Goal: Transaction & Acquisition: Purchase product/service

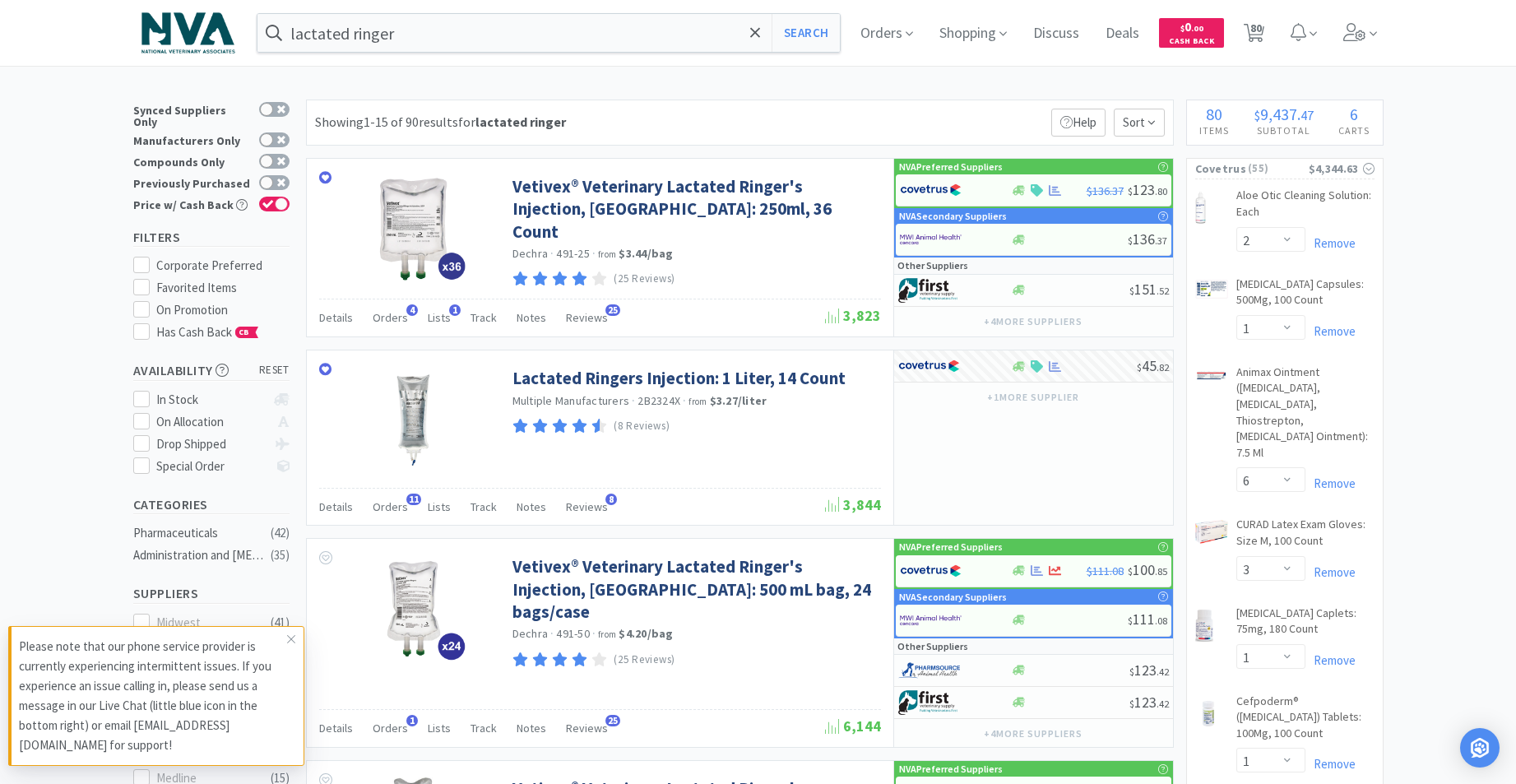
select select "2"
select select "1"
select select "6"
select select "3"
select select "1"
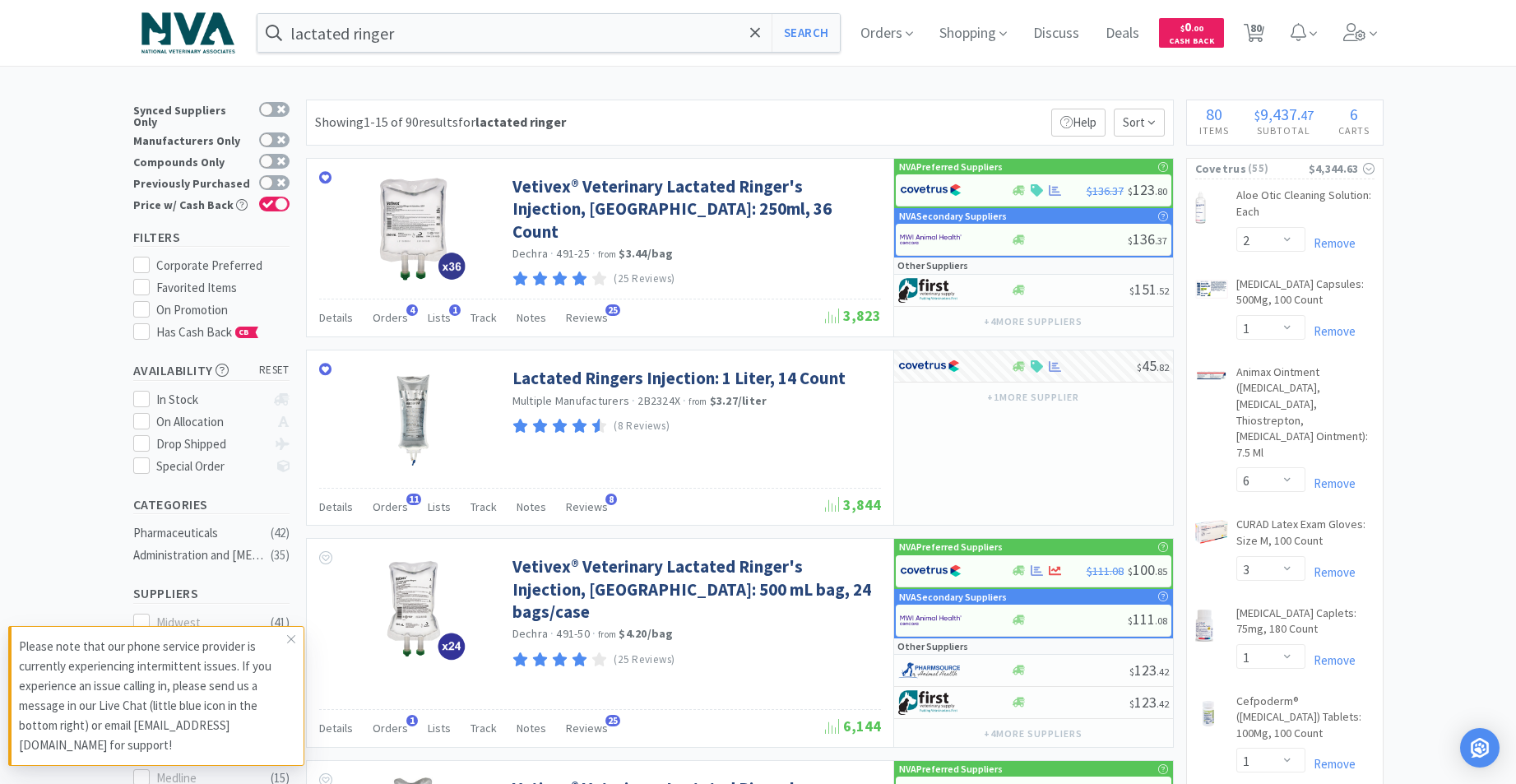
select select "1"
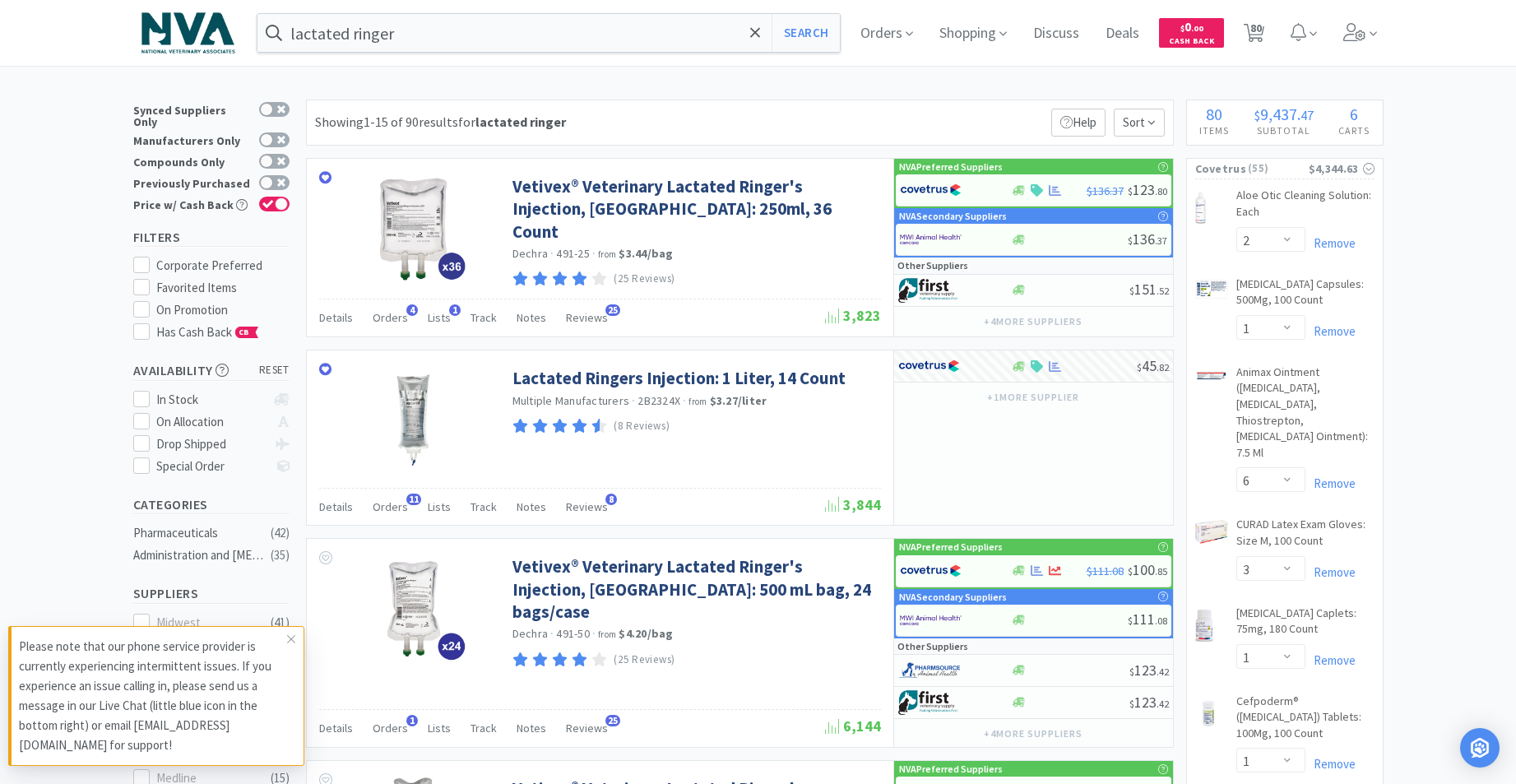
select select "1"
select select "12"
select select "2"
select select "1"
select select "4"
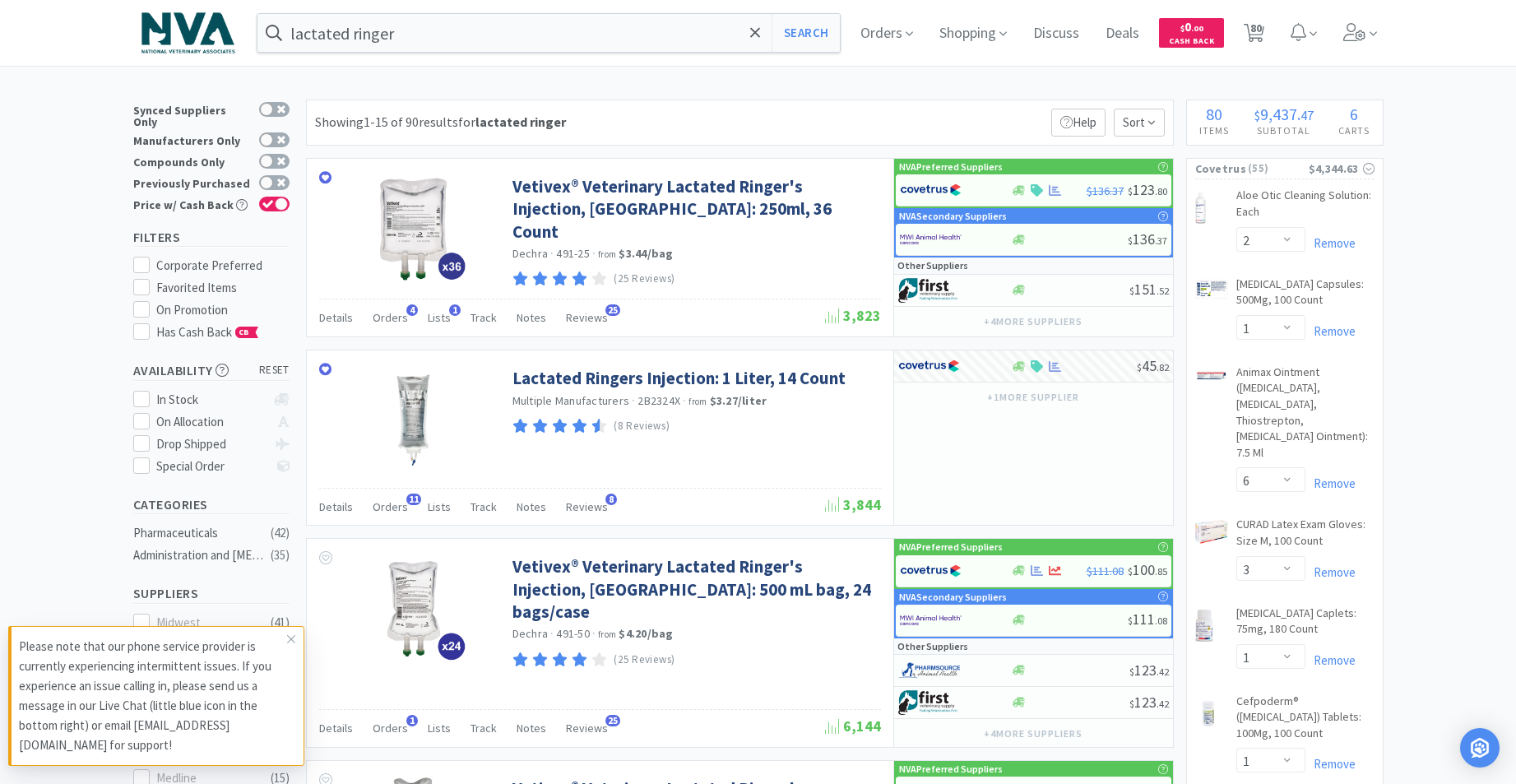
select select "2"
select select "1"
select select "6"
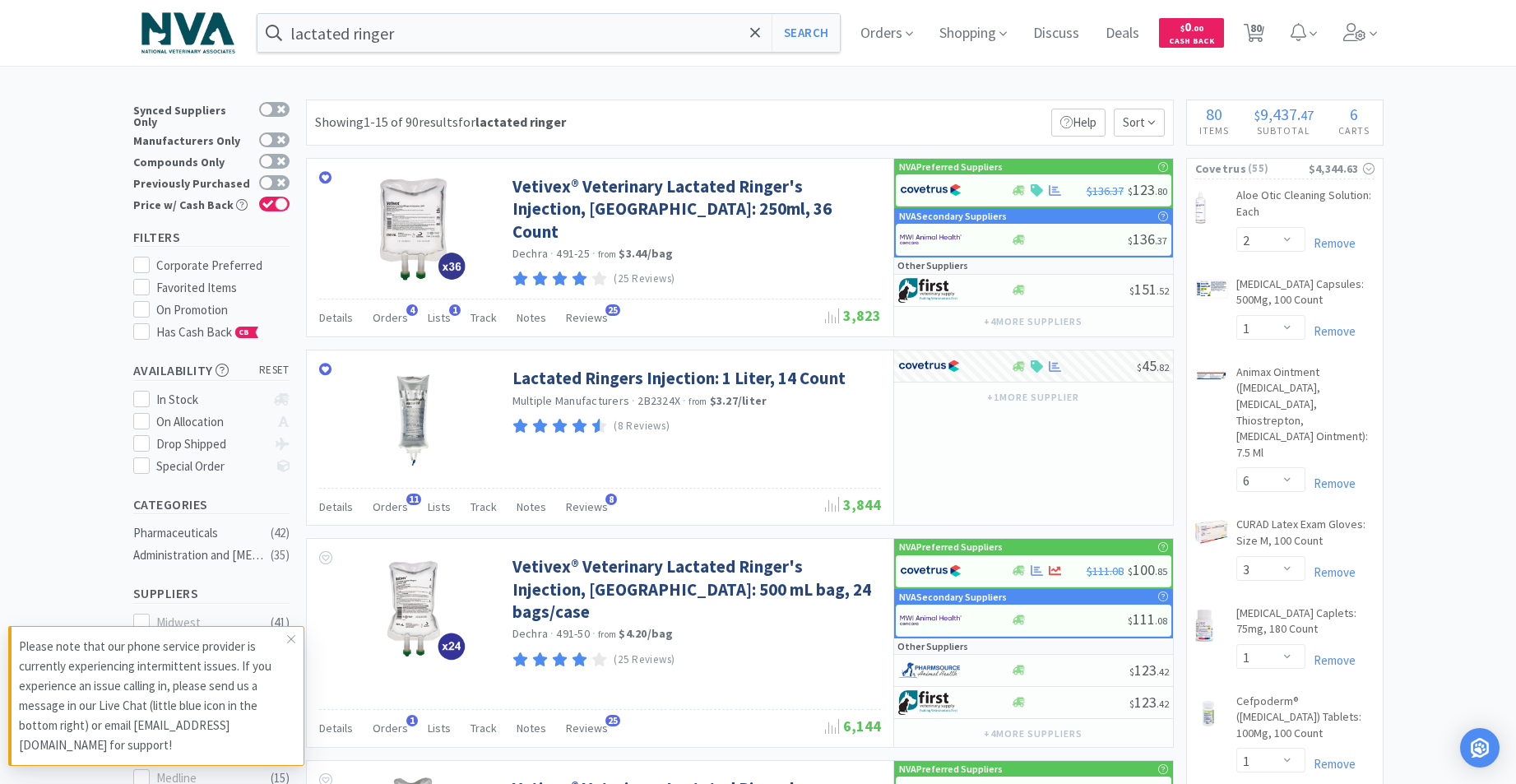
select select "1"
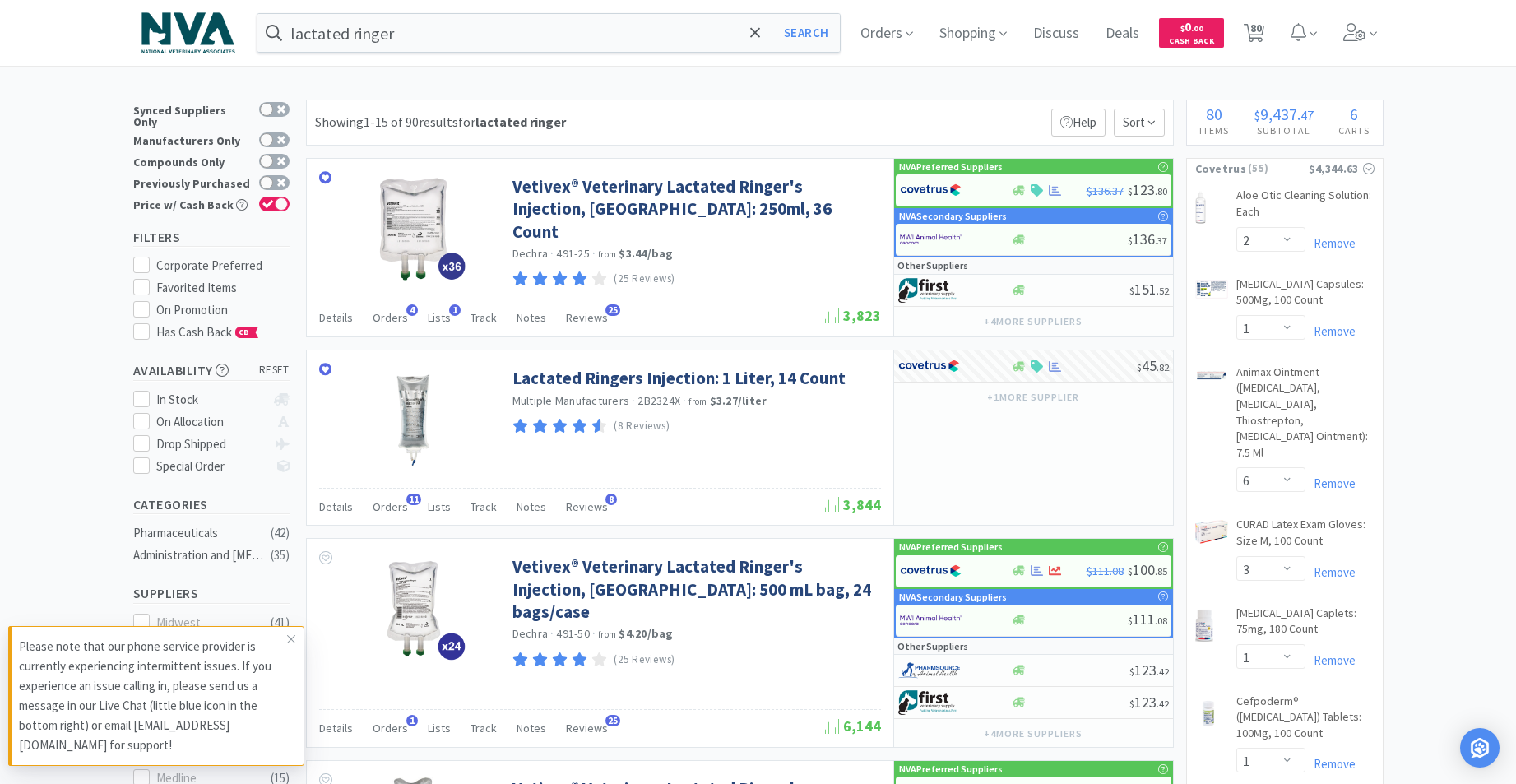
select select "2"
select select "3"
select select "1"
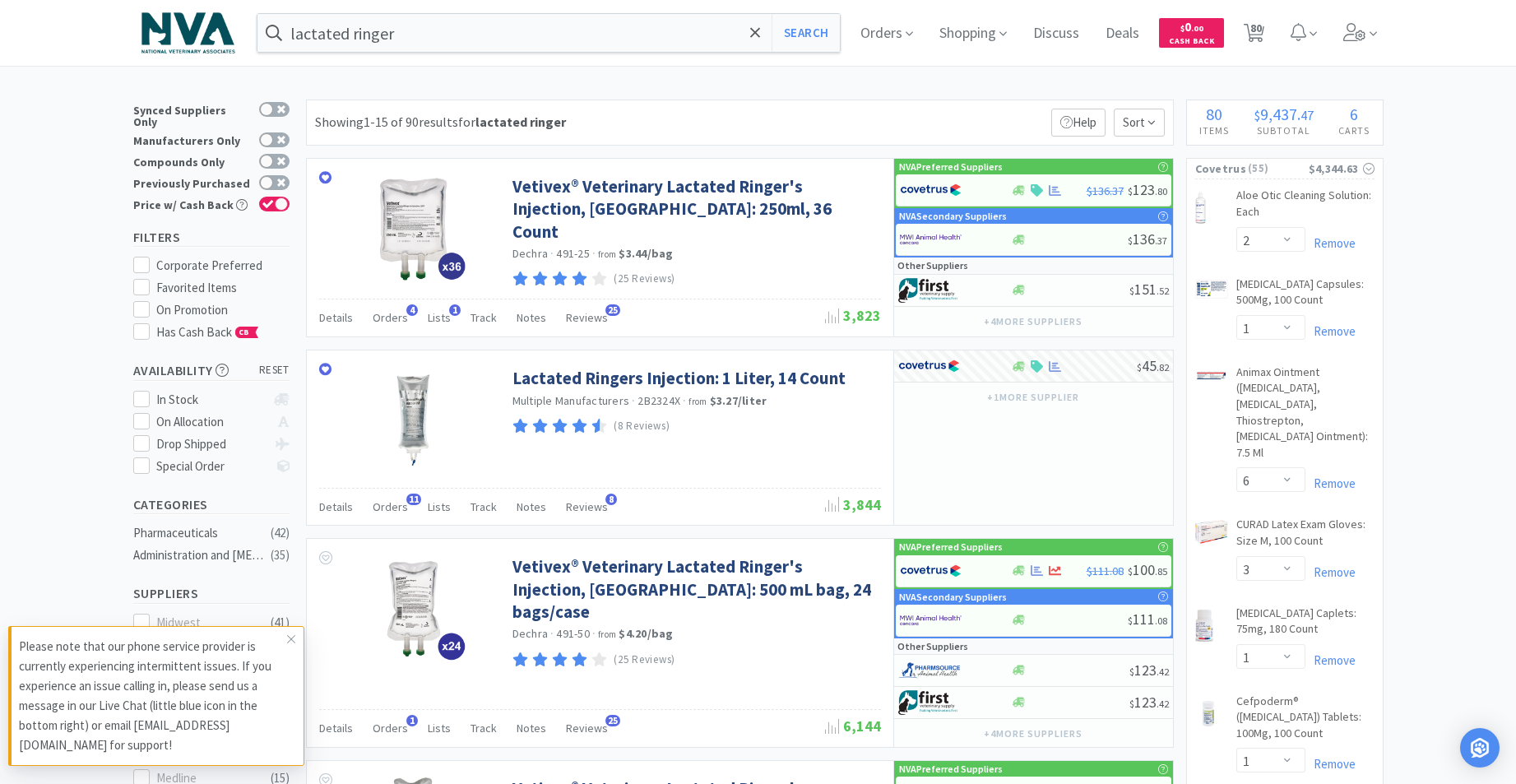
select select "3"
select select "1"
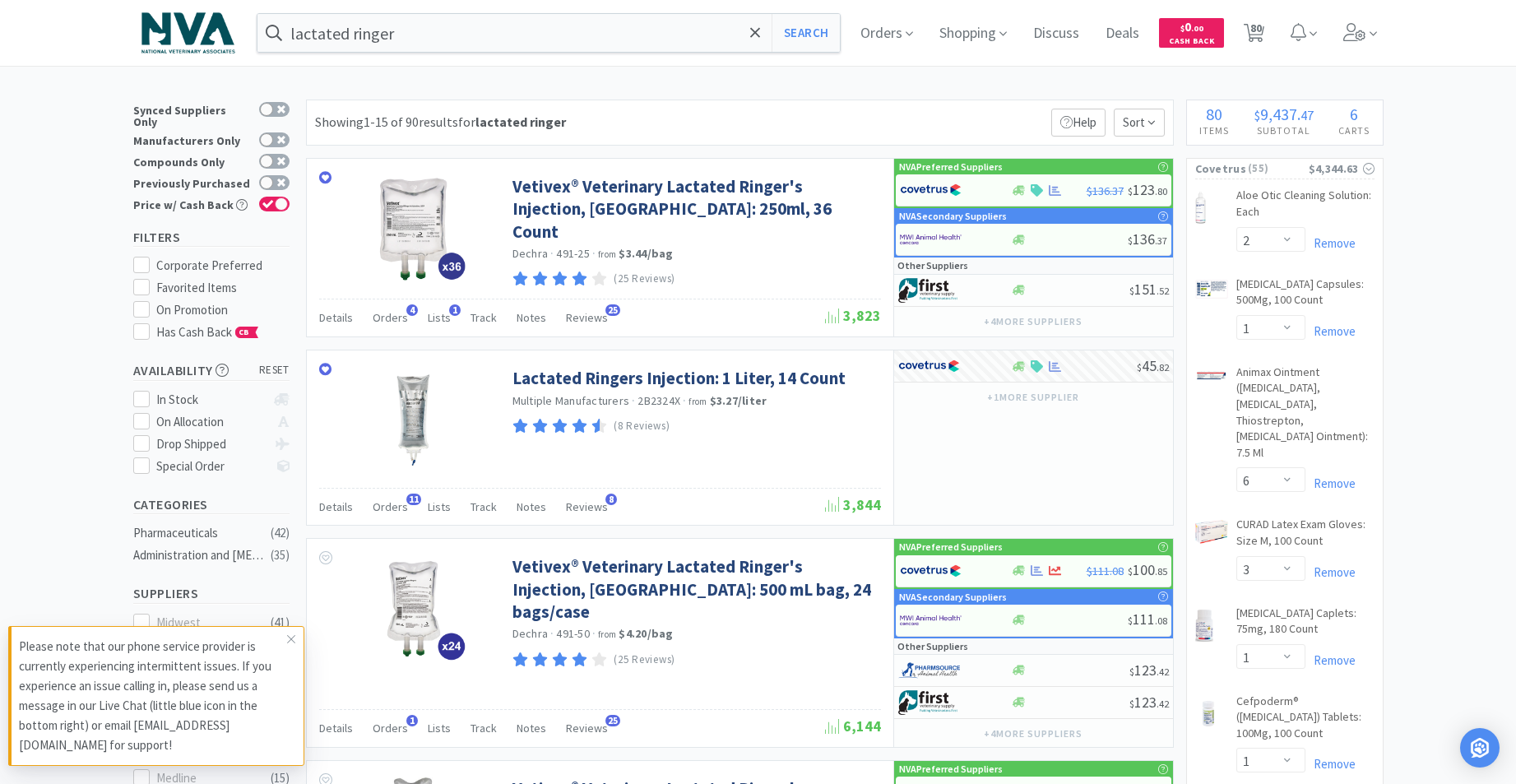
select select "1"
select select "4"
select select "1"
select select "2"
select select "1"
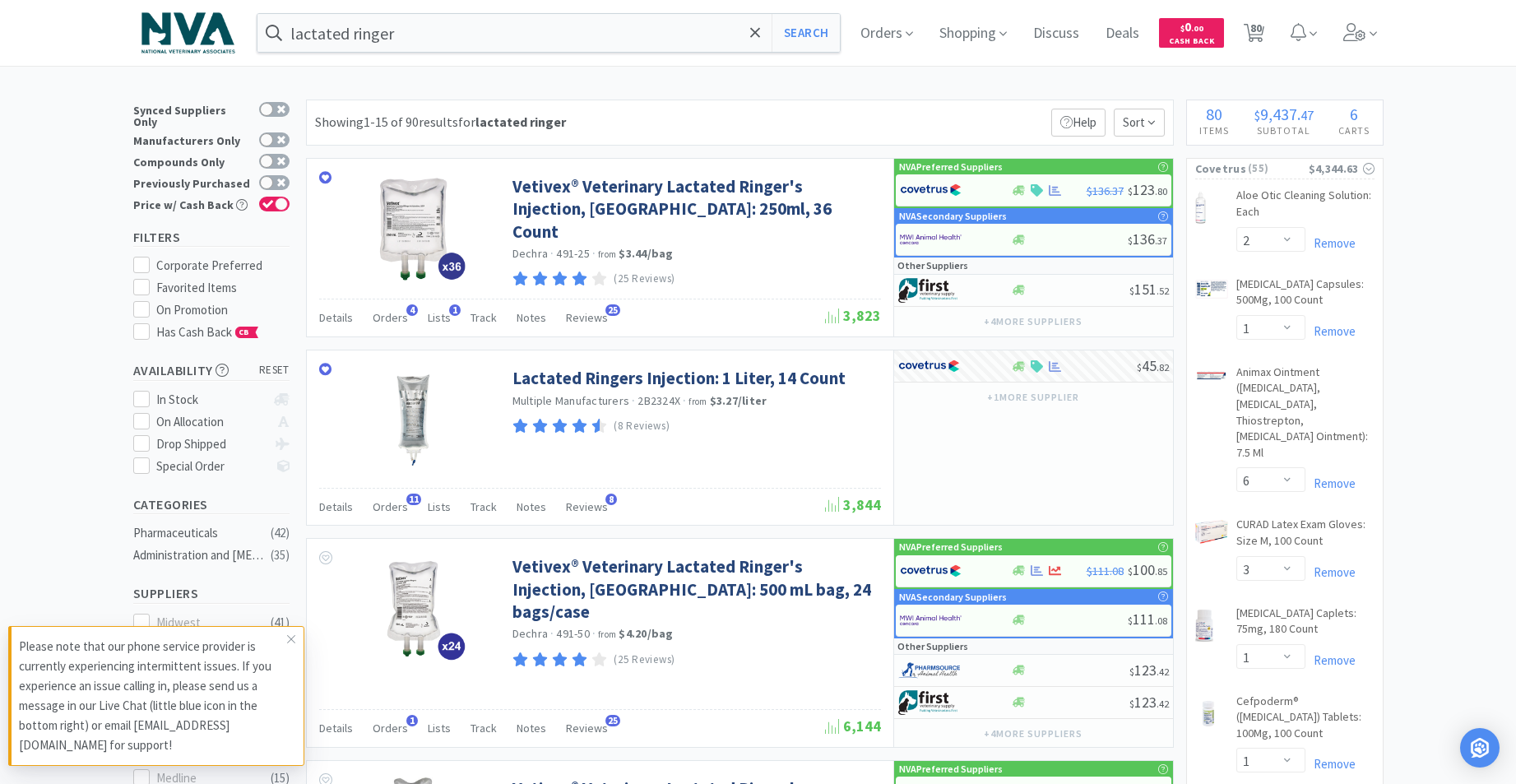
select select "1"
select select "2"
select select "1"
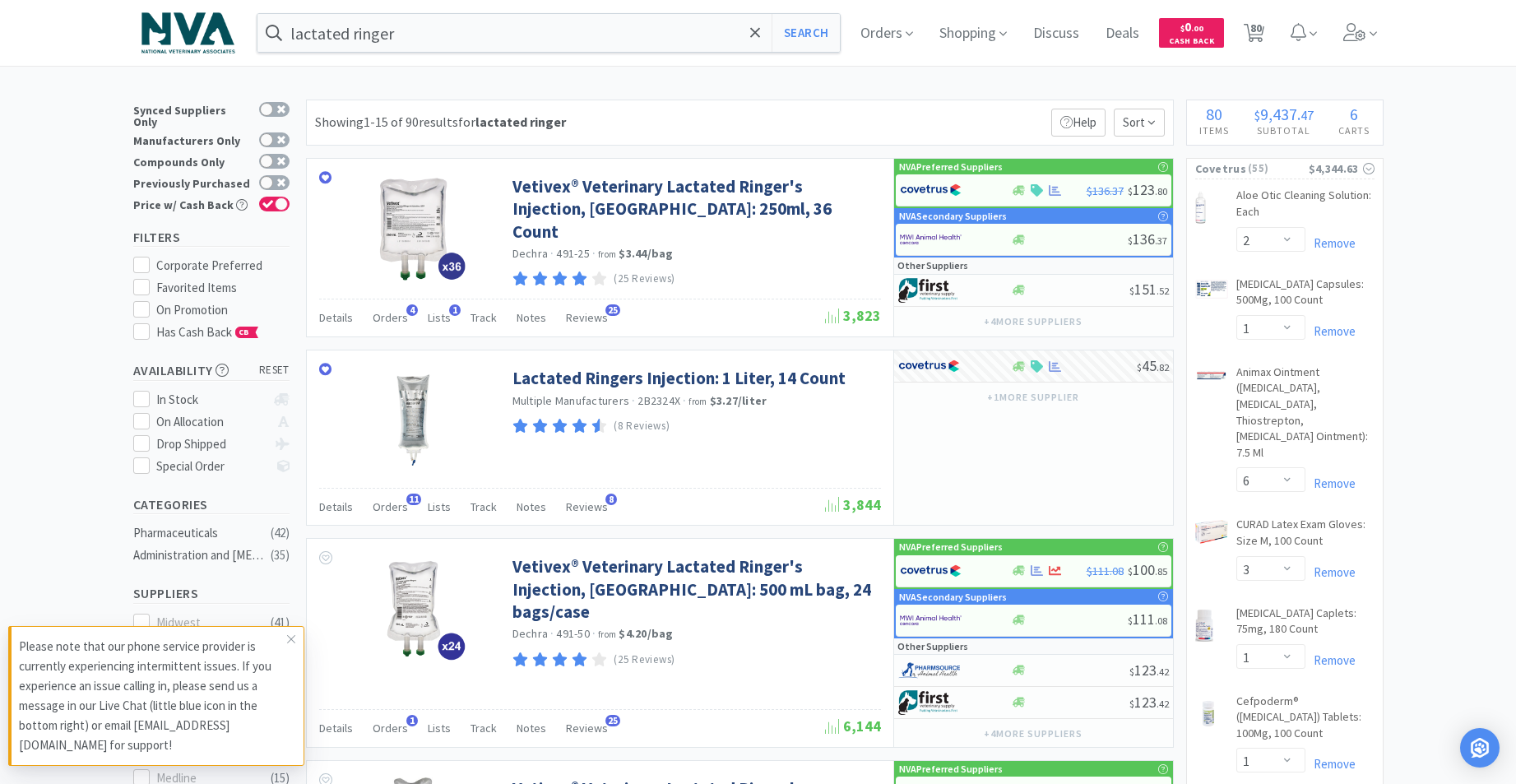
select select "1"
select select "3"
select select "1"
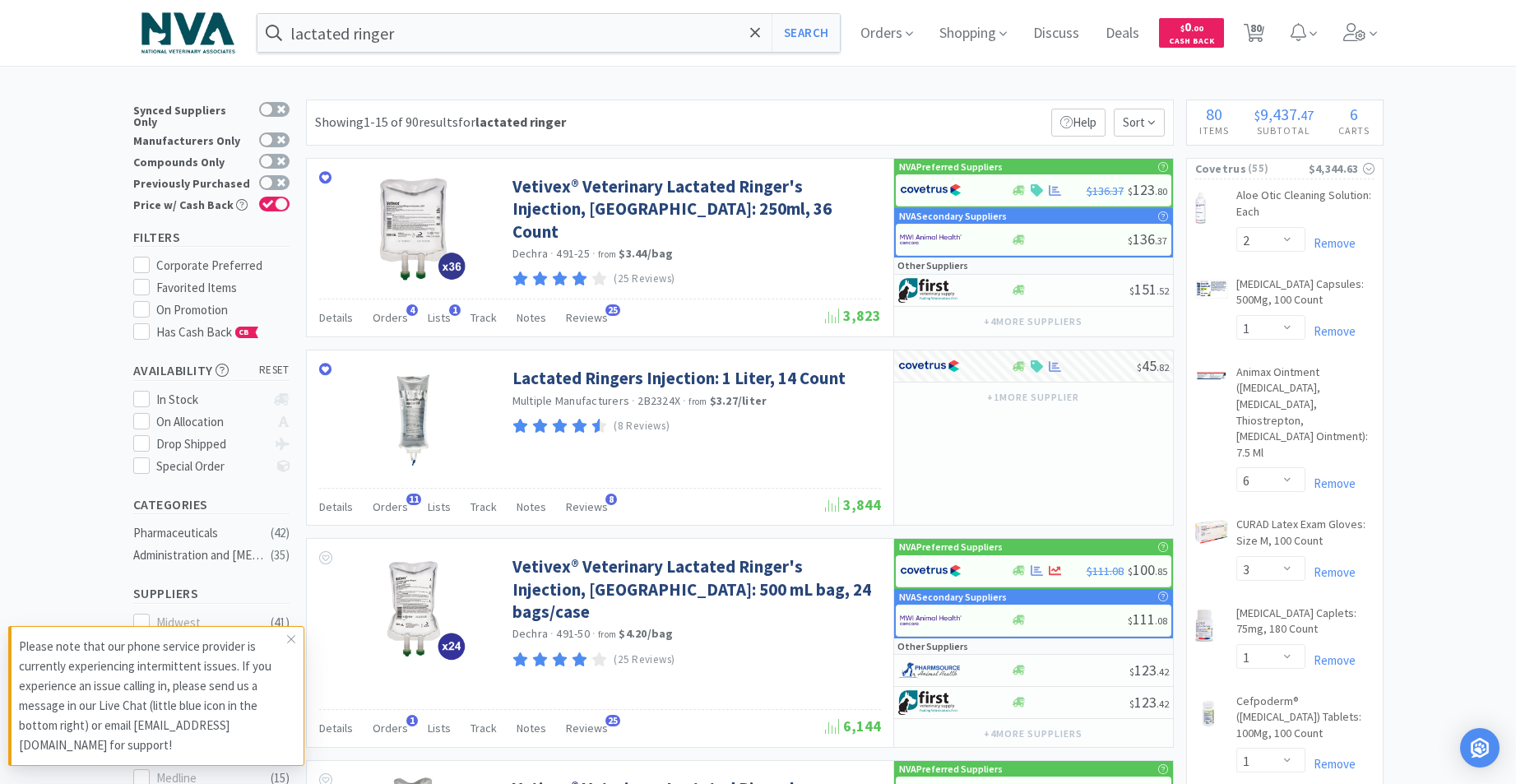
select select "1"
select select "2"
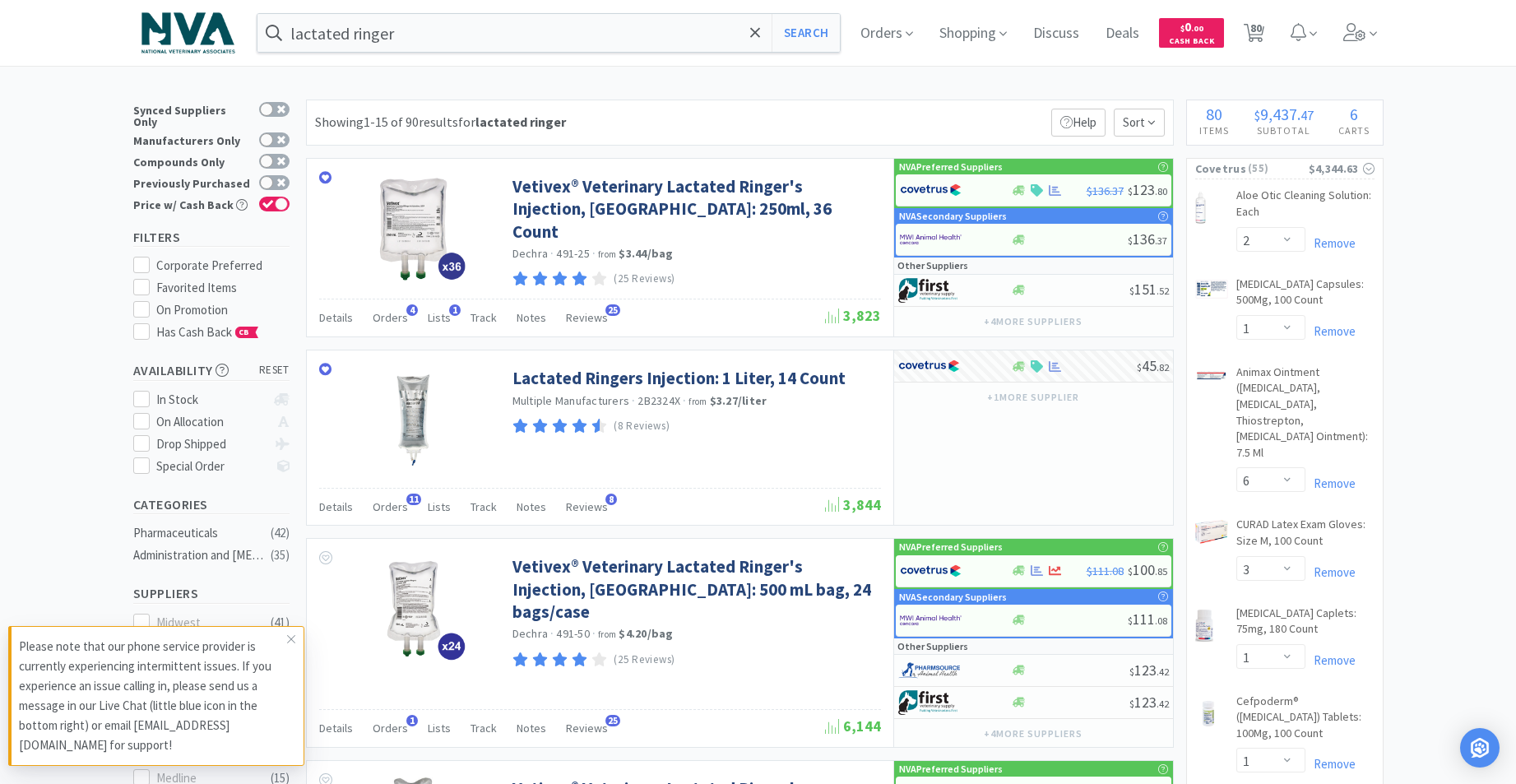
select select "1"
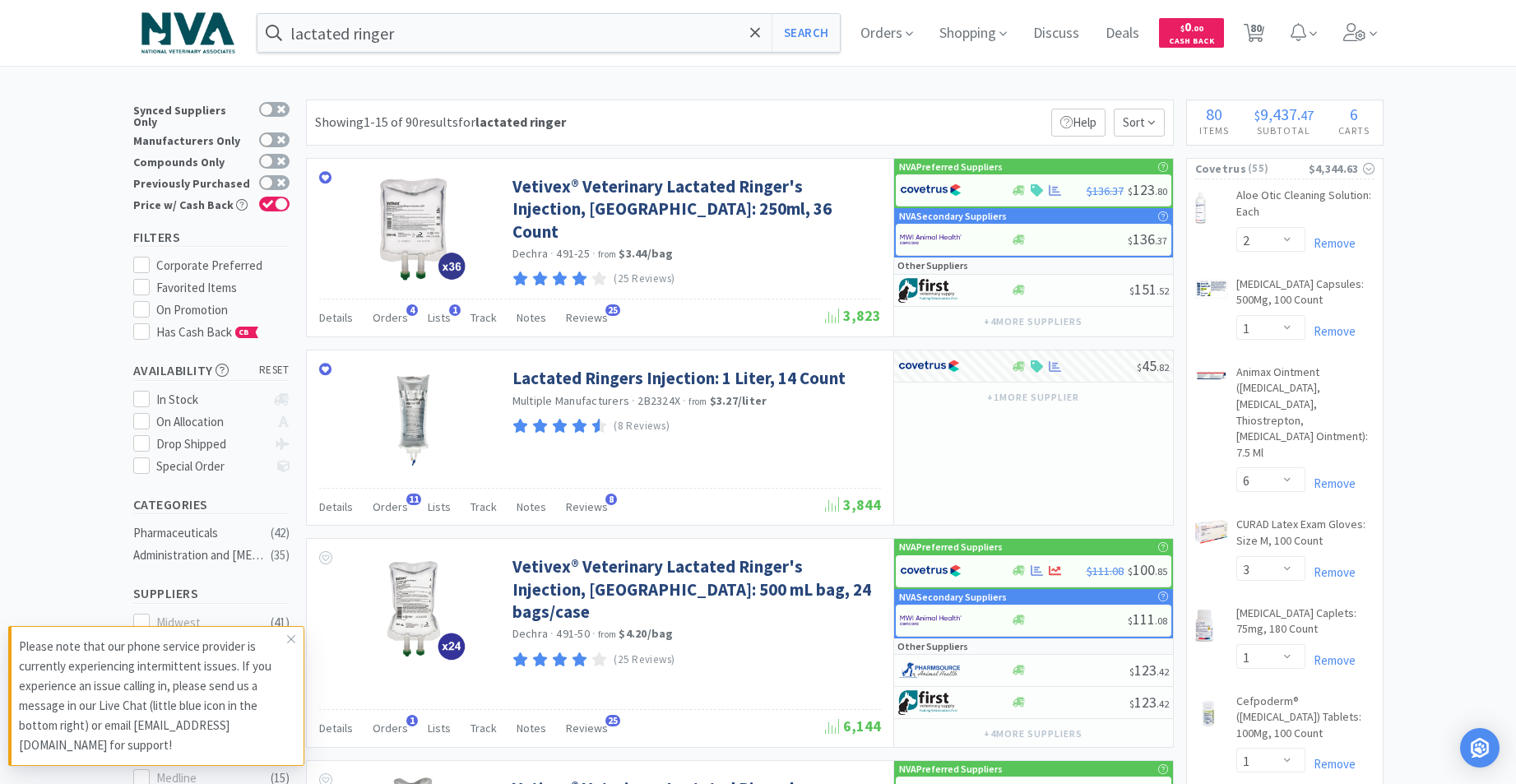
select select "1"
select select "2"
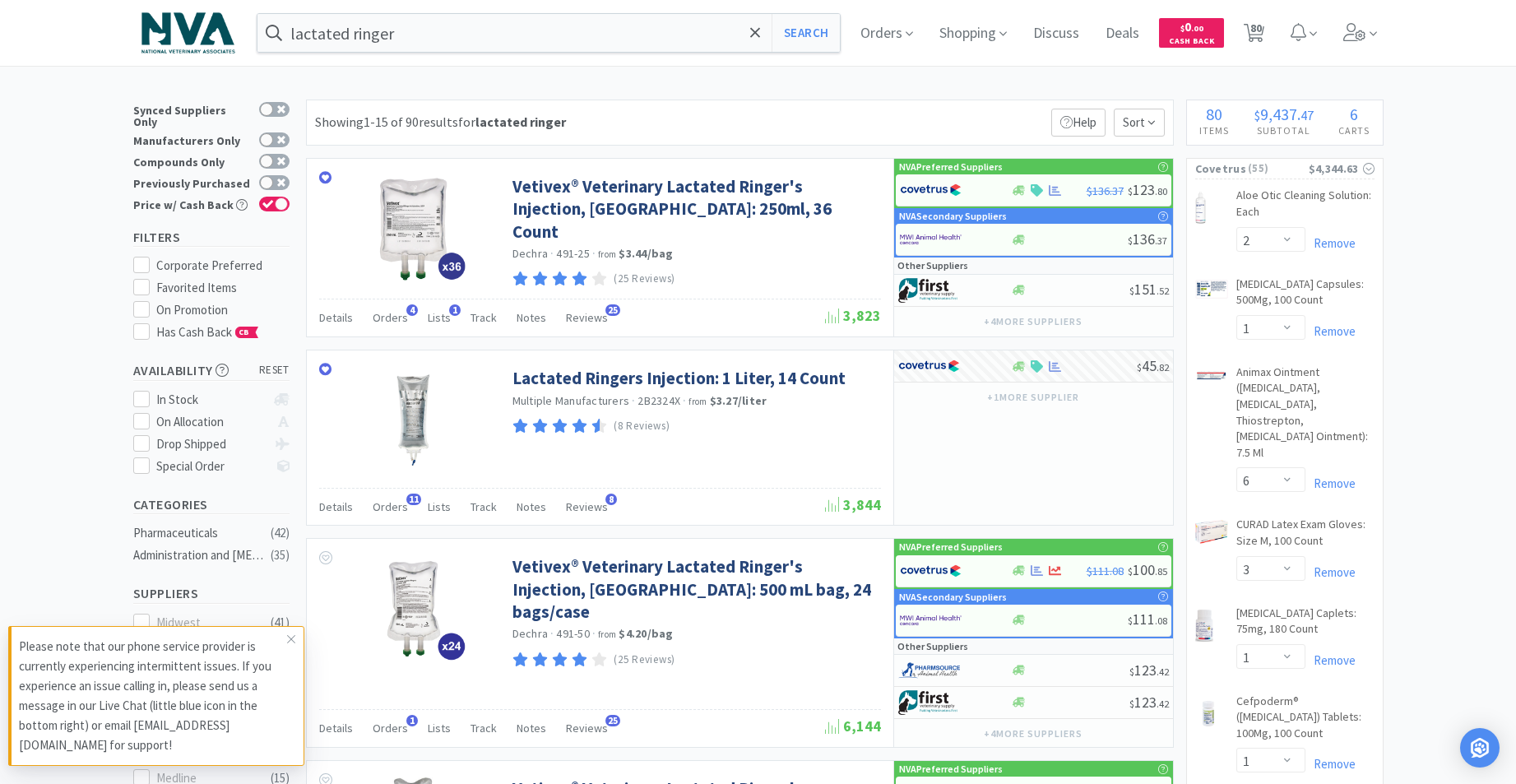
select select "2"
select select "1"
select select "50"
select select "3"
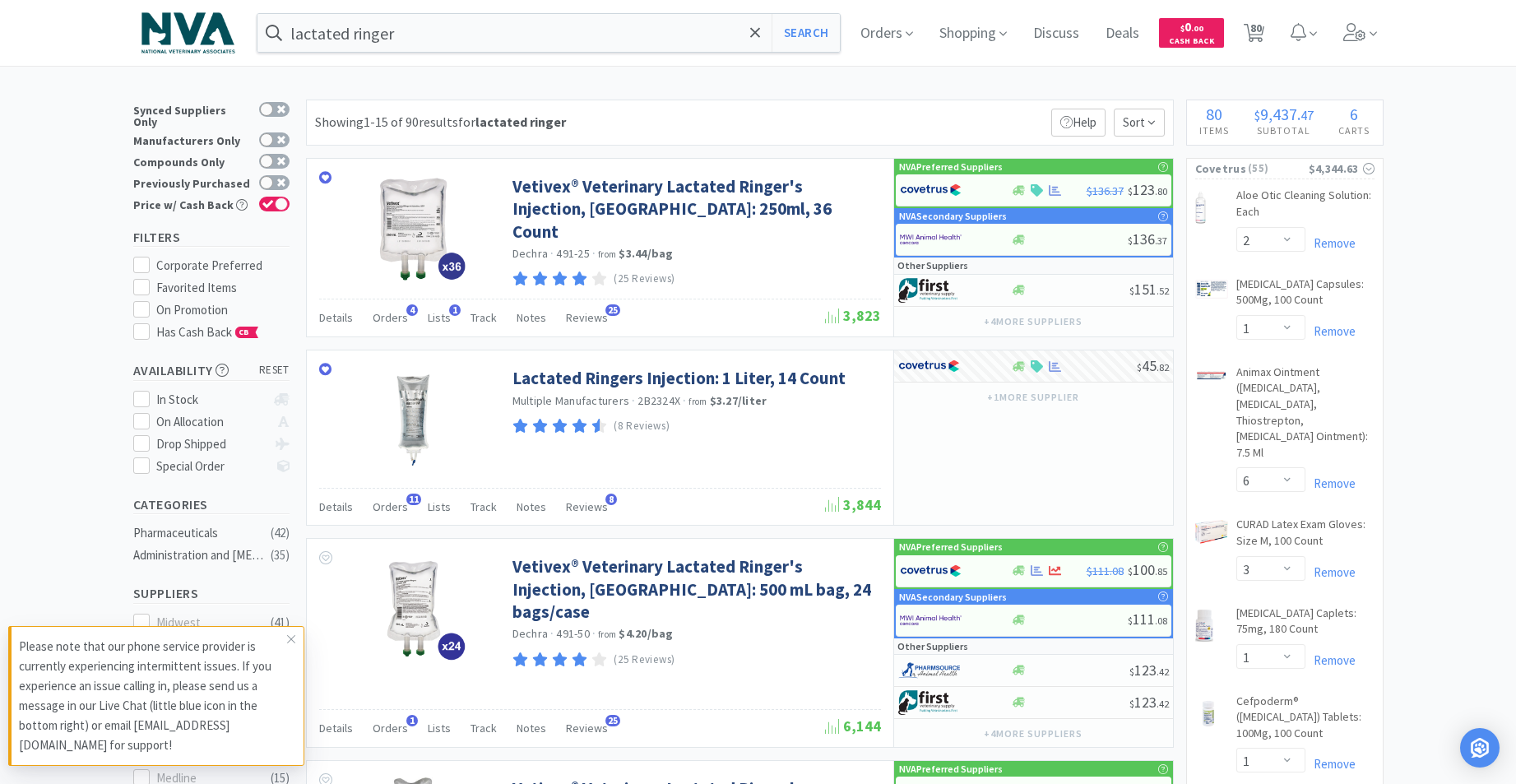
select select "1"
select select "100"
select select "1"
select select "4"
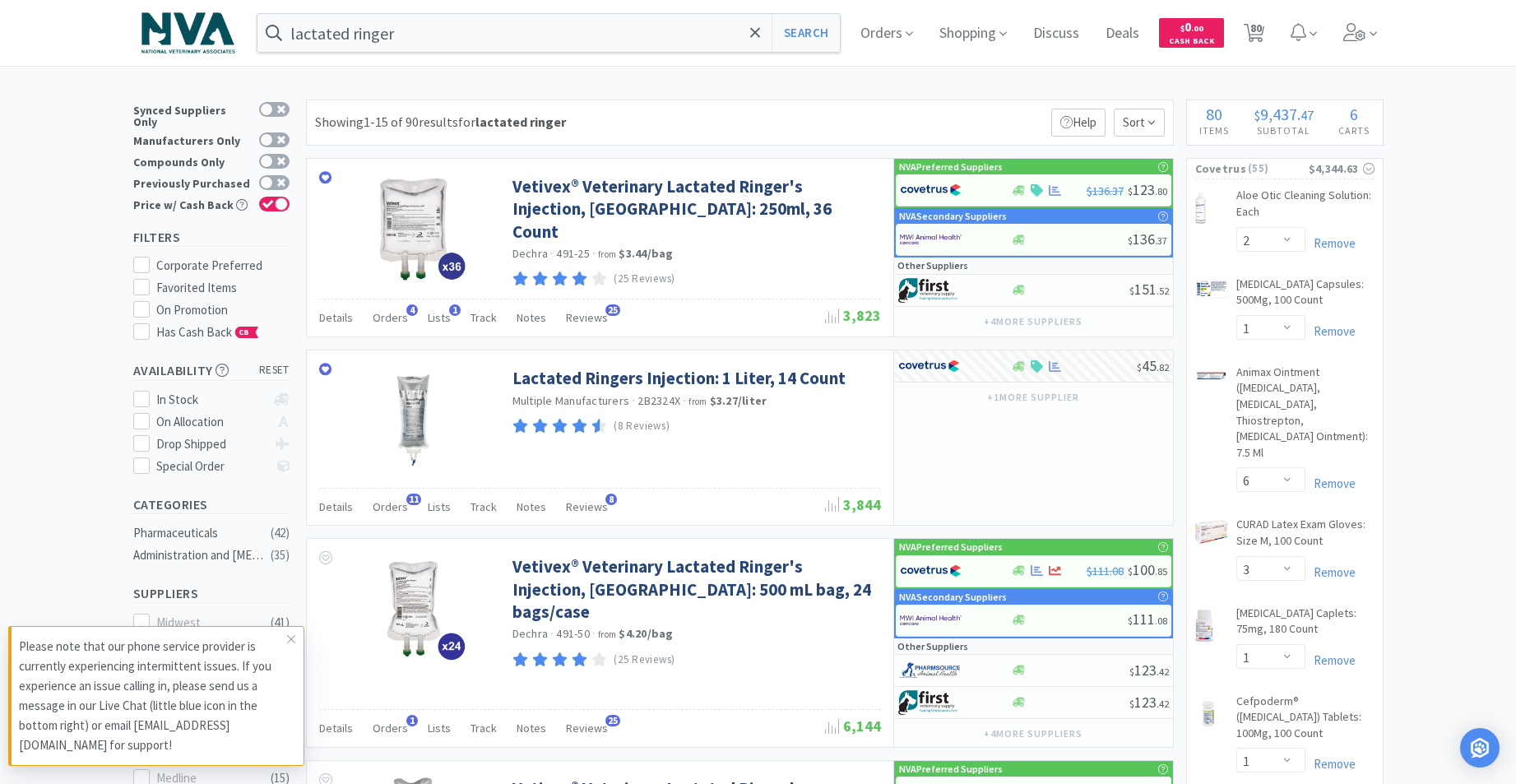
select select "1"
select select "5"
select select "3"
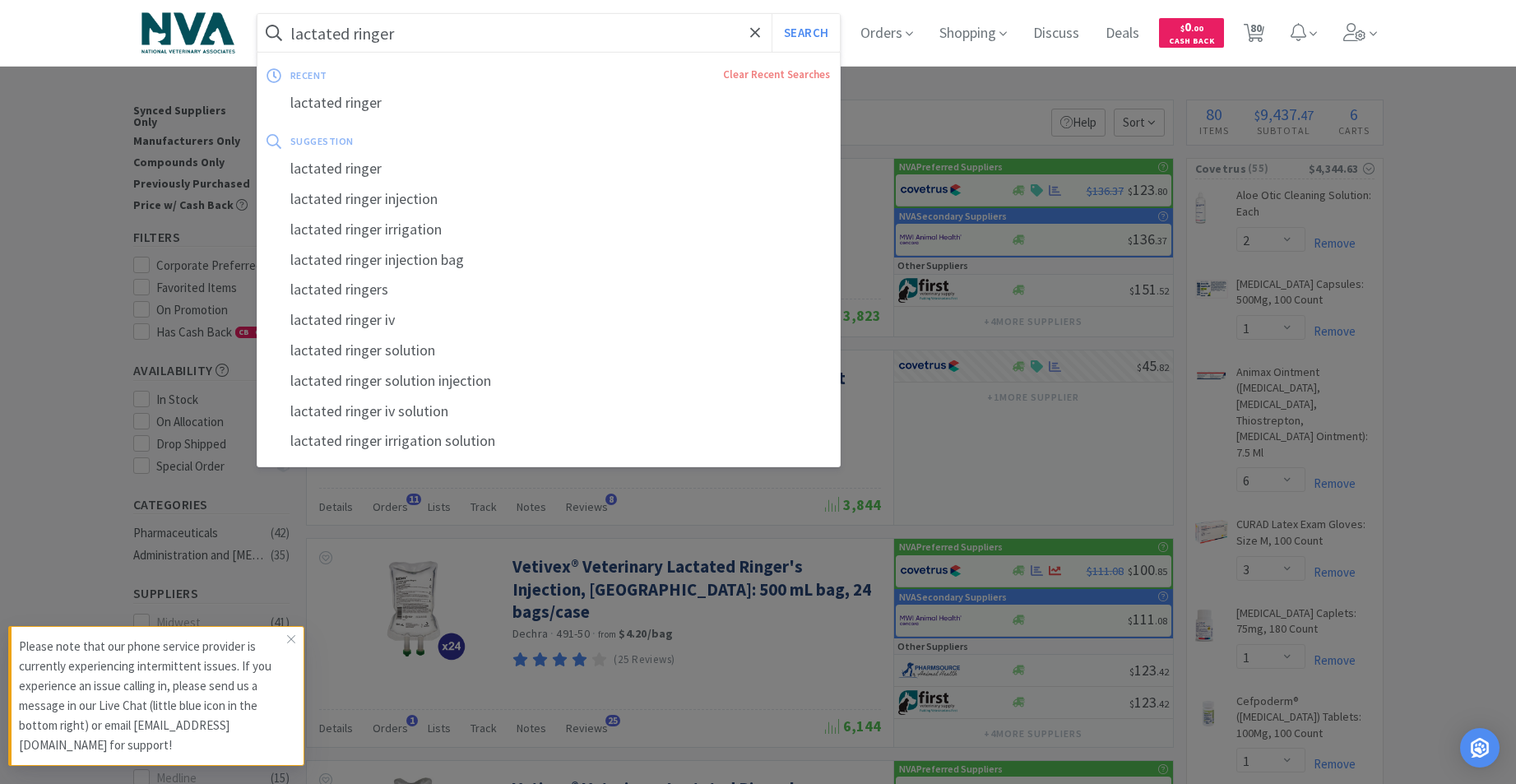
click at [477, 47] on input "lactated ringer" at bounding box center [548, 33] width 583 height 38
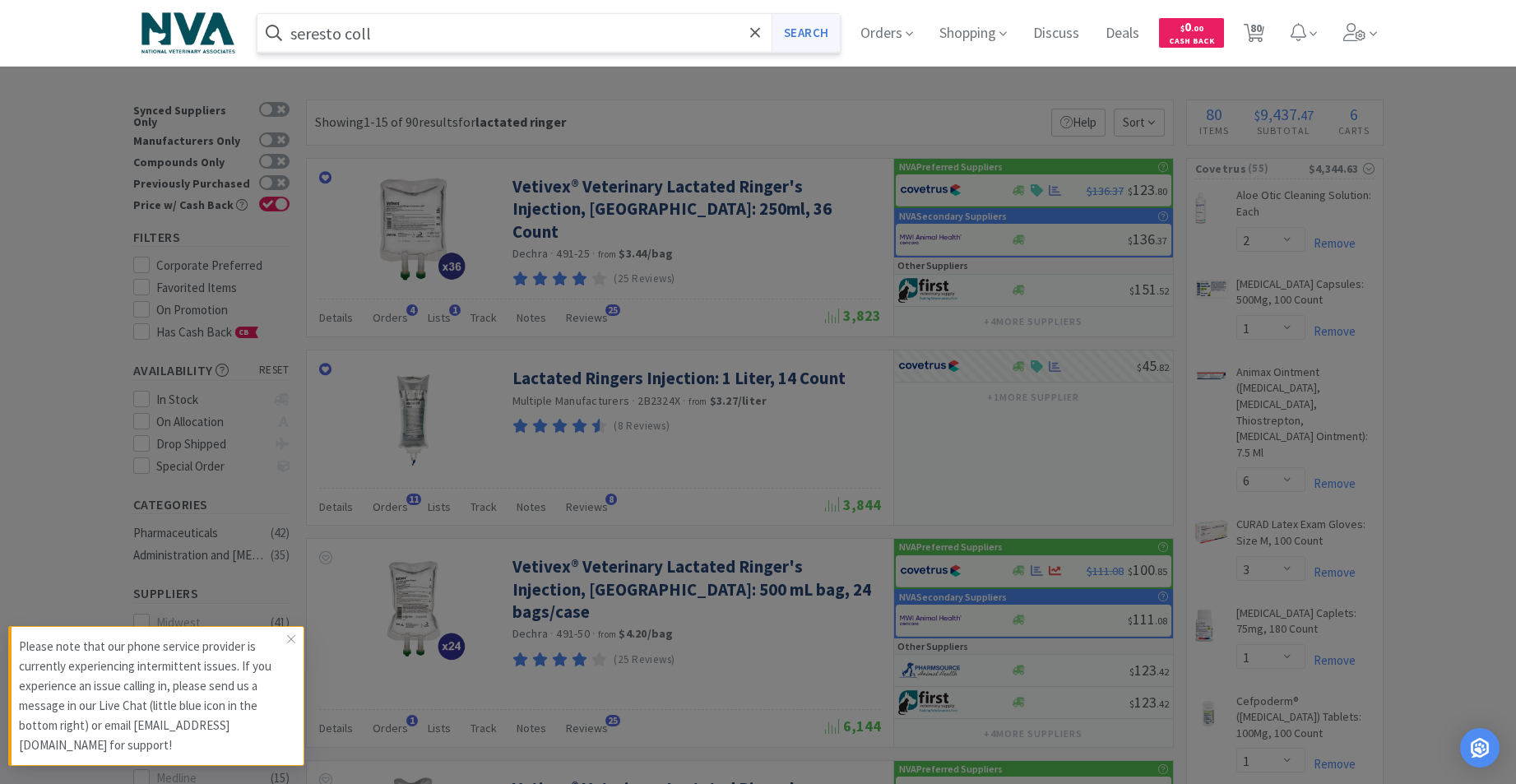
type input "seresto coll"
click at [814, 43] on button "Search" at bounding box center [805, 33] width 68 height 38
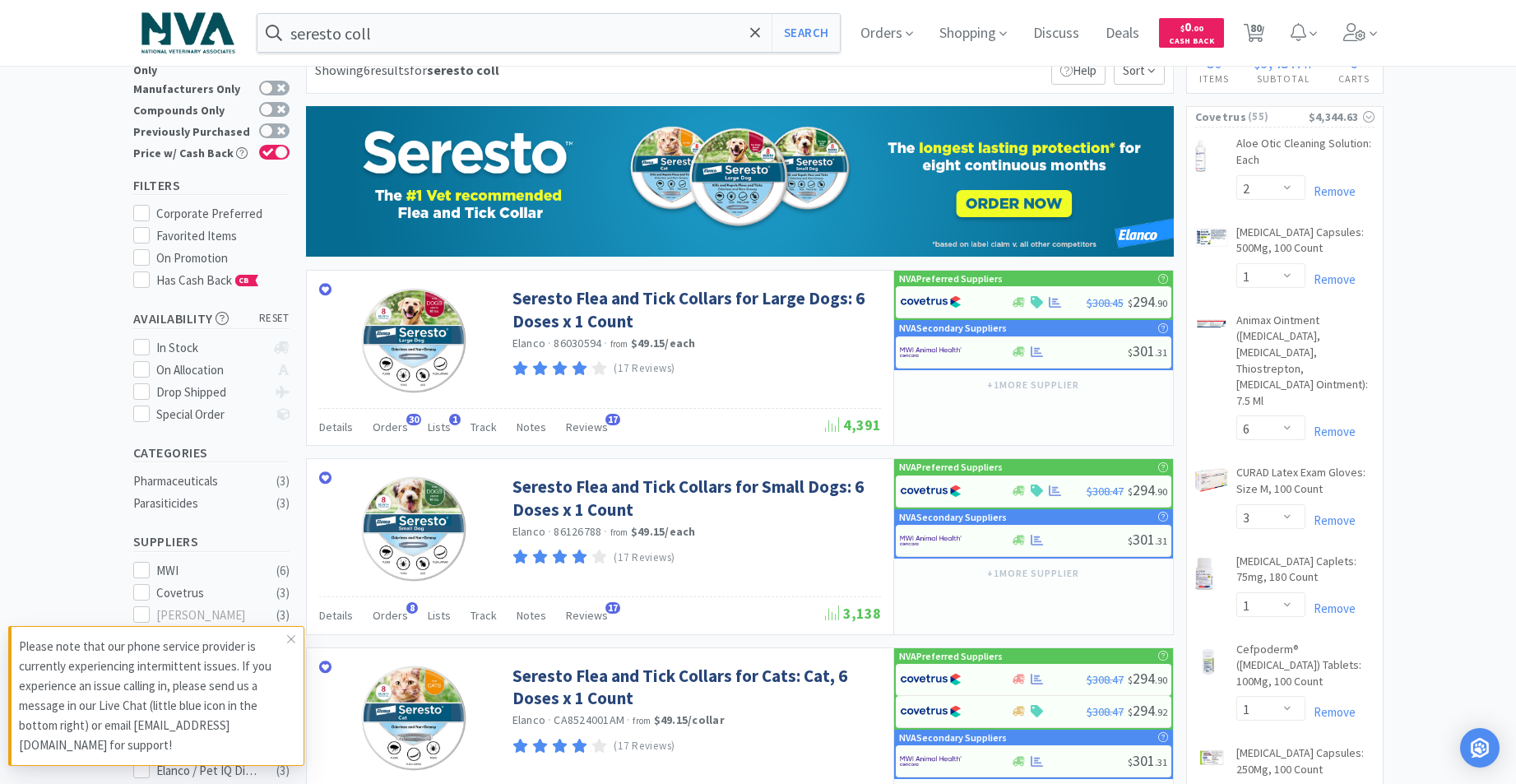
scroll to position [628, 0]
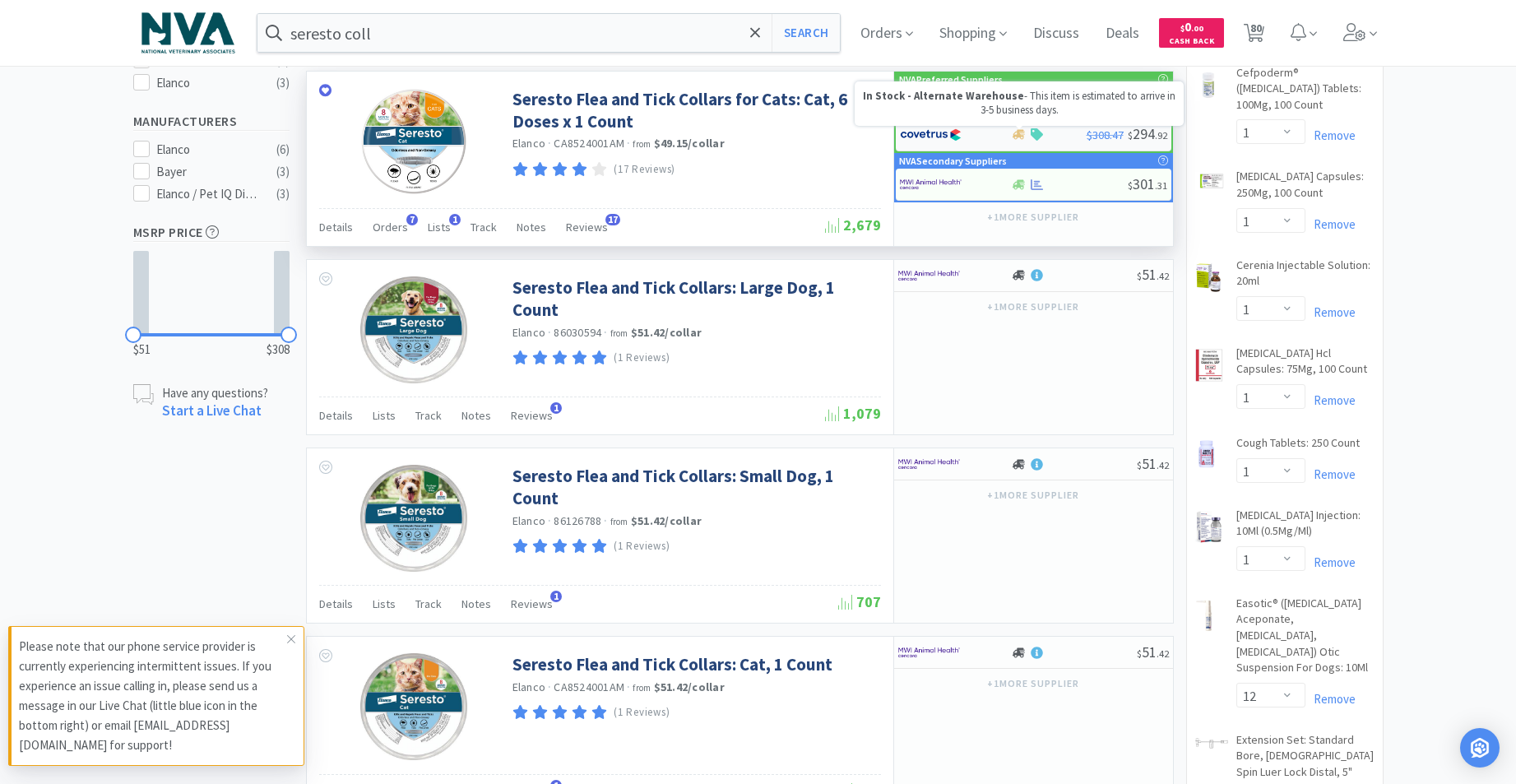
click at [1016, 137] on icon at bounding box center [1018, 134] width 12 height 9
select select "1"
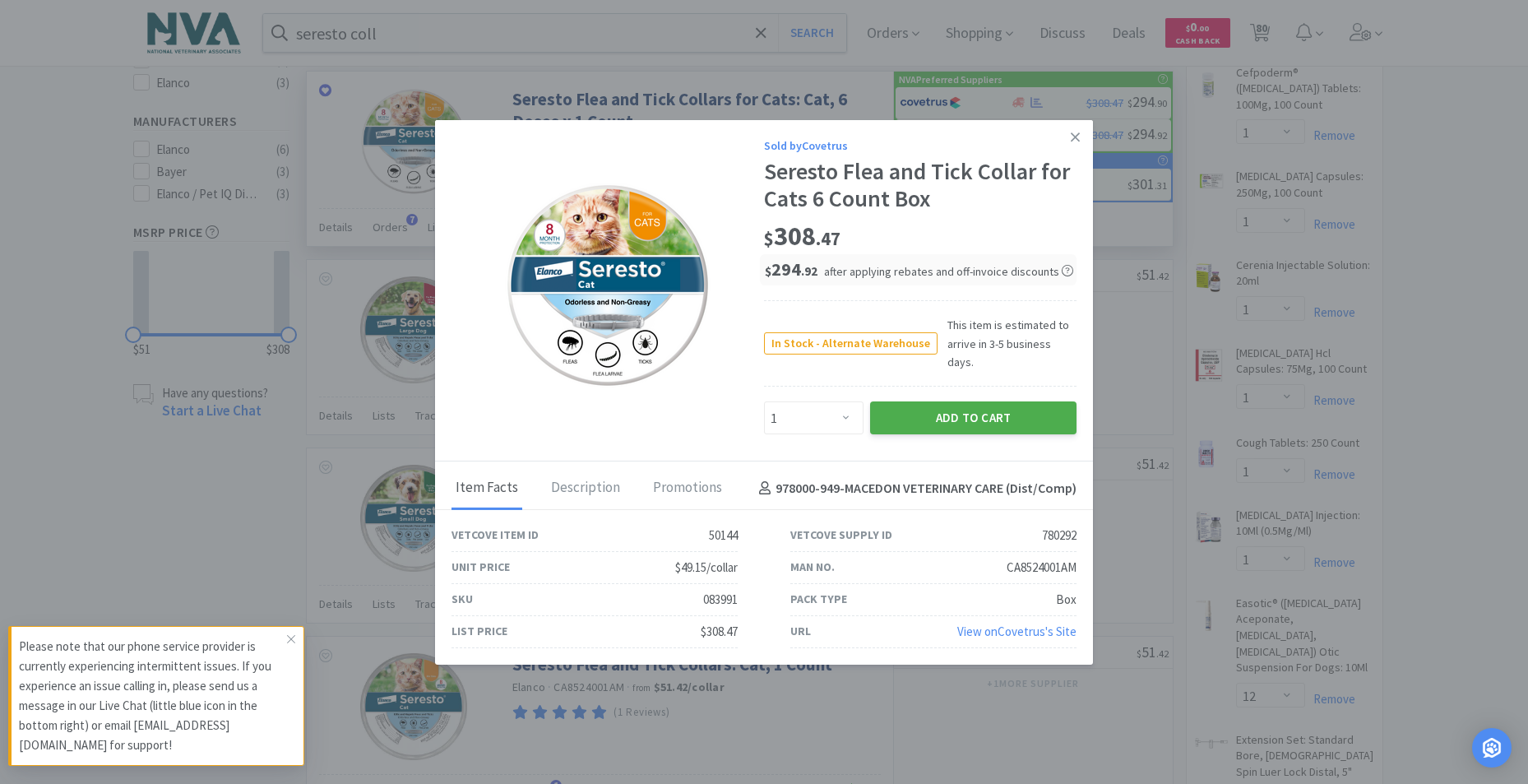
click at [1002, 404] on button "Add to Cart" at bounding box center [974, 417] width 207 height 33
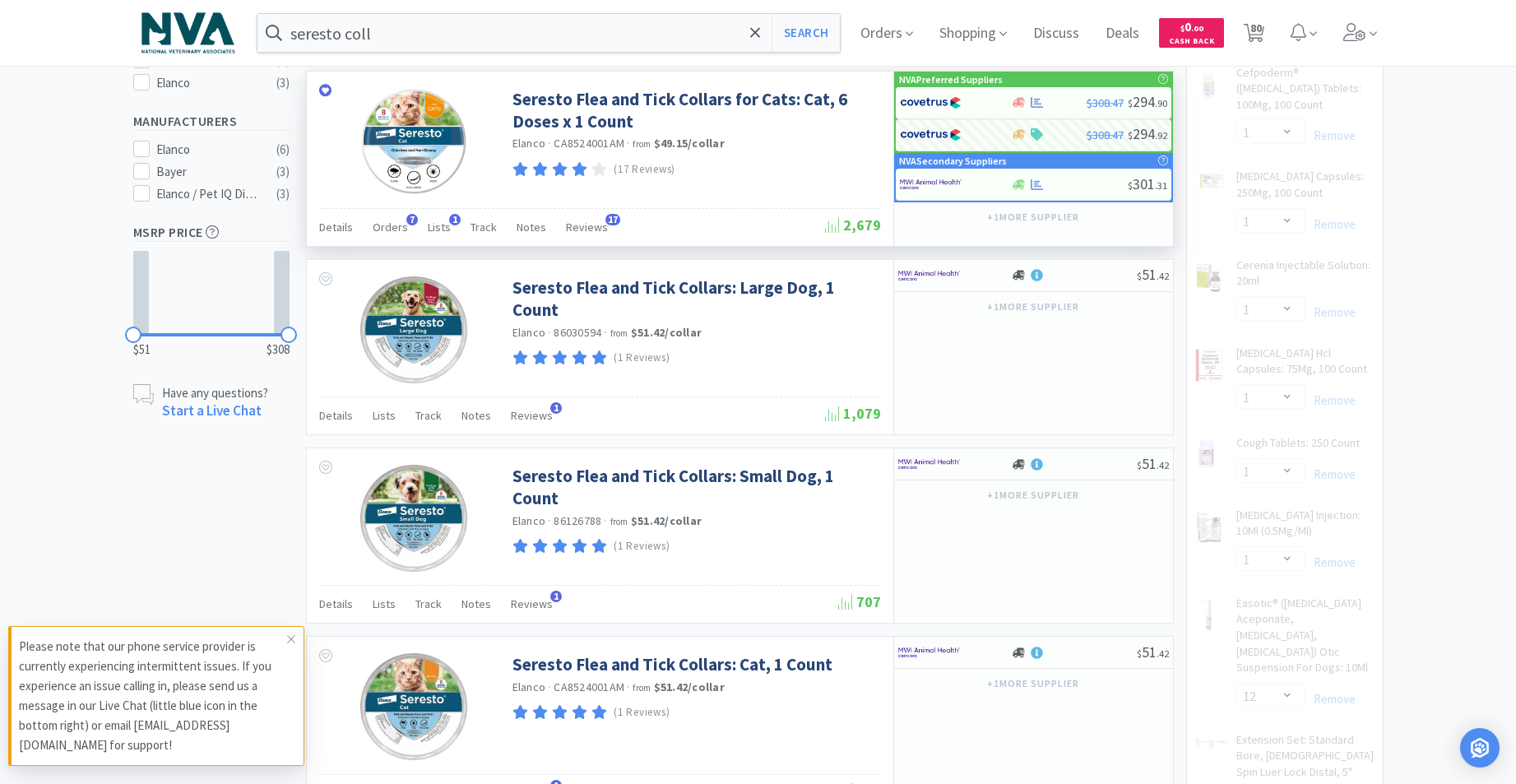
select select "2"
select select "1"
select select "3"
select select "1"
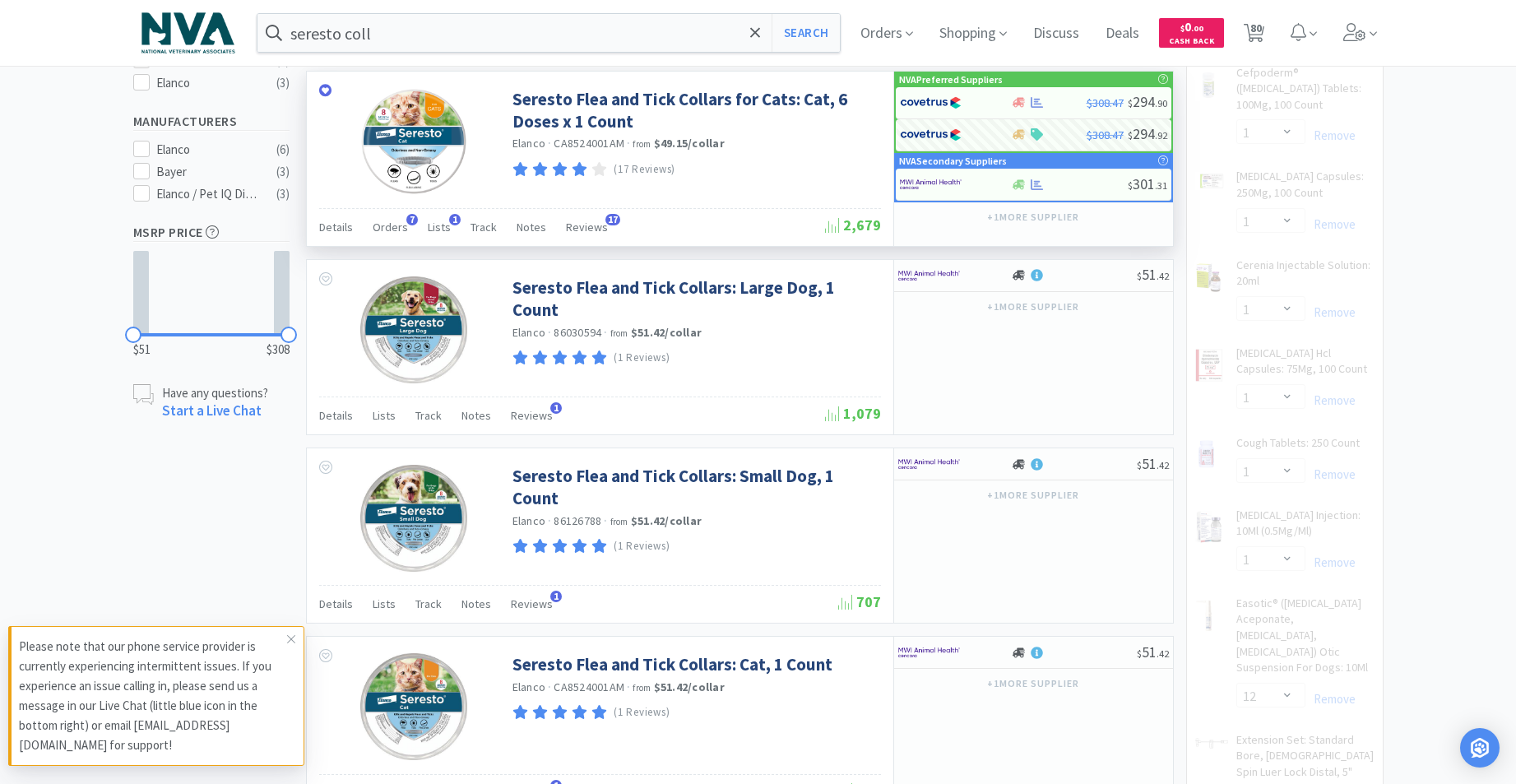
select select "2"
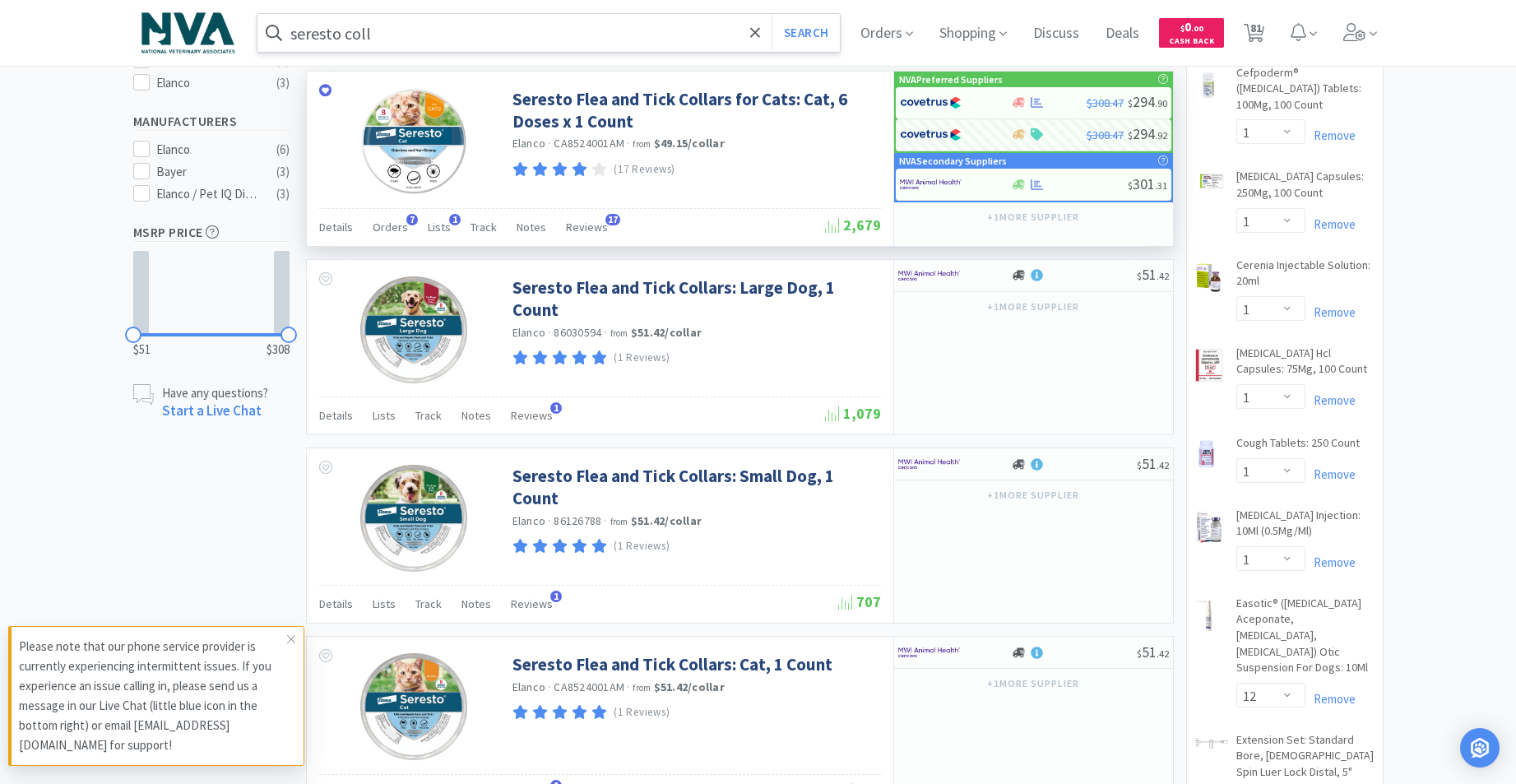
click at [493, 37] on input "seresto coll" at bounding box center [548, 33] width 583 height 38
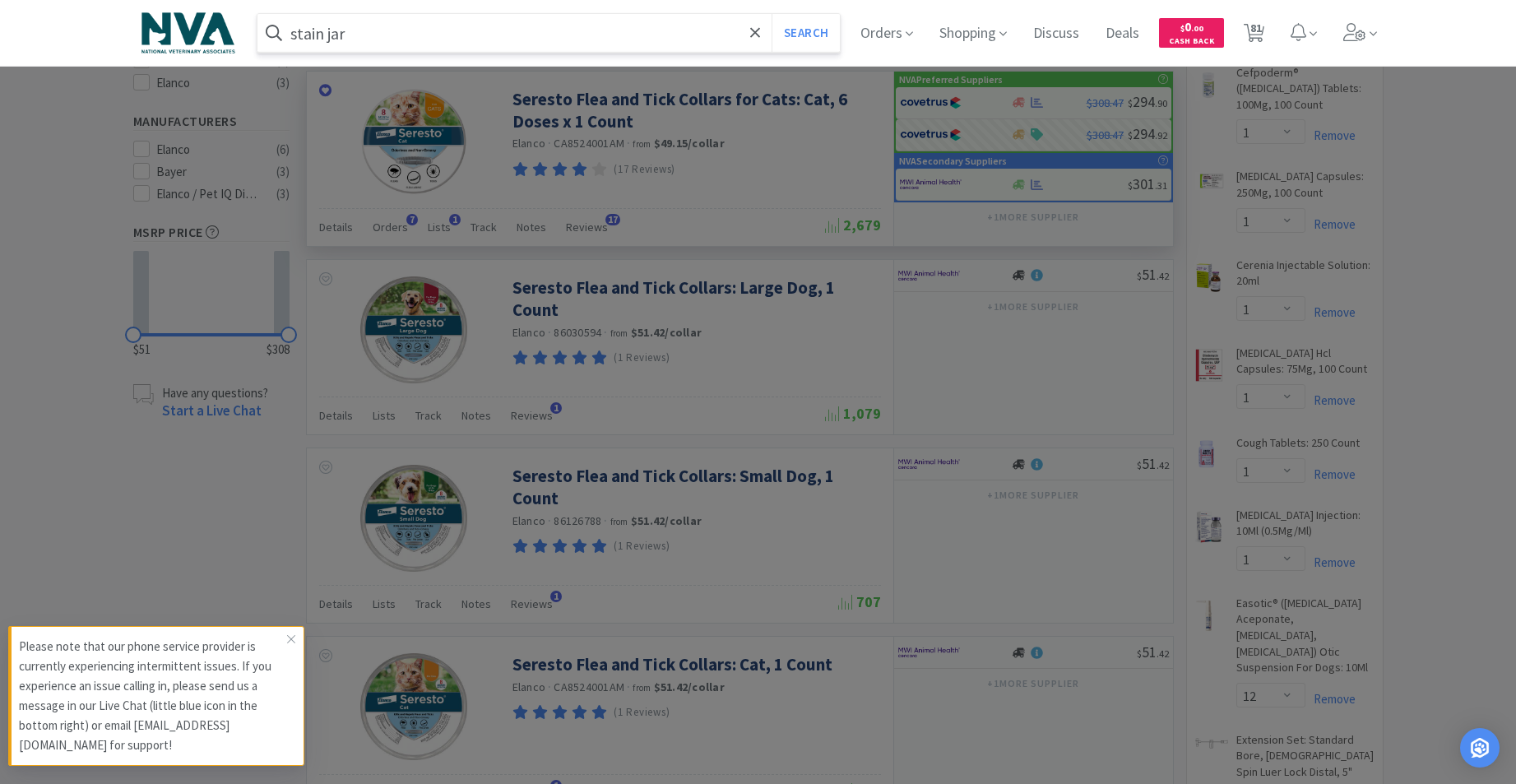
type input "stain jar"
click at [771, 14] on button "Search" at bounding box center [805, 33] width 68 height 38
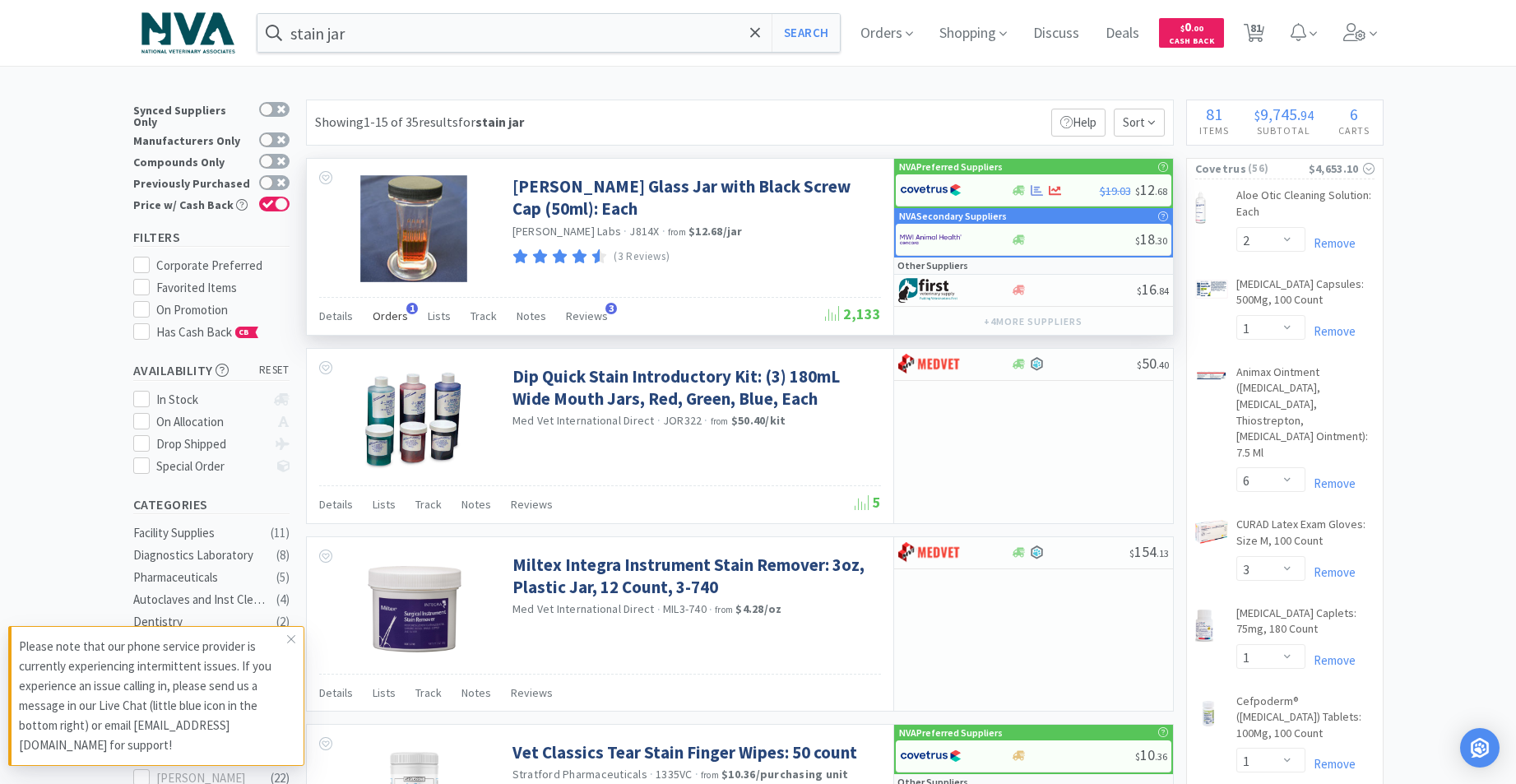
click at [394, 313] on span "Orders" at bounding box center [390, 315] width 35 height 15
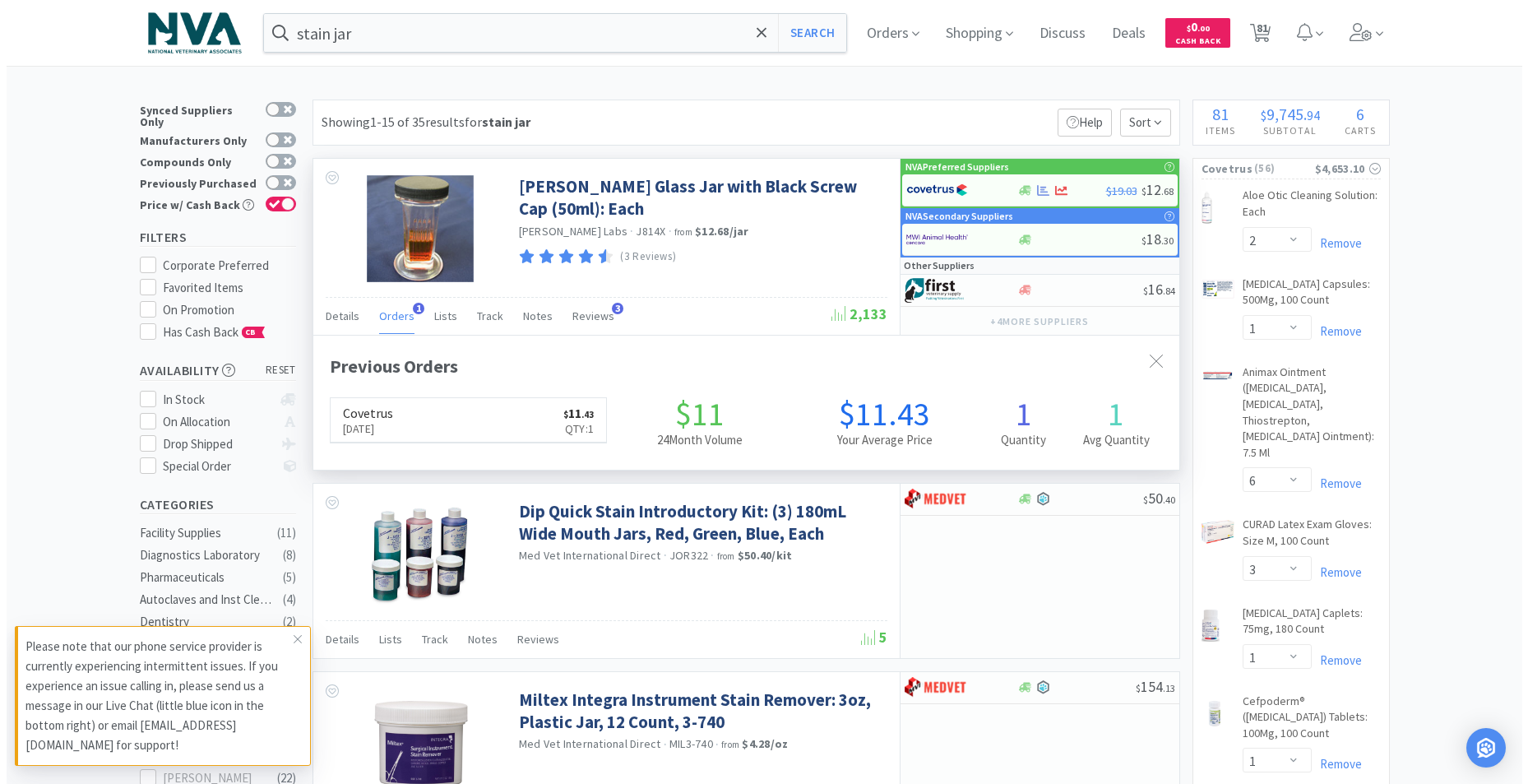
scroll to position [426, 866]
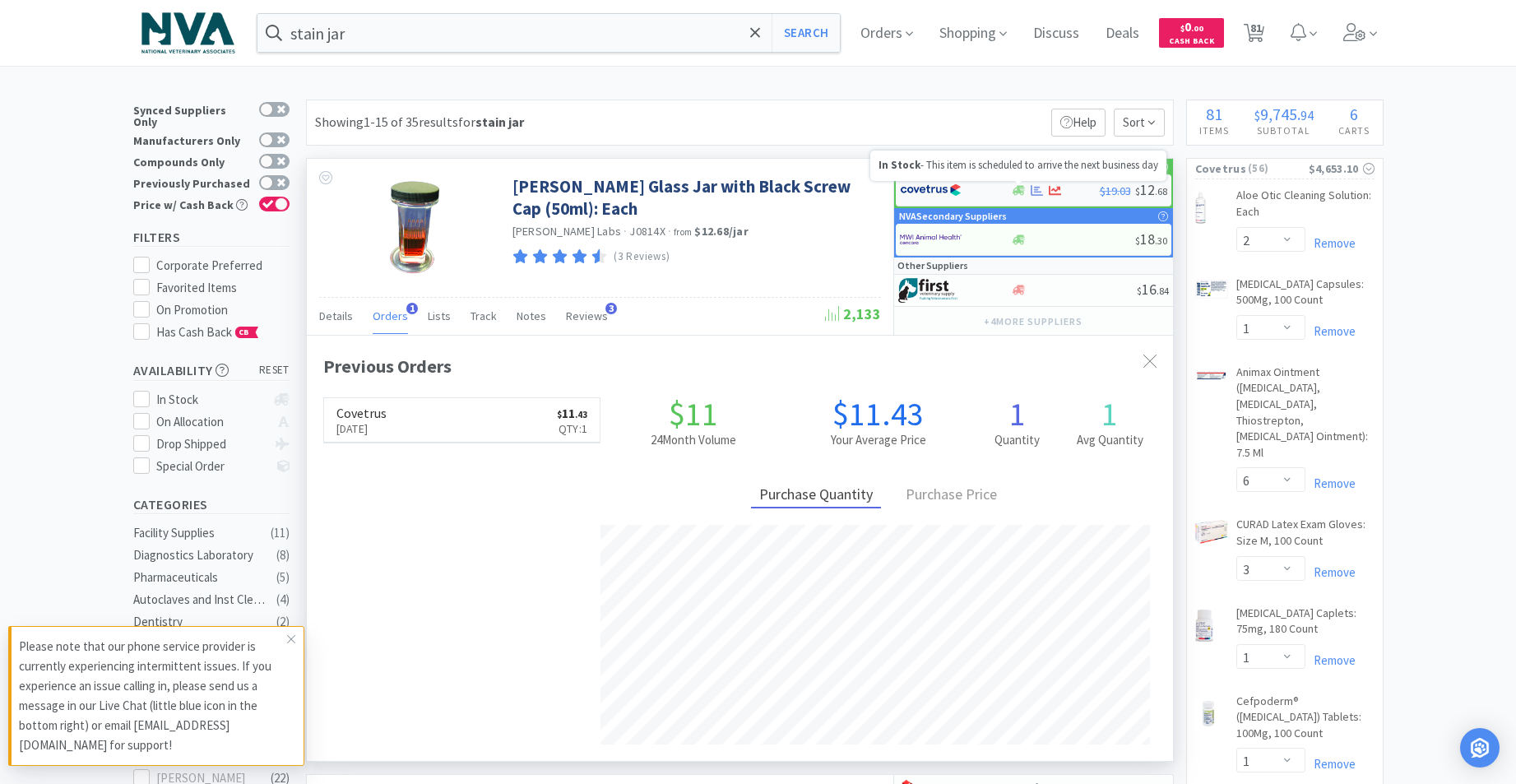
click at [1014, 188] on icon at bounding box center [1018, 190] width 12 height 12
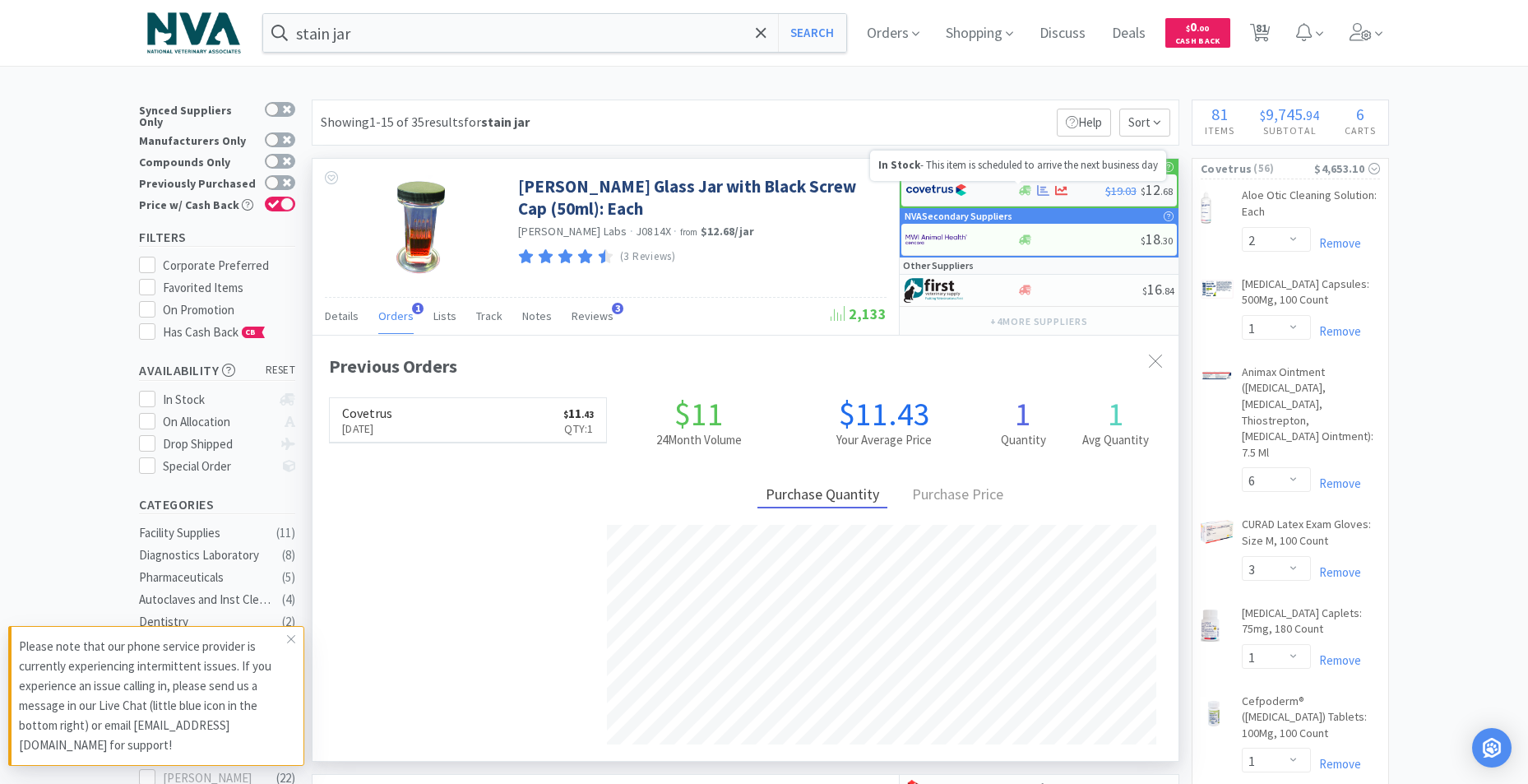
select select "1"
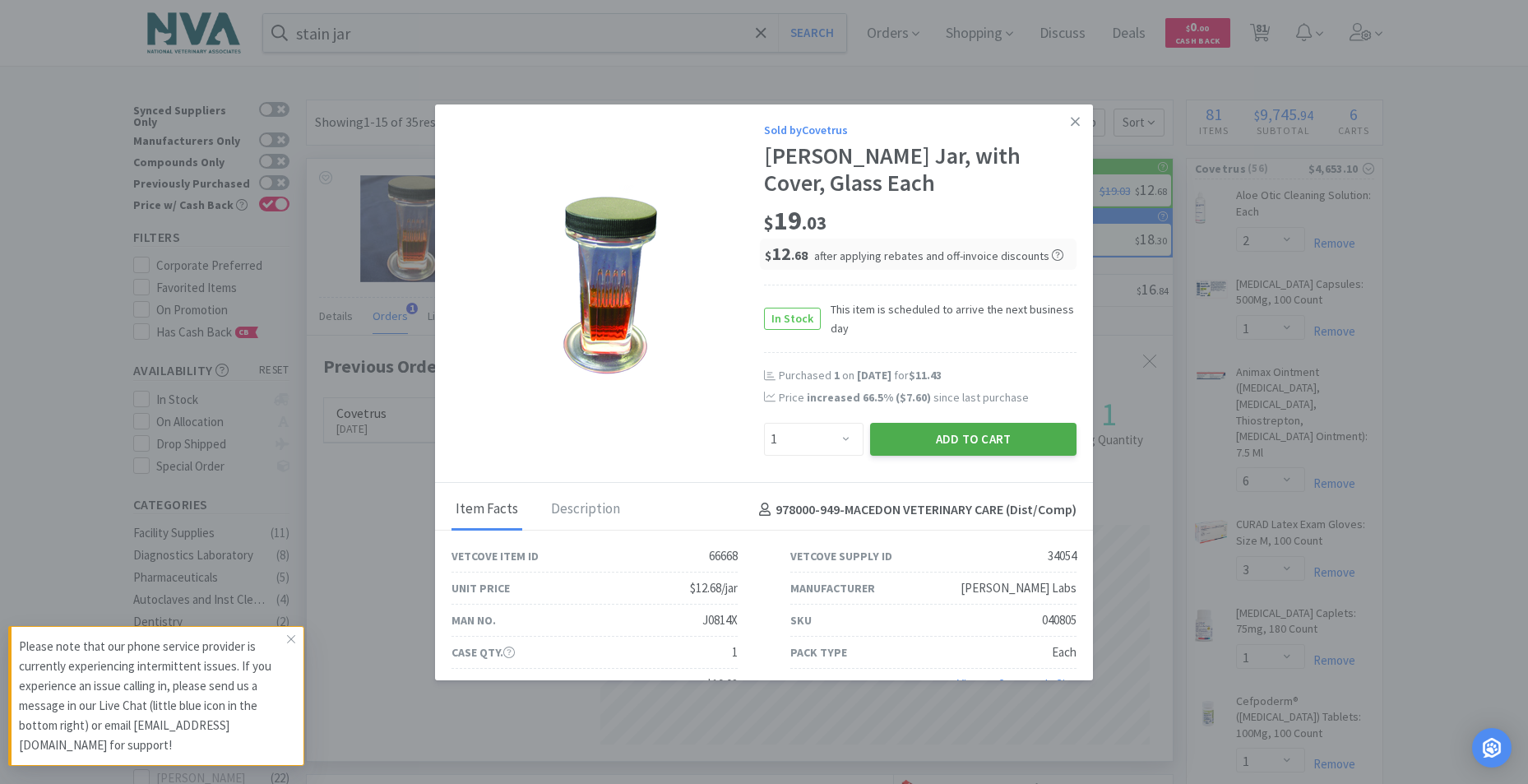
click at [929, 437] on button "Add to Cart" at bounding box center [974, 439] width 207 height 33
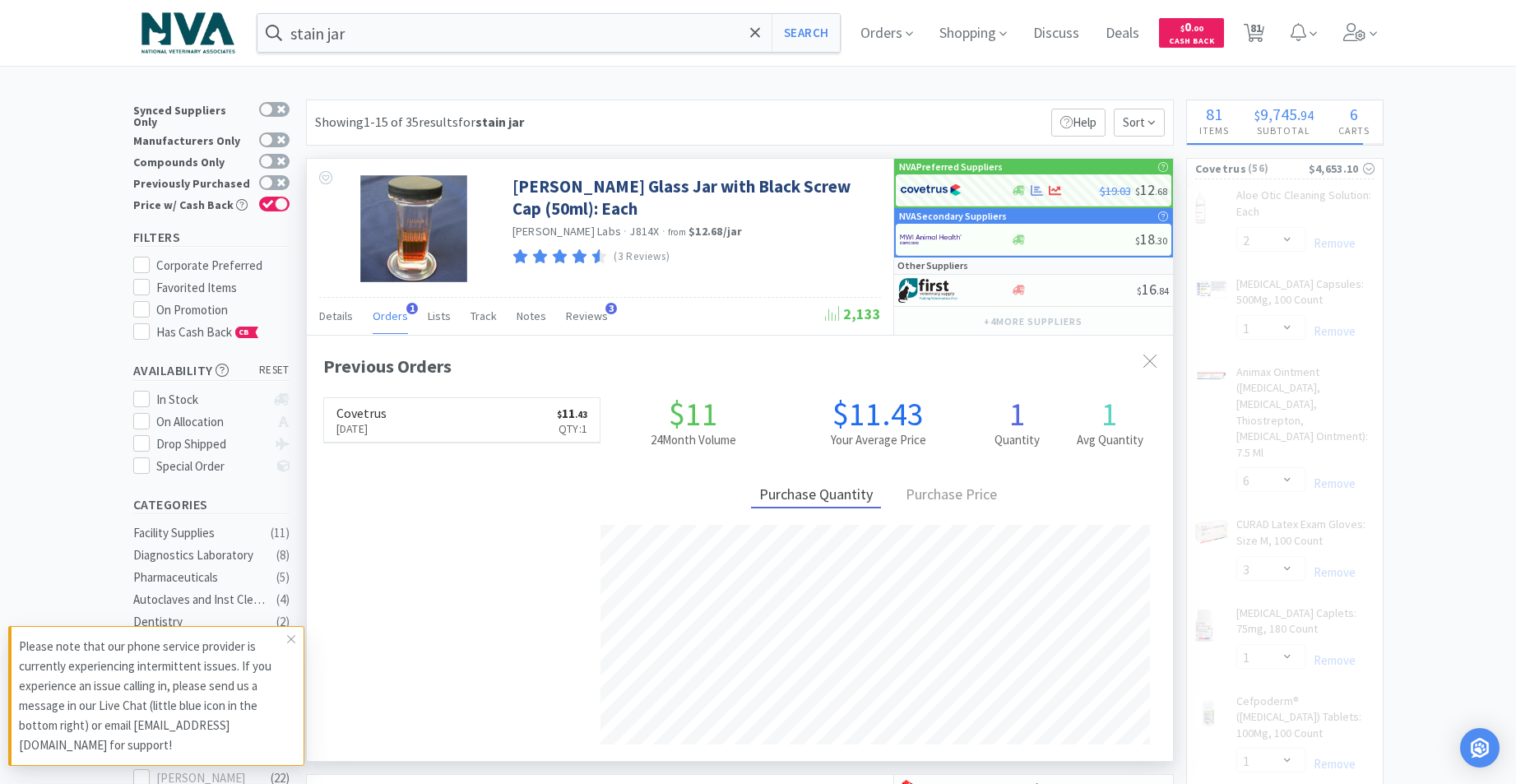
select select "1"
select select "12"
select select "2"
select select "1"
select select "4"
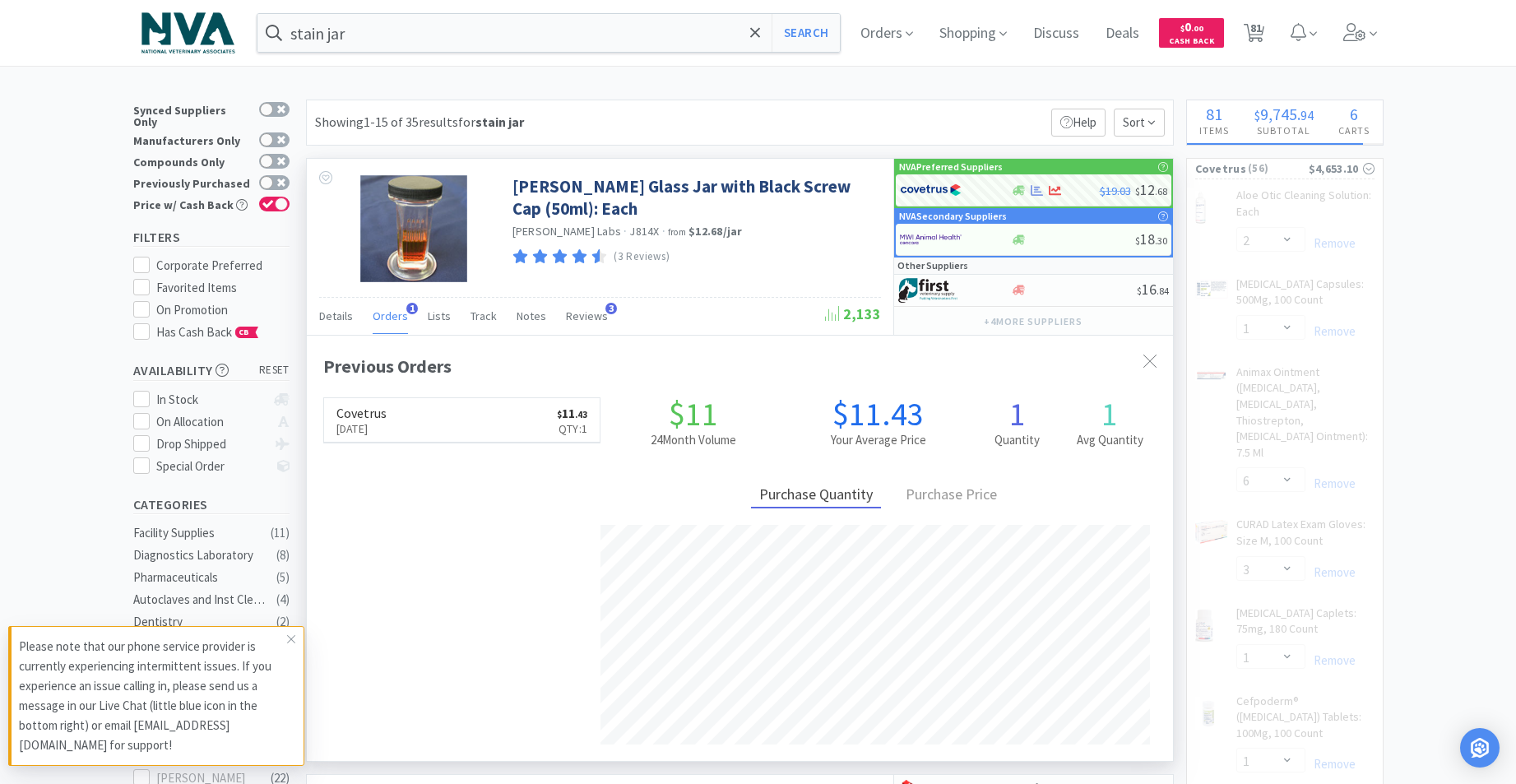
select select "2"
select select "1"
select select "6"
select select "1"
select select "2"
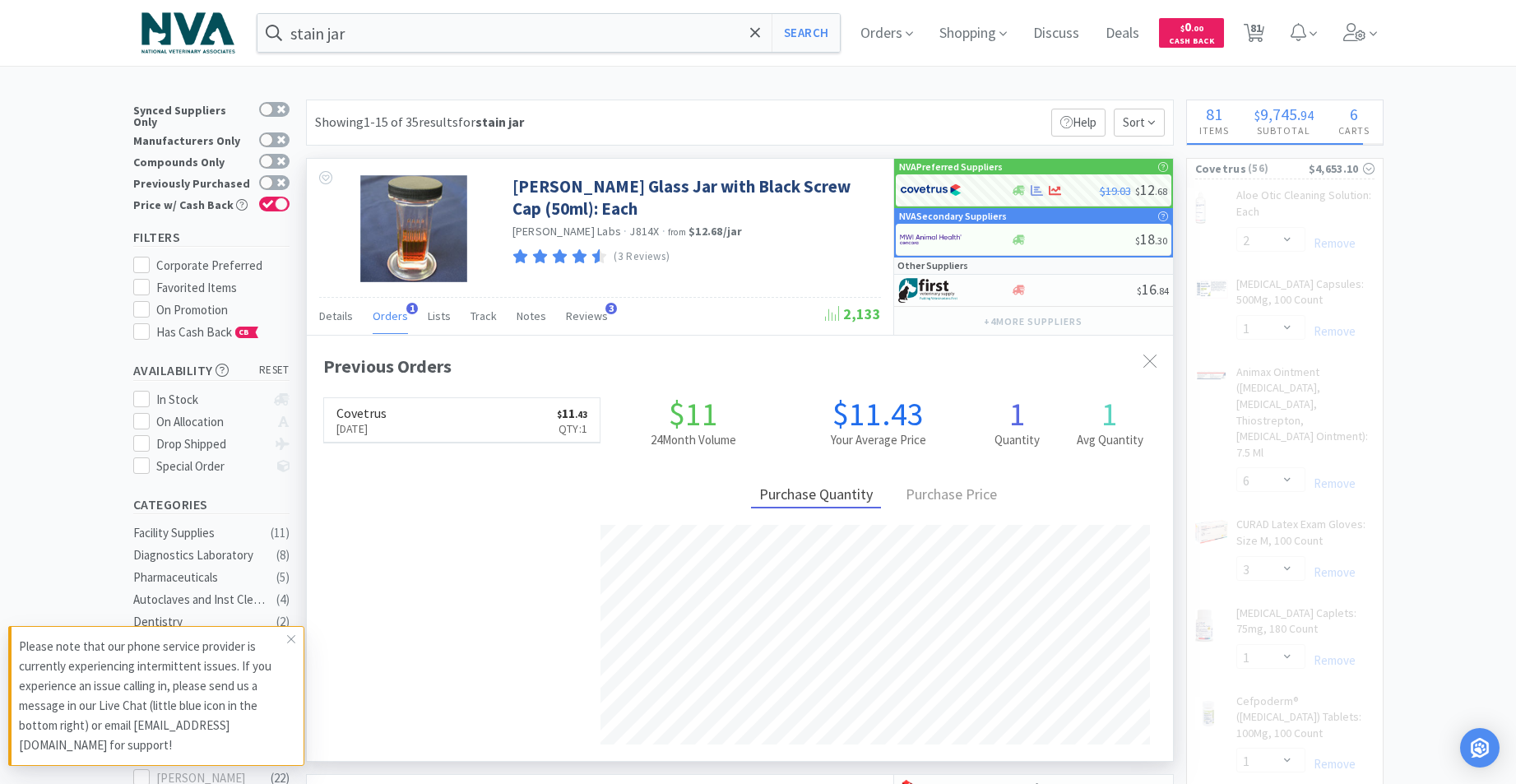
select select "3"
select select "1"
select select "3"
select select "1"
select select "4"
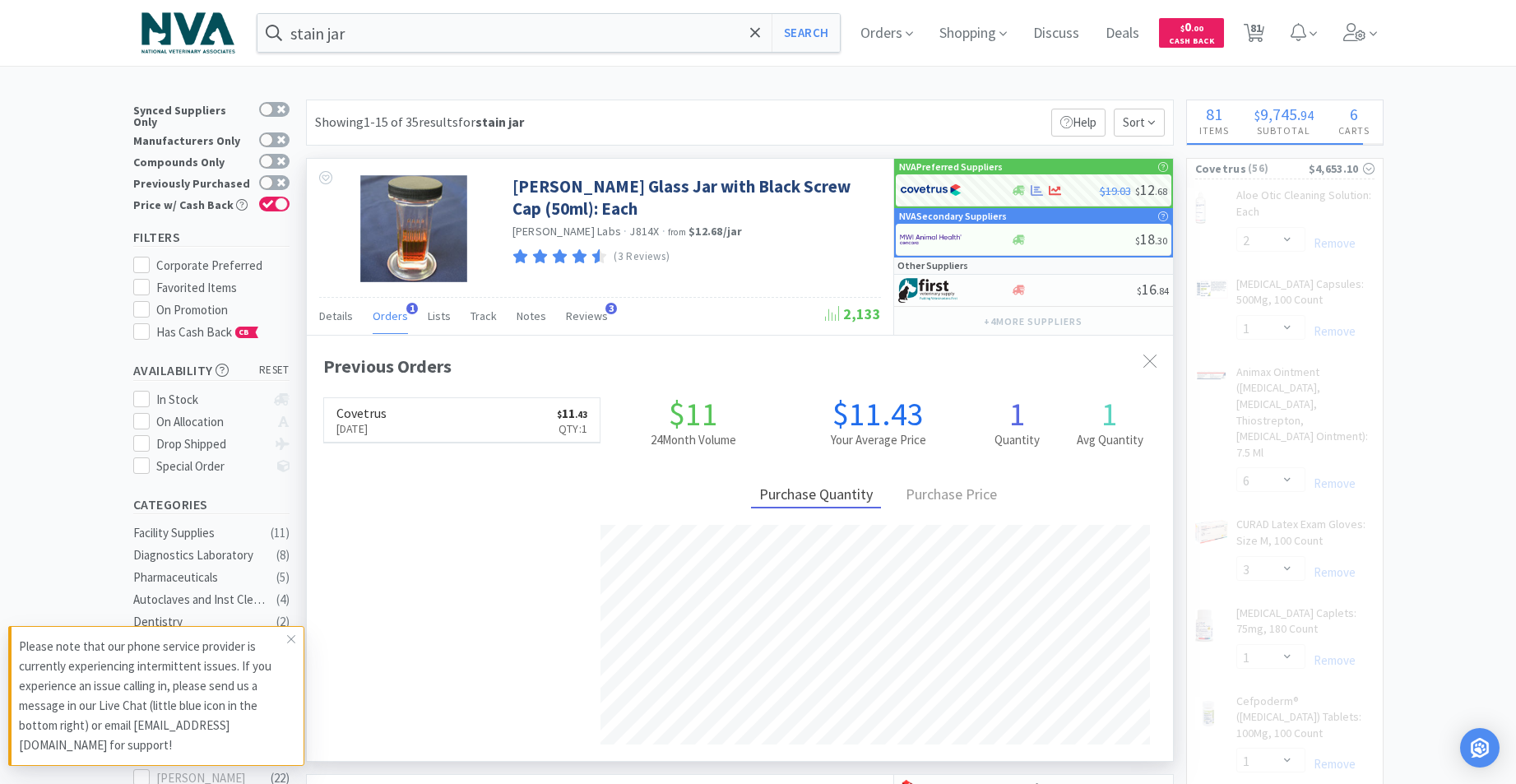
select select "1"
select select "2"
select select "1"
select select "3"
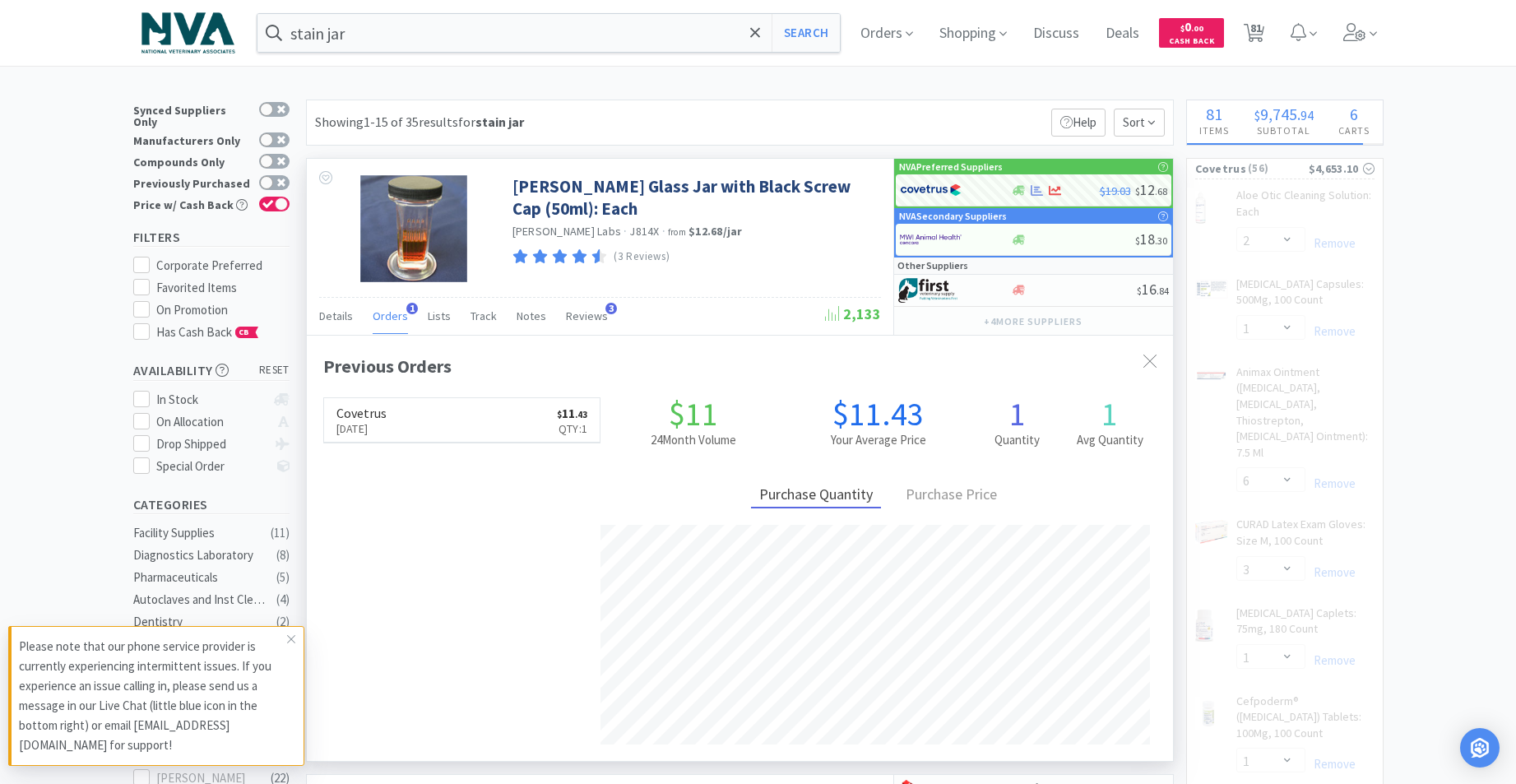
select select "1"
select select "2"
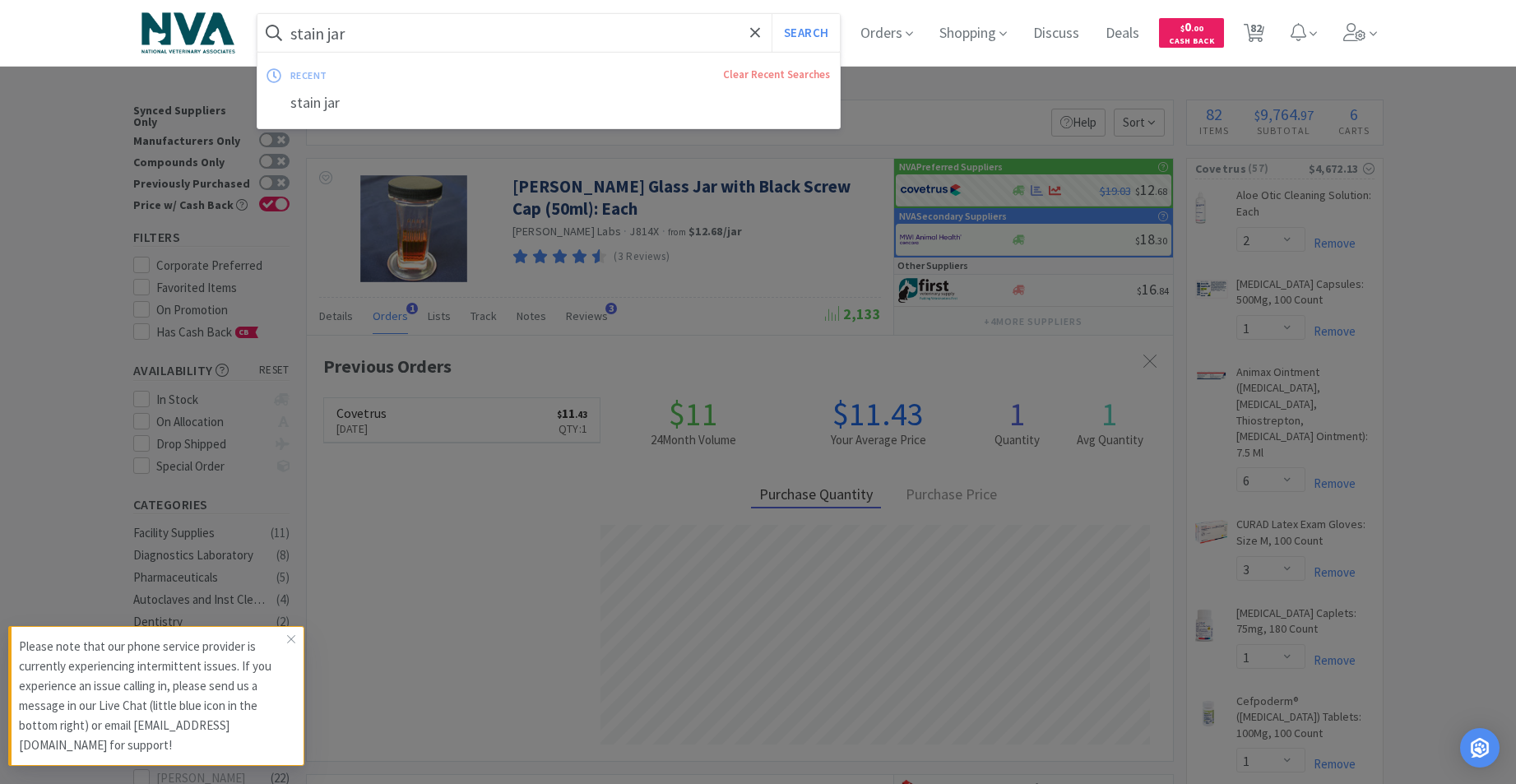
click at [592, 28] on input "stain jar" at bounding box center [548, 33] width 583 height 38
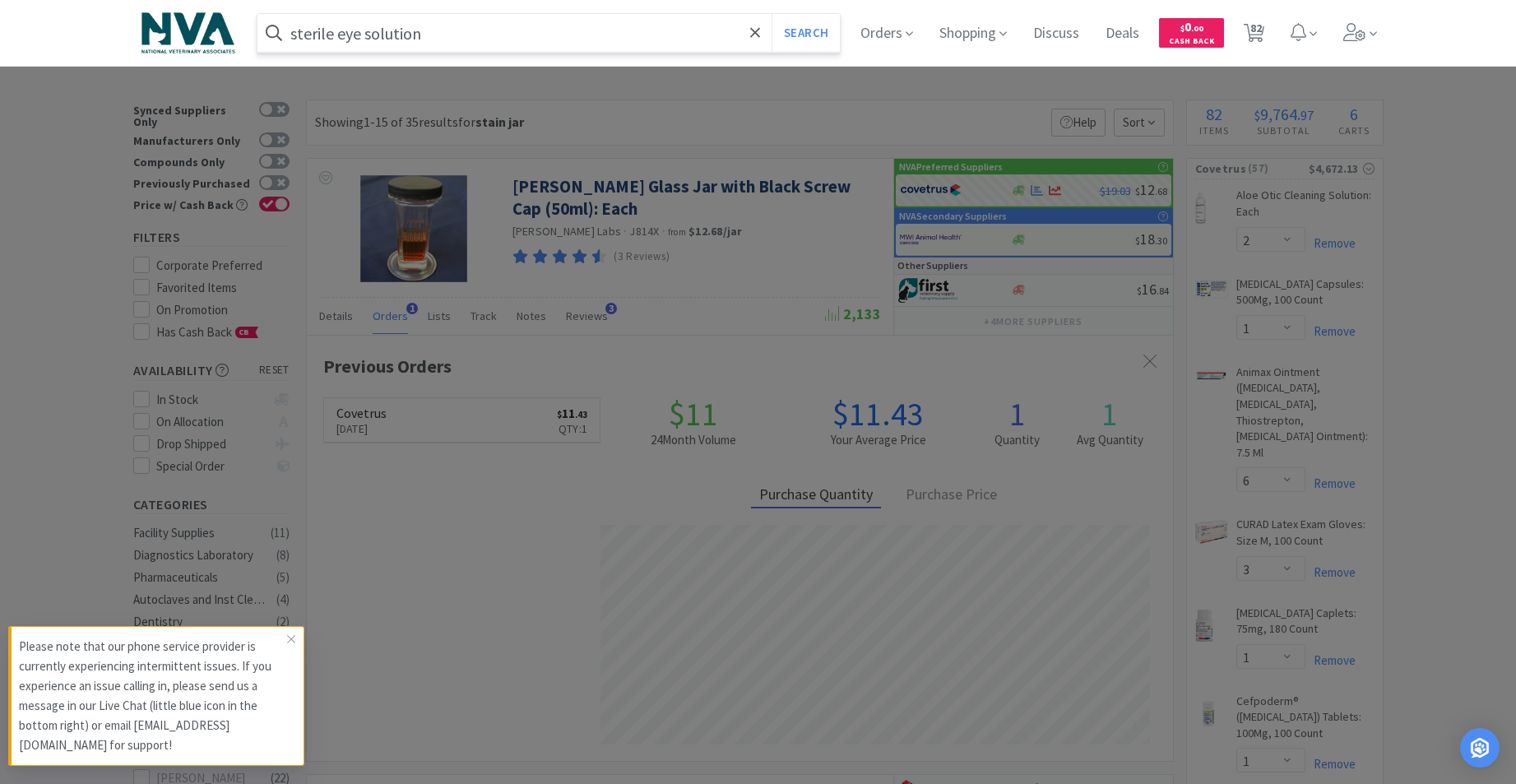
type input "sterile eye solution"
click at [771, 14] on button "Search" at bounding box center [805, 33] width 68 height 38
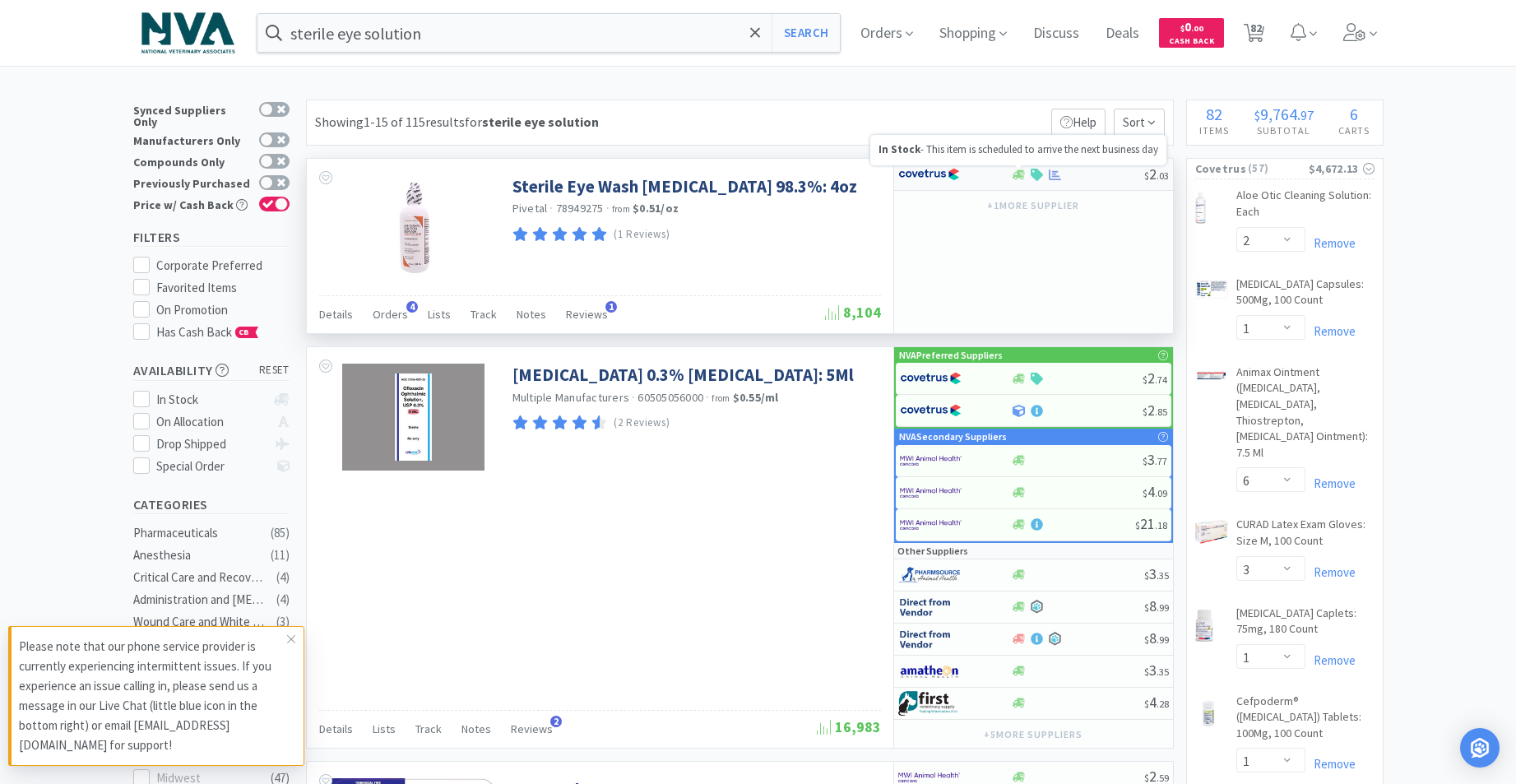
click at [1019, 174] on icon at bounding box center [1018, 174] width 12 height 9
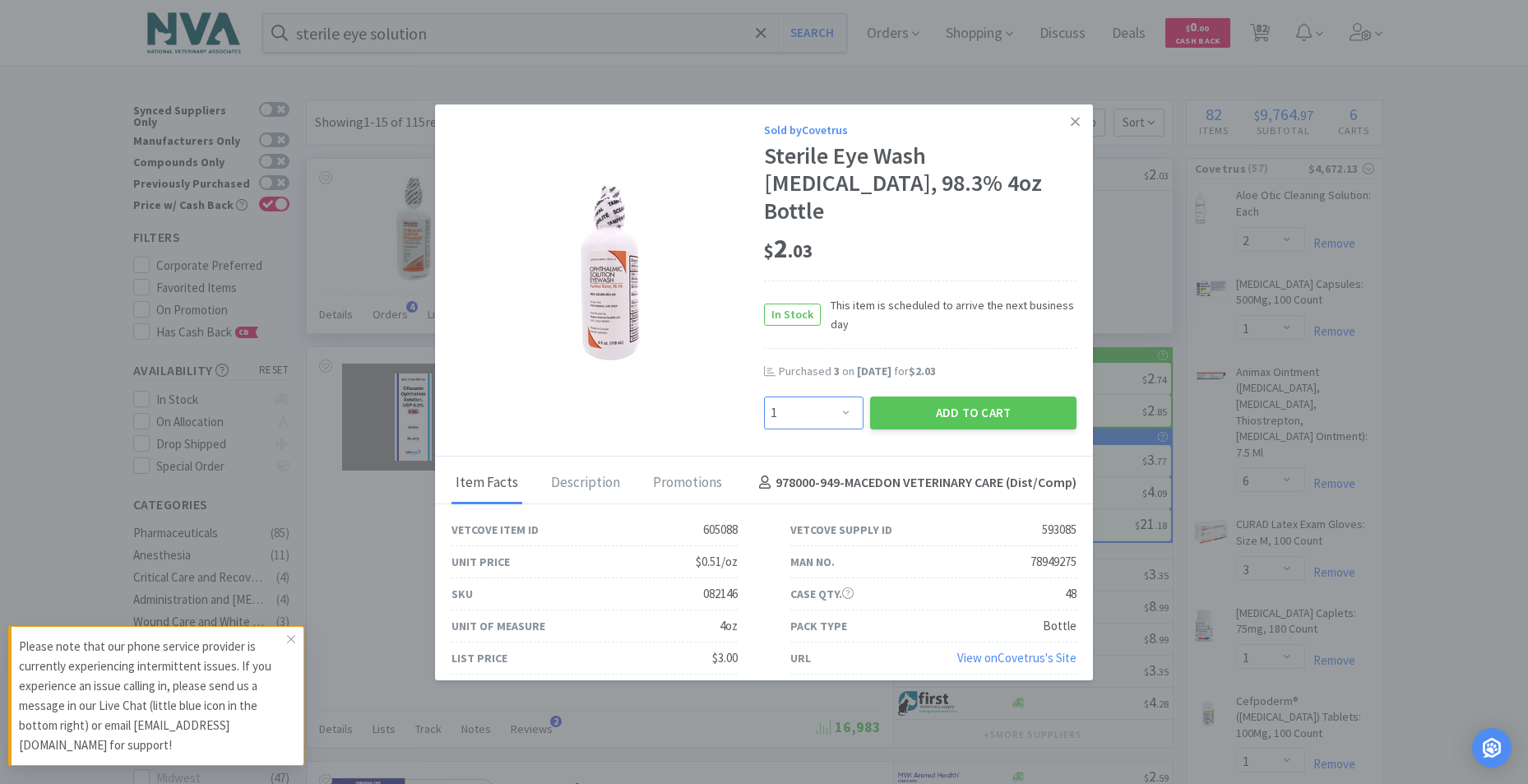
click at [847, 397] on select "Enter Quantity 1 2 3 4 5 6 7 8 9 10 11 12 13 14 15 16 17 18 19 20 Enter Quantity" at bounding box center [814, 413] width 100 height 33
select select "2"
click at [764, 397] on select "Enter Quantity 1 2 3 4 5 6 7 8 9 10 11 12 13 14 15 16 17 18 19 20 Enter Quantity" at bounding box center [814, 413] width 100 height 33
click at [988, 400] on button "Add to Cart" at bounding box center [974, 413] width 207 height 33
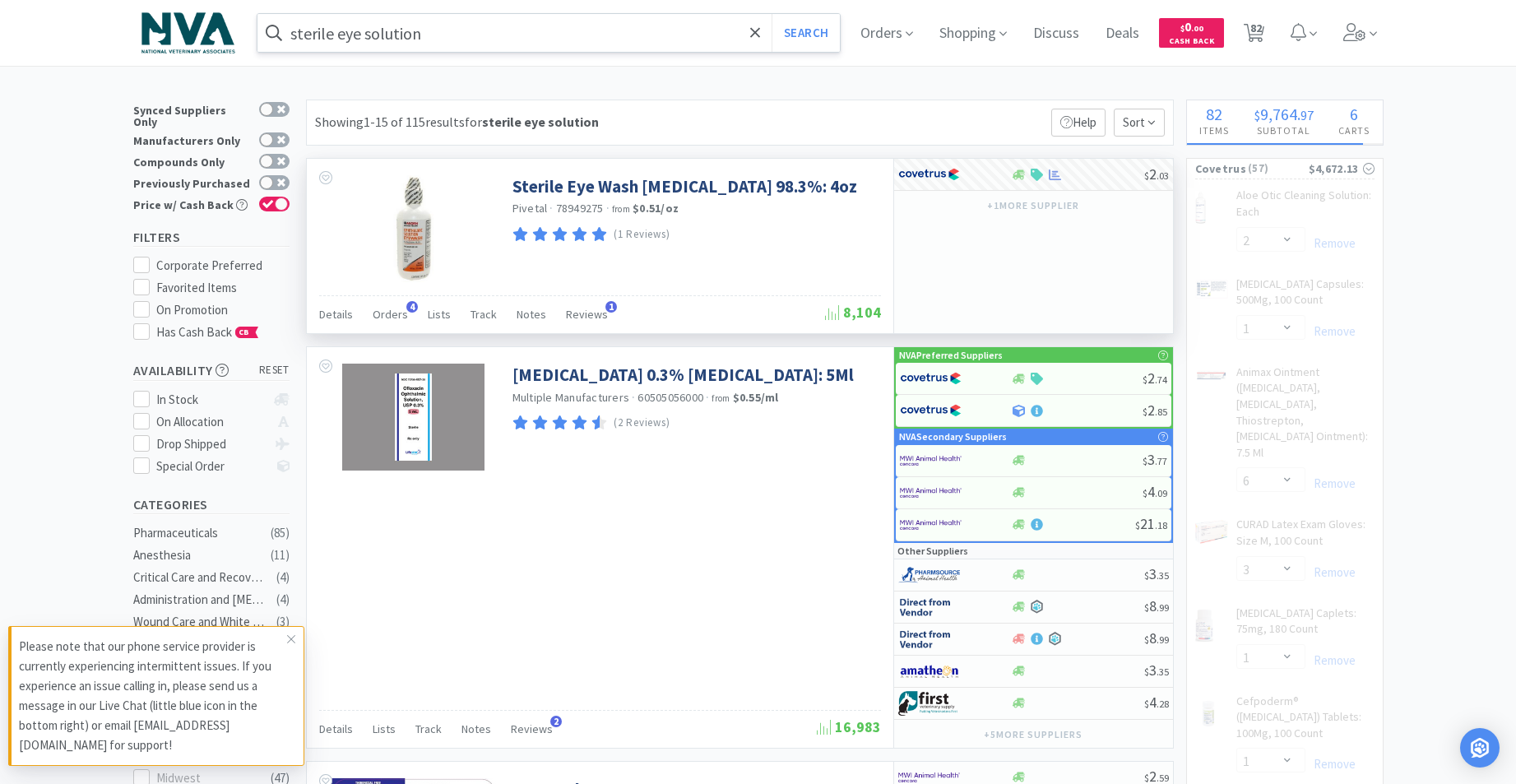
click at [604, 22] on input "sterile eye solution" at bounding box center [548, 33] width 583 height 38
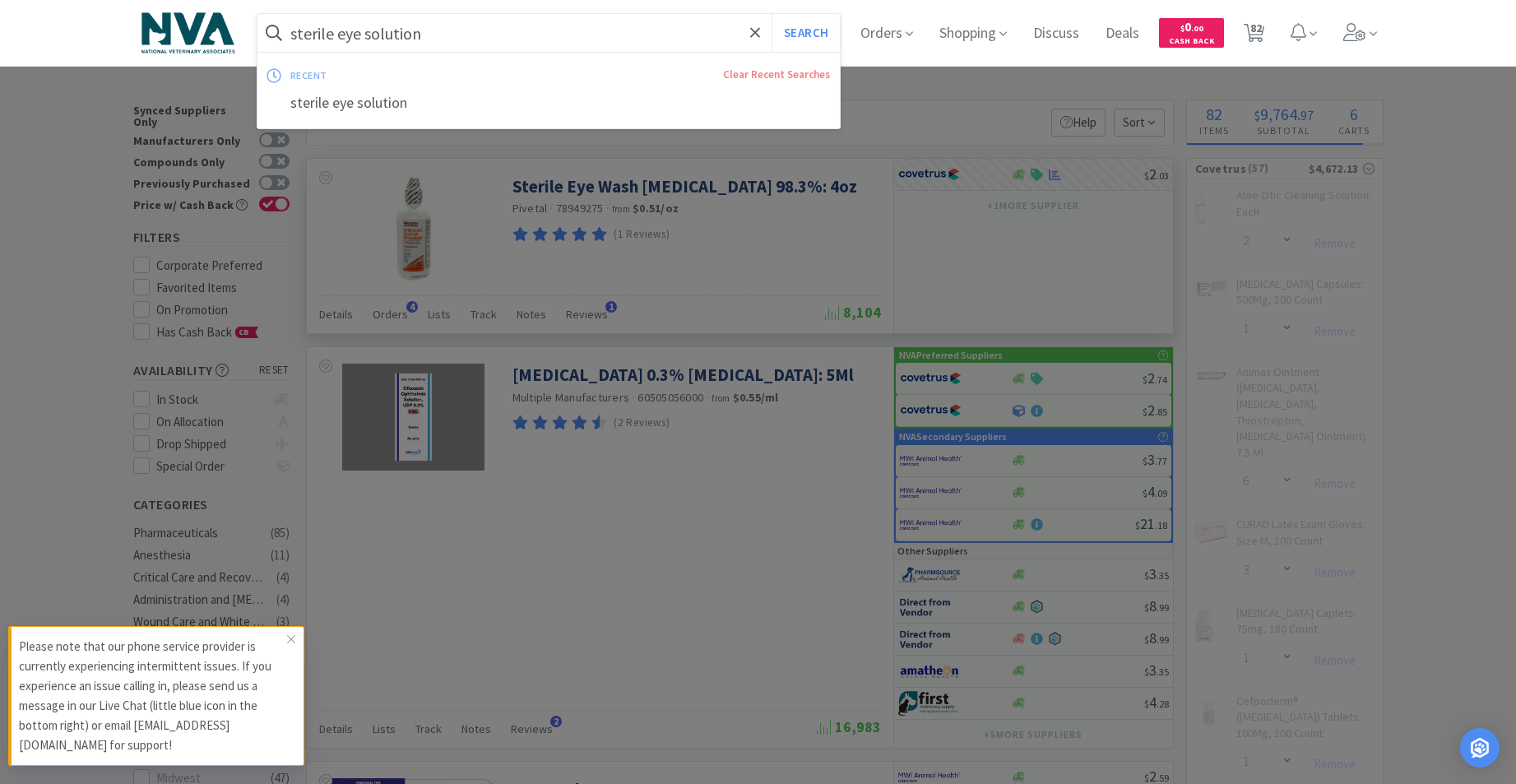
select select "2"
select select "1"
select select "3"
select select "1"
select select "2"
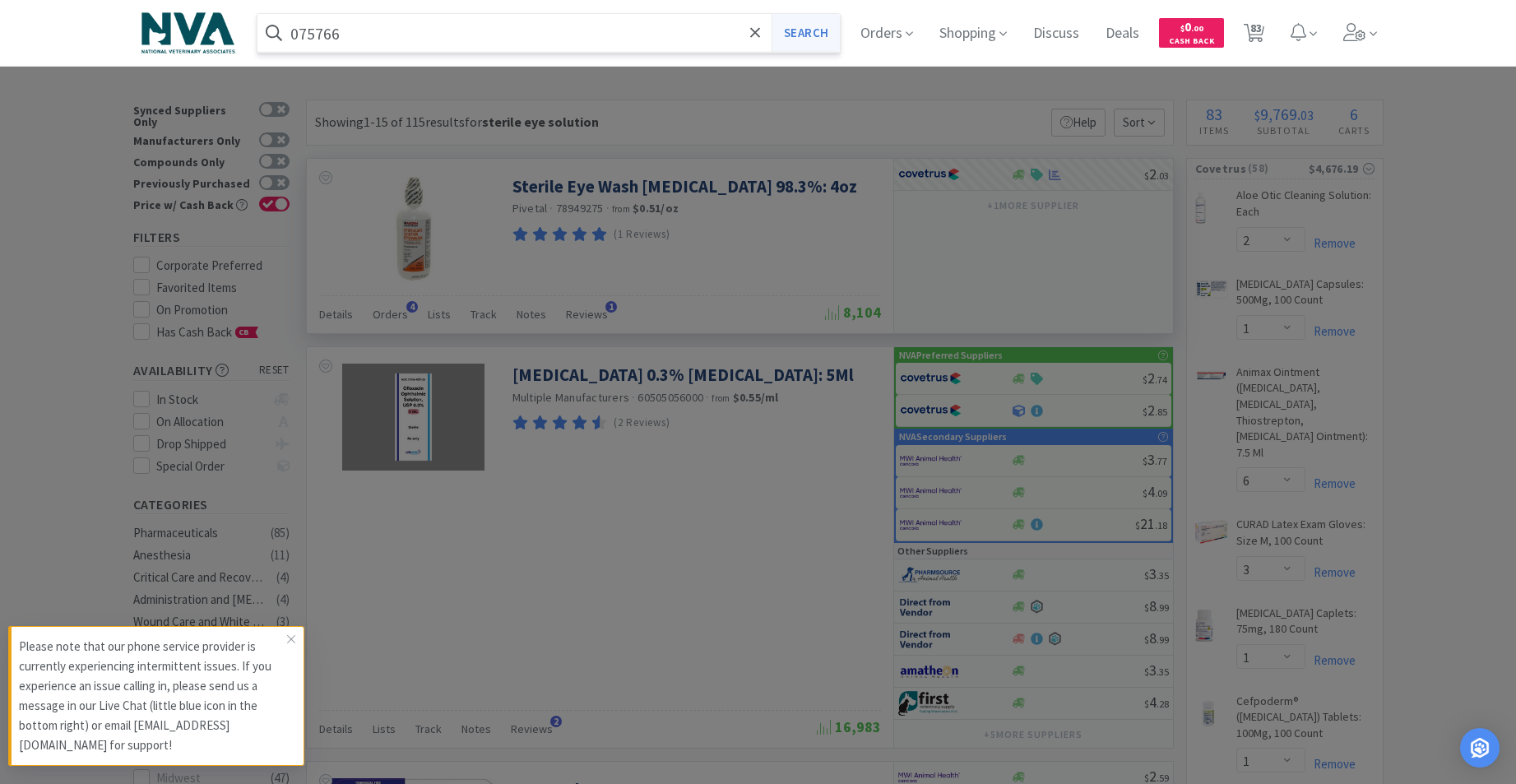
click at [830, 41] on button "Search" at bounding box center [805, 33] width 68 height 38
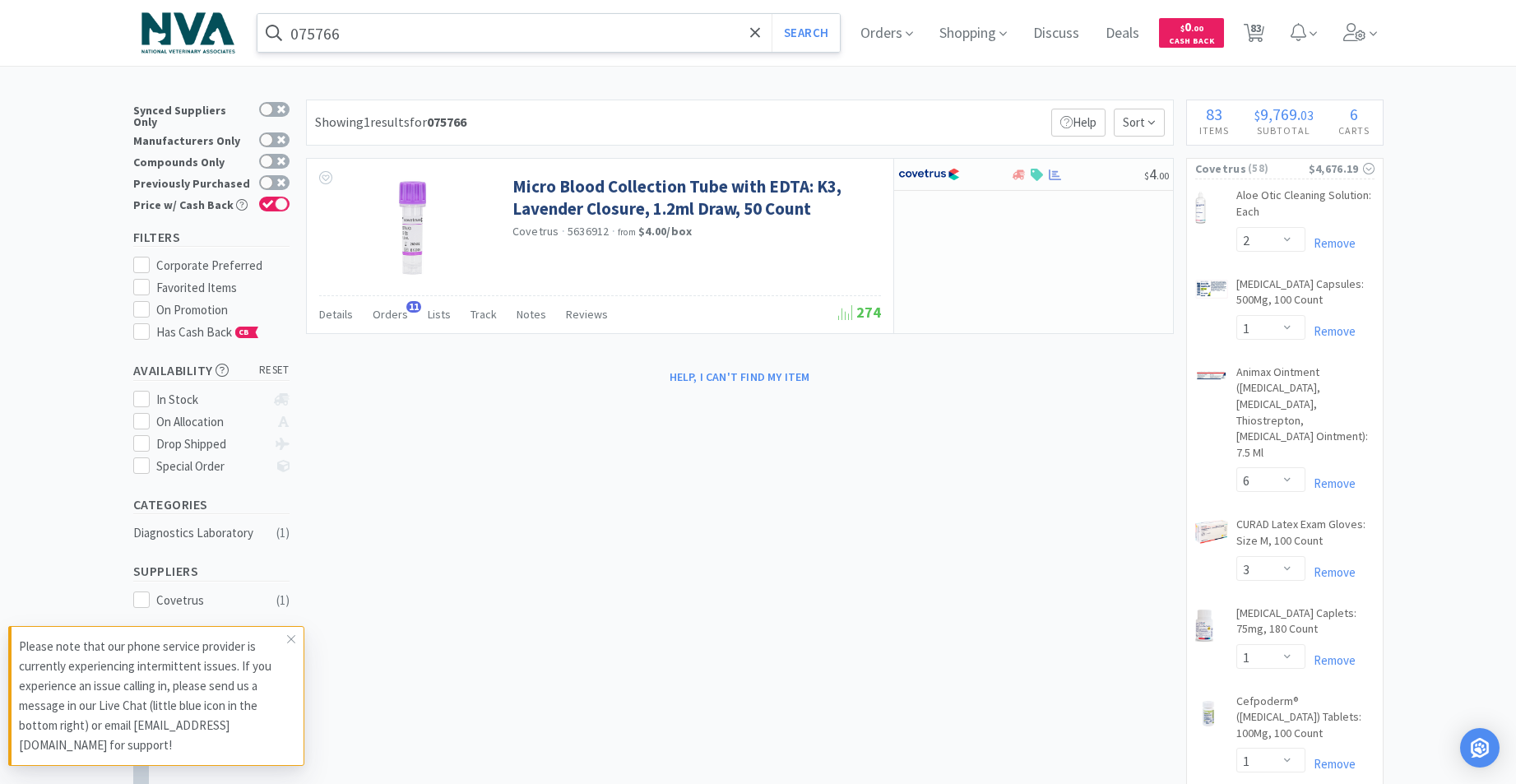
click at [460, 36] on input "075766" at bounding box center [548, 33] width 583 height 38
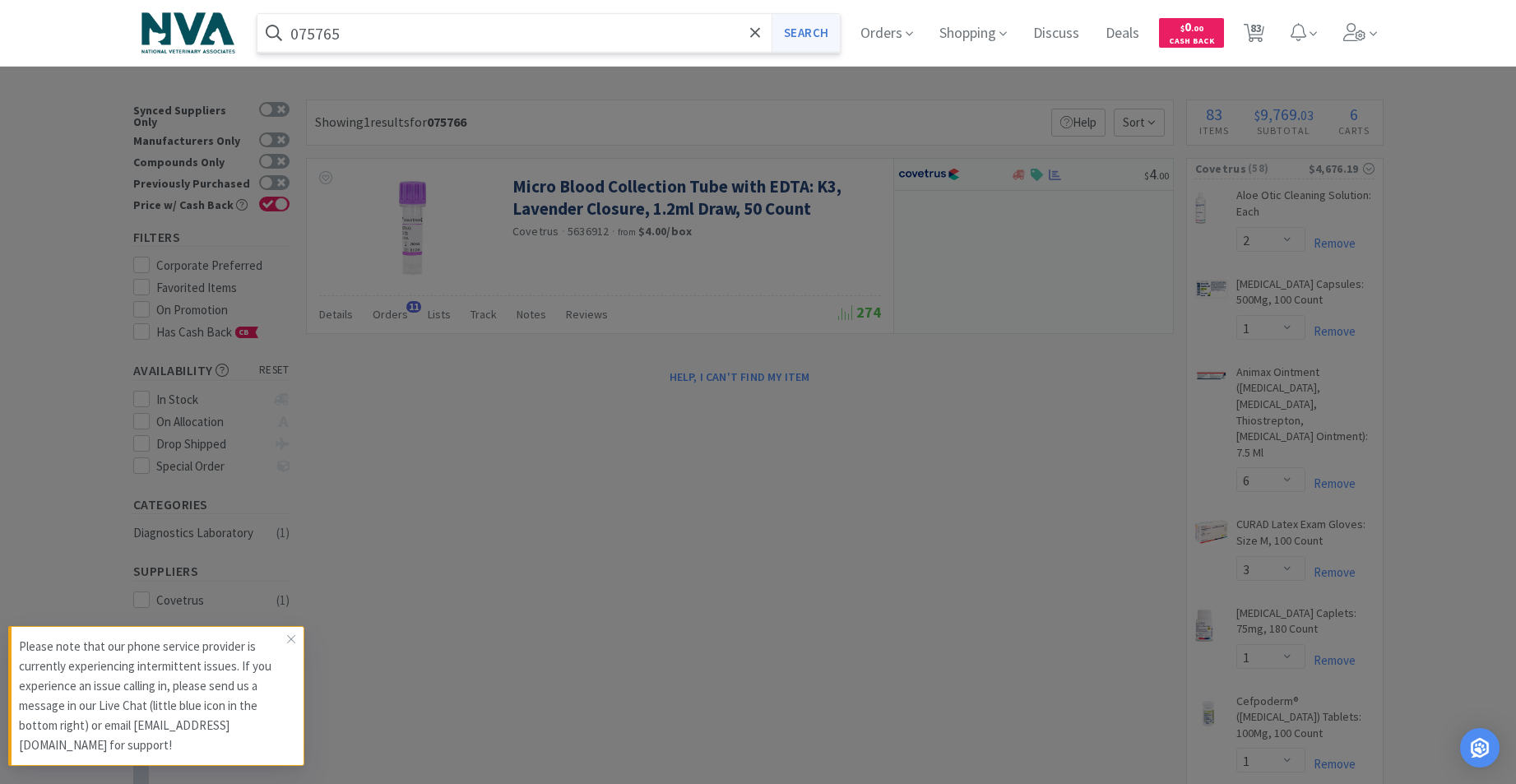
type input "075765"
click at [832, 27] on button "Search" at bounding box center [805, 33] width 68 height 38
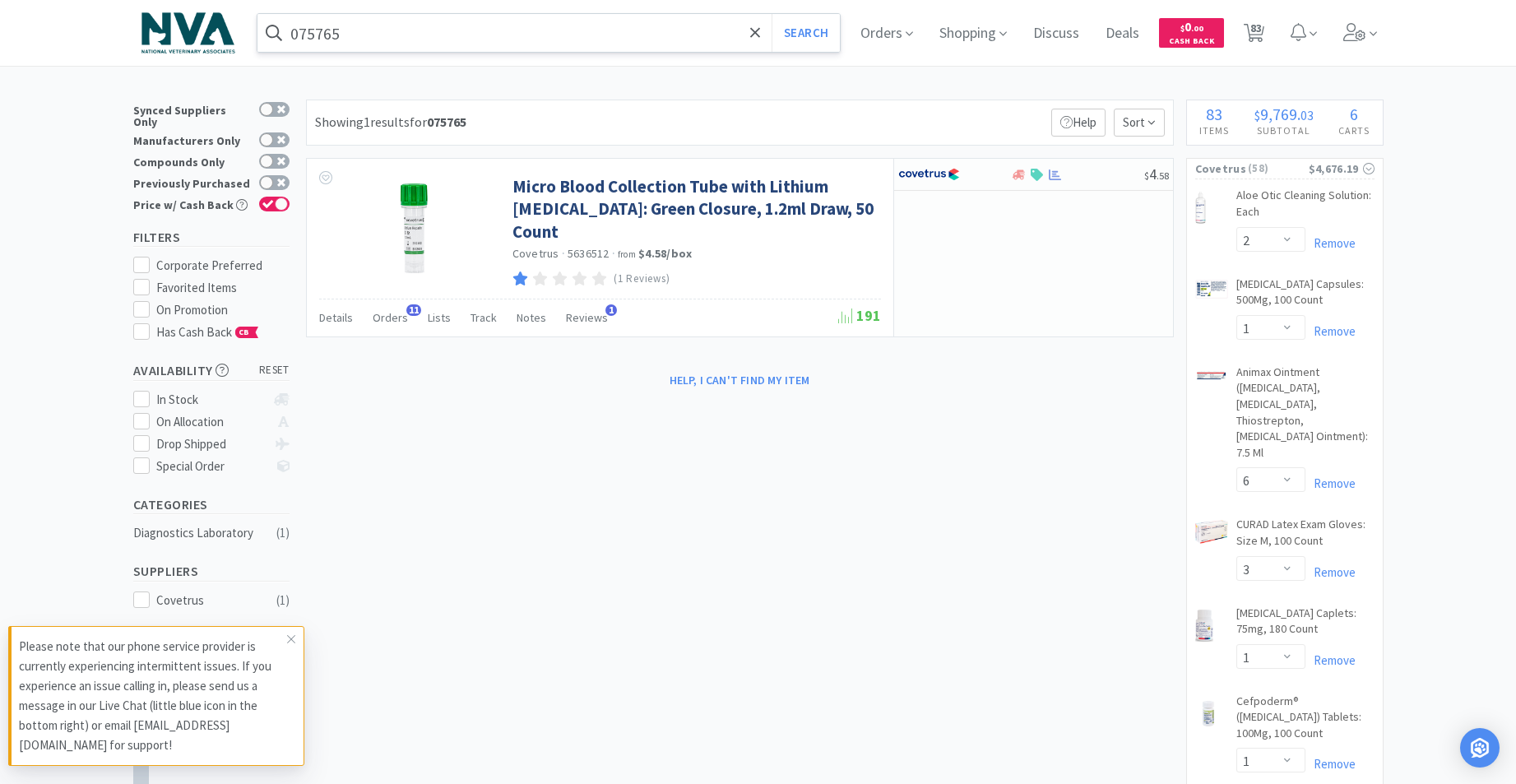
click at [392, 28] on input "075765" at bounding box center [548, 33] width 583 height 38
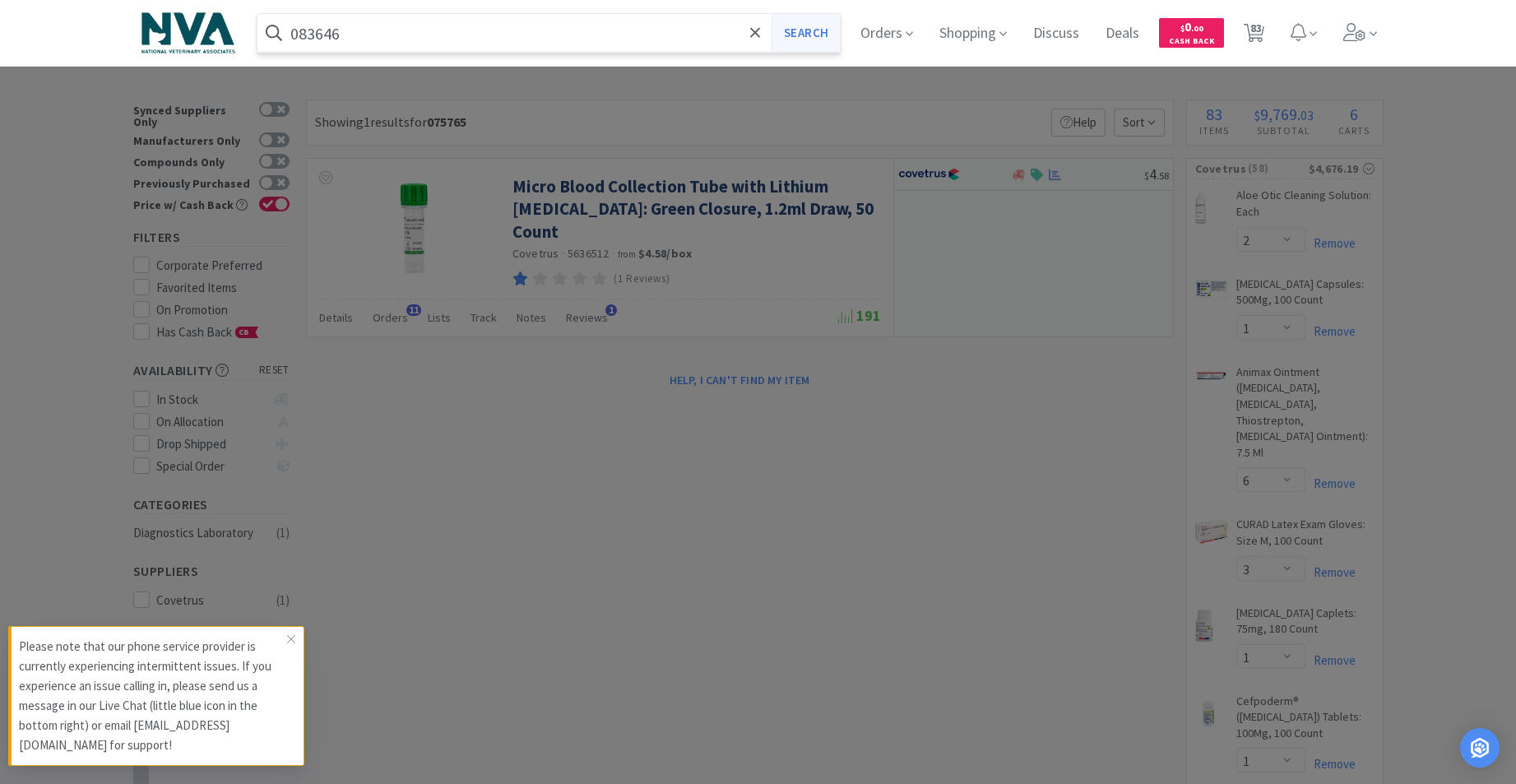
click at [810, 38] on button "Search" at bounding box center [805, 33] width 68 height 38
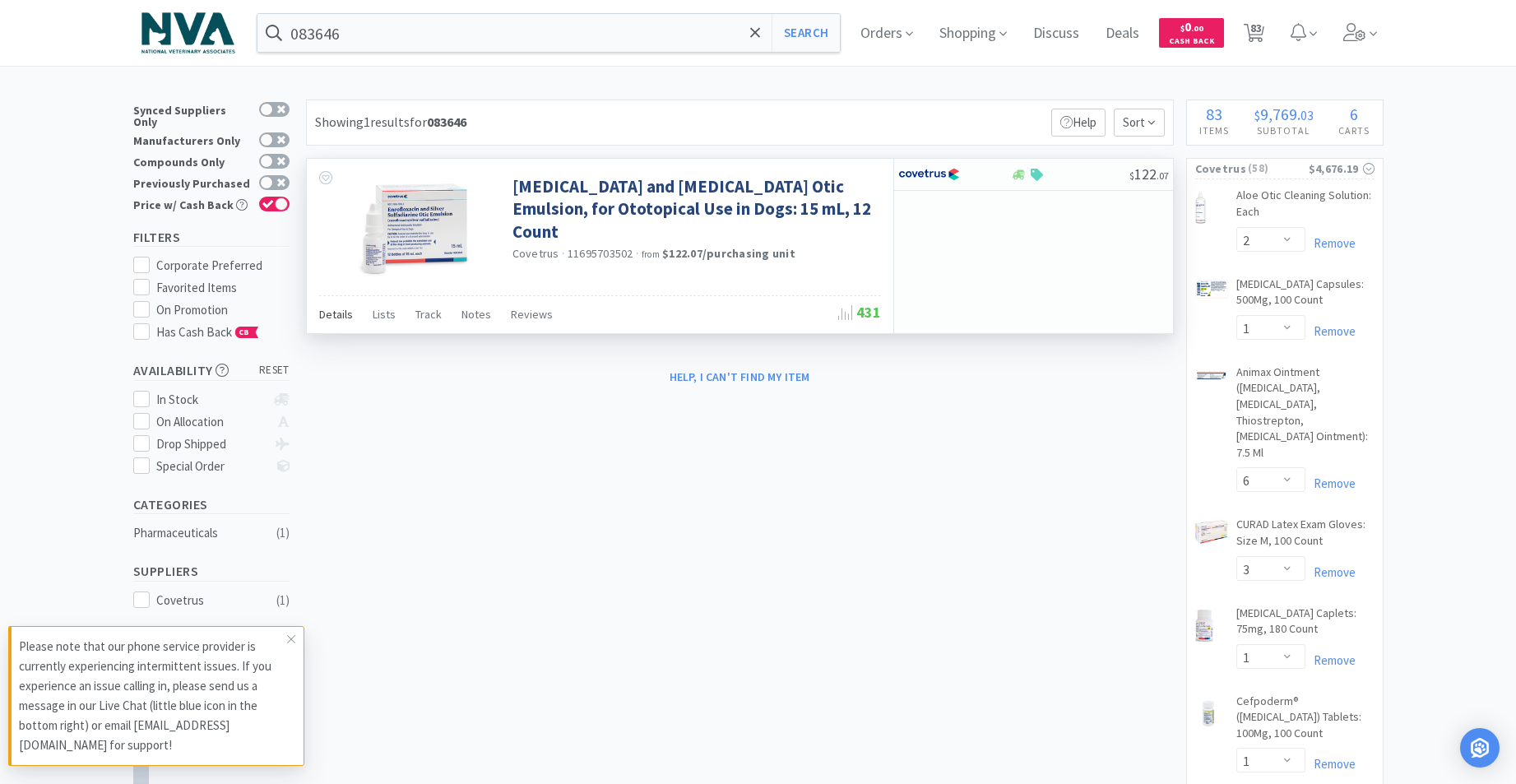
click at [345, 317] on span "Details" at bounding box center [336, 313] width 34 height 15
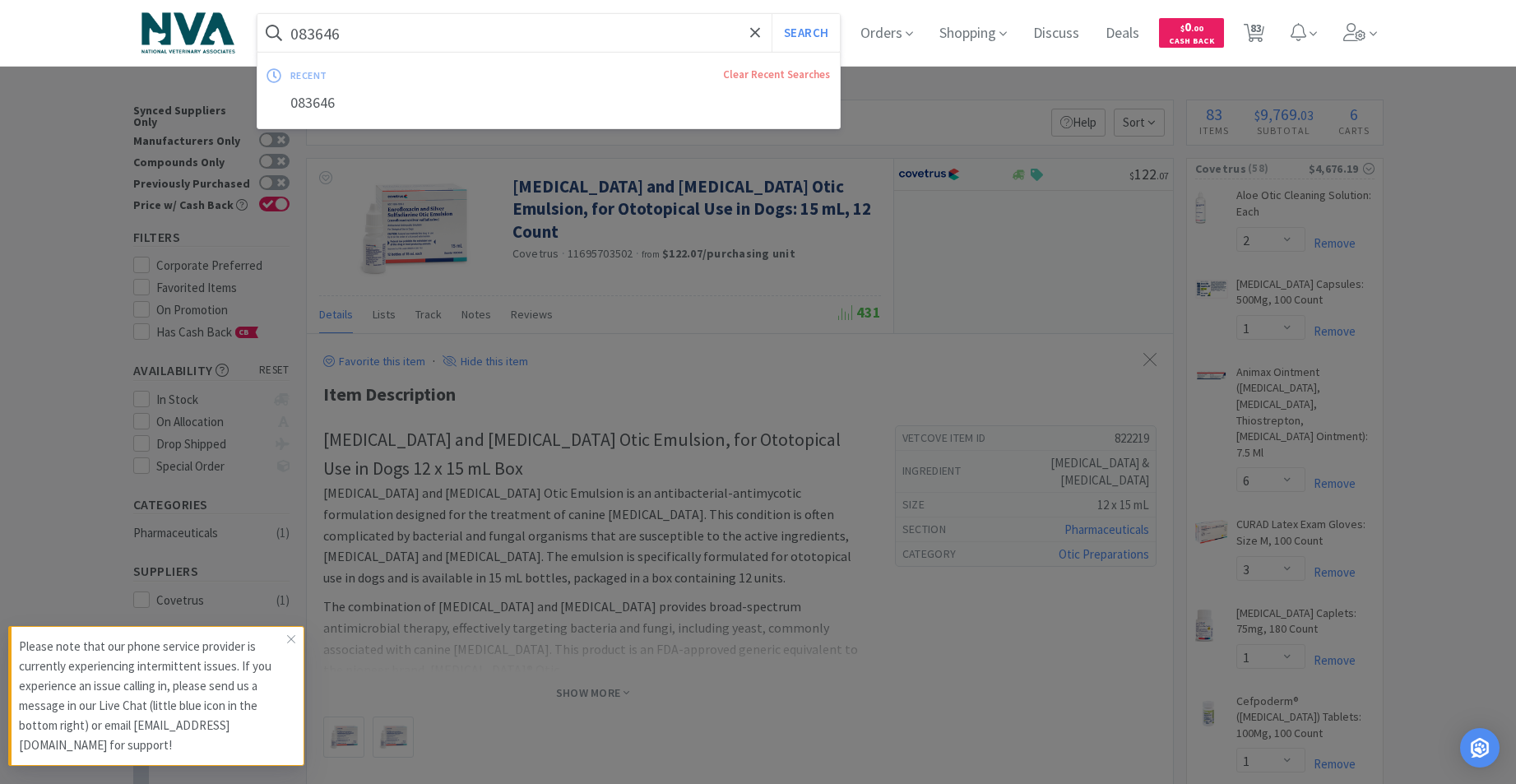
click at [463, 37] on input "083646" at bounding box center [548, 33] width 583 height 38
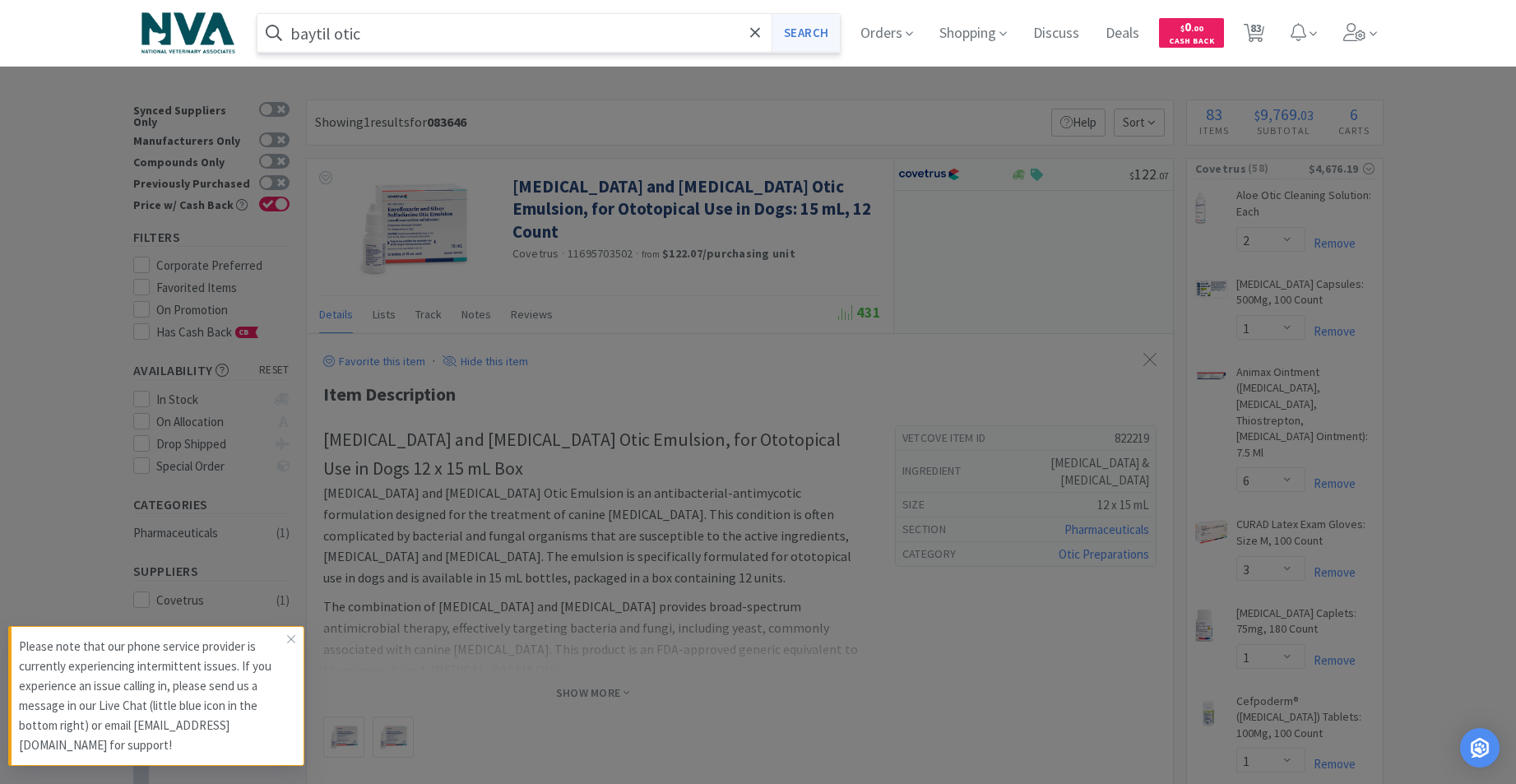
click at [801, 28] on button "Search" at bounding box center [805, 33] width 68 height 38
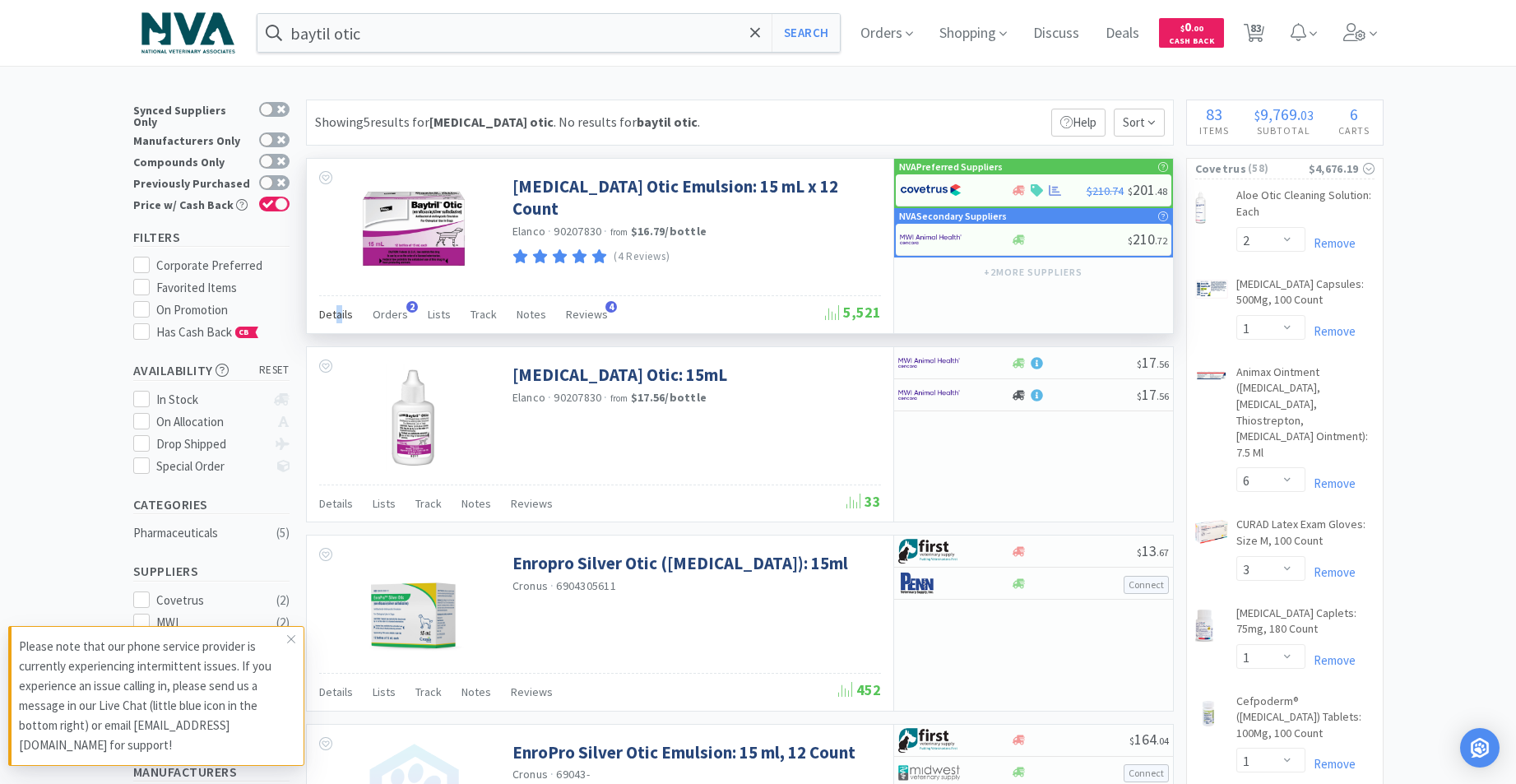
click at [338, 314] on span "Details" at bounding box center [336, 313] width 34 height 15
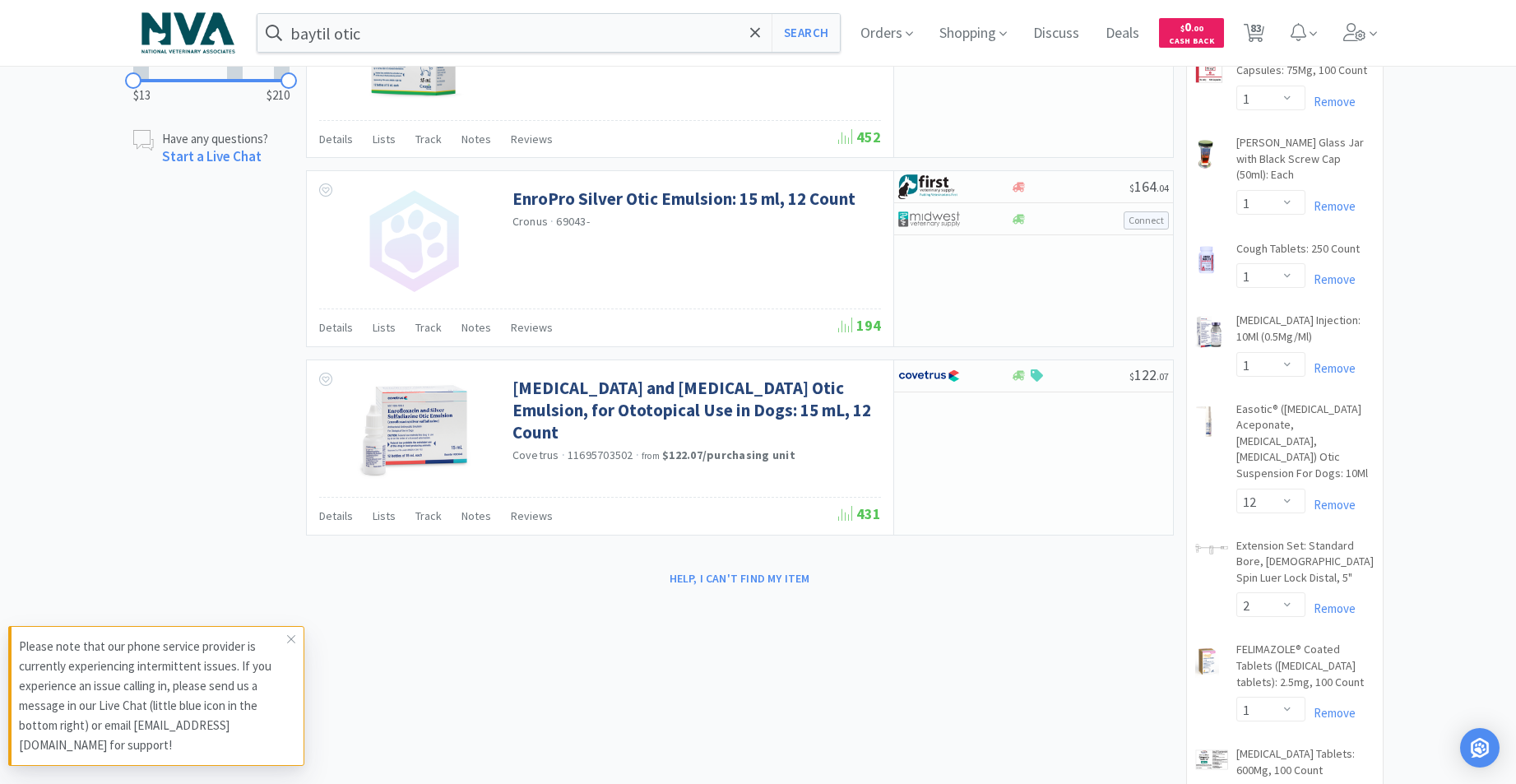
scroll to position [954, 0]
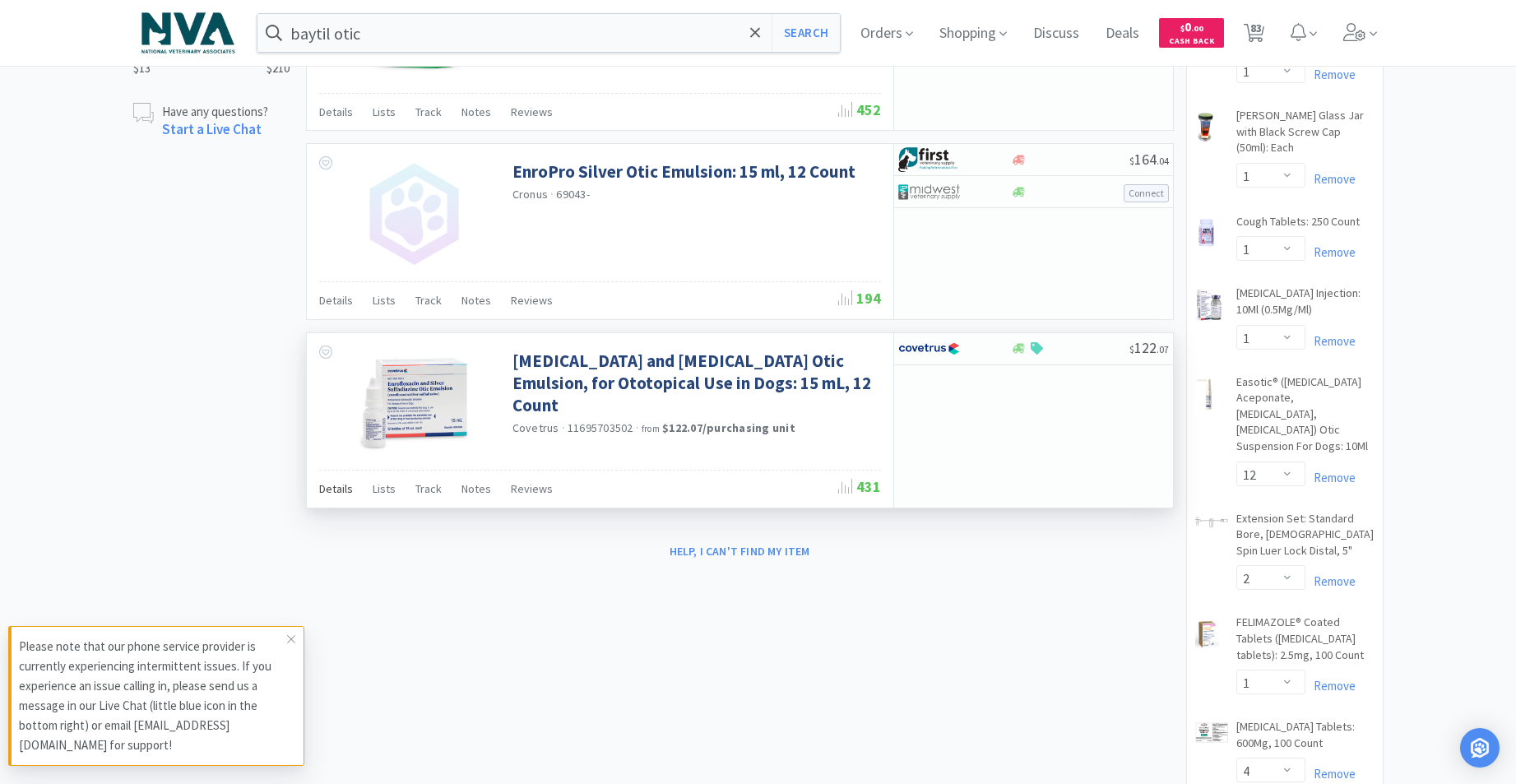
click at [334, 492] on span "Details" at bounding box center [336, 488] width 34 height 15
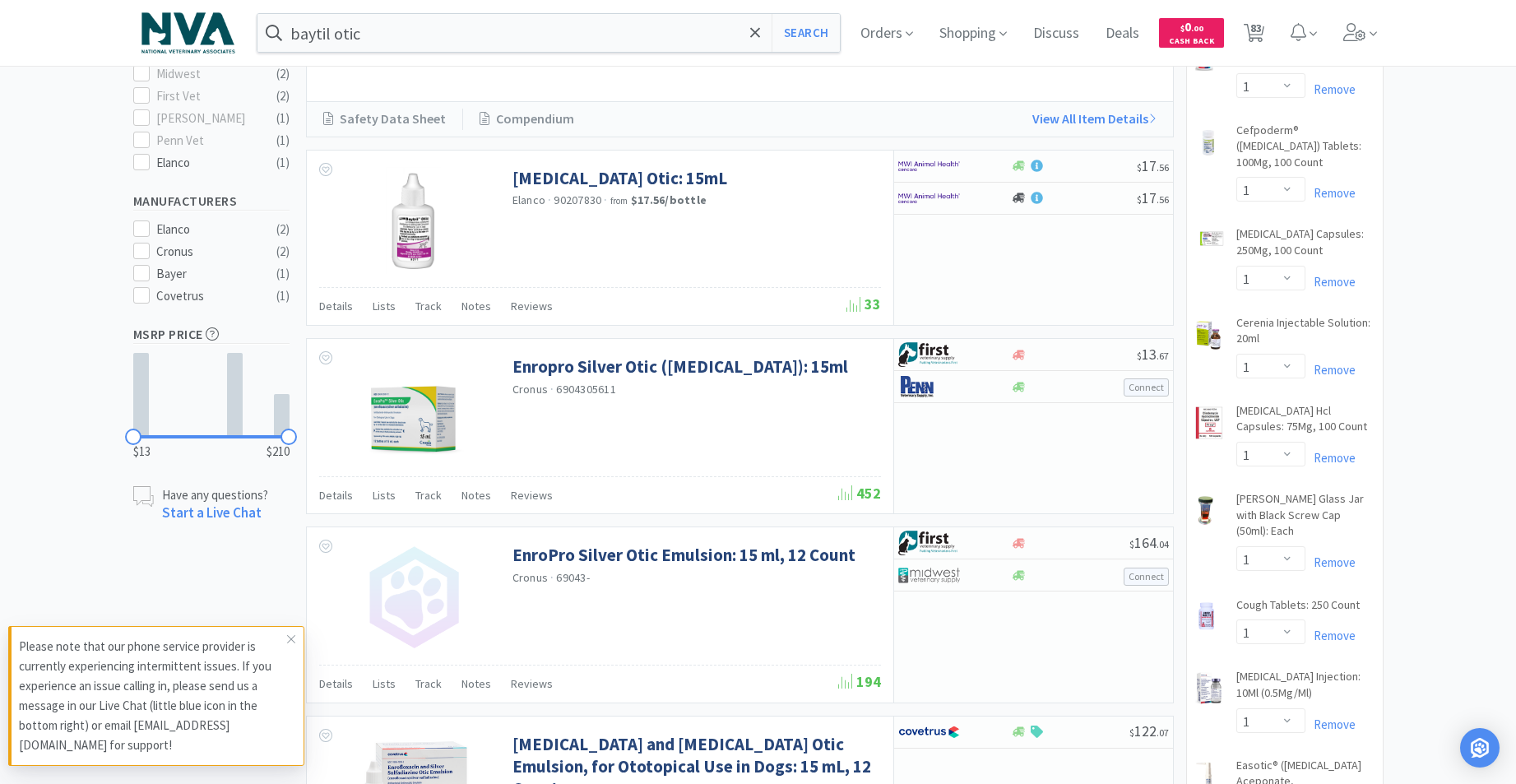
scroll to position [562, 0]
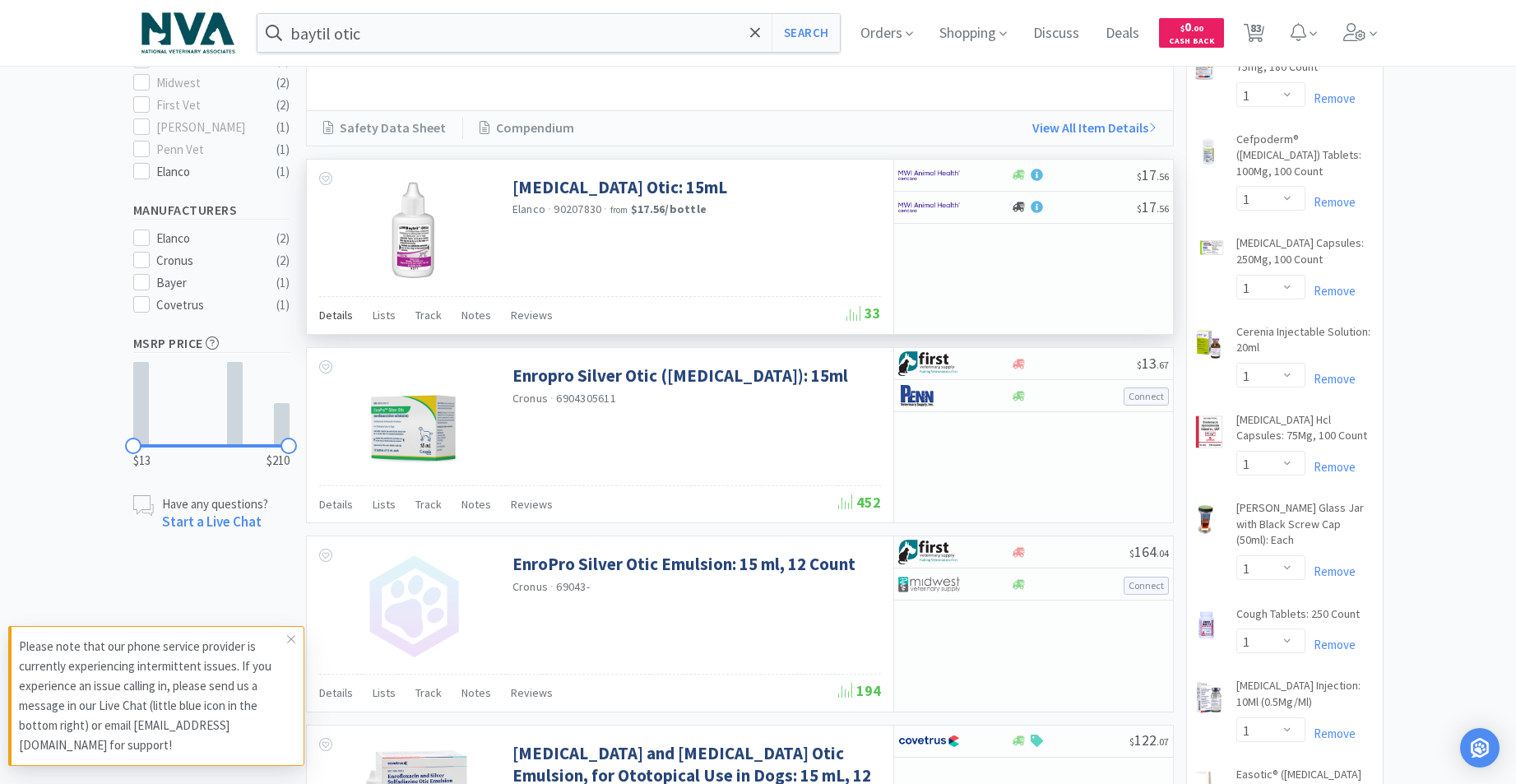
click at [330, 314] on span "Details" at bounding box center [336, 314] width 34 height 15
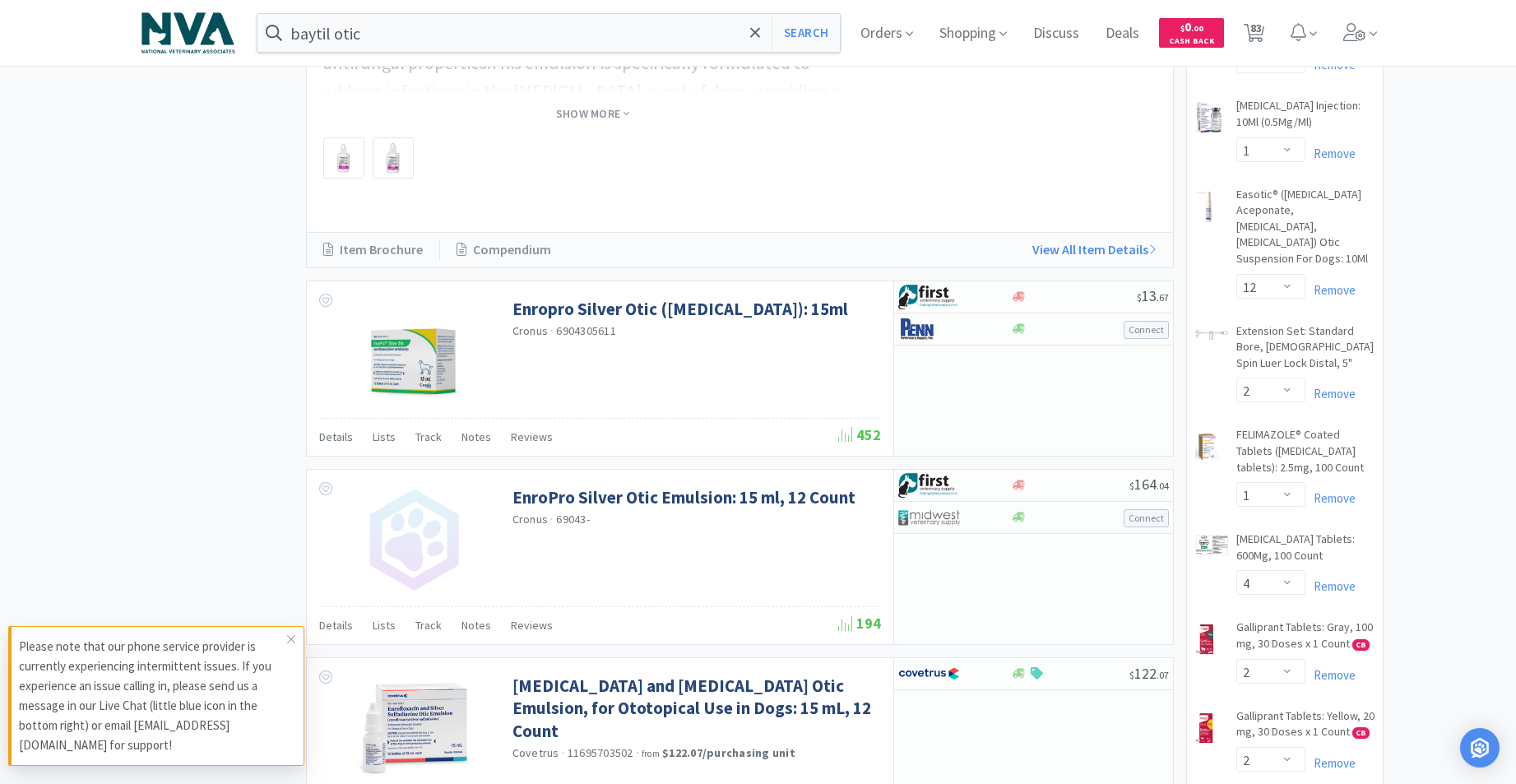
scroll to position [0, 0]
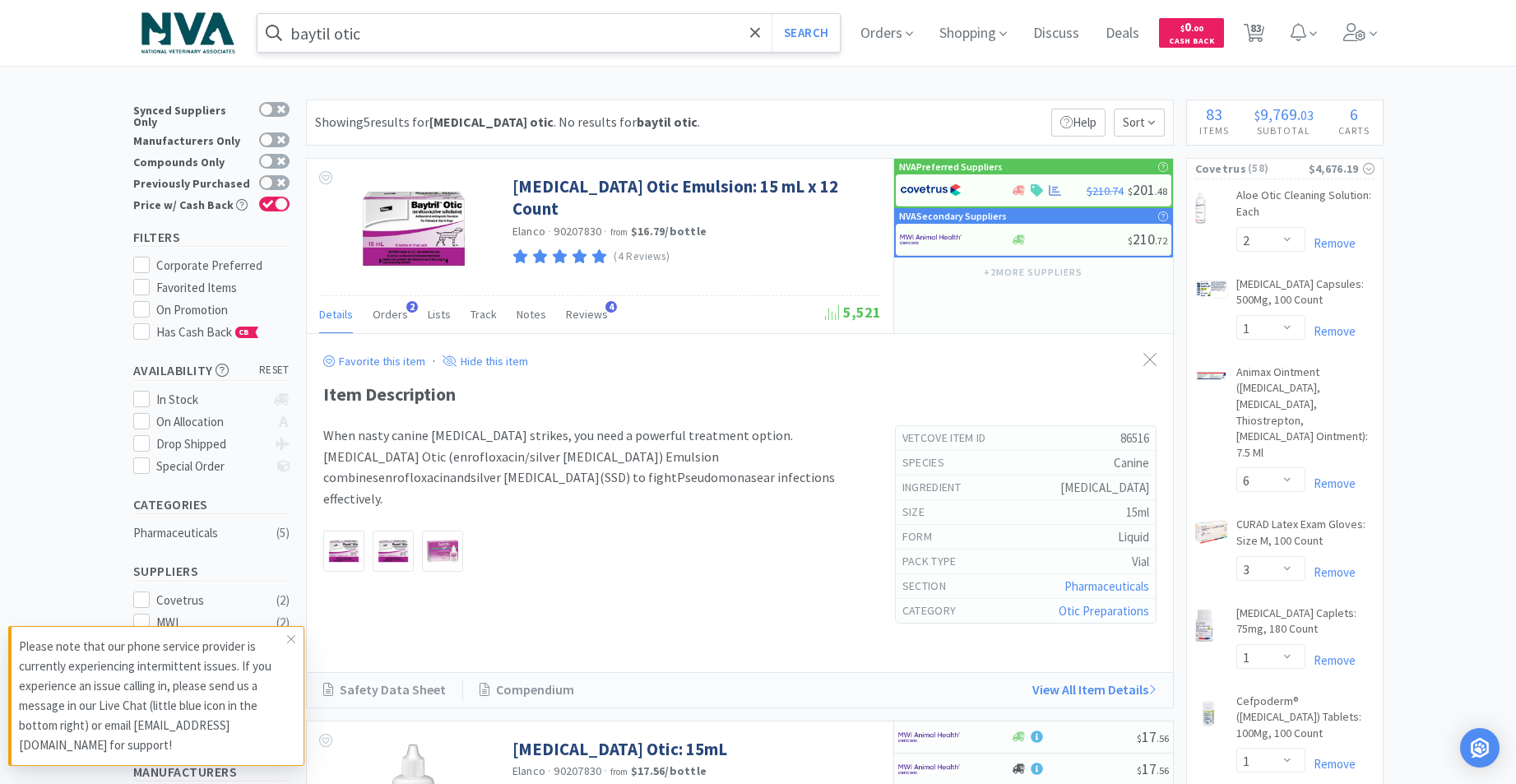
click at [489, 29] on input "baytil otic" at bounding box center [548, 33] width 583 height 38
click at [43, 31] on div "baytil otic Search Orders Shopping Discuss Discuss Deals Deals $ 0 . 00 Cash Ba…" at bounding box center [758, 33] width 1516 height 65
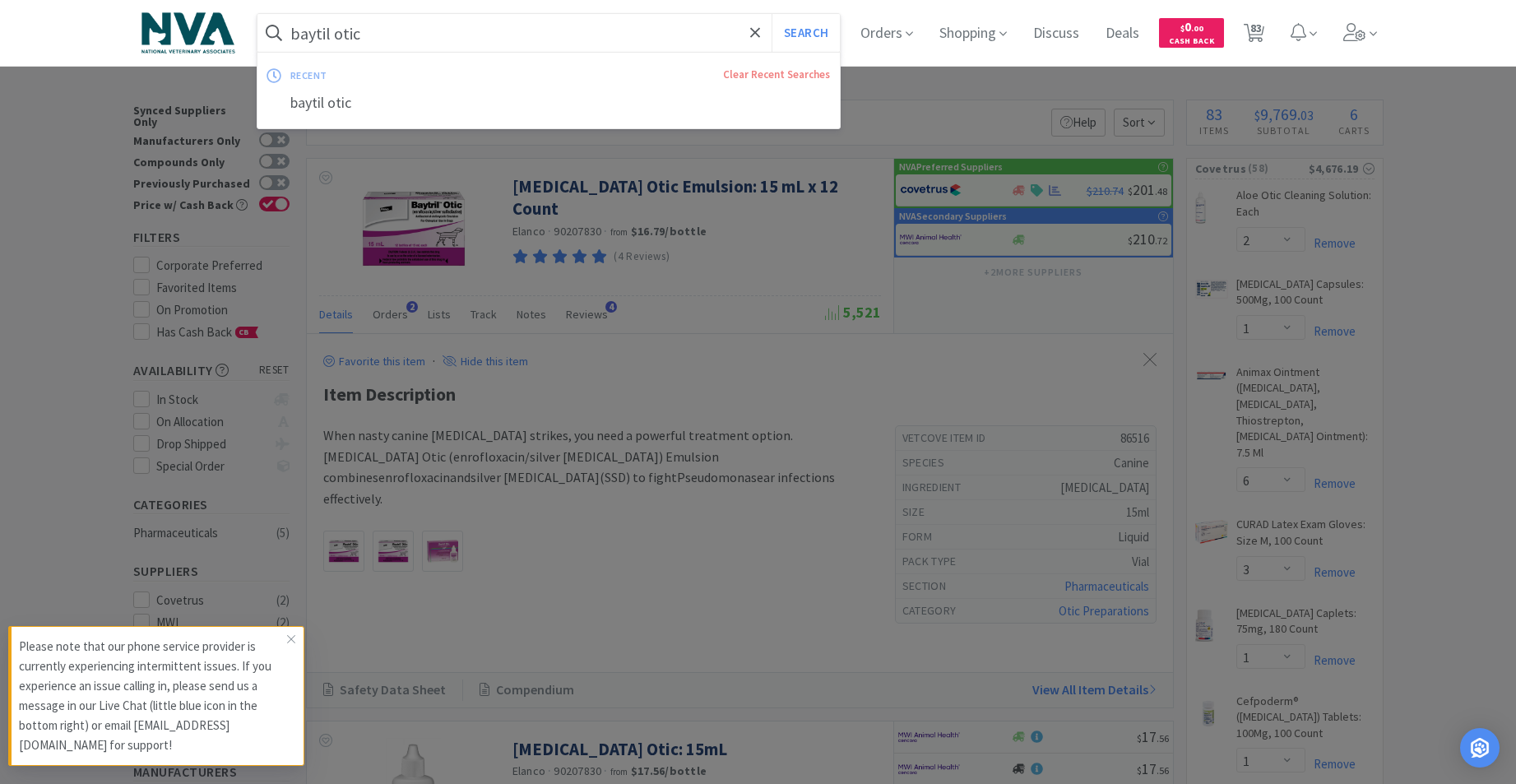
click at [466, 39] on input "baytil otic" at bounding box center [548, 33] width 583 height 38
type input "083646"
click at [827, 40] on button "Search" at bounding box center [805, 33] width 68 height 38
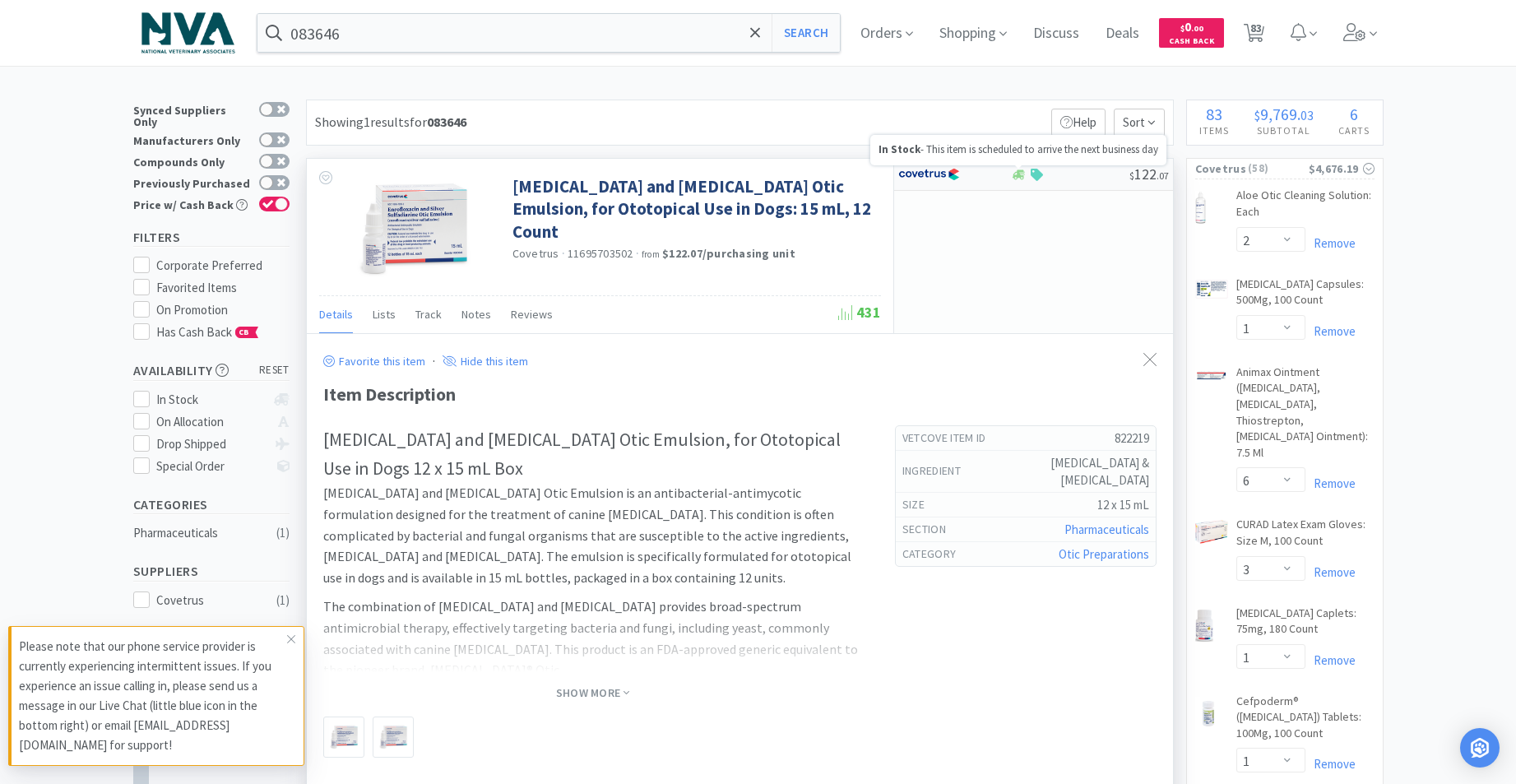
click at [1023, 176] on icon at bounding box center [1018, 175] width 12 height 12
select select "1"
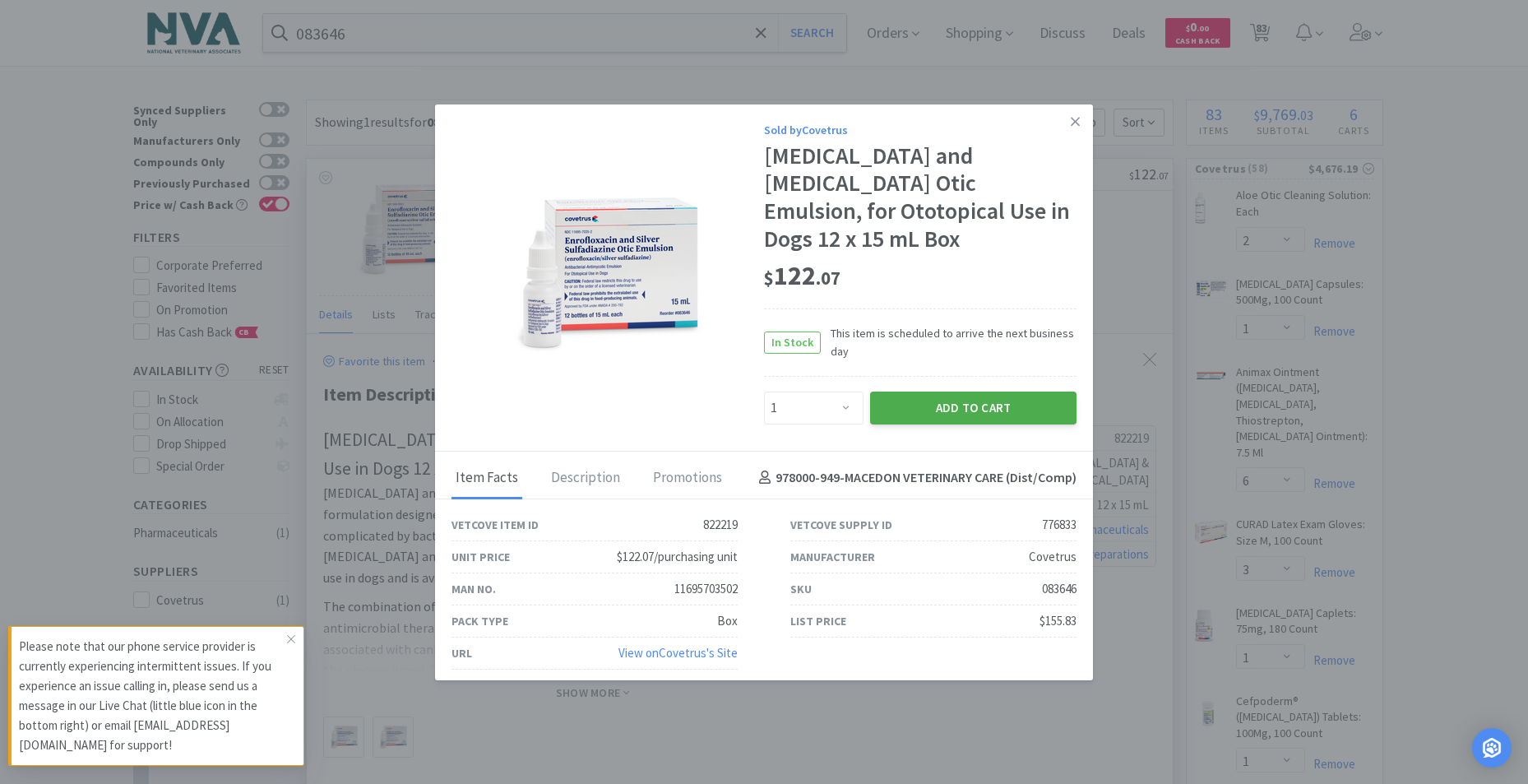
click at [990, 411] on button "Add to Cart" at bounding box center [974, 408] width 207 height 33
click at [1068, 123] on link at bounding box center [1075, 121] width 28 height 35
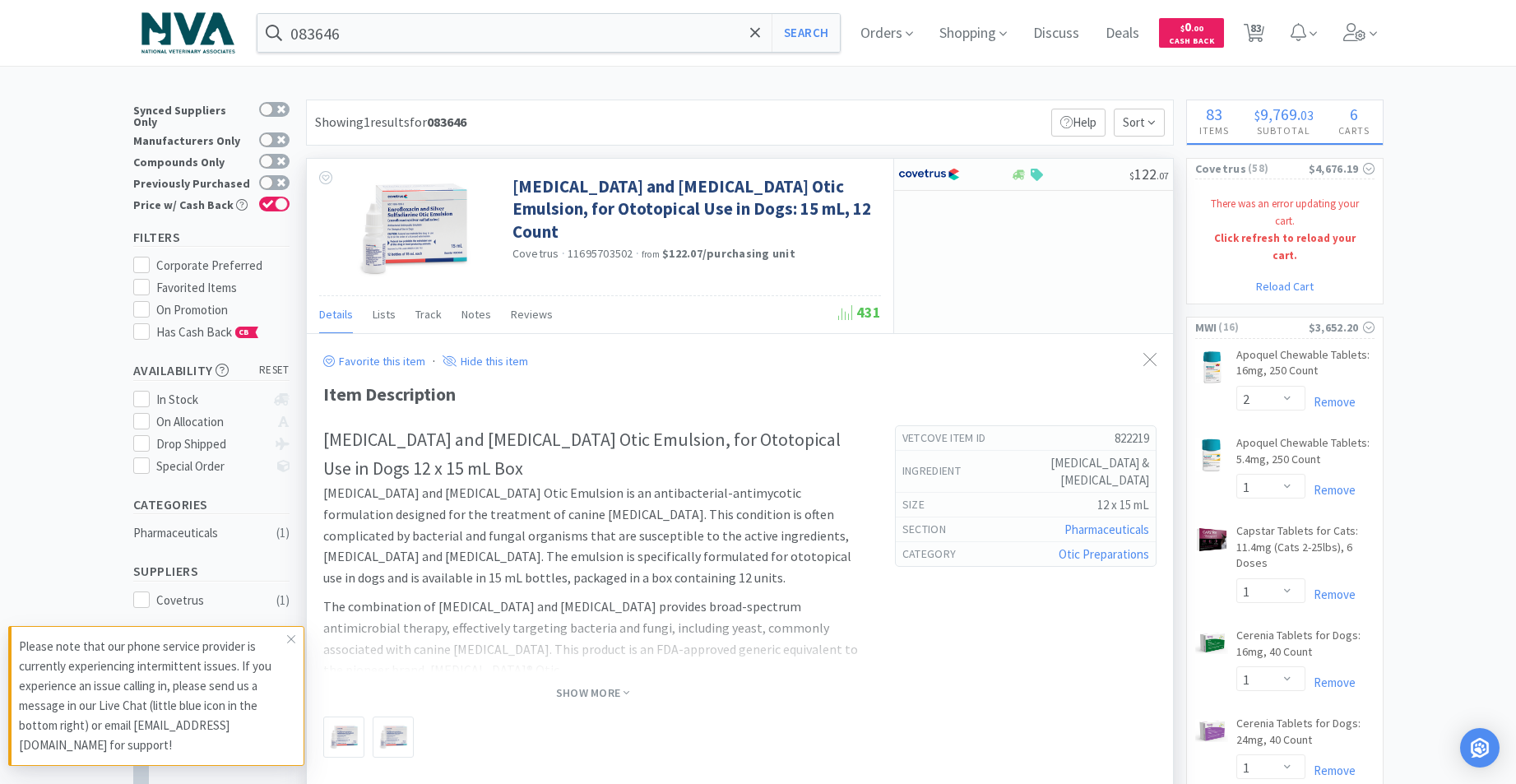
select select "2"
select select "1"
select select "6"
select select "3"
select select "1"
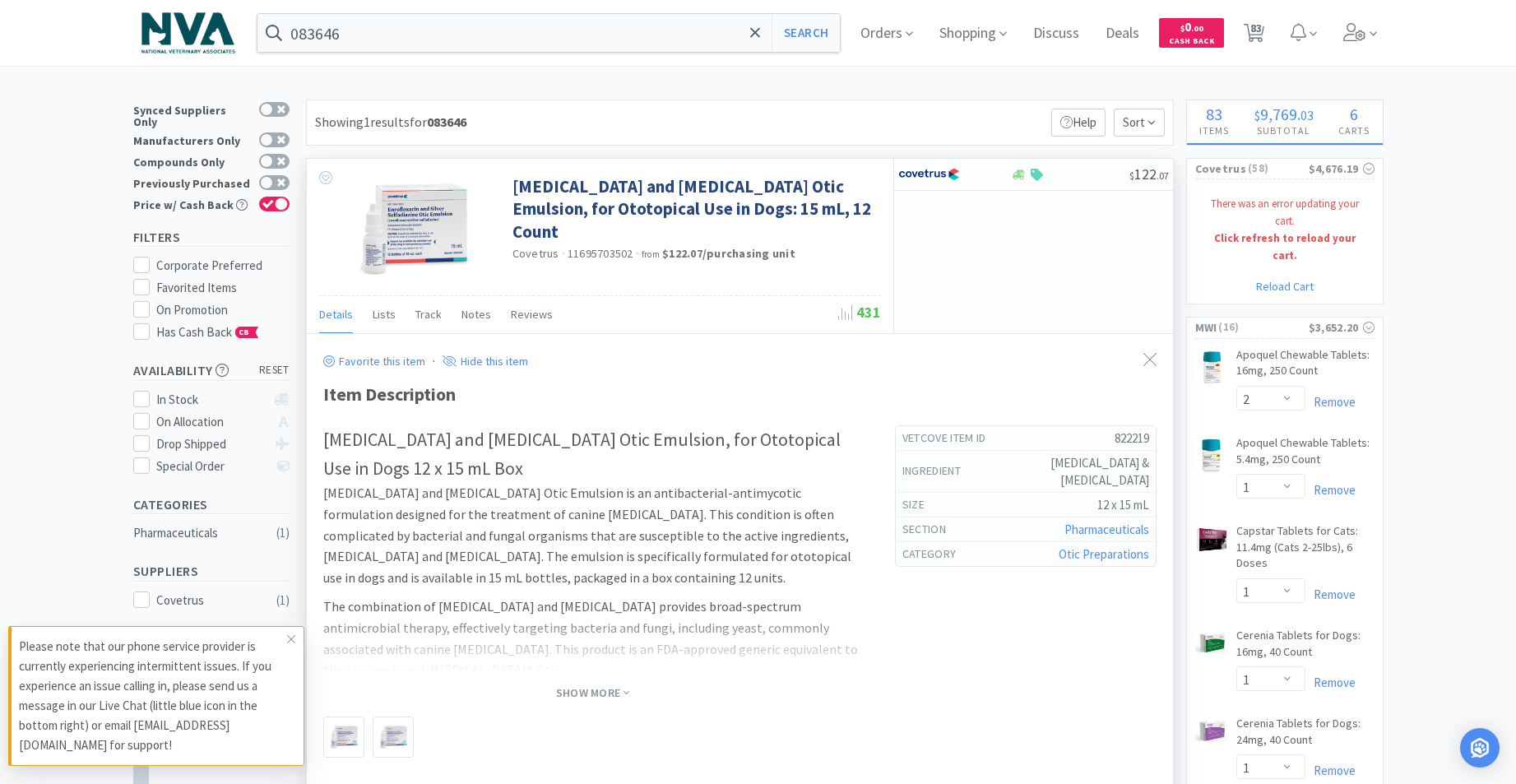
select select "1"
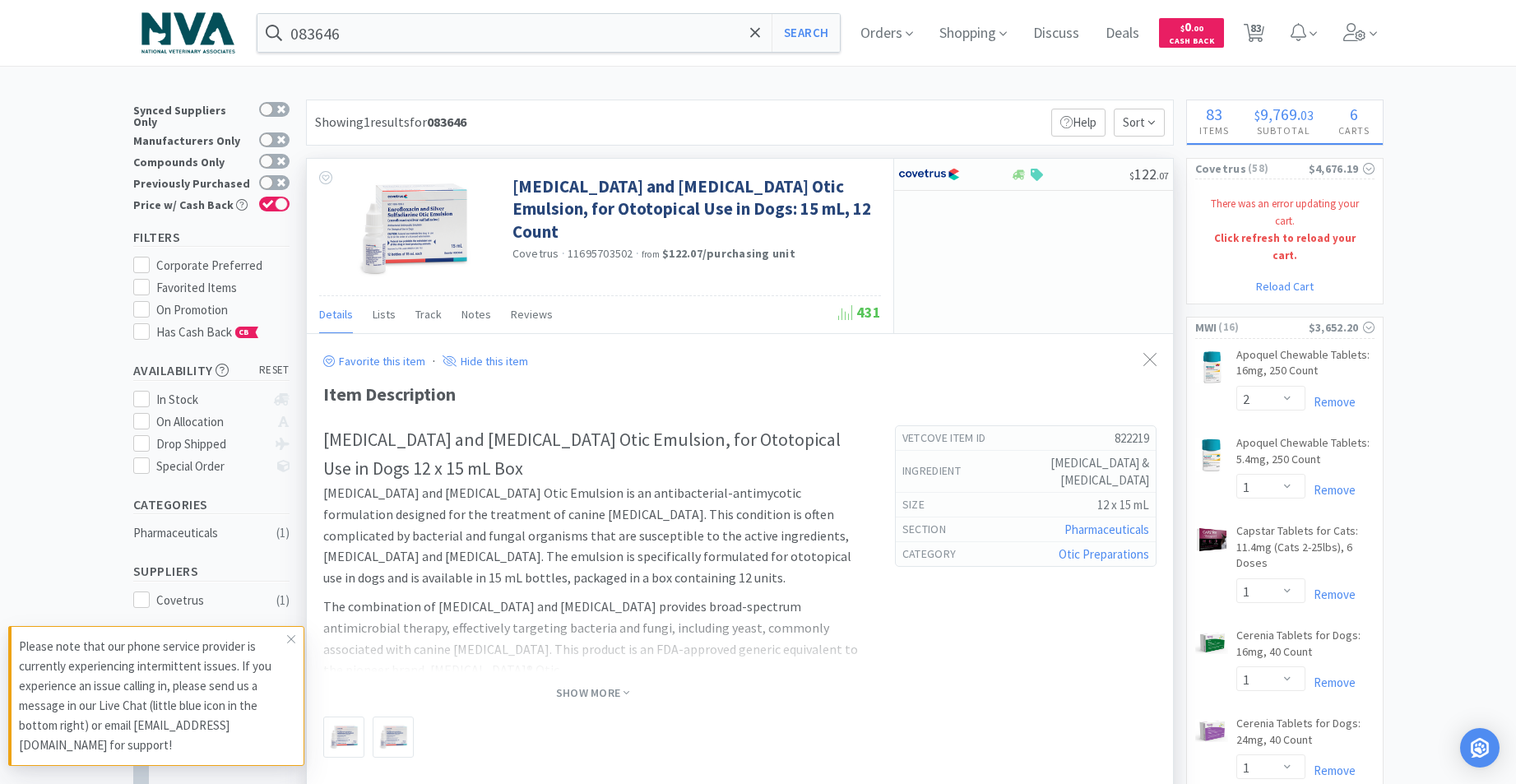
select select "1"
select select "12"
select select "2"
select select "1"
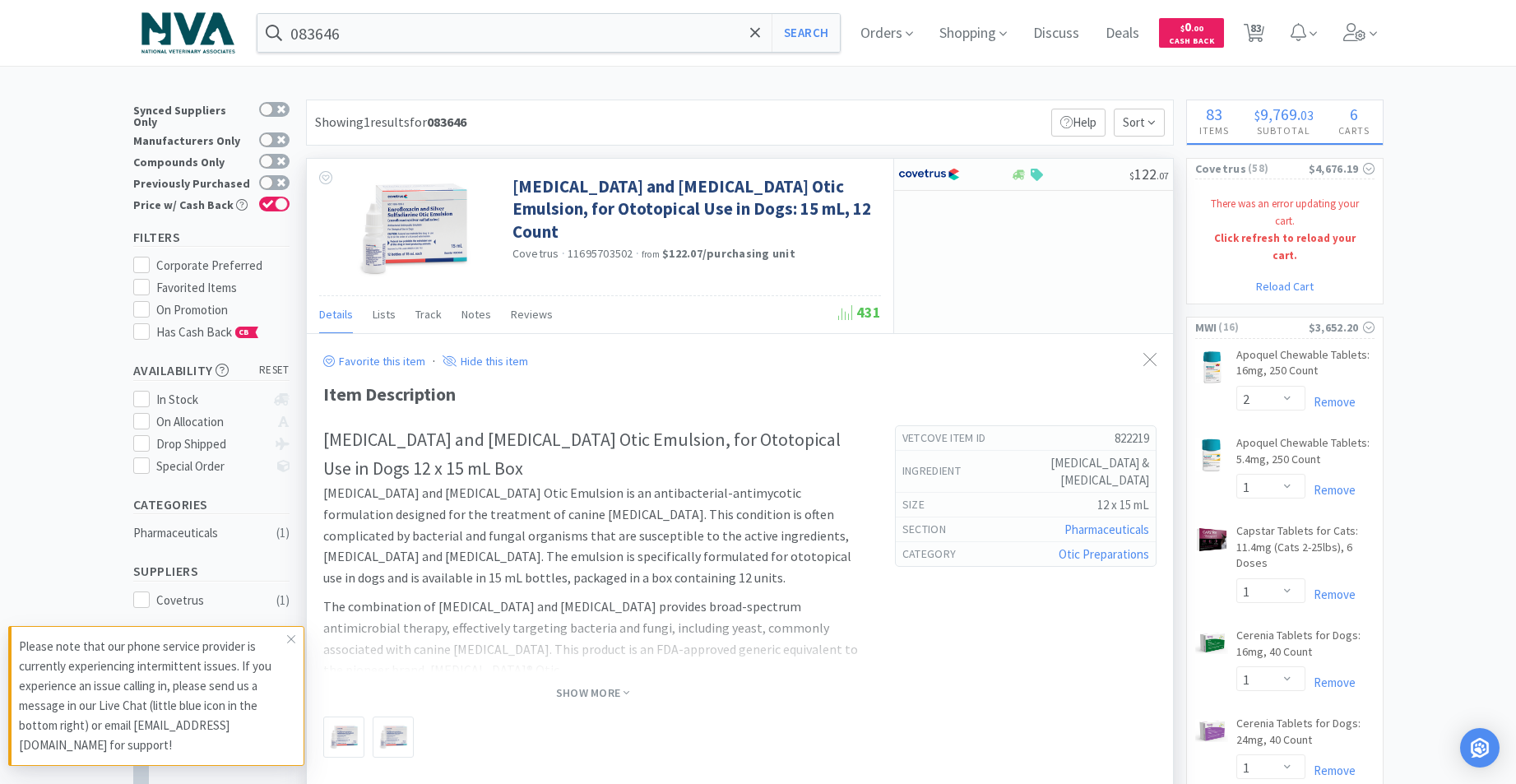
select select "4"
select select "2"
select select "1"
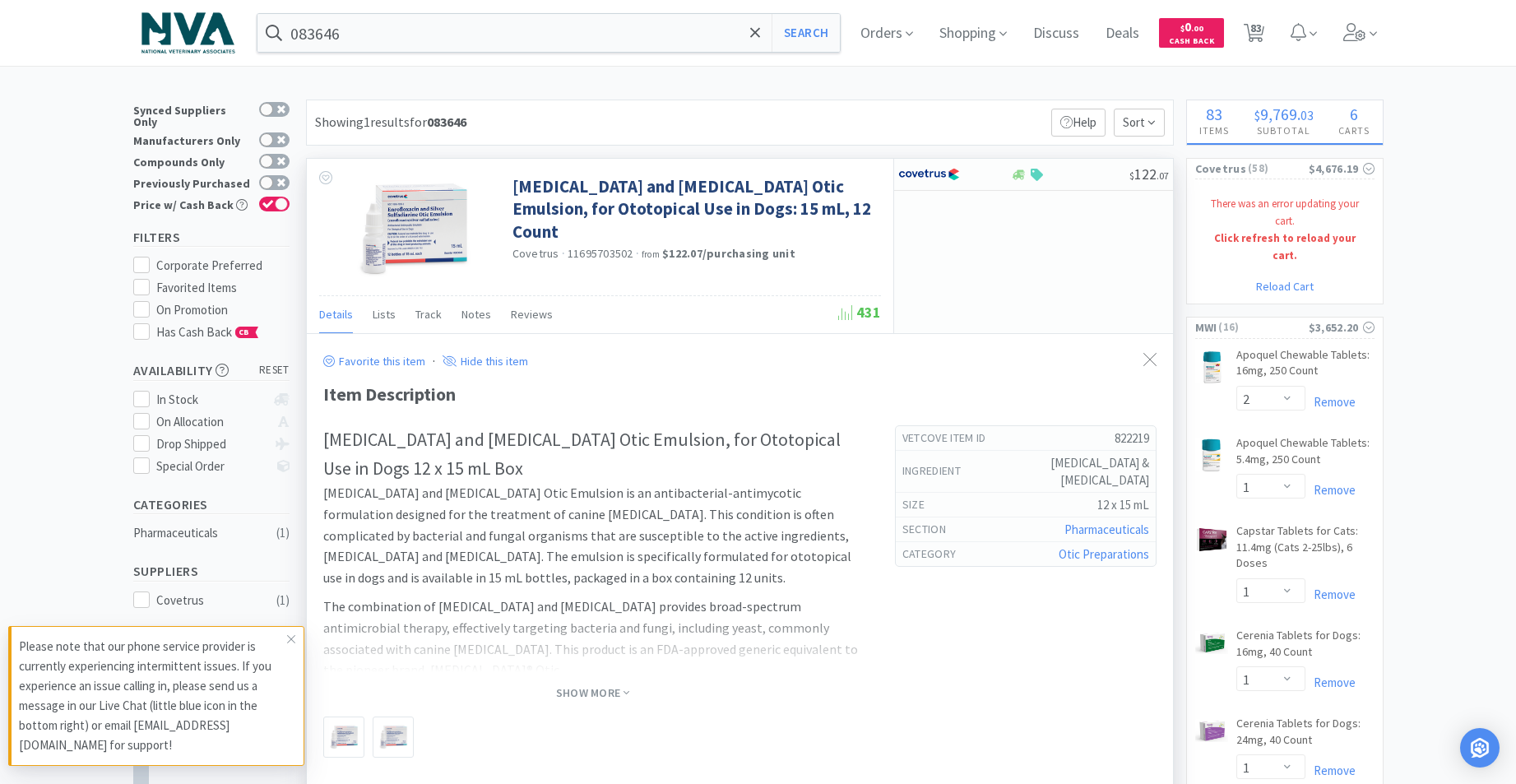
select select "6"
select select "1"
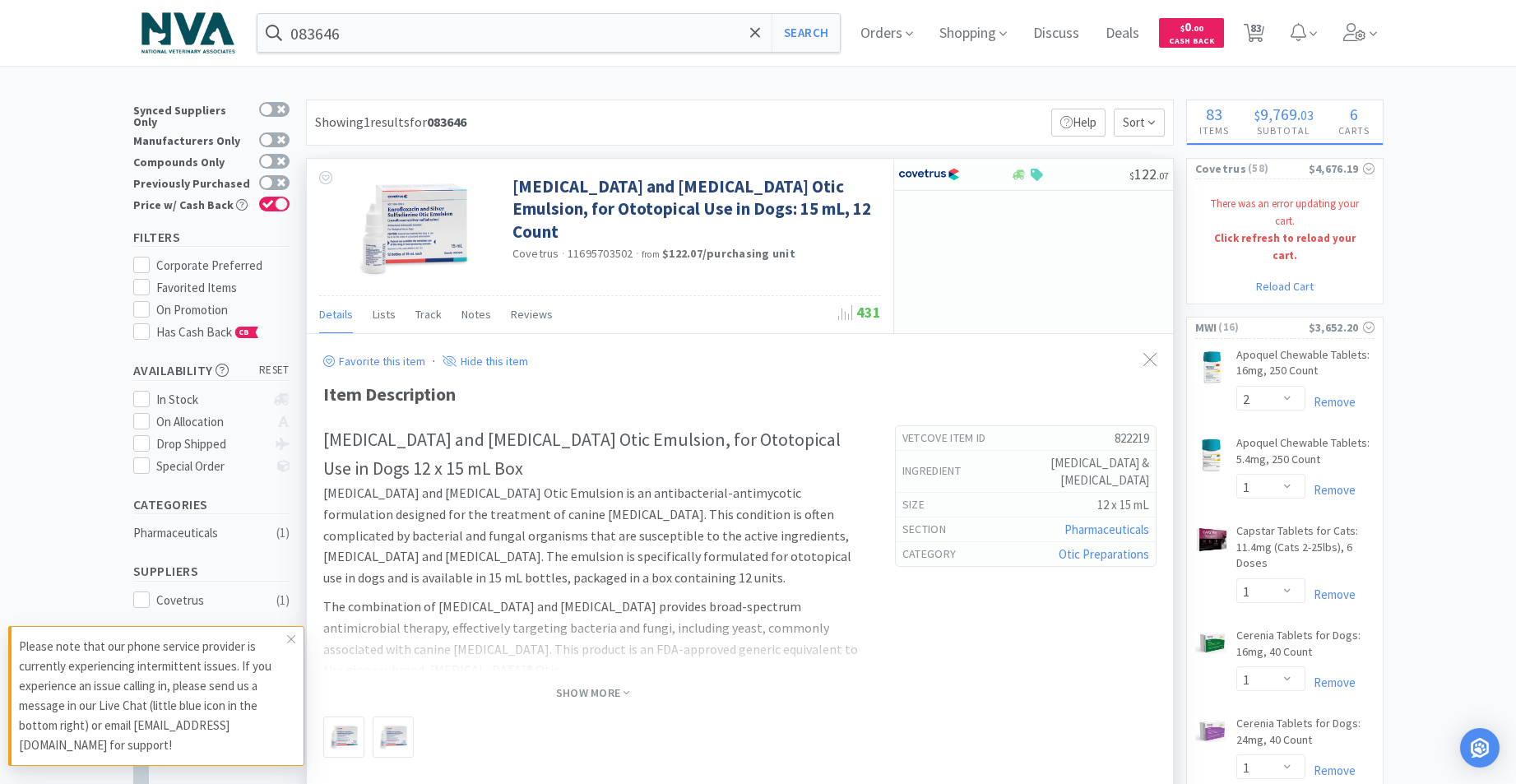
select select "1"
select select "2"
select select "3"
select select "1"
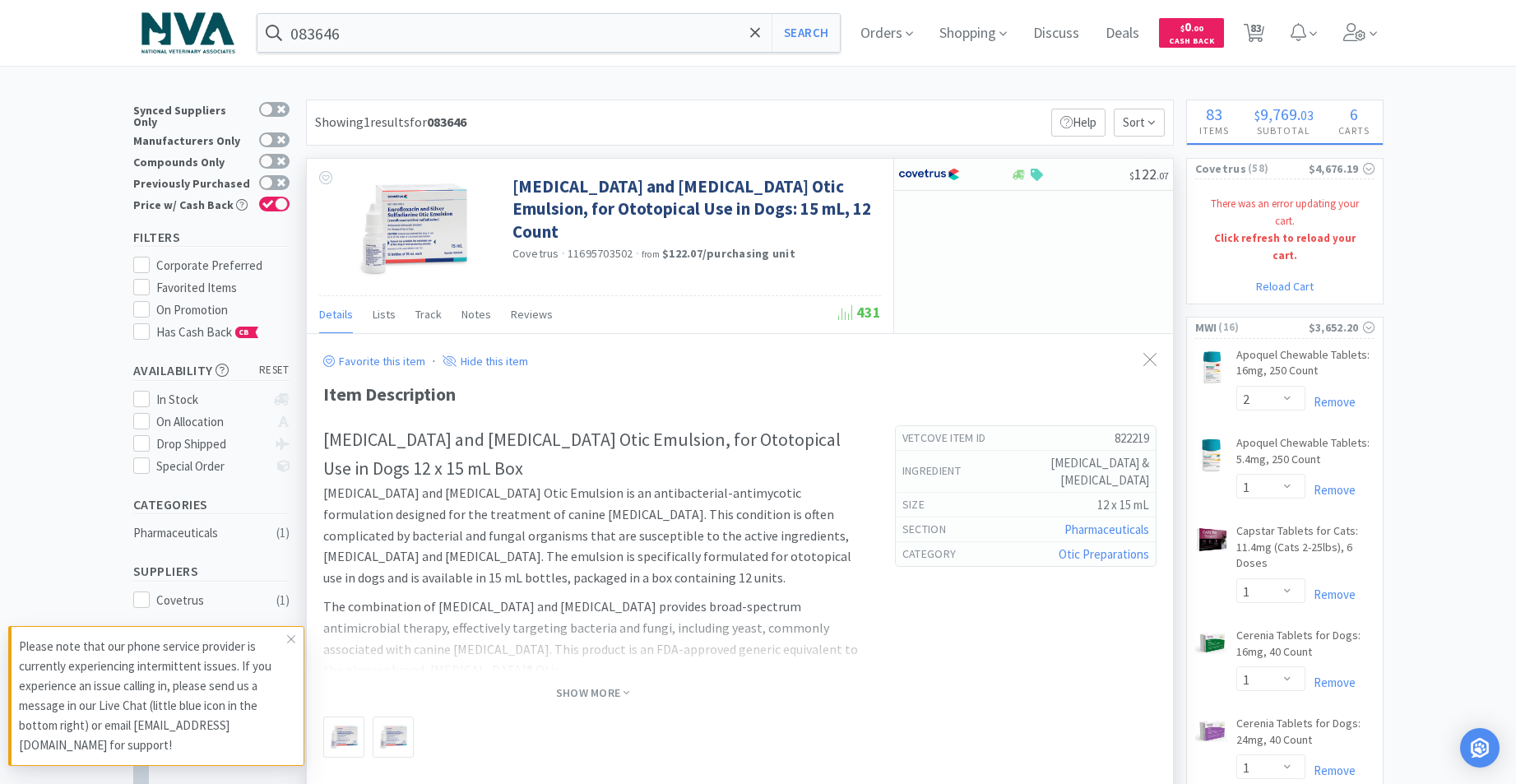
select select "1"
select select "3"
select select "1"
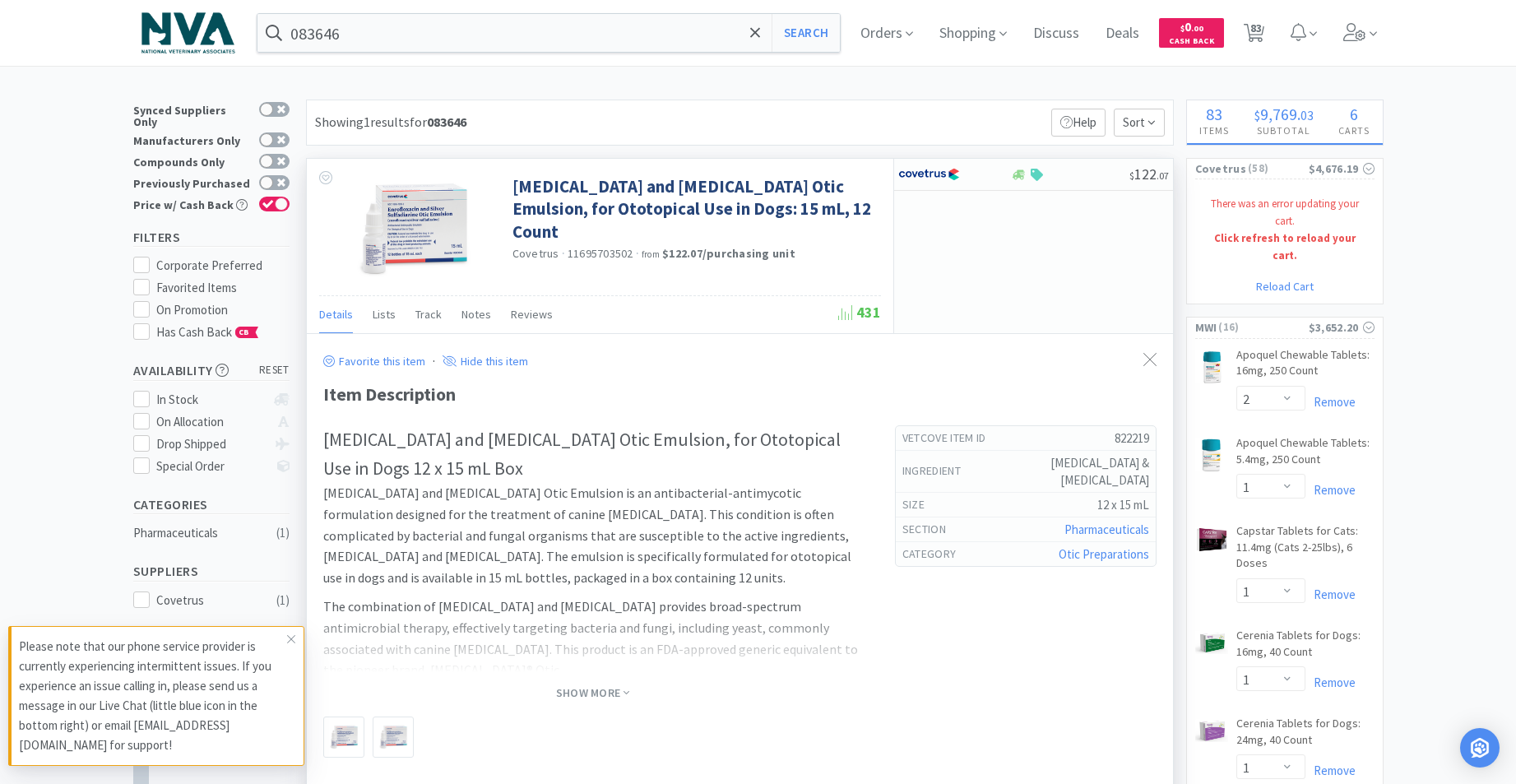
select select "1"
select select "4"
select select "1"
select select "2"
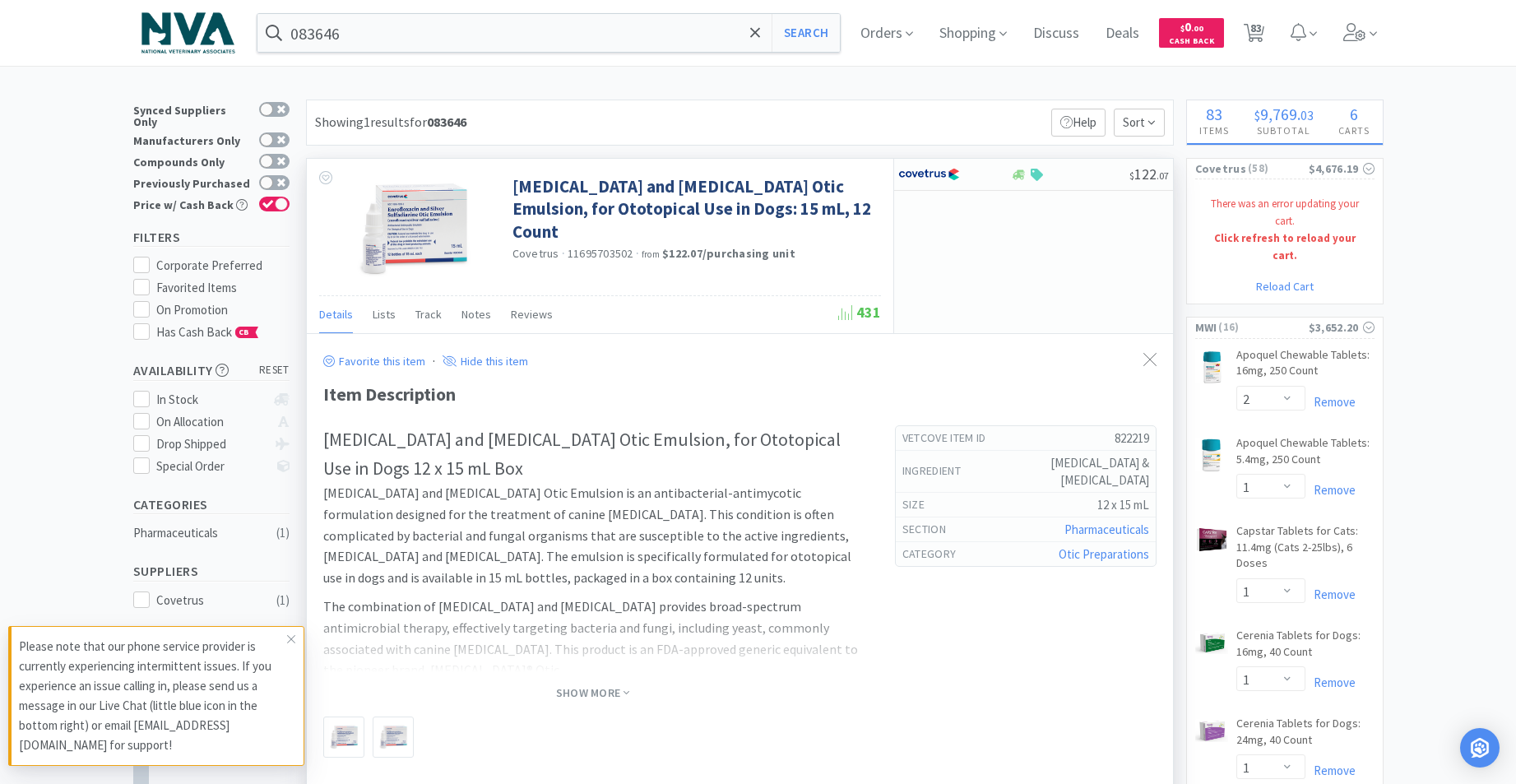
select select "1"
select select "2"
select select "1"
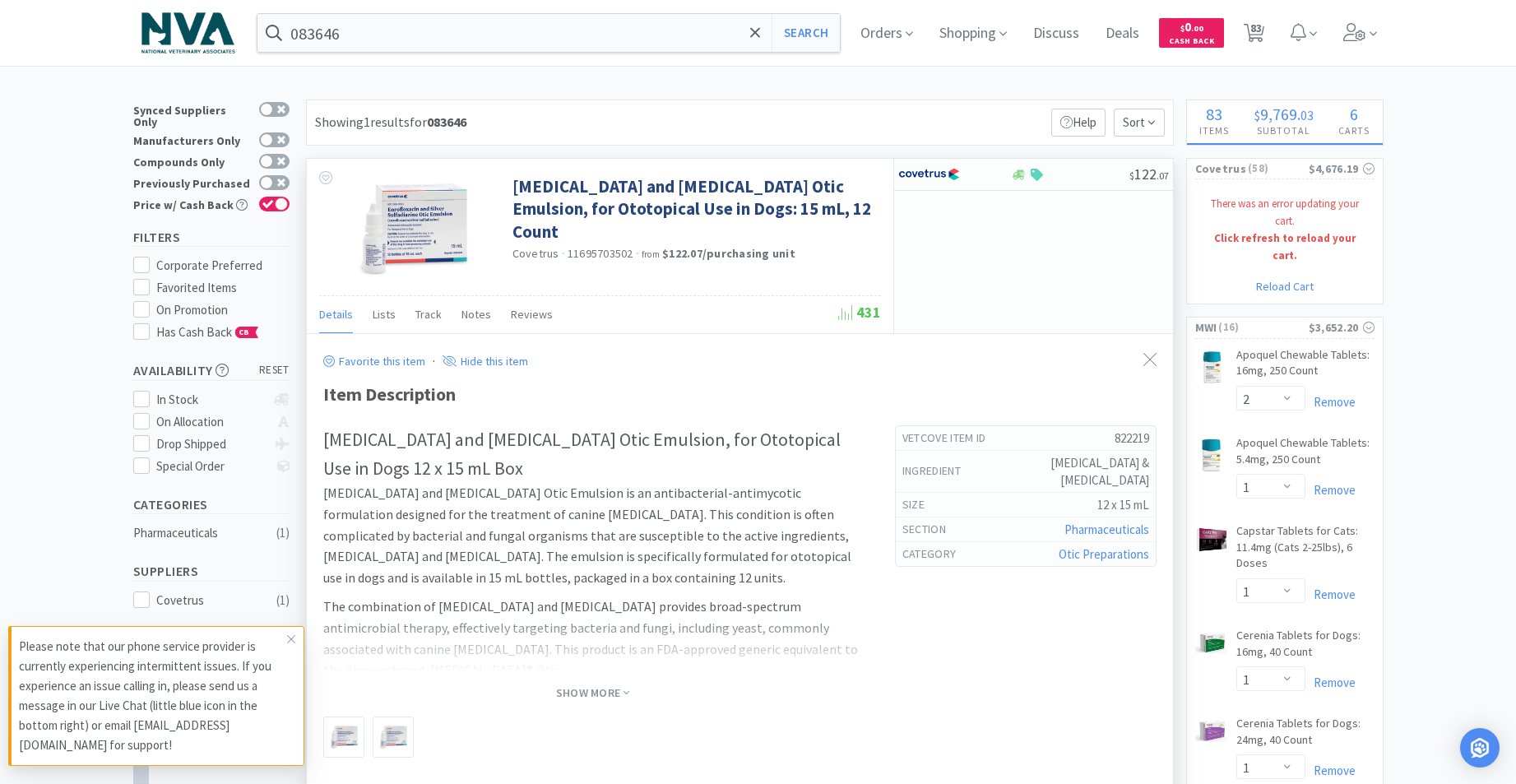
select select "2"
select select "1"
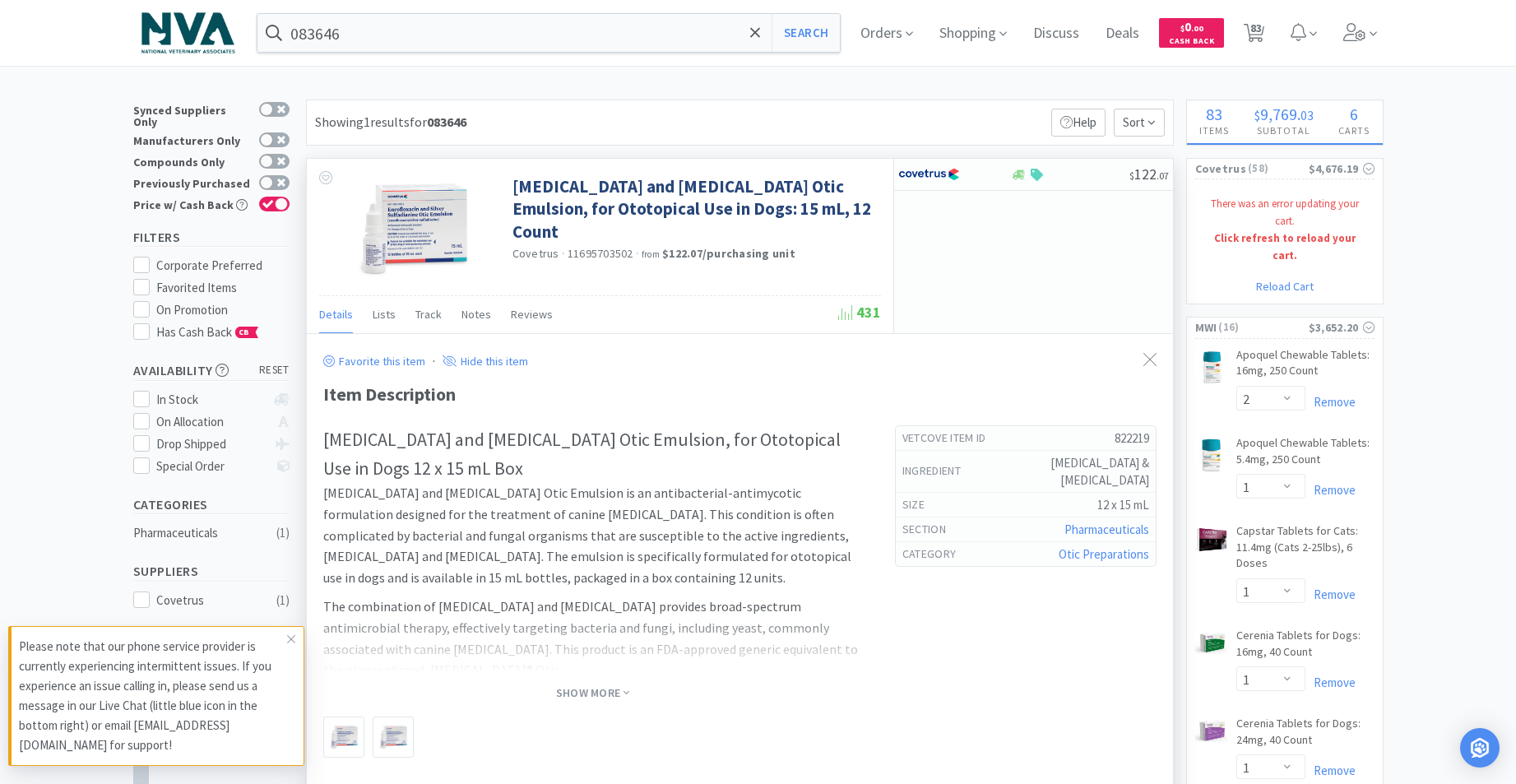
select select "3"
select select "1"
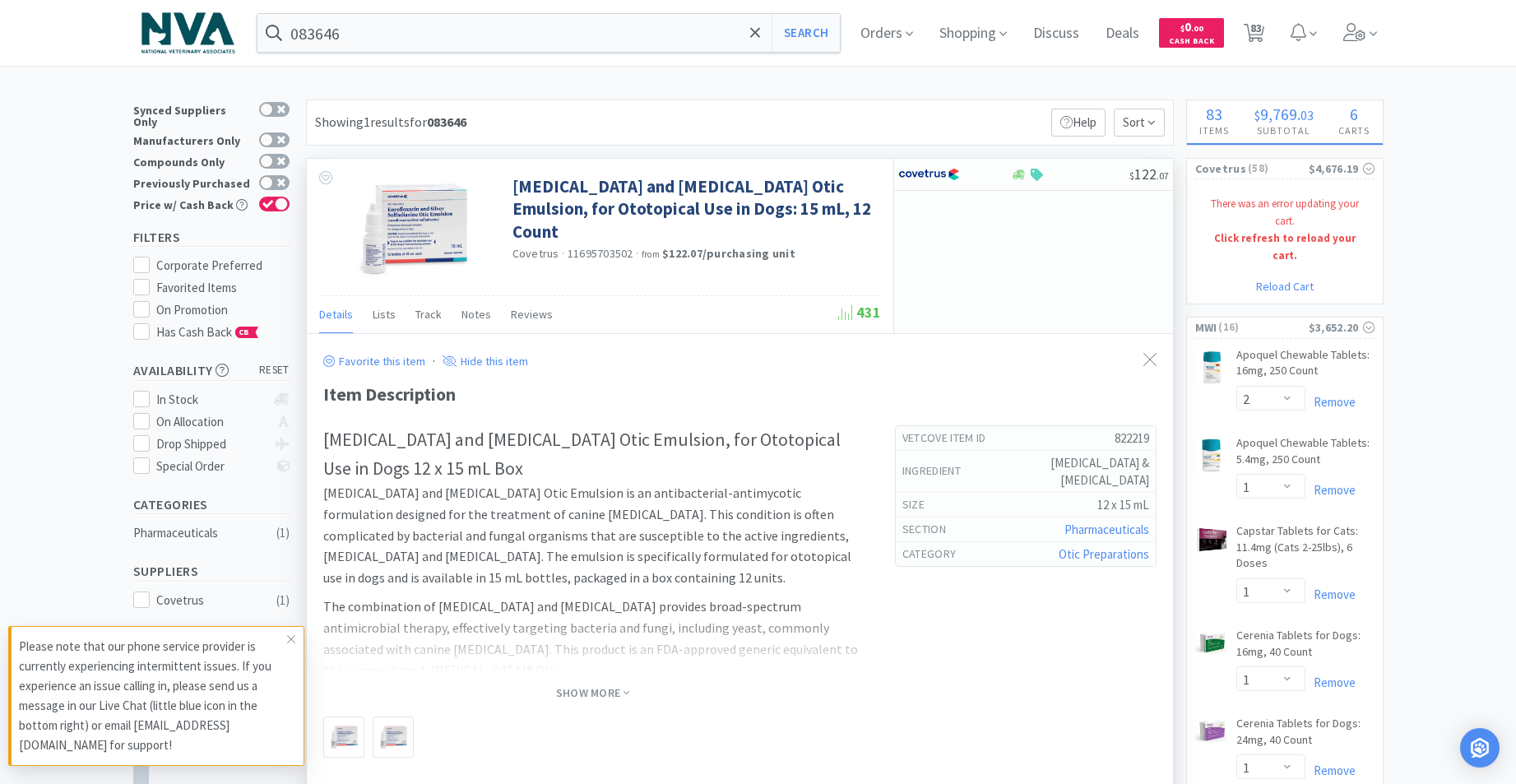
select select "2"
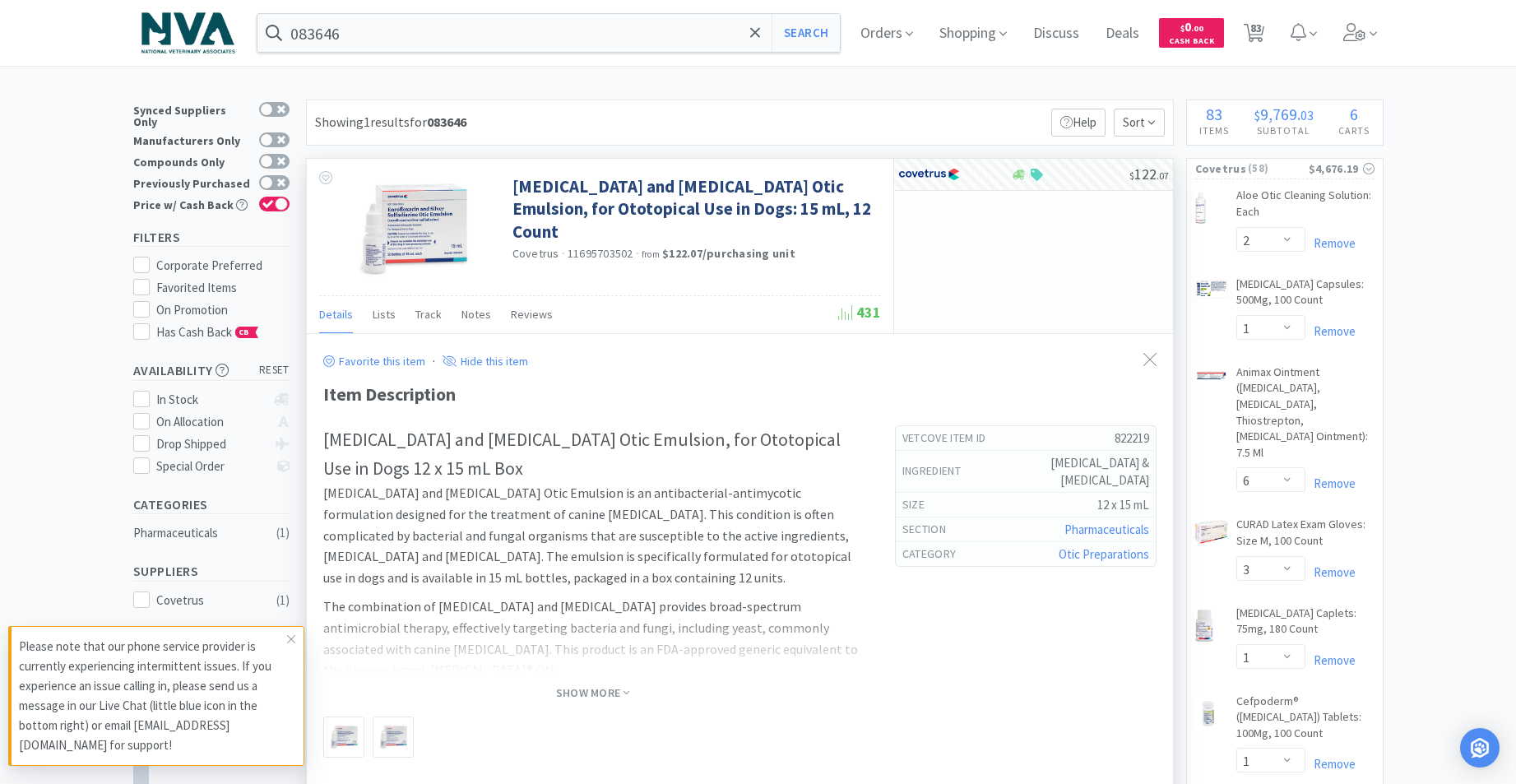
click at [627, 359] on div "Favorite this item · Hide this item" at bounding box center [740, 361] width 833 height 22
click at [1017, 177] on icon at bounding box center [1018, 175] width 12 height 12
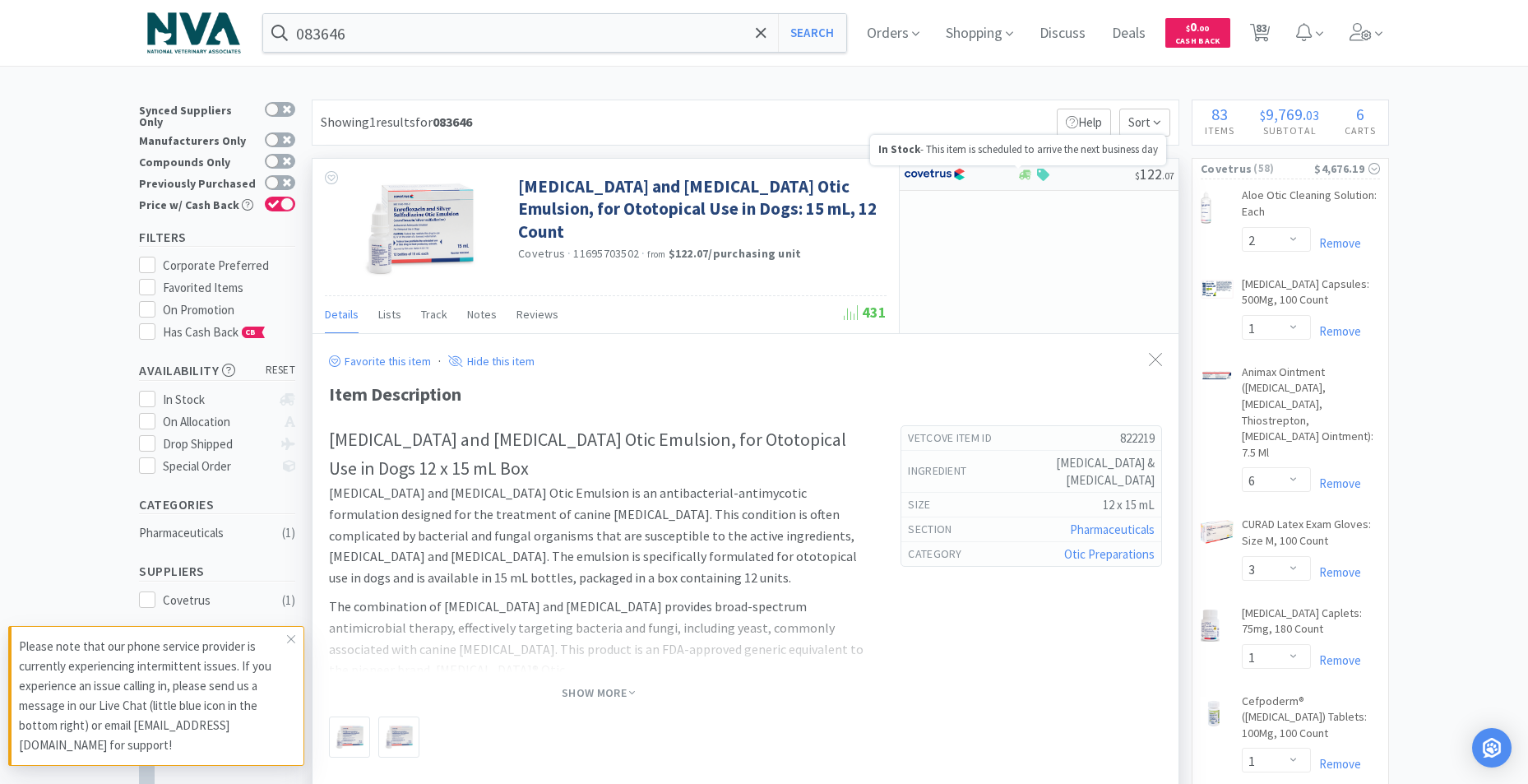
select select "1"
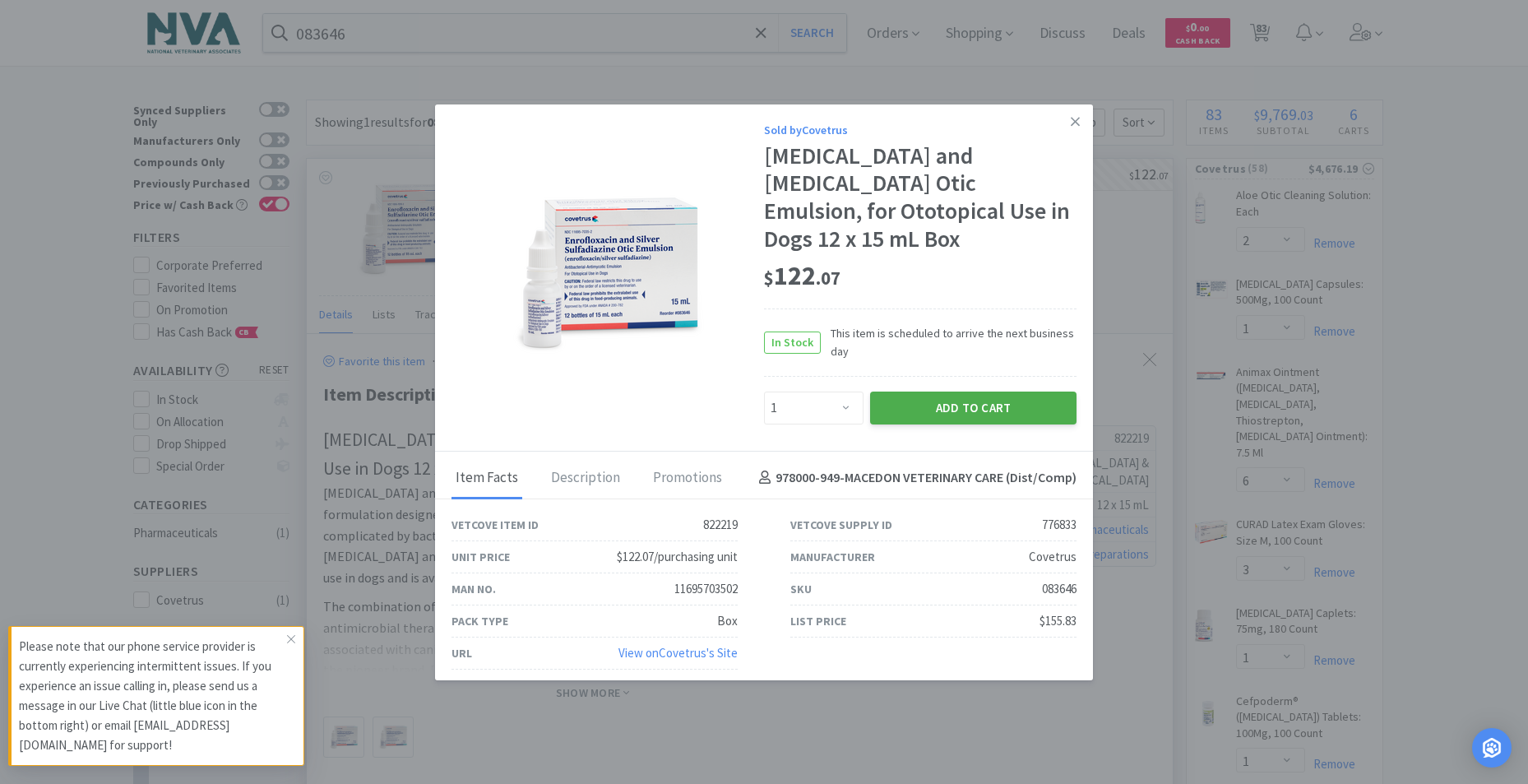
click at [952, 410] on button "Add to Cart" at bounding box center [974, 408] width 207 height 33
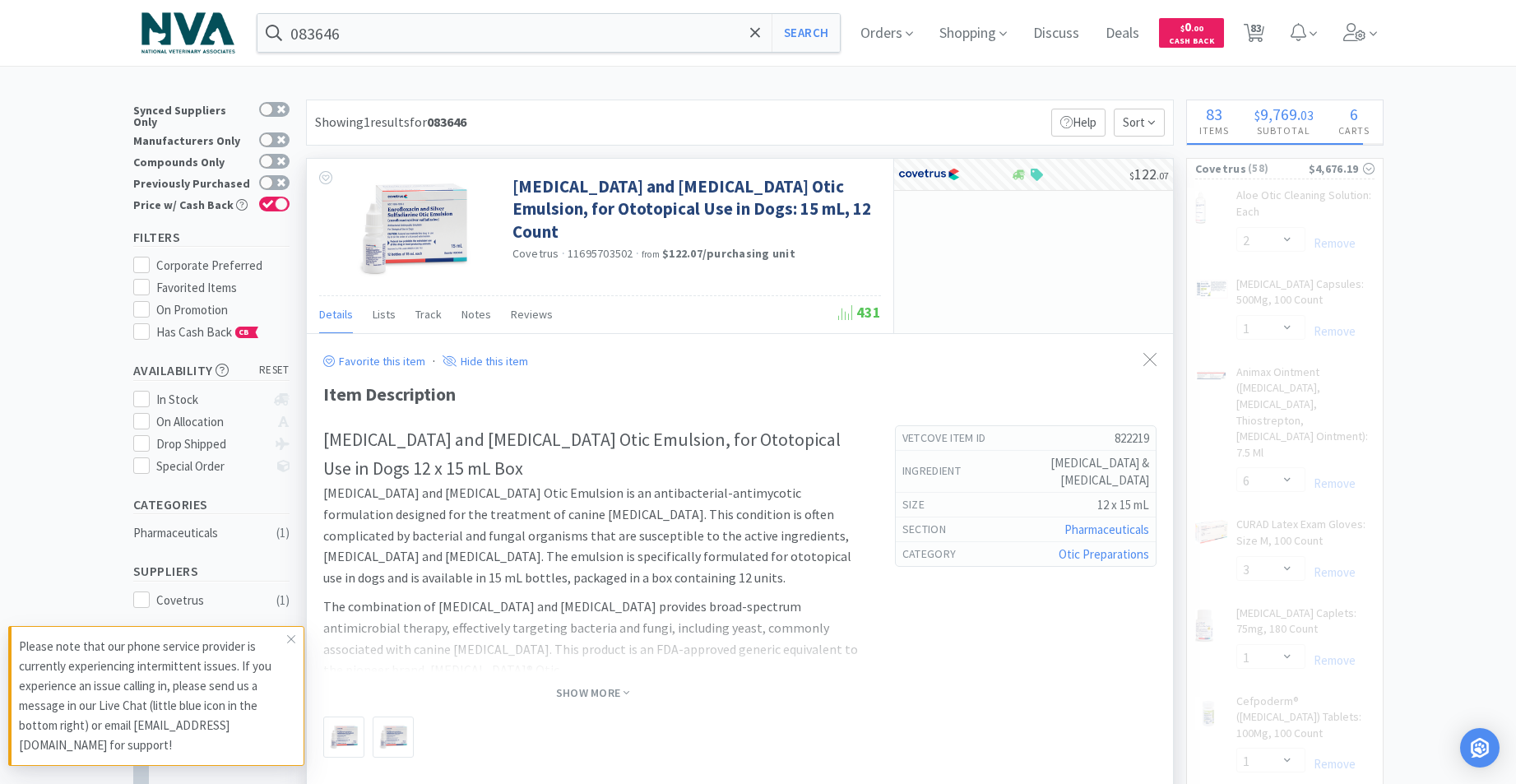
select select "2"
select select "1"
select select "4"
select select "2"
select select "1"
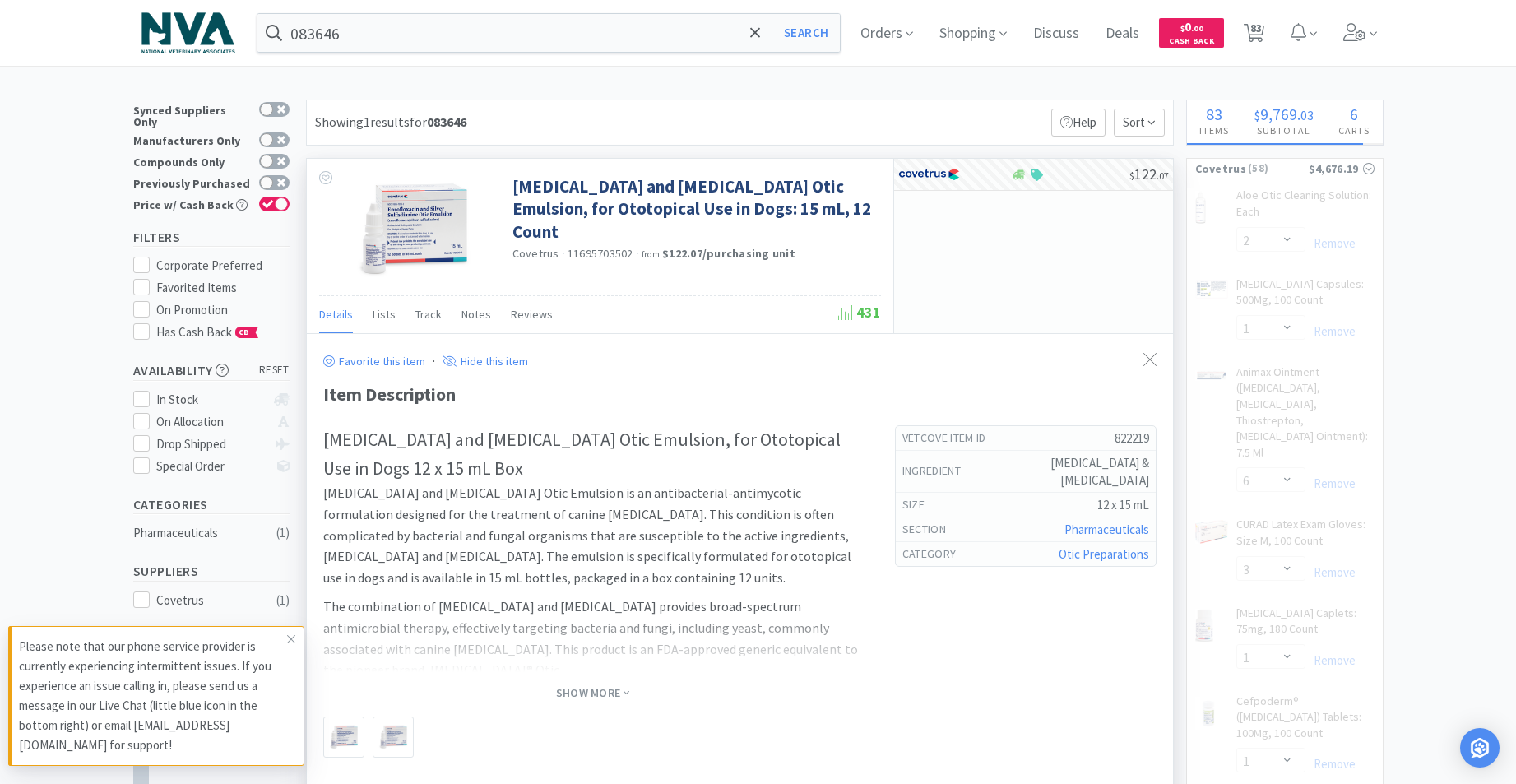
select select "6"
select select "1"
select select "2"
select select "3"
select select "1"
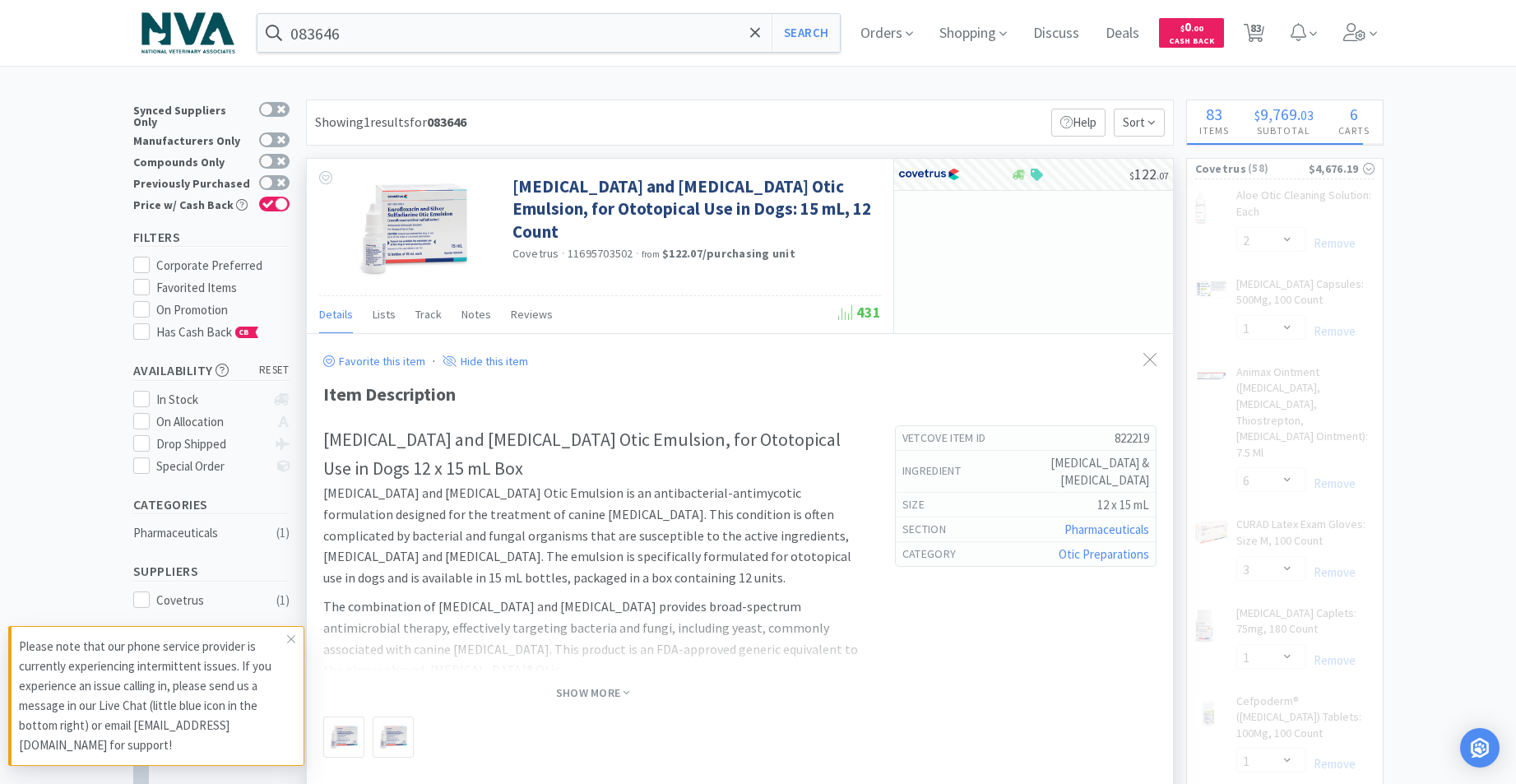
select select "3"
select select "1"
select select "4"
select select "1"
select select "2"
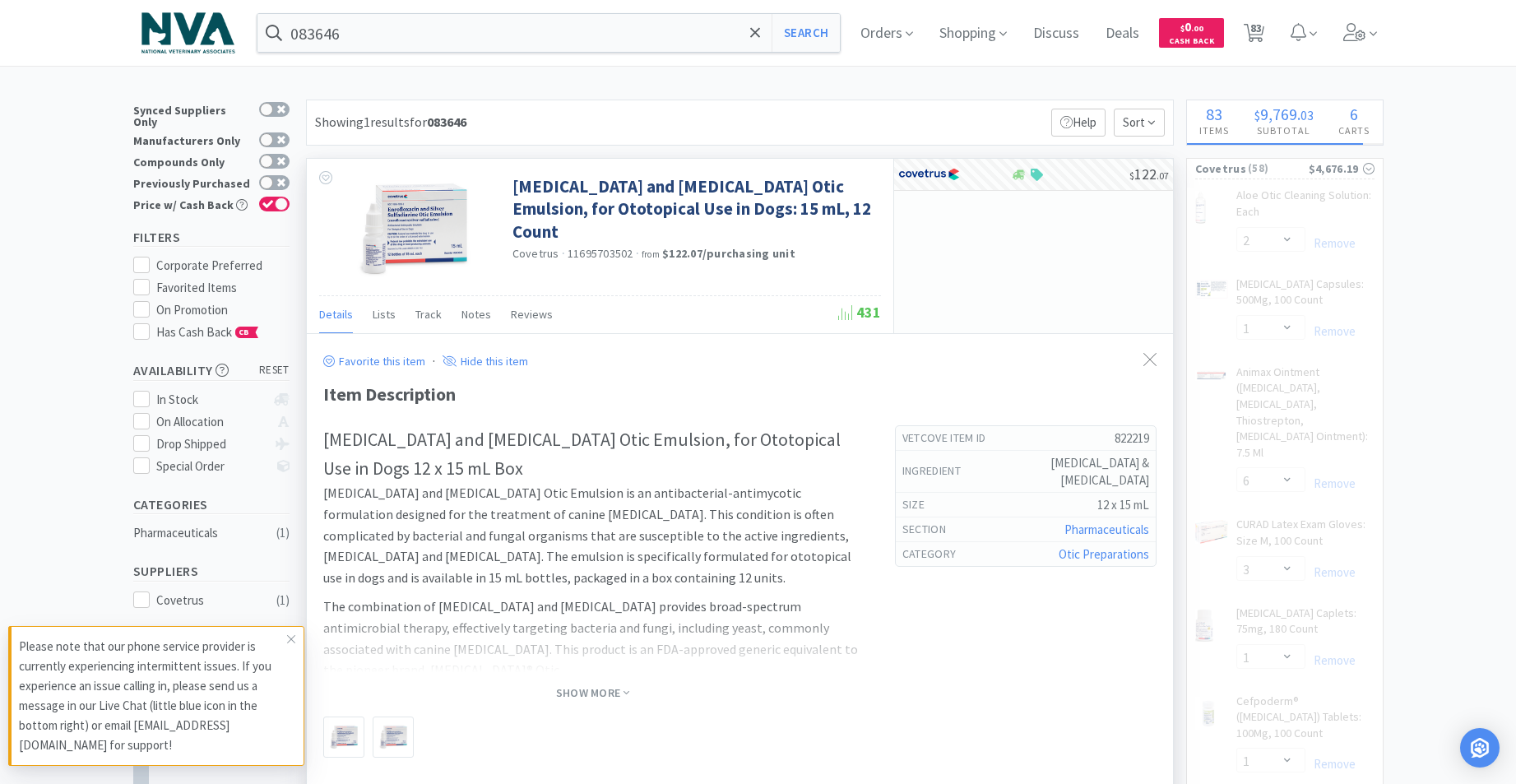
select select "2"
select select "1"
select select "2"
select select "1"
select select "3"
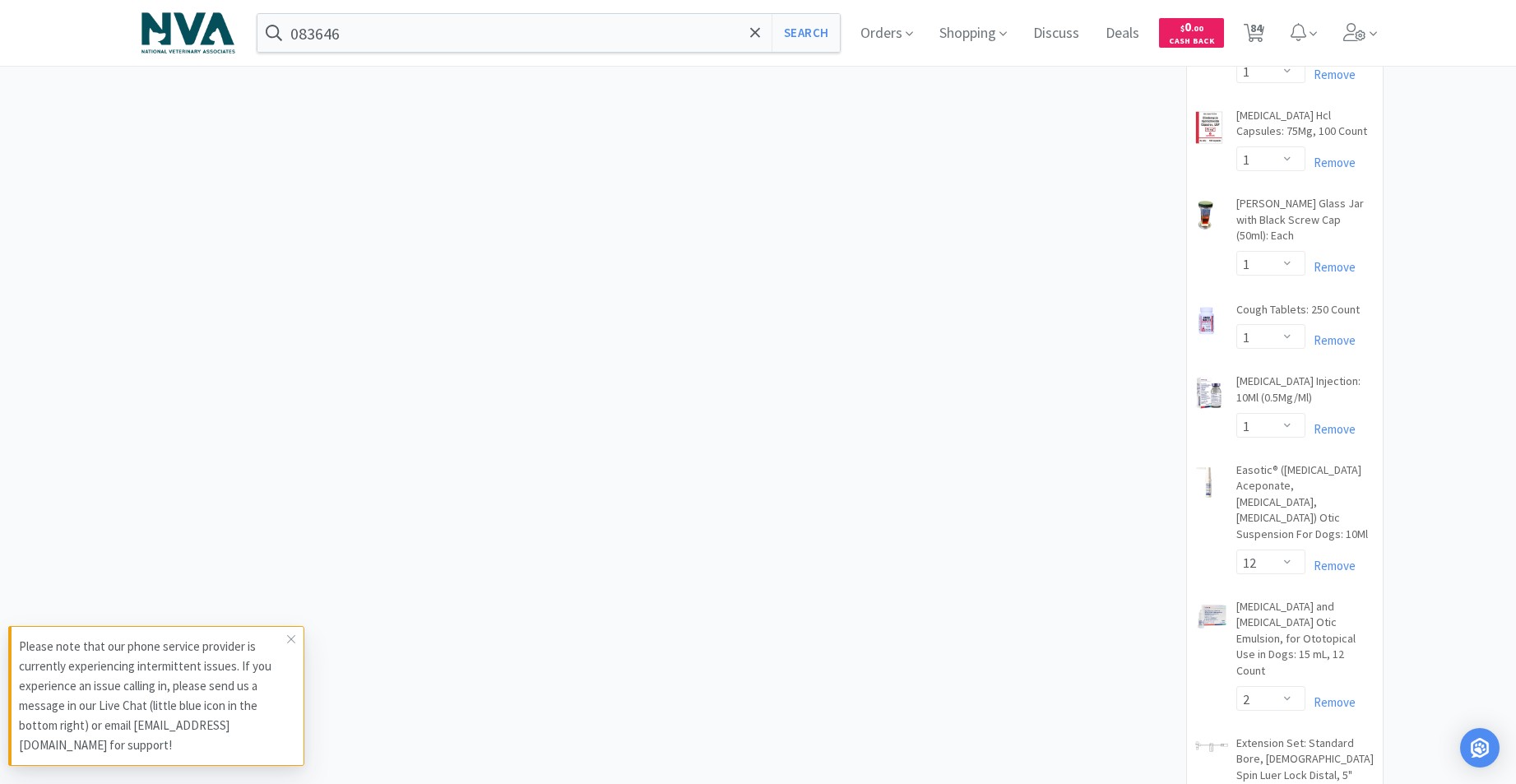
scroll to position [926, 0]
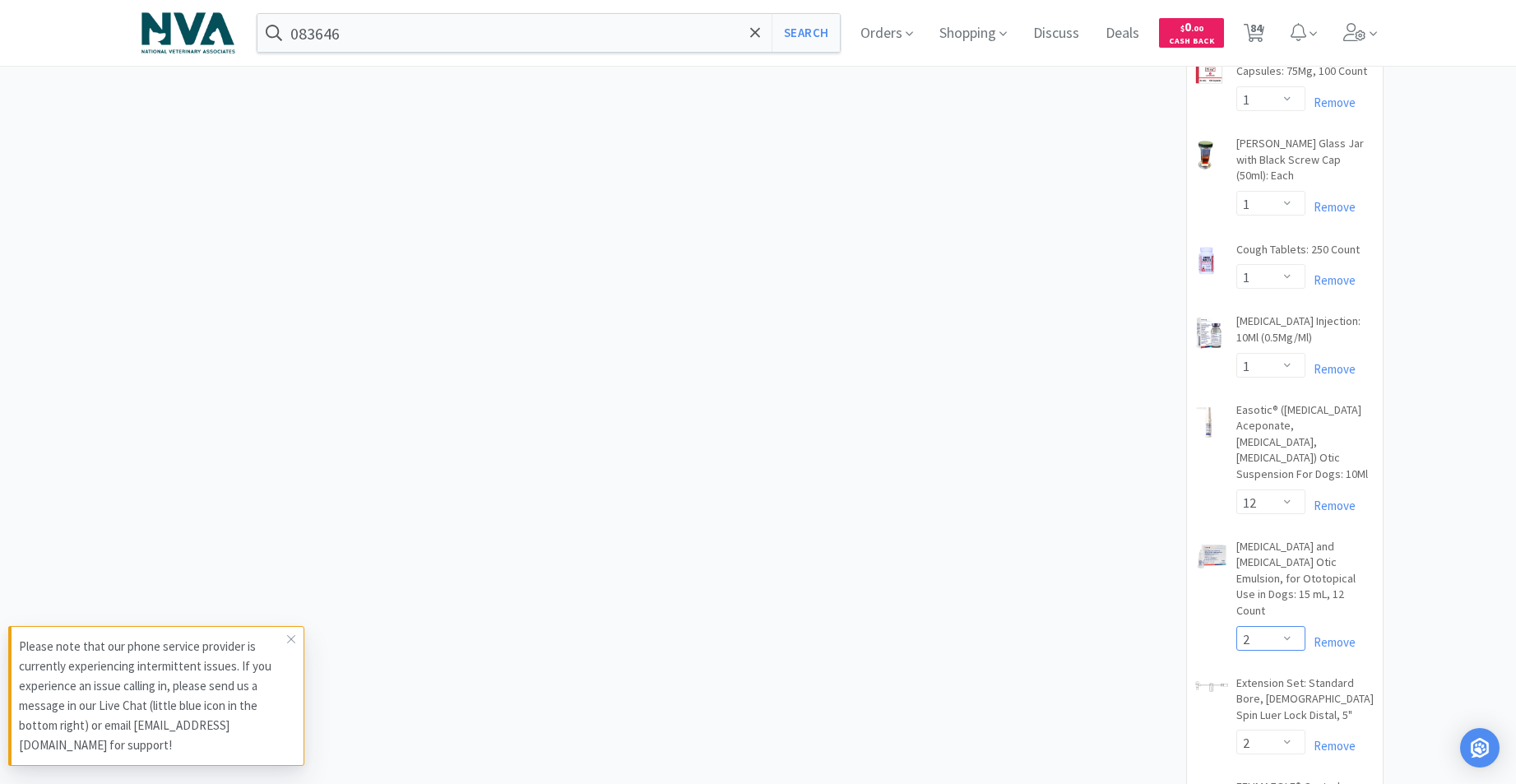
click at [1284, 626] on select "Enter Quantity 1 2 3 4 5 6 7 8 9 10 11 12 13 14 15 16 17 18 19 20 Enter Quantity" at bounding box center [1271, 638] width 69 height 25
click at [1236, 626] on select "Enter Quantity 1 2 3 4 5 6 7 8 9 10 11 12 13 14 15 16 17 18 19 20 Enter Quantity" at bounding box center [1271, 638] width 69 height 25
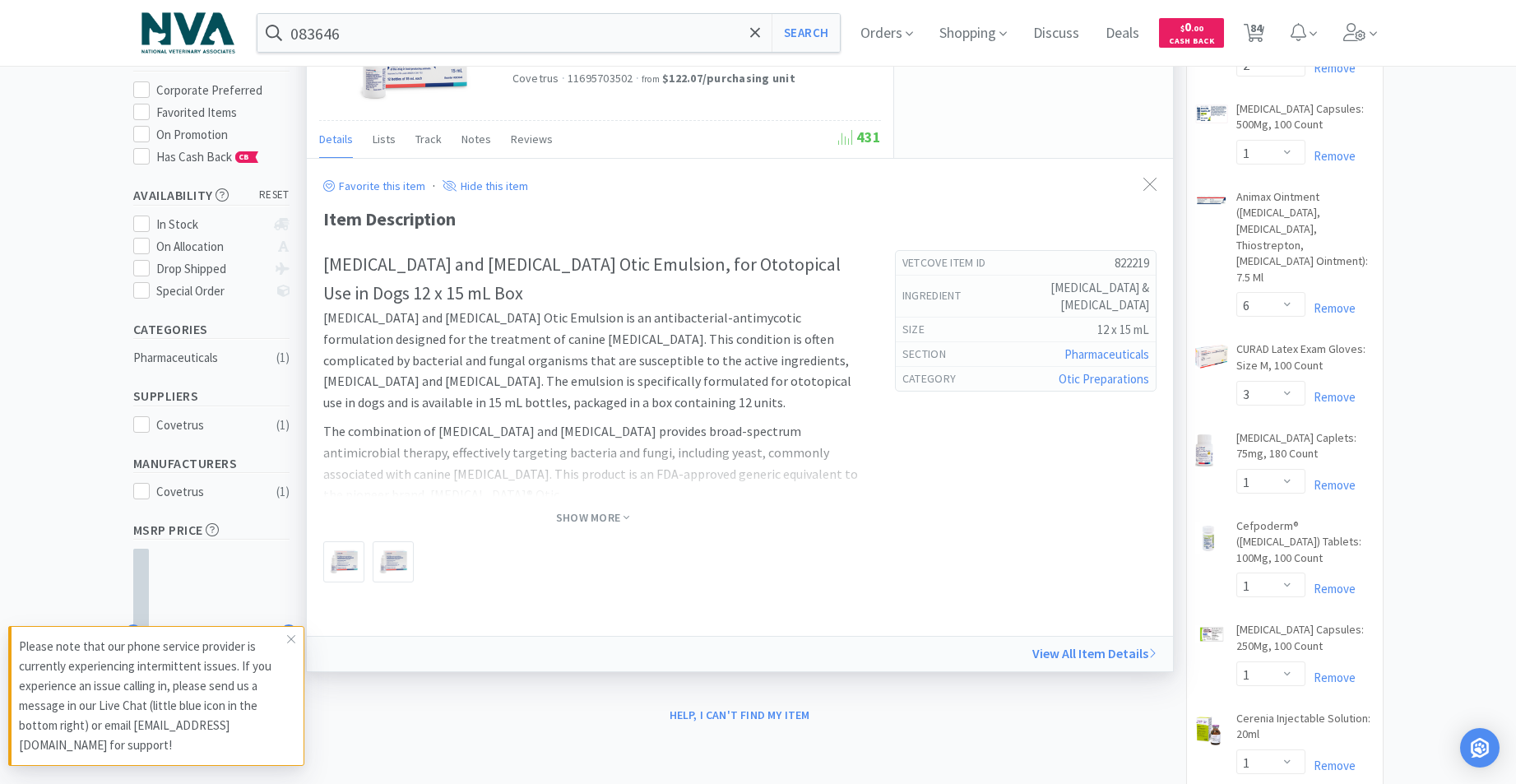
scroll to position [0, 0]
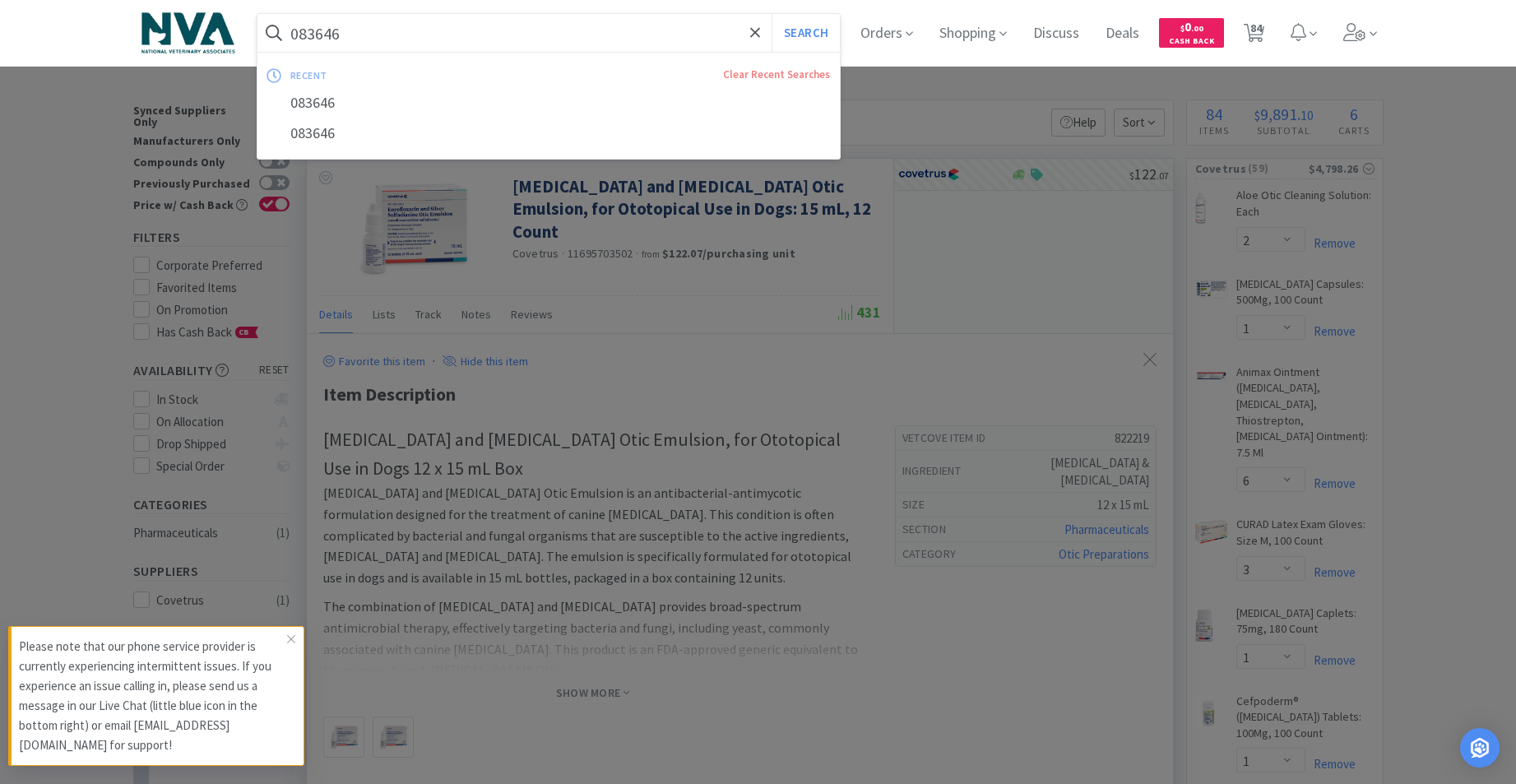
click at [523, 36] on input "083646" at bounding box center [548, 33] width 583 height 38
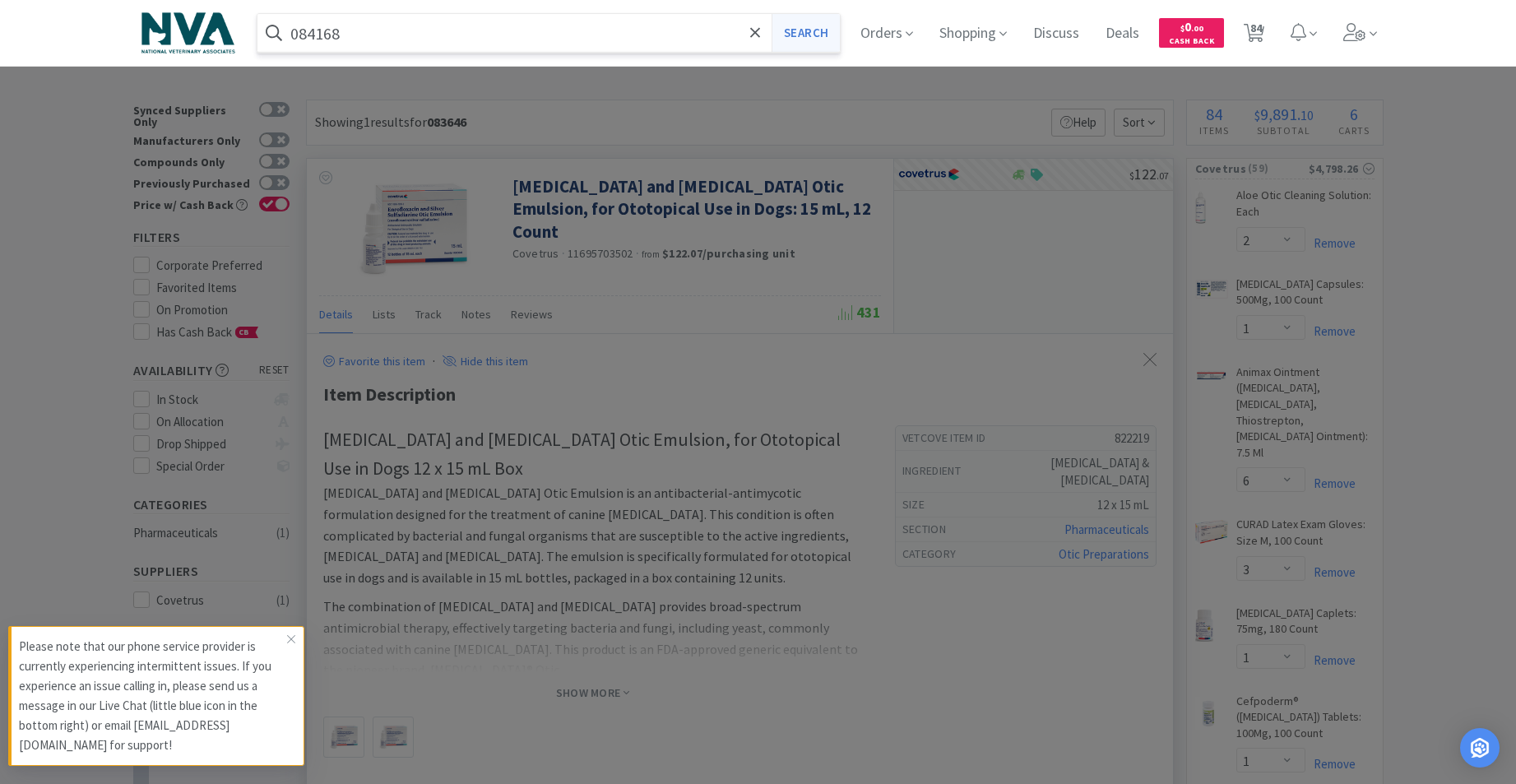
click at [822, 32] on button "Search" at bounding box center [805, 33] width 68 height 38
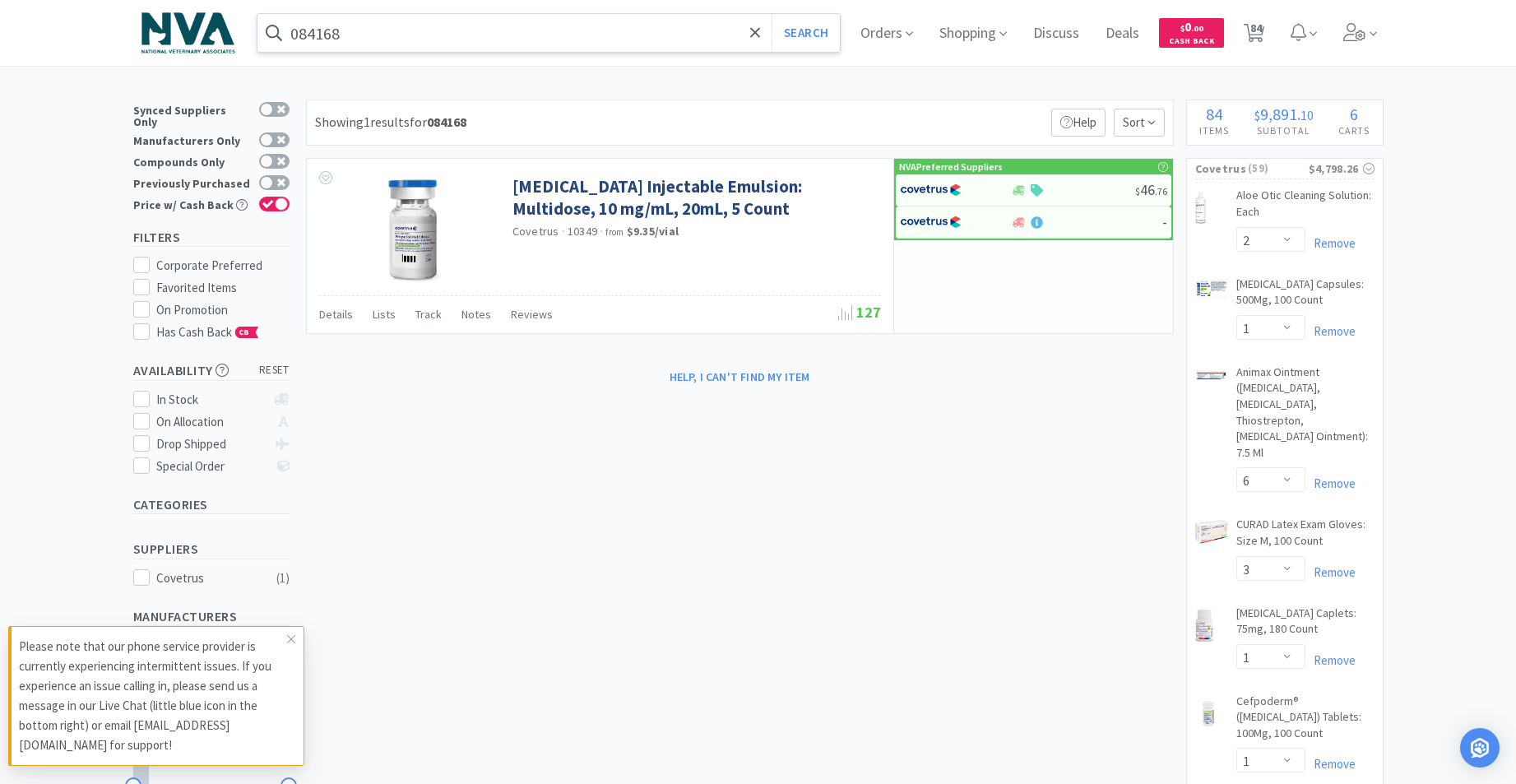
click at [514, 31] on input "084168" at bounding box center [548, 33] width 583 height 38
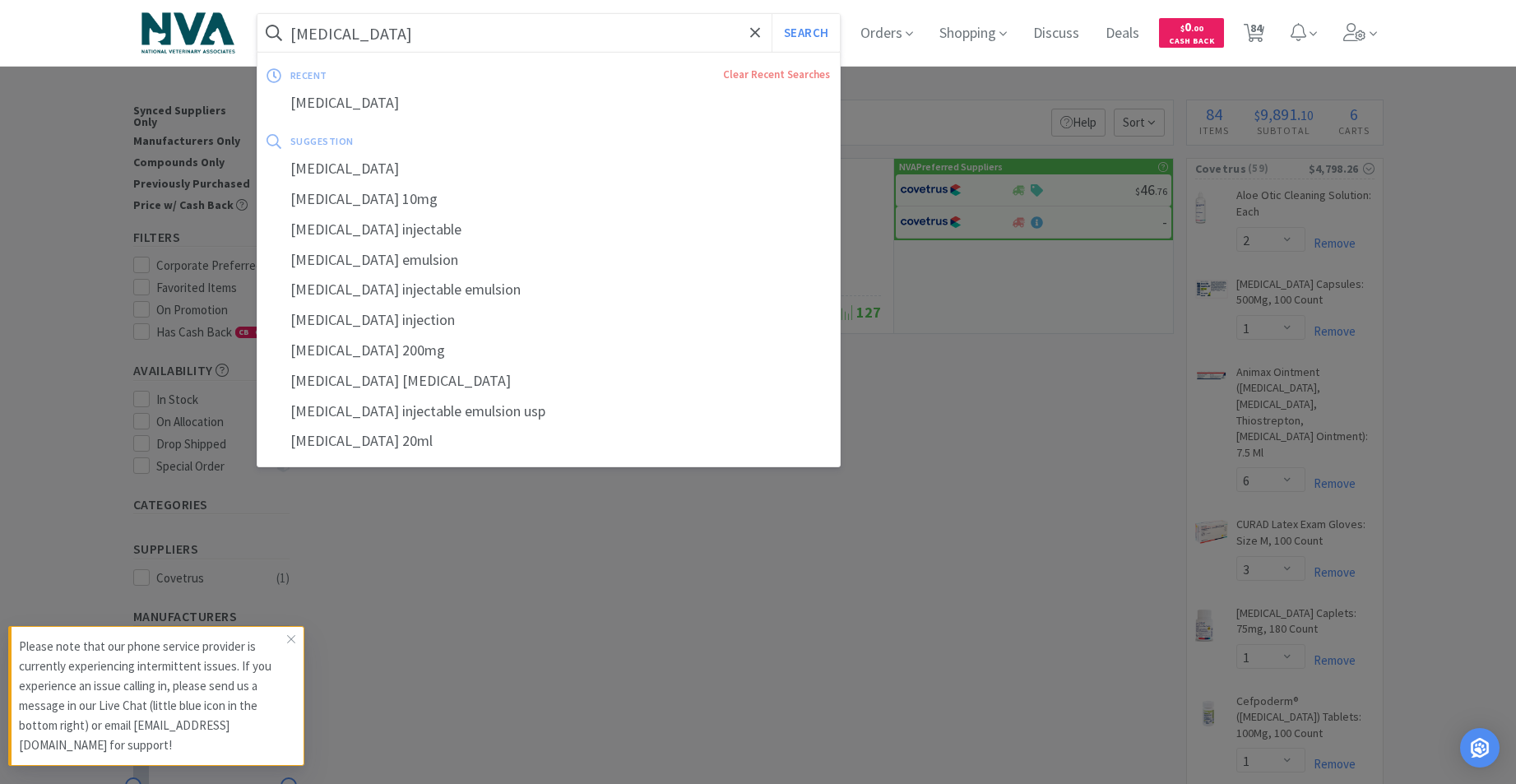
click at [771, 14] on button "Search" at bounding box center [805, 33] width 68 height 38
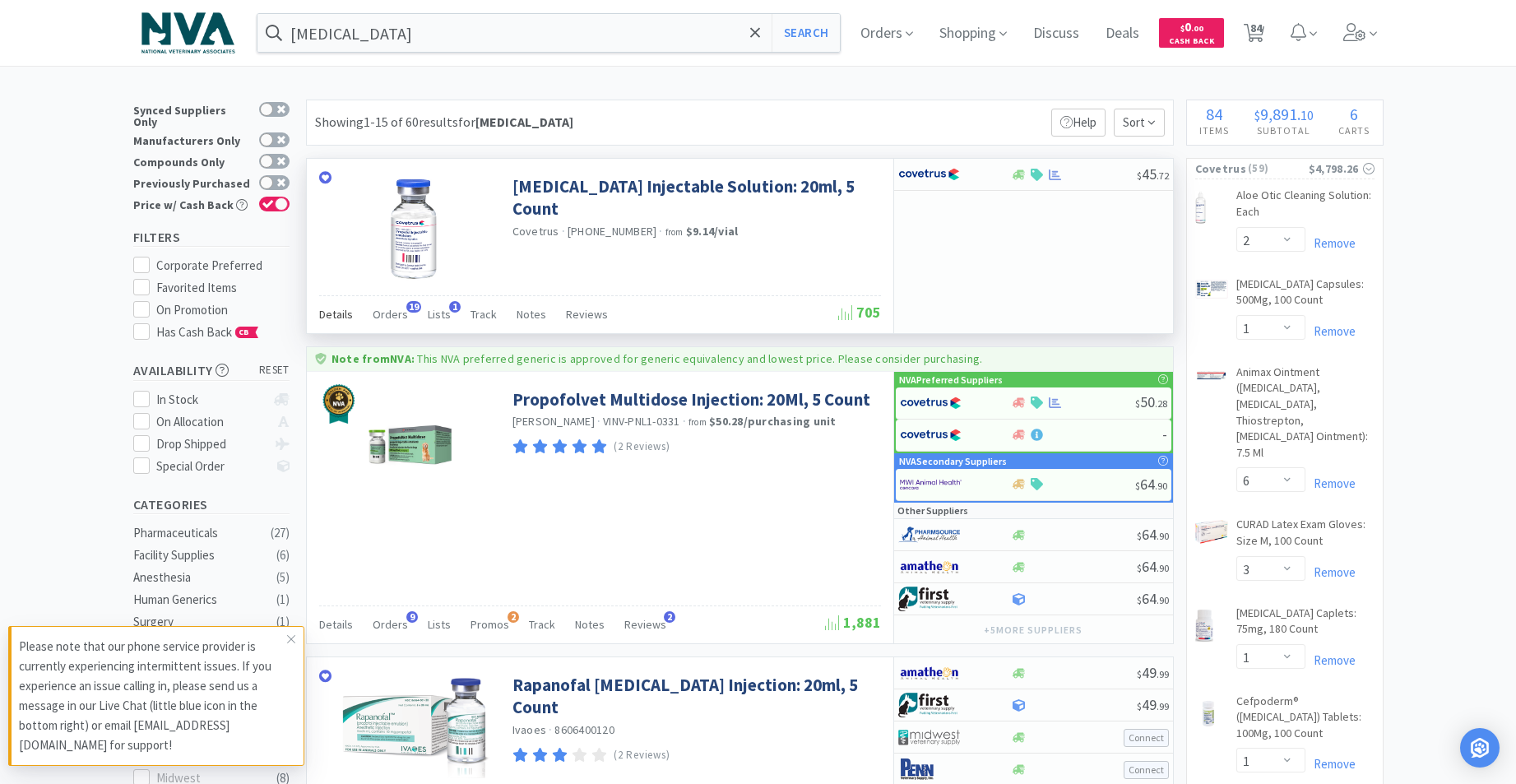
click at [325, 316] on span "Details" at bounding box center [336, 313] width 34 height 15
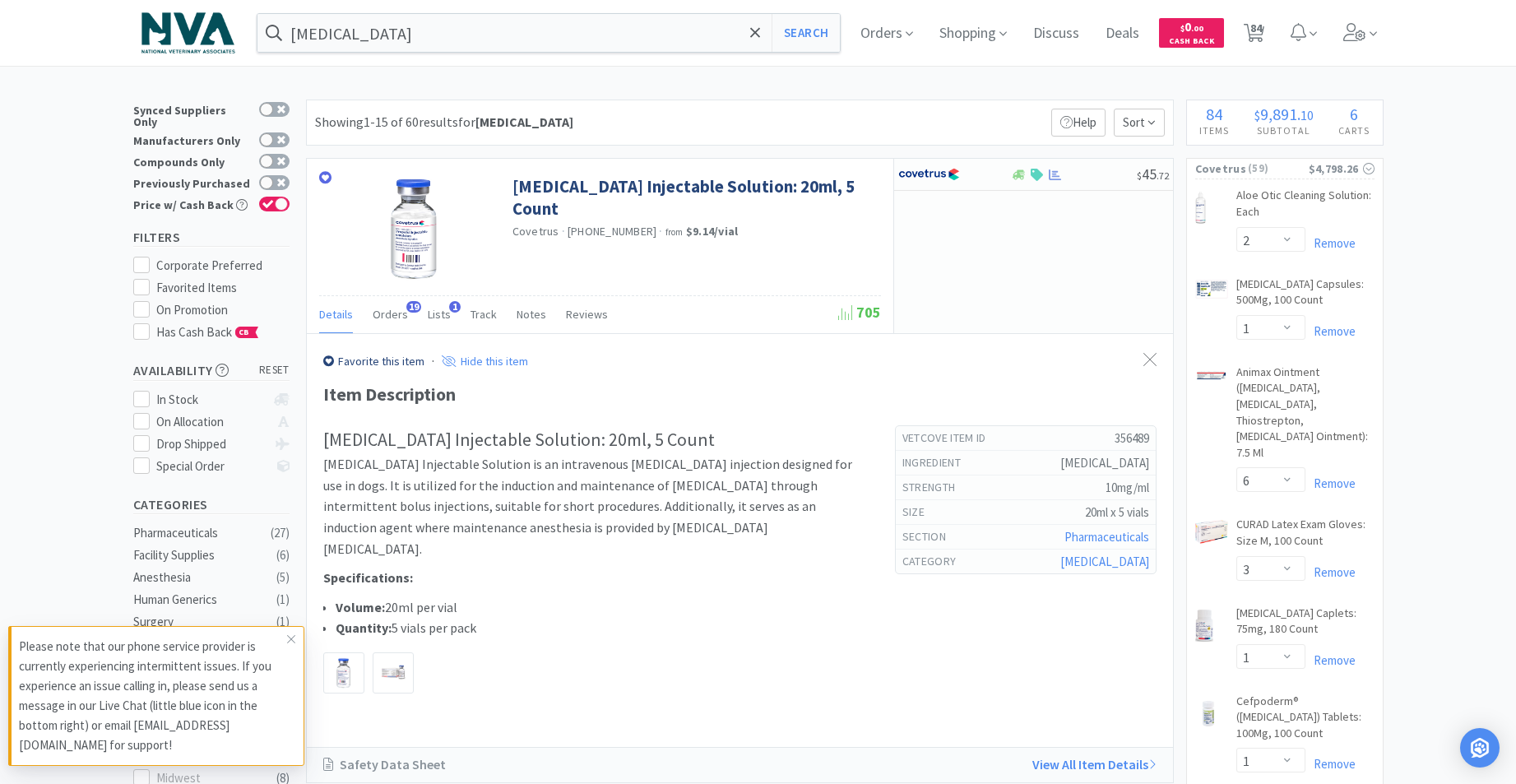
click at [803, 28] on button "Search" at bounding box center [805, 33] width 68 height 38
click at [386, 670] on img at bounding box center [393, 673] width 31 height 19
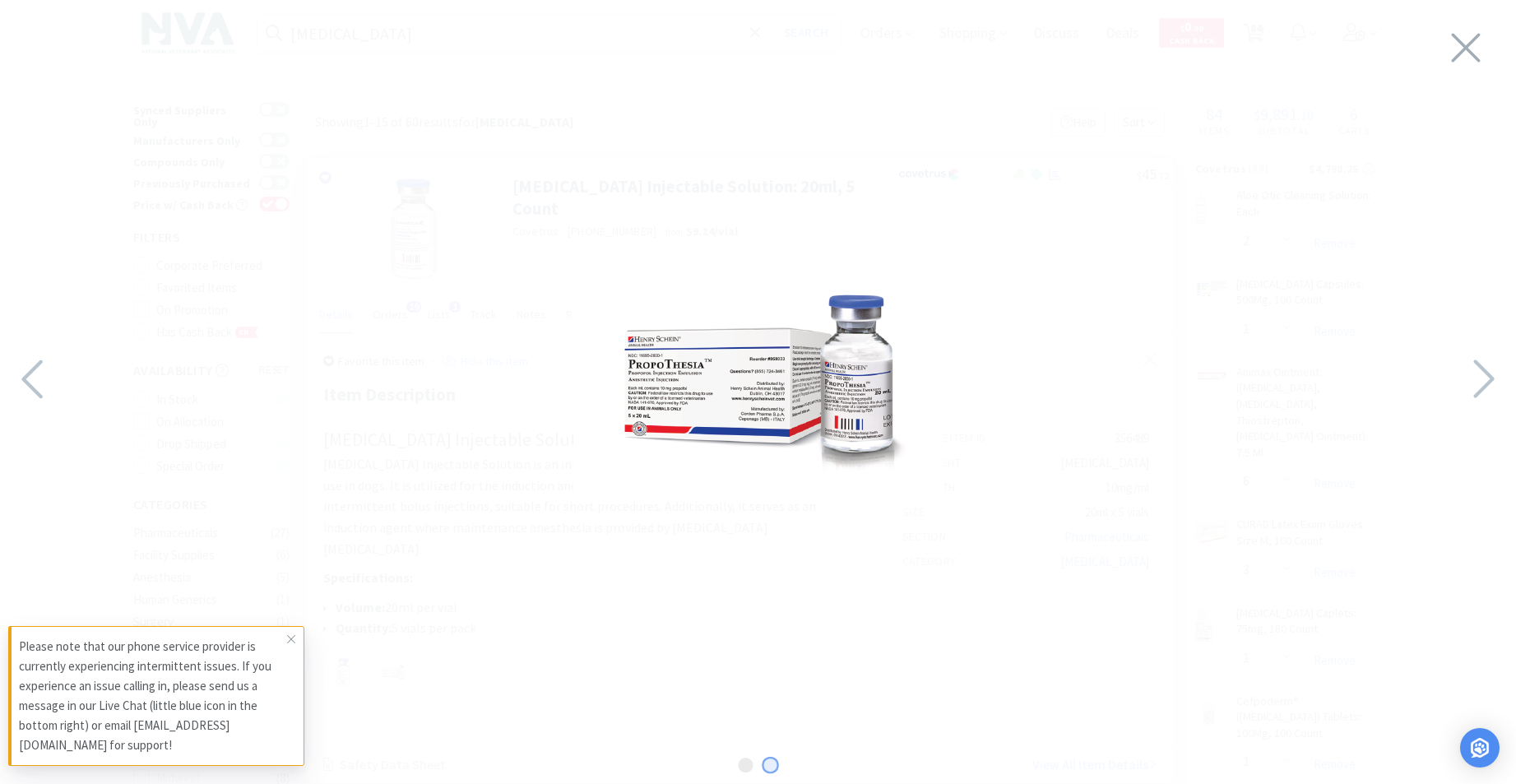
click at [721, 383] on img at bounding box center [758, 387] width 370 height 223
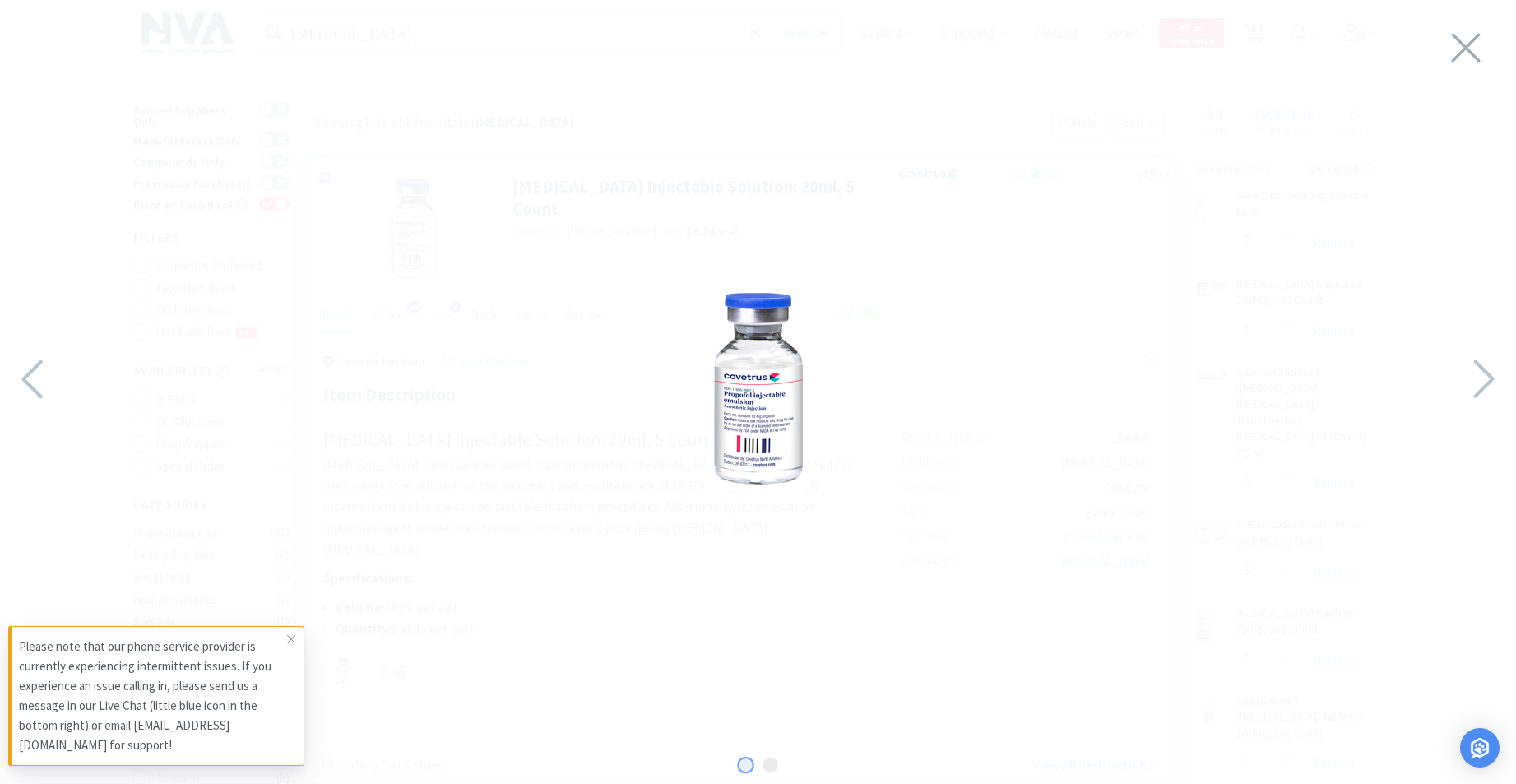
click at [741, 382] on img at bounding box center [758, 388] width 102 height 206
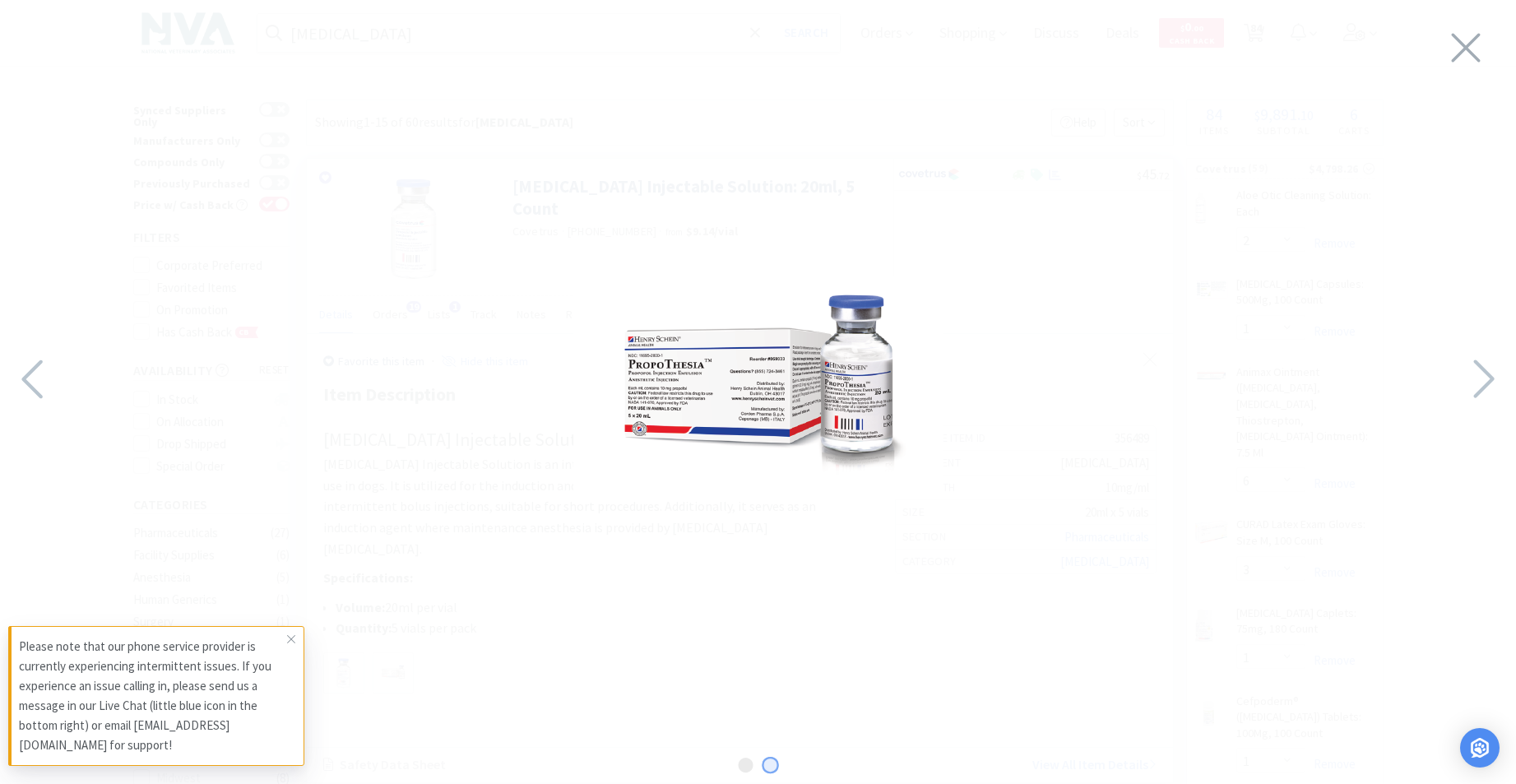
click at [743, 382] on div at bounding box center [0, 380] width 6064 height 759
drag, startPoint x: 737, startPoint y: 385, endPoint x: 1309, endPoint y: 561, distance: 598.5
click at [1309, 561] on div at bounding box center [758, 387] width 1516 height 743
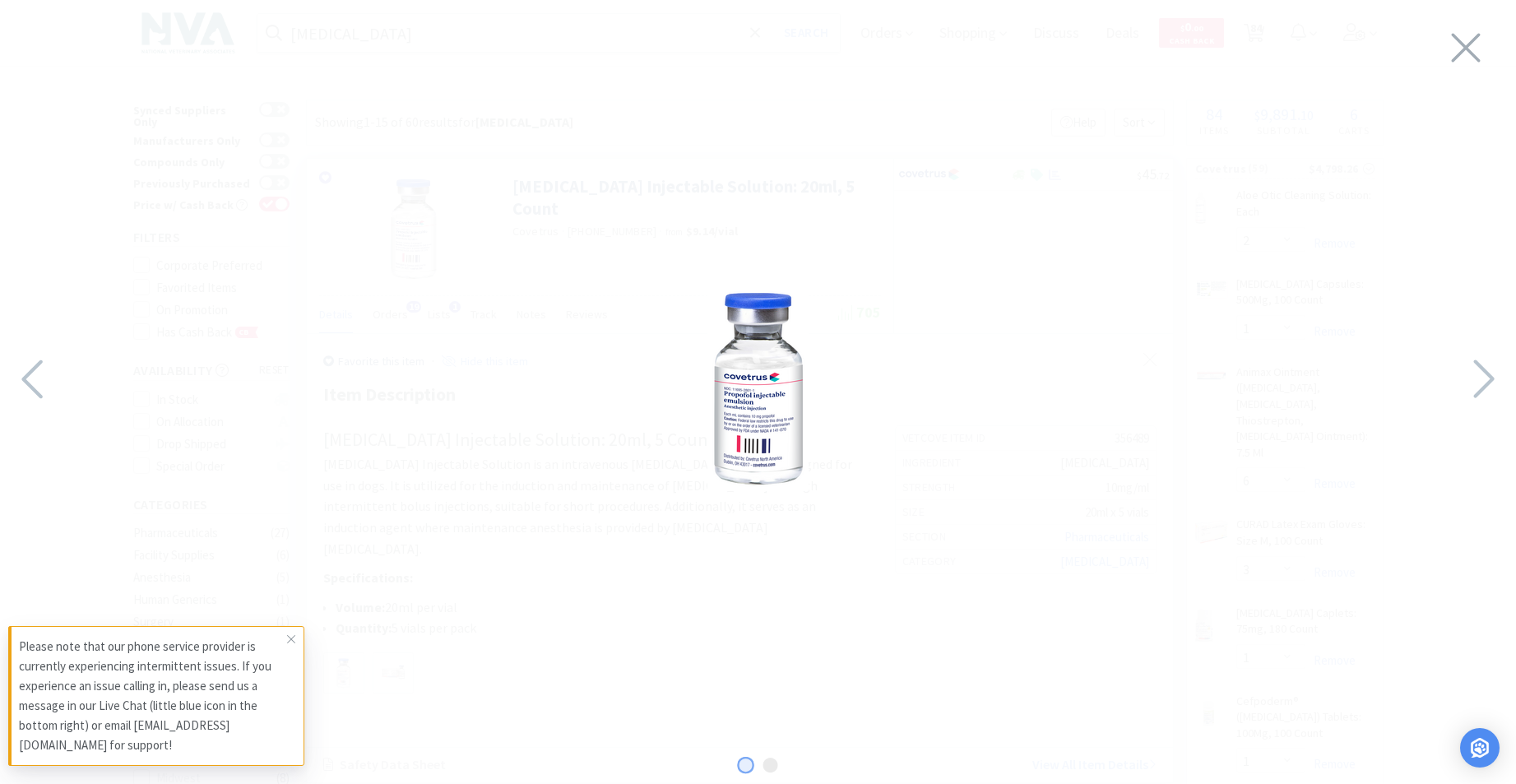
click at [748, 453] on img at bounding box center [758, 388] width 102 height 206
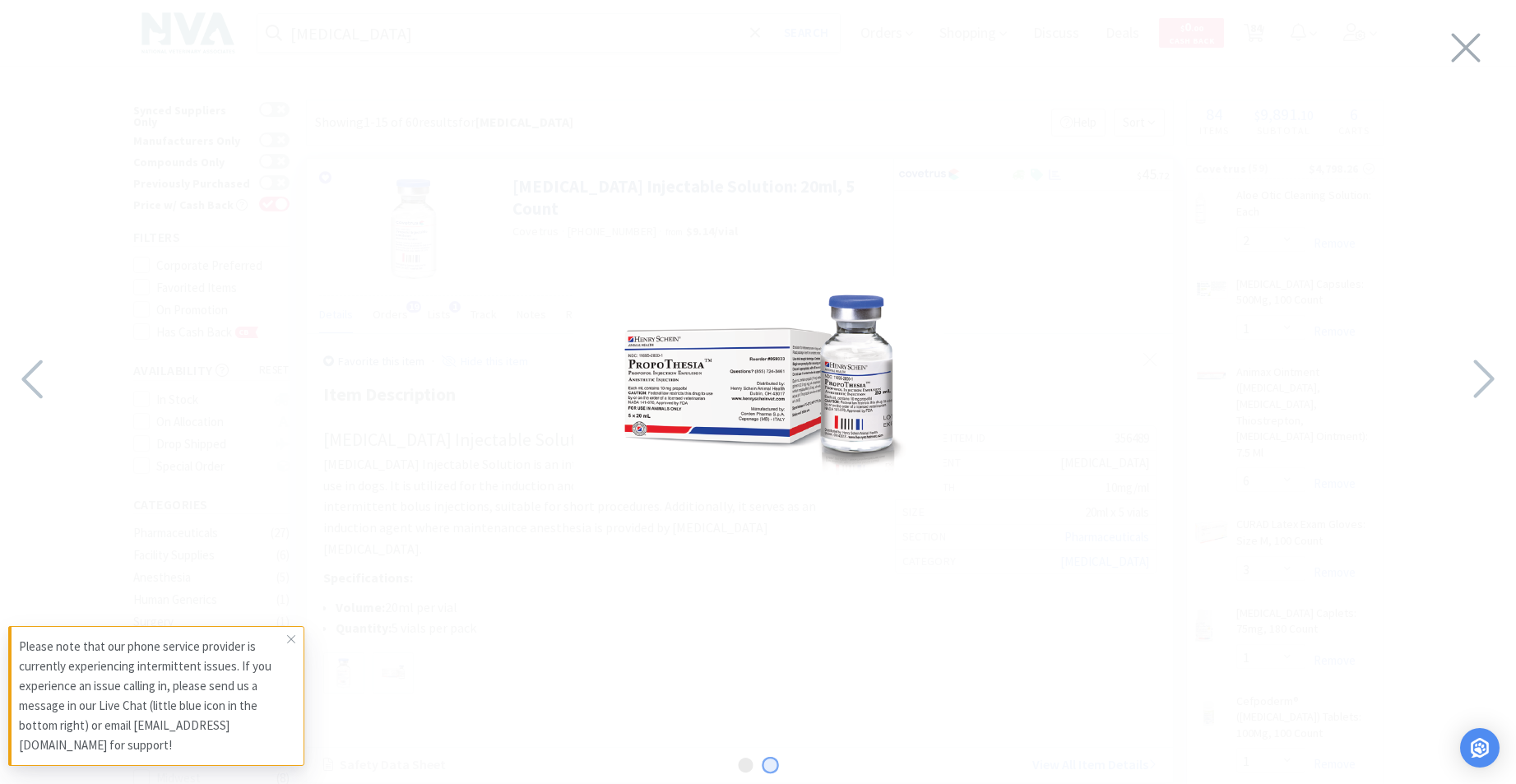
click at [748, 453] on div at bounding box center [0, 380] width 6064 height 759
click at [287, 630] on span at bounding box center [291, 639] width 23 height 27
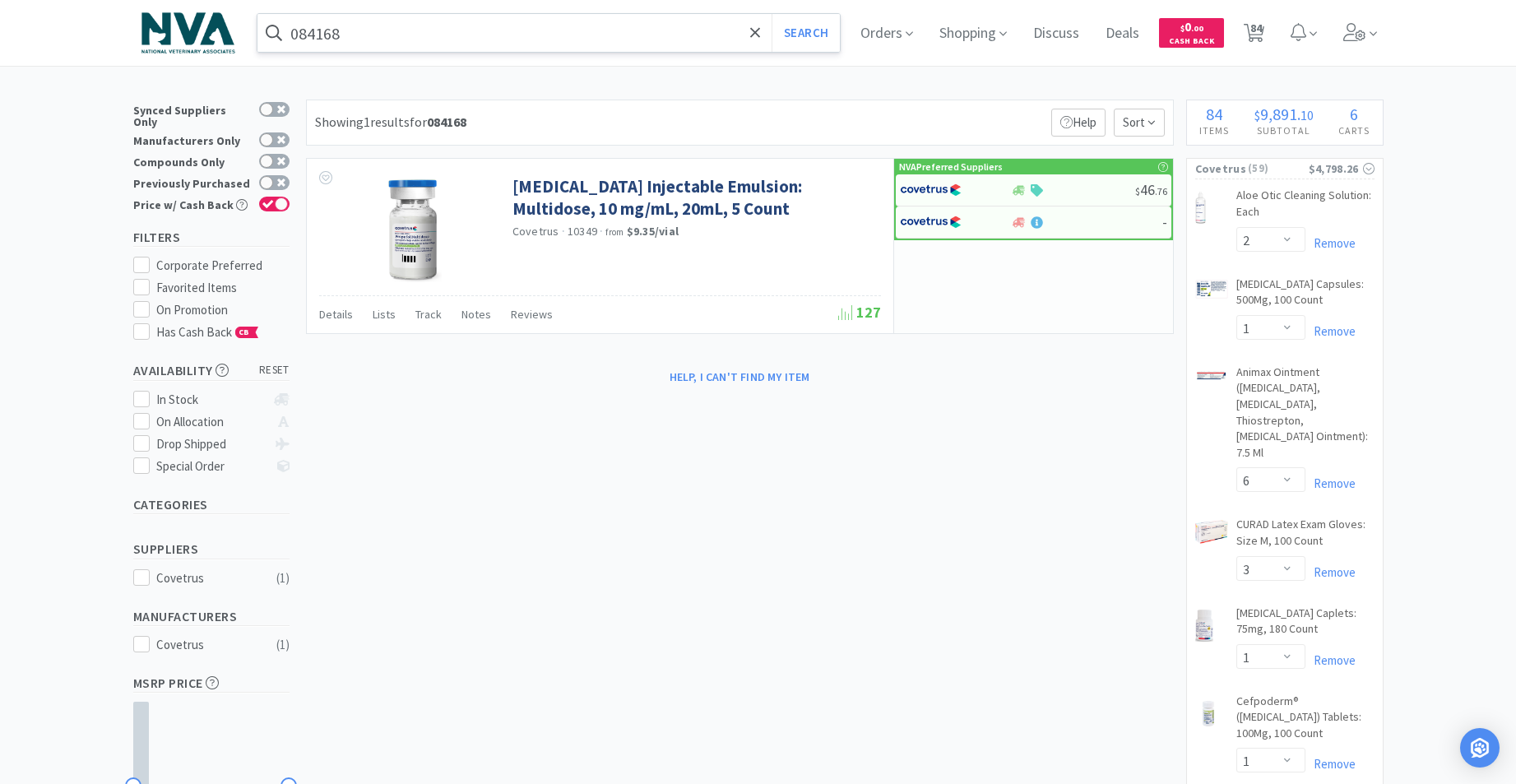
click at [517, 40] on input "084168" at bounding box center [548, 33] width 583 height 38
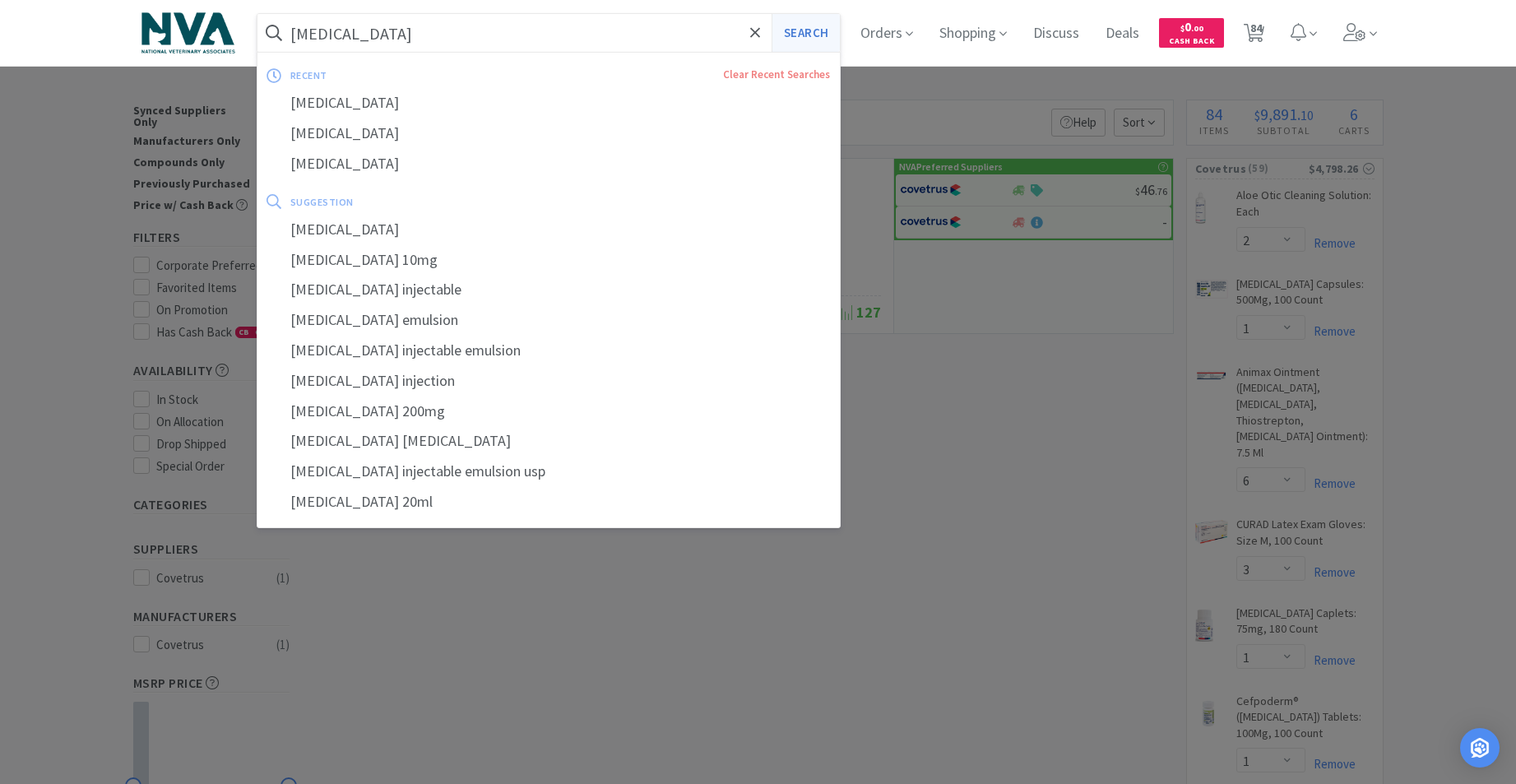
click at [817, 41] on button "Search" at bounding box center [805, 33] width 68 height 38
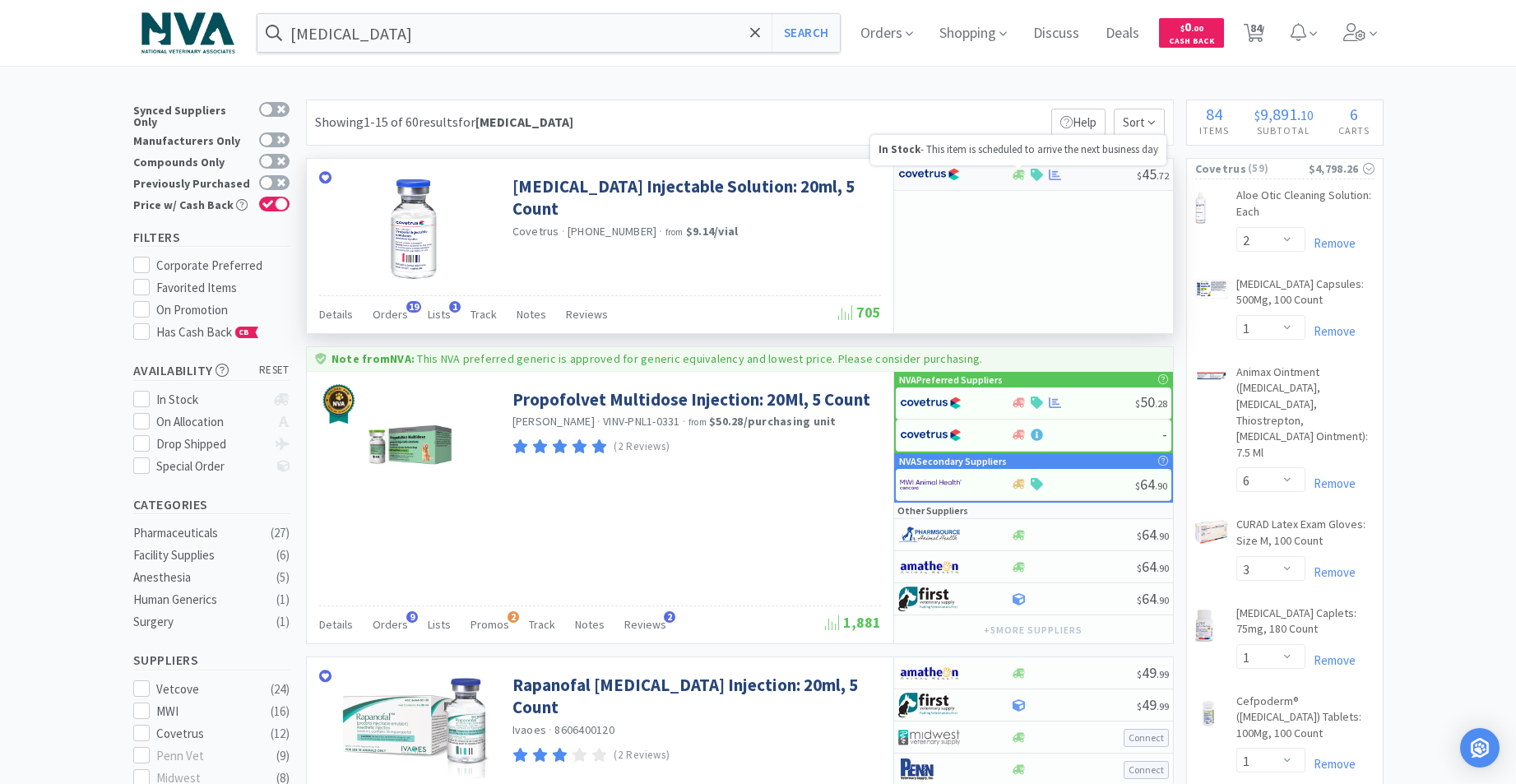
click at [1021, 176] on icon at bounding box center [1018, 174] width 12 height 9
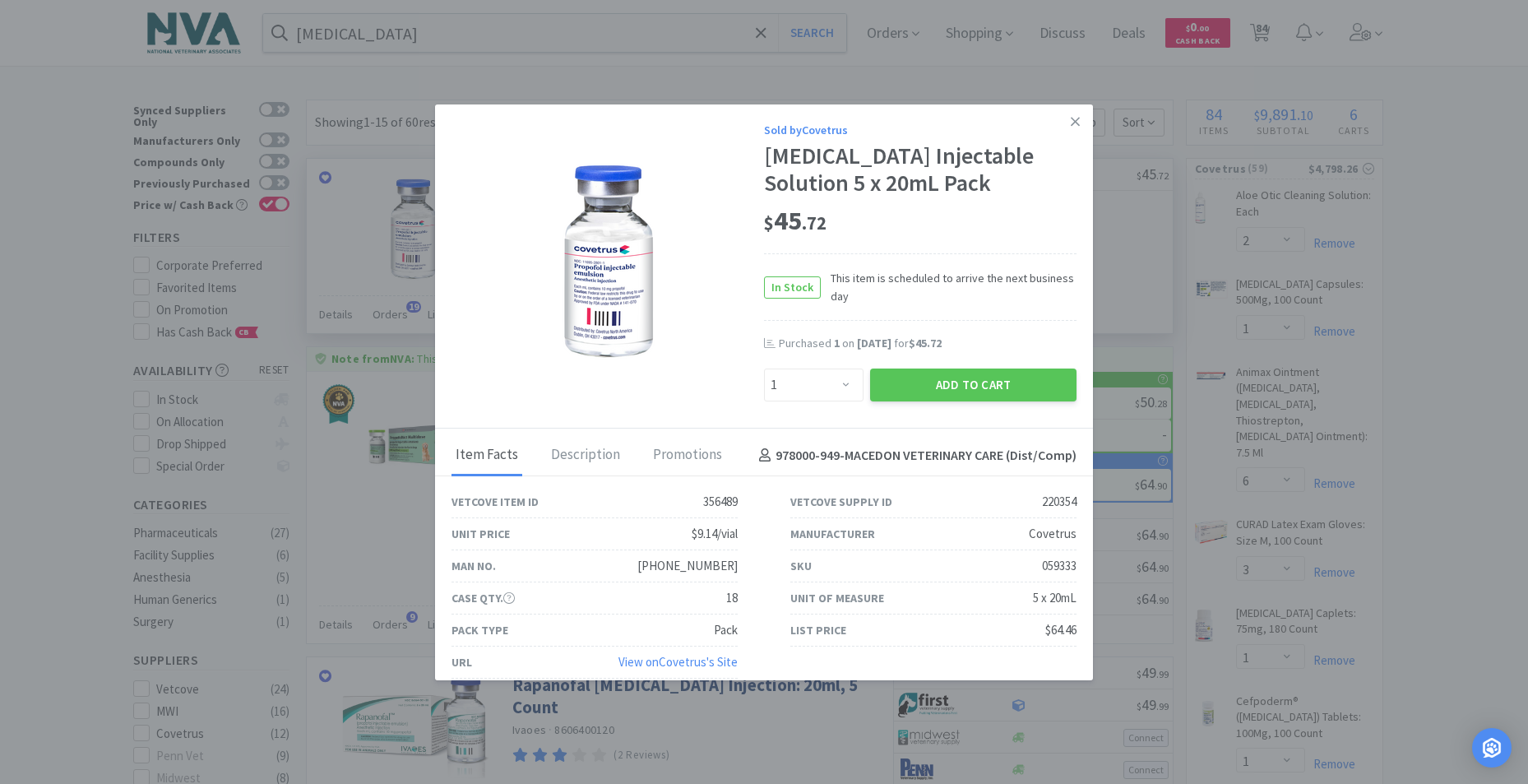
click at [620, 292] on img at bounding box center [609, 260] width 102 height 206
click at [911, 386] on button "Add to Cart" at bounding box center [974, 385] width 207 height 33
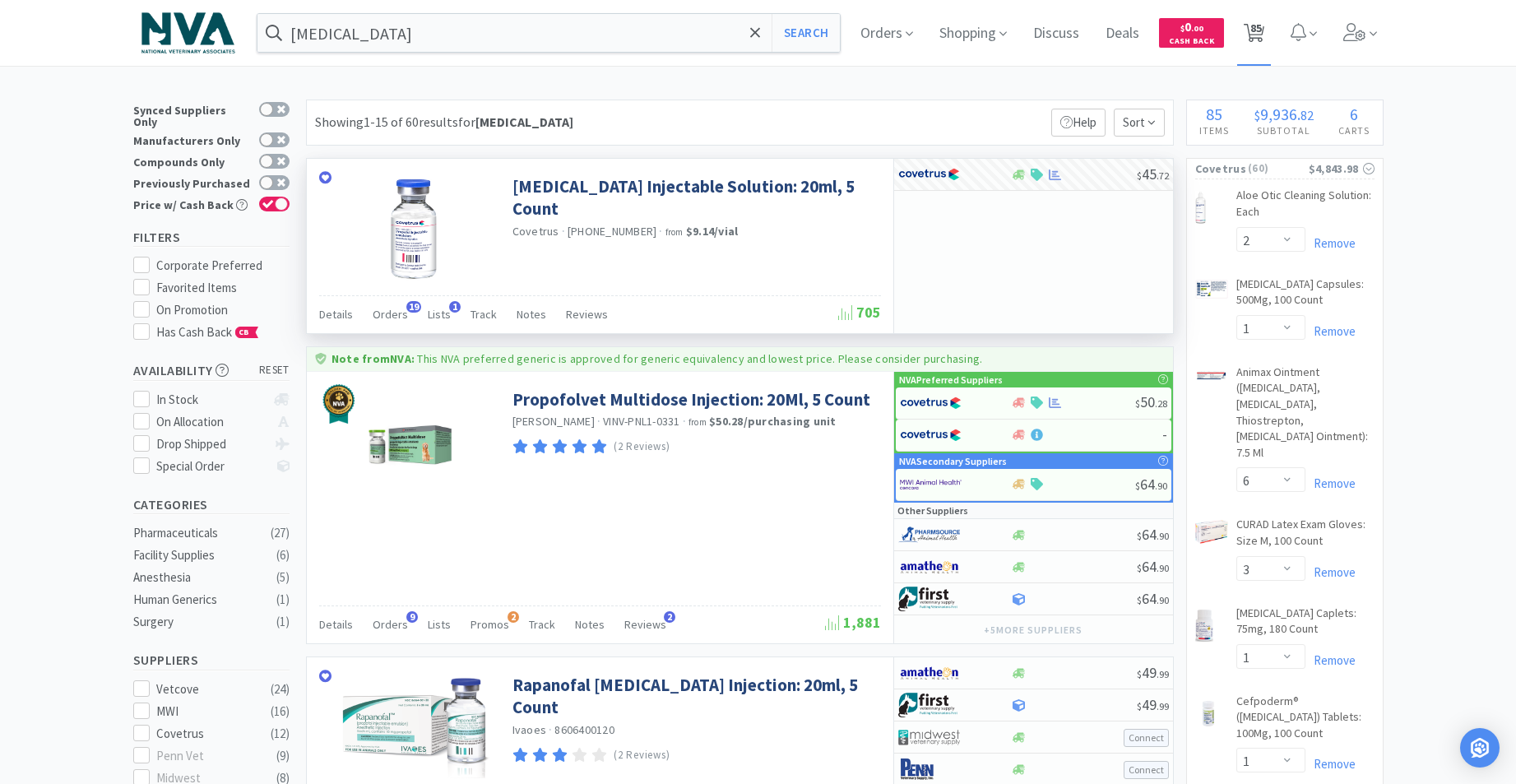
click at [1262, 32] on span "85" at bounding box center [1255, 28] width 11 height 65
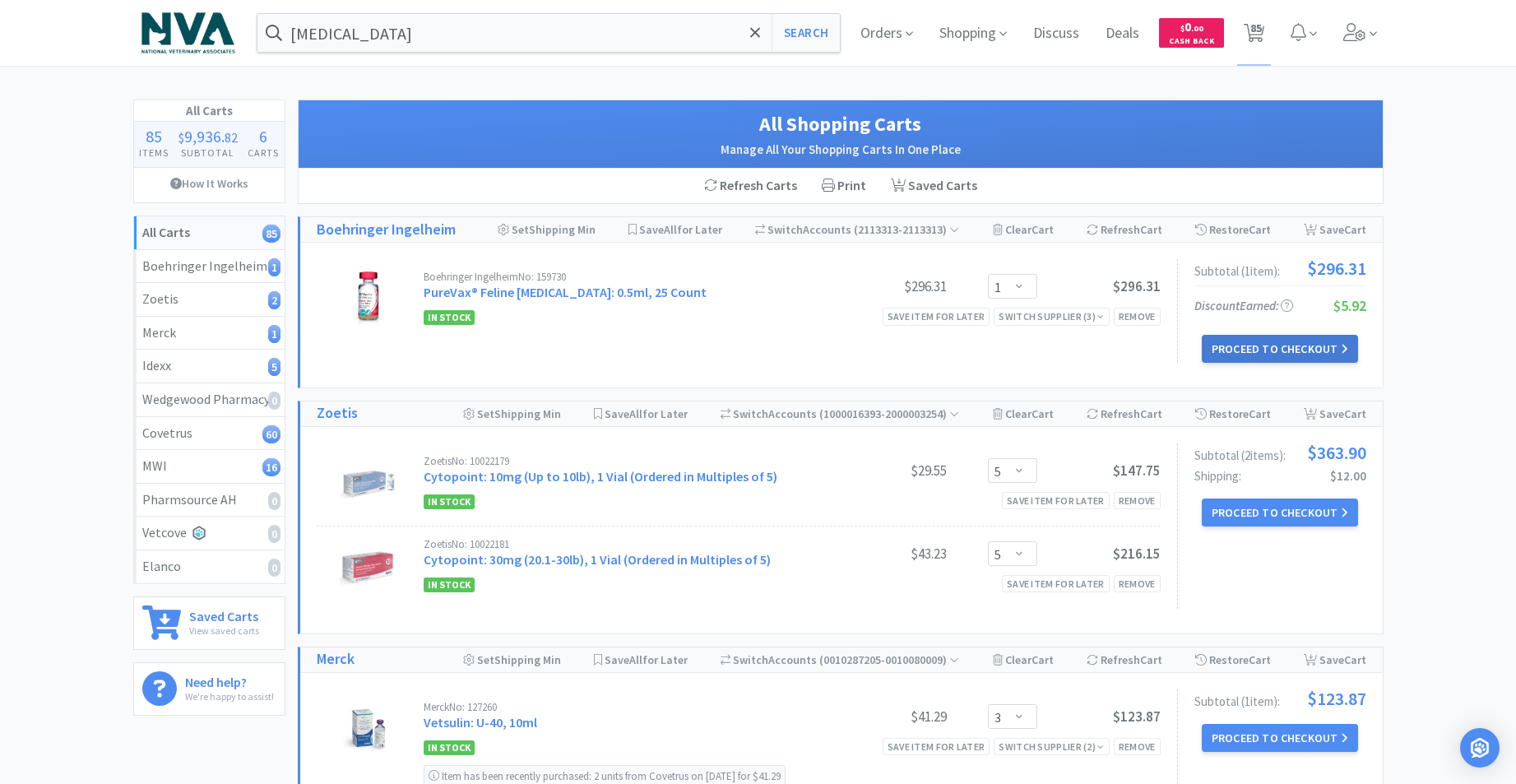
click at [1254, 346] on button "Proceed to Checkout" at bounding box center [1280, 349] width 157 height 28
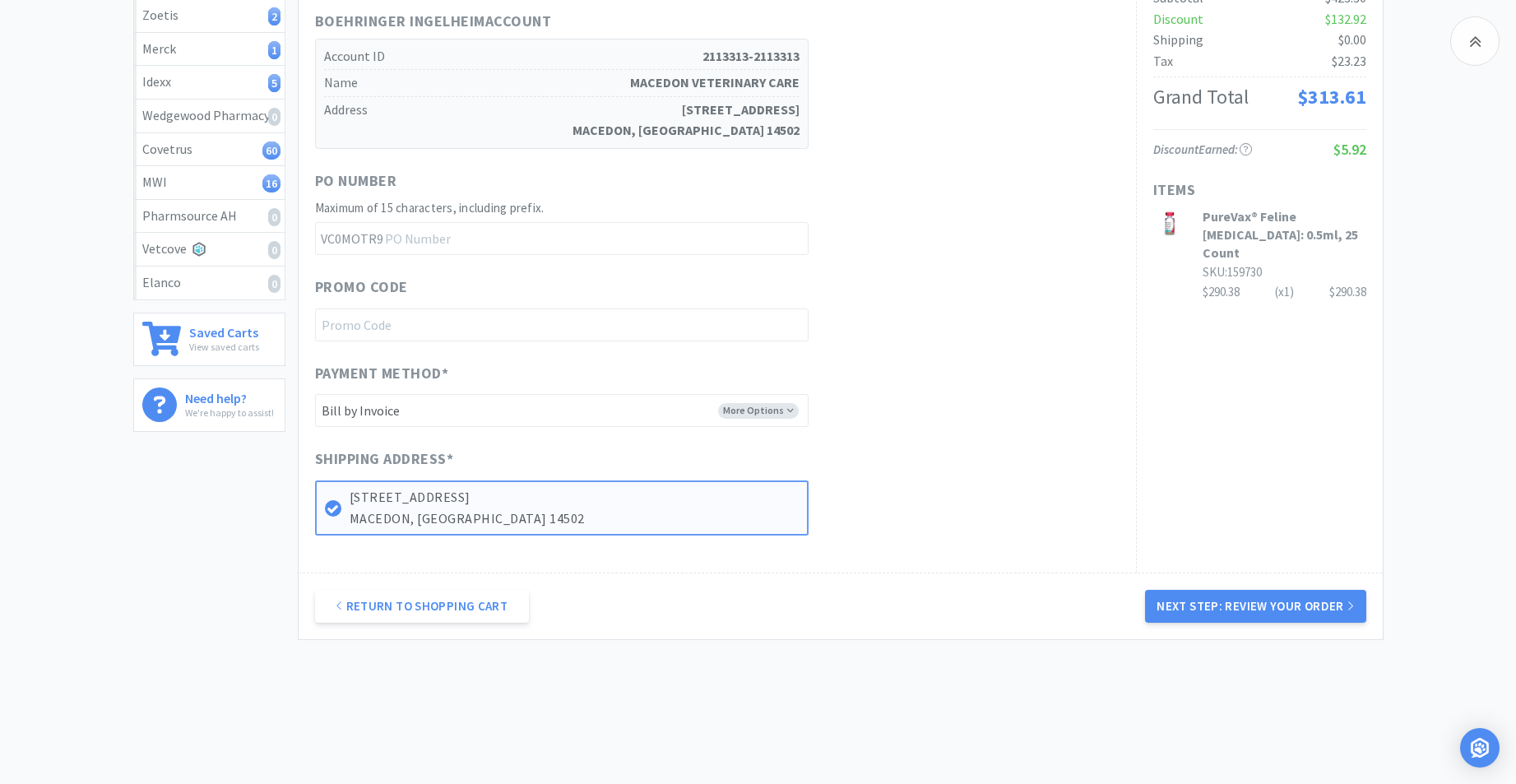
scroll to position [308, 0]
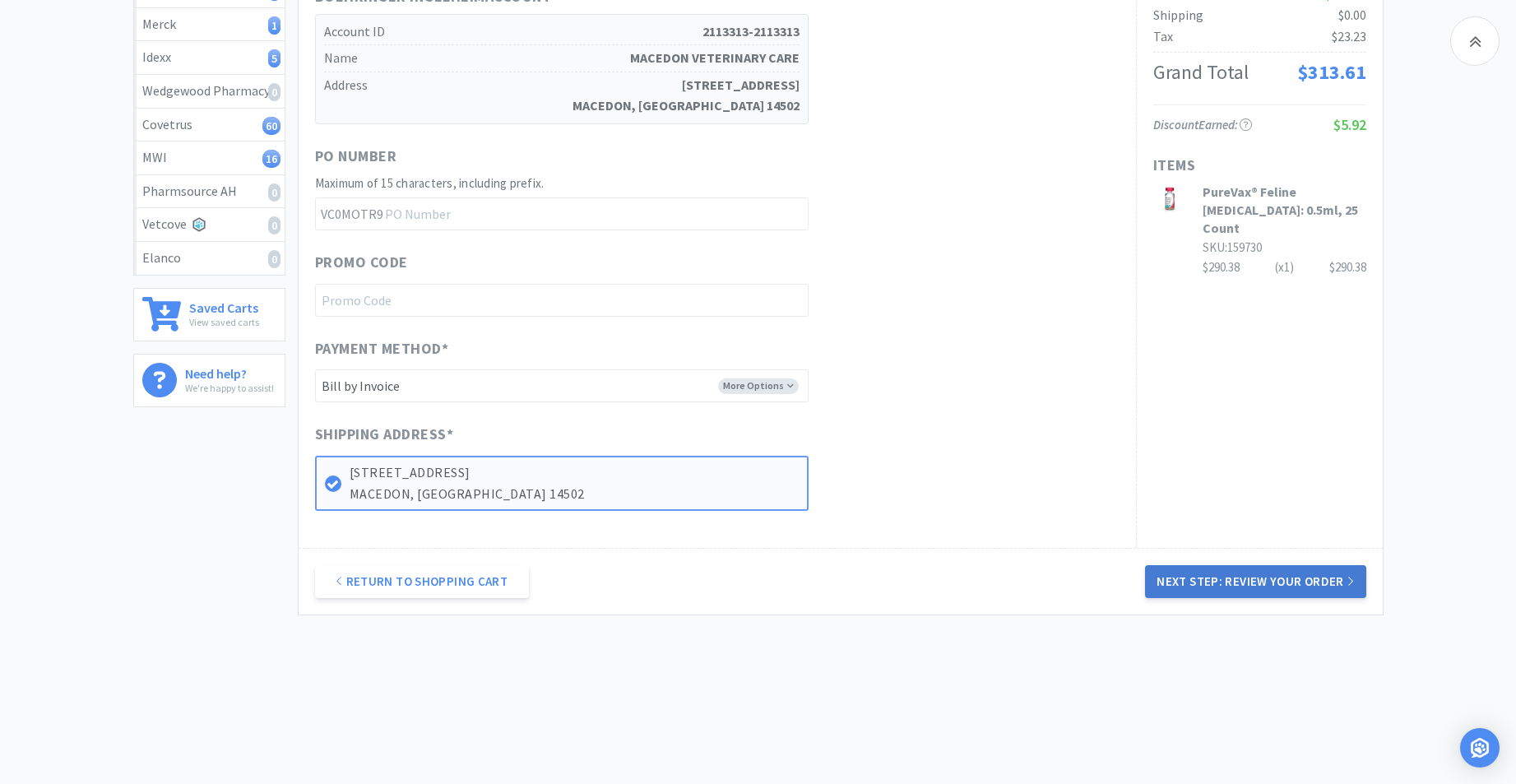
click at [1206, 578] on button "Next Step: Review Your Order" at bounding box center [1255, 581] width 220 height 33
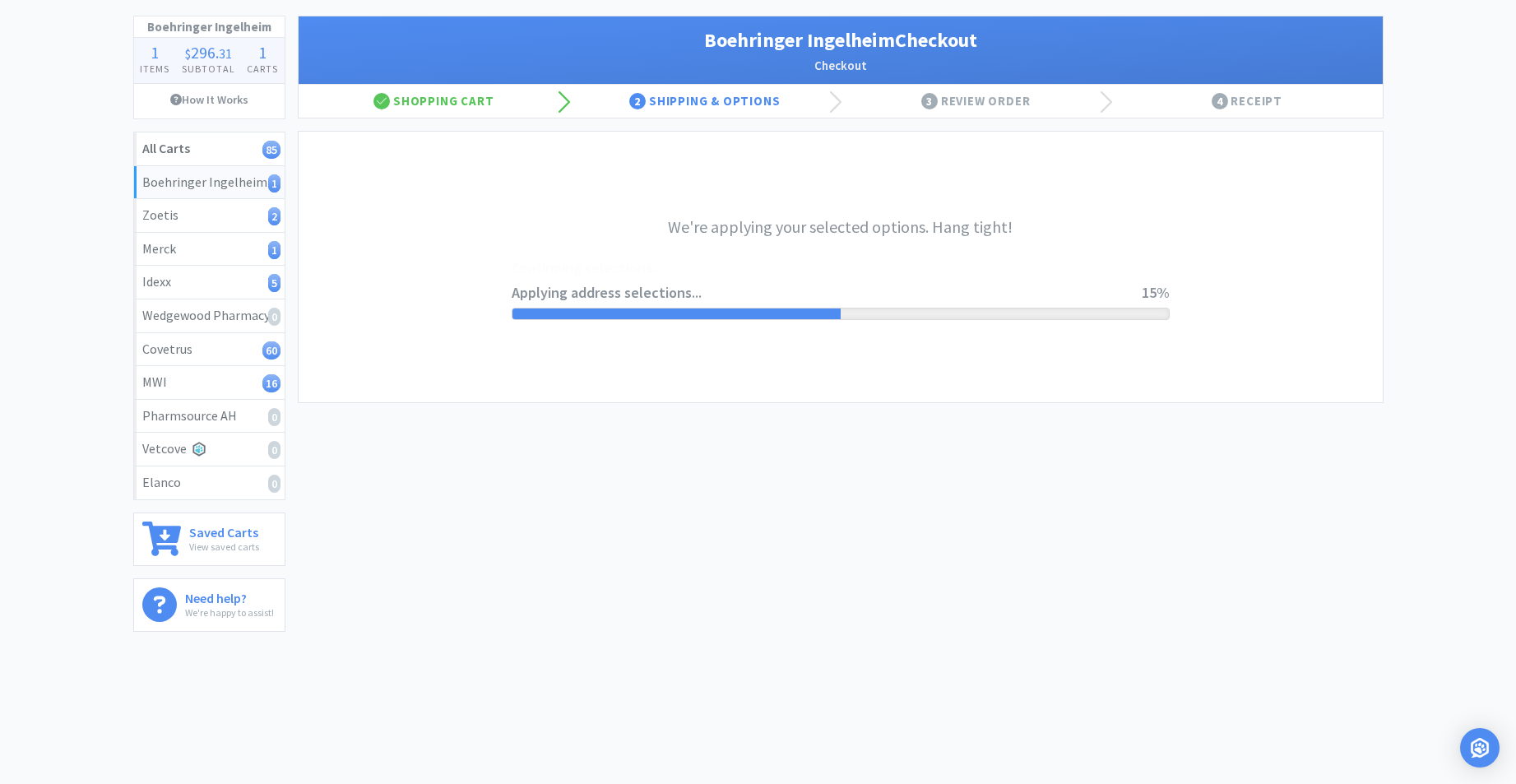
scroll to position [0, 0]
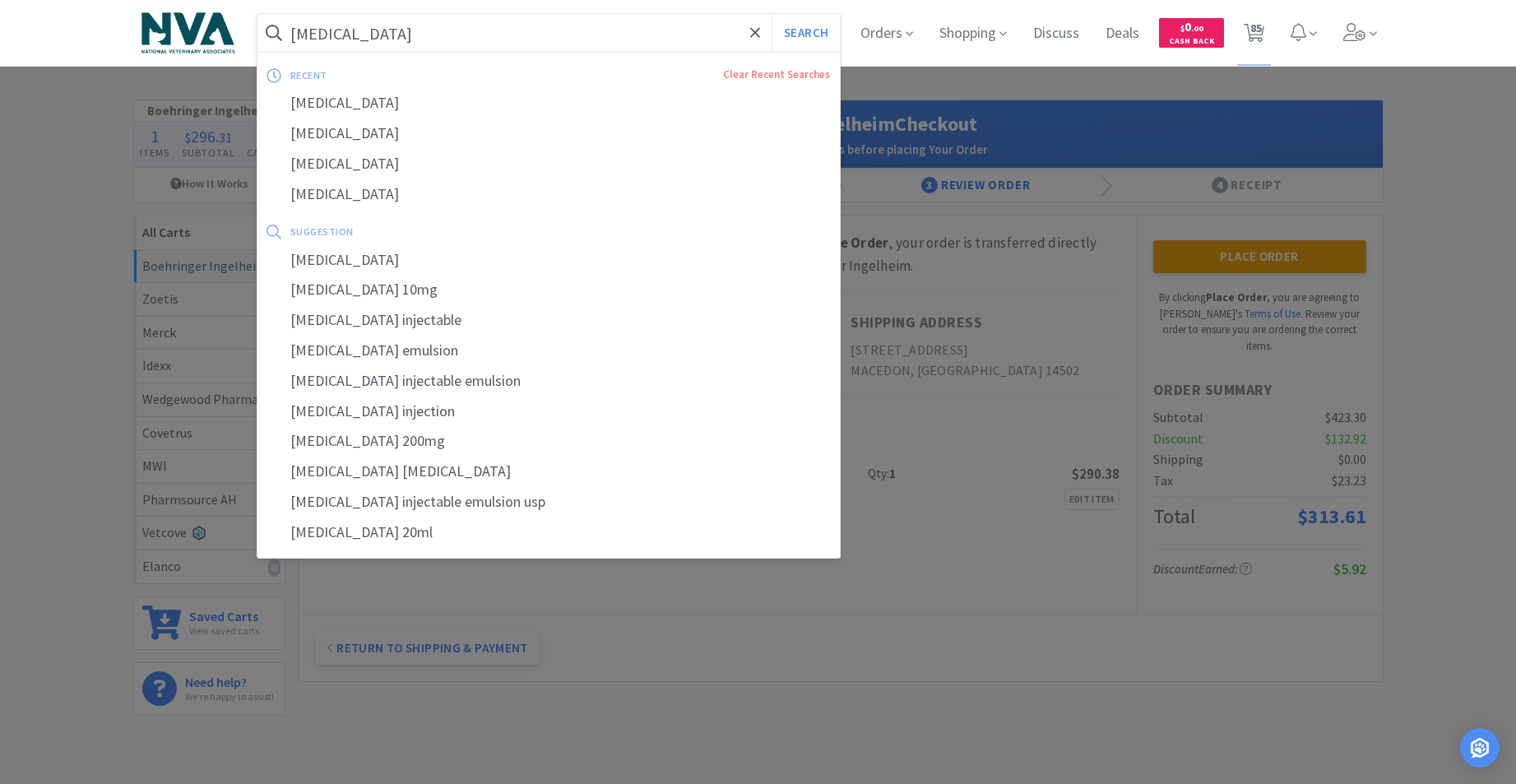
click at [595, 31] on input "[MEDICAL_DATA]" at bounding box center [548, 33] width 583 height 38
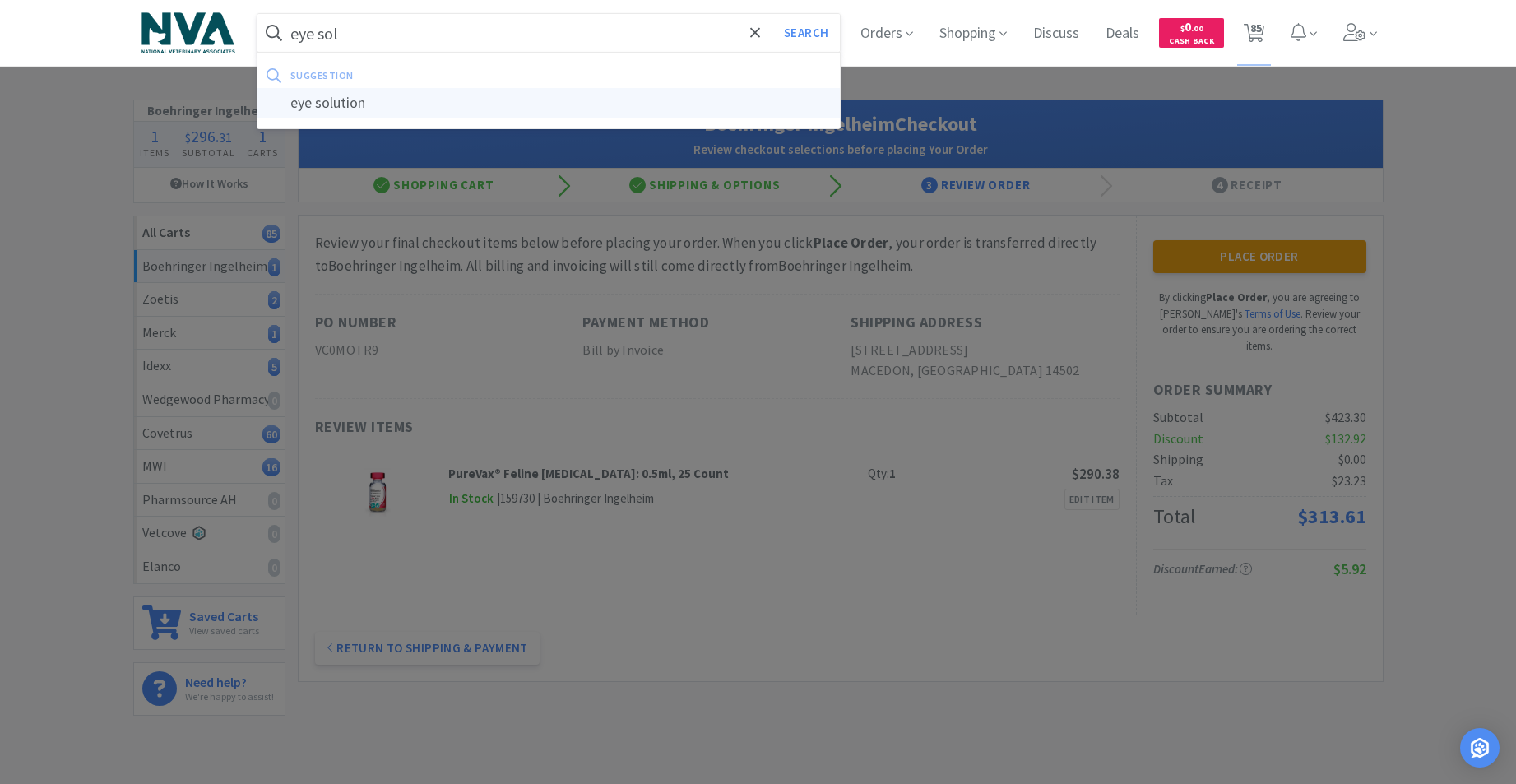
click at [397, 89] on div "eye solution" at bounding box center [548, 102] width 583 height 30
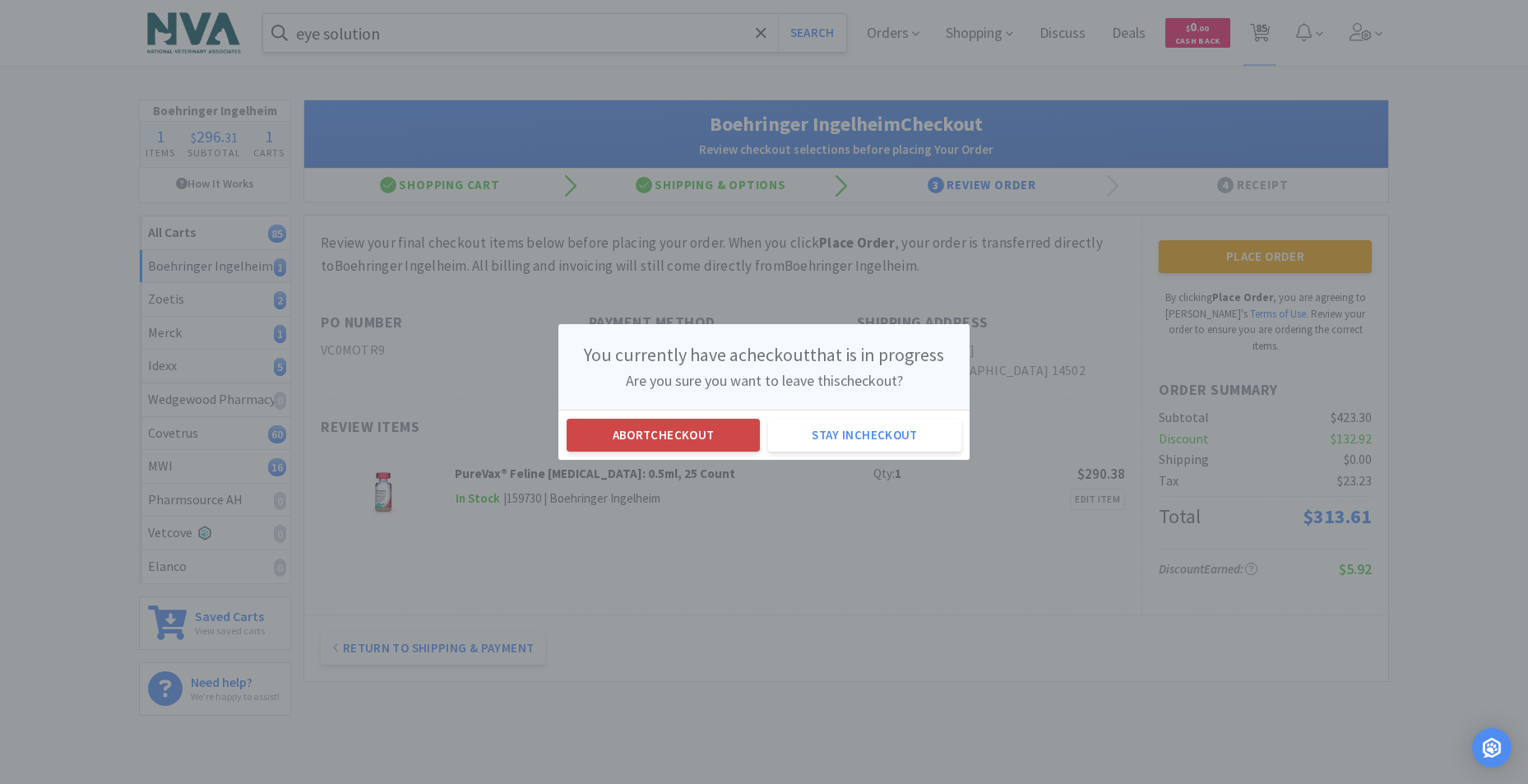
click at [727, 435] on button "Abort checkout" at bounding box center [663, 435] width 194 height 33
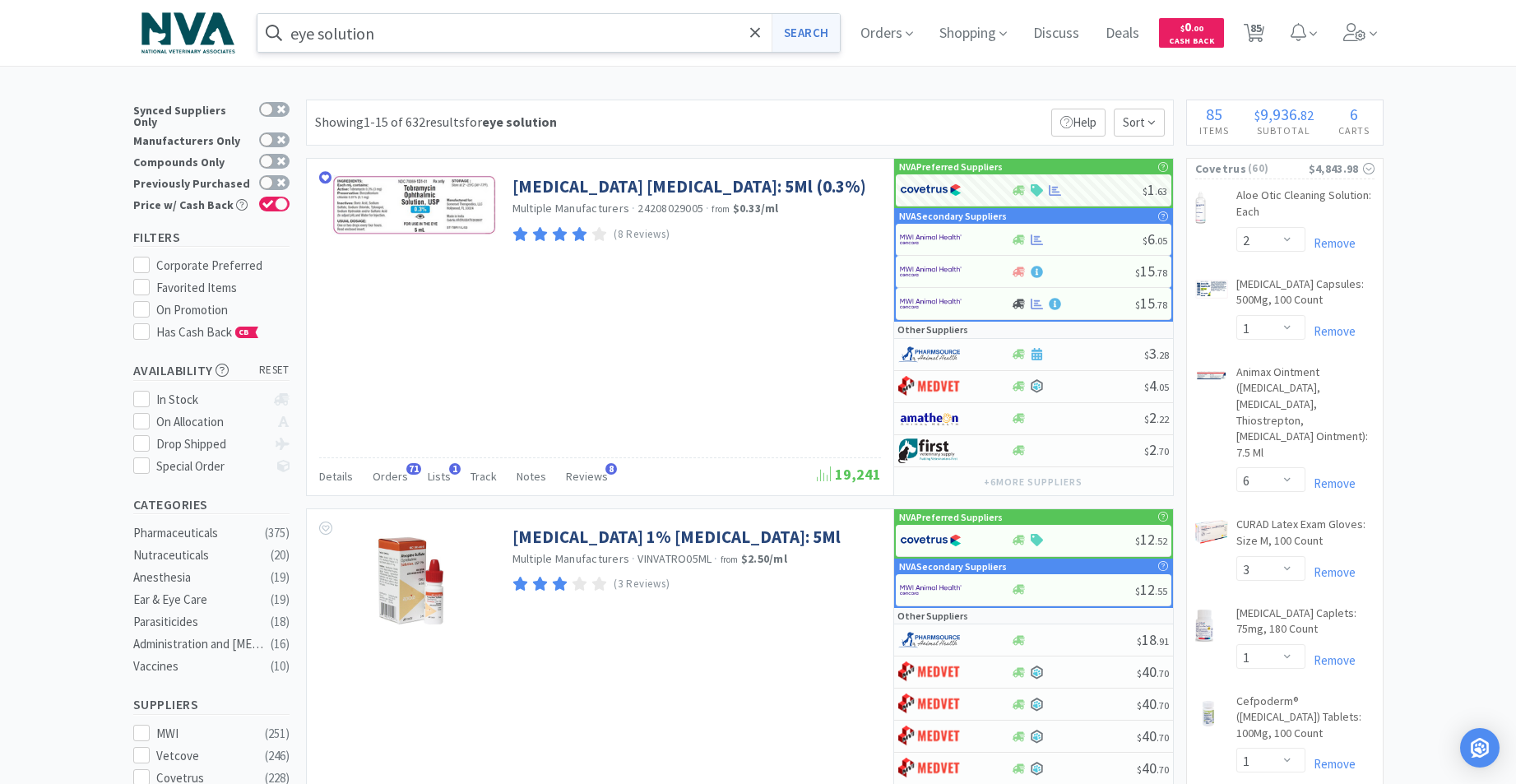
click at [808, 29] on button "Search" at bounding box center [805, 33] width 68 height 38
click at [415, 29] on input "eye solution" at bounding box center [548, 33] width 583 height 38
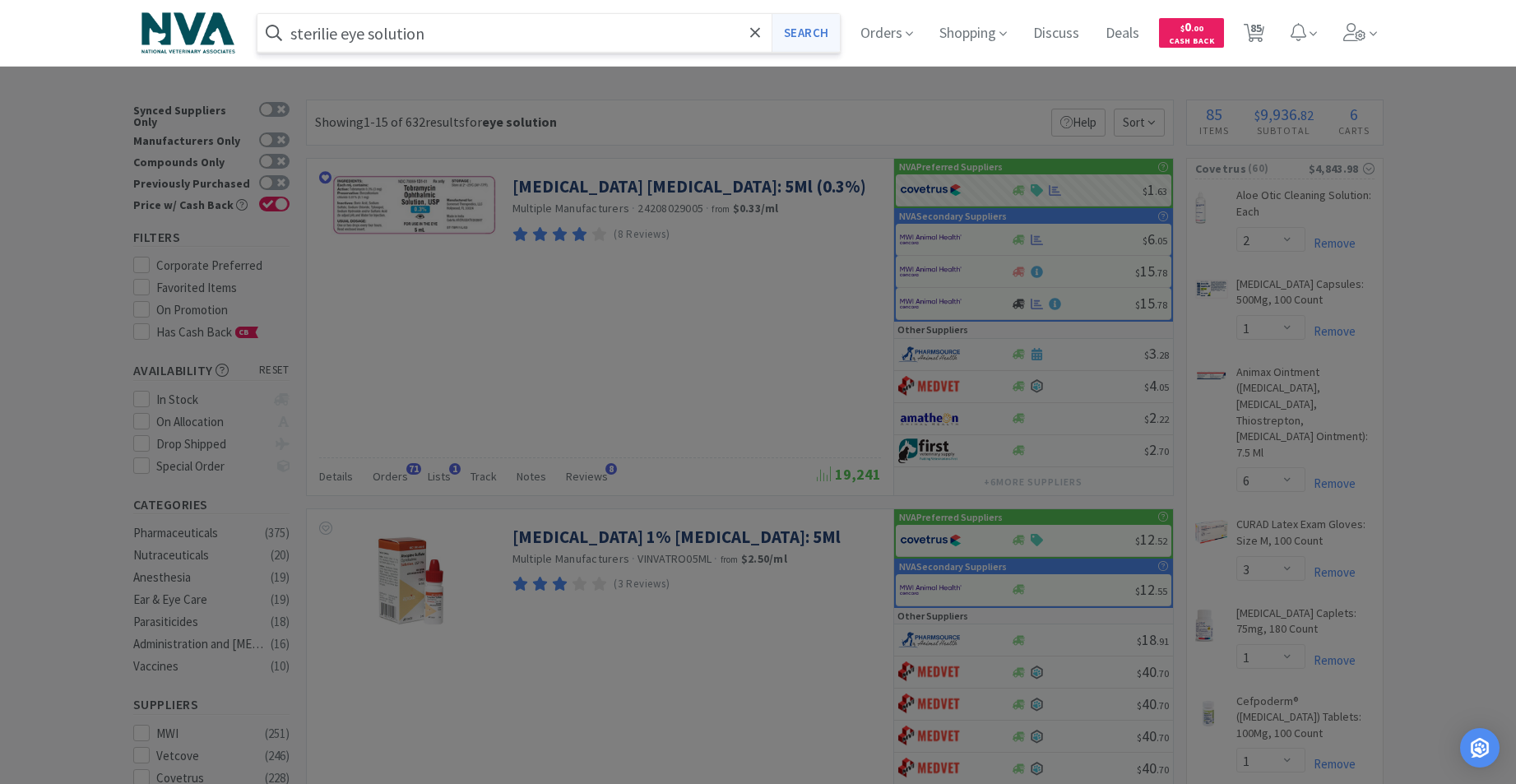
click at [822, 32] on button "Search" at bounding box center [805, 33] width 68 height 38
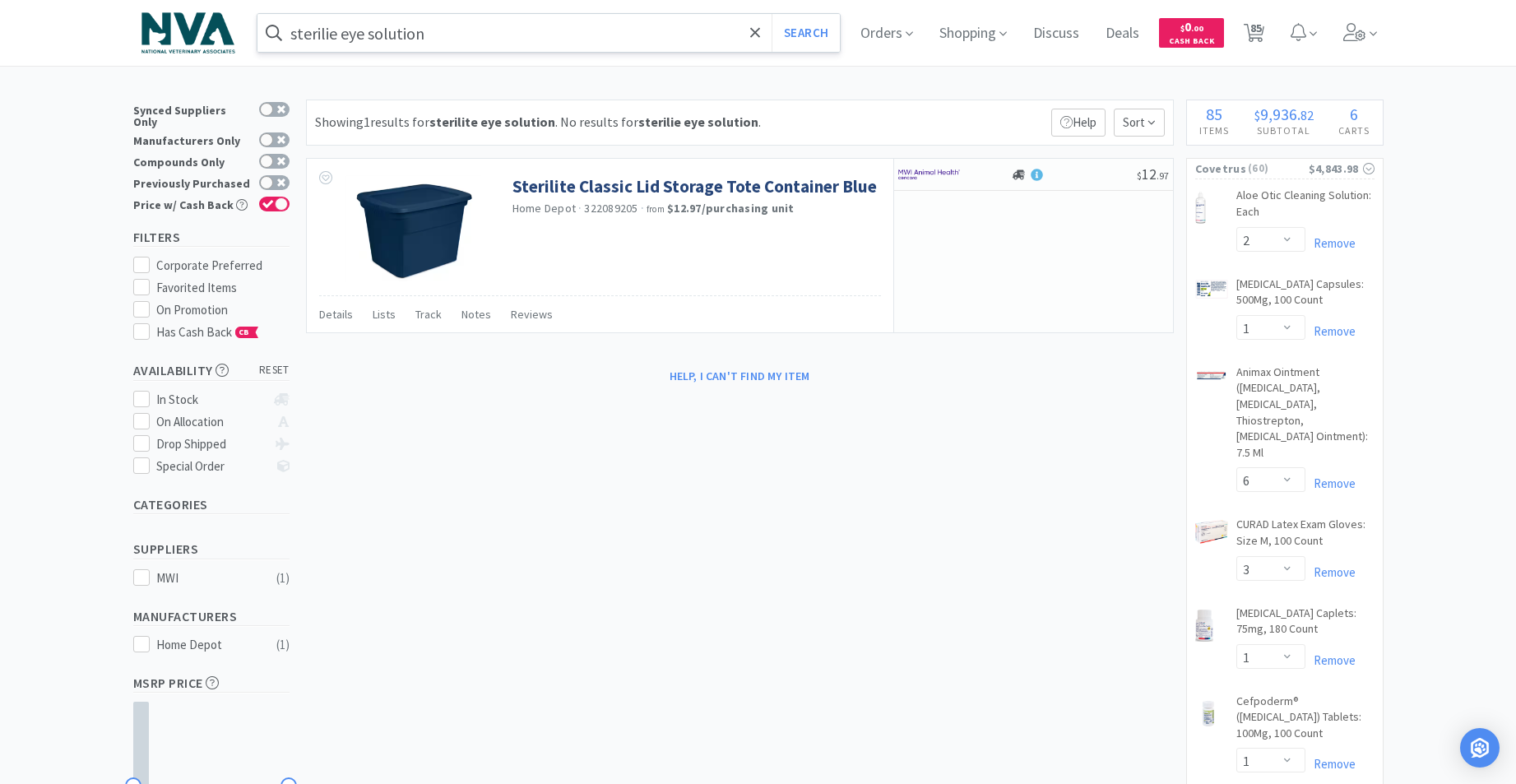
click at [486, 38] on input "sterilie eye solution" at bounding box center [548, 33] width 583 height 38
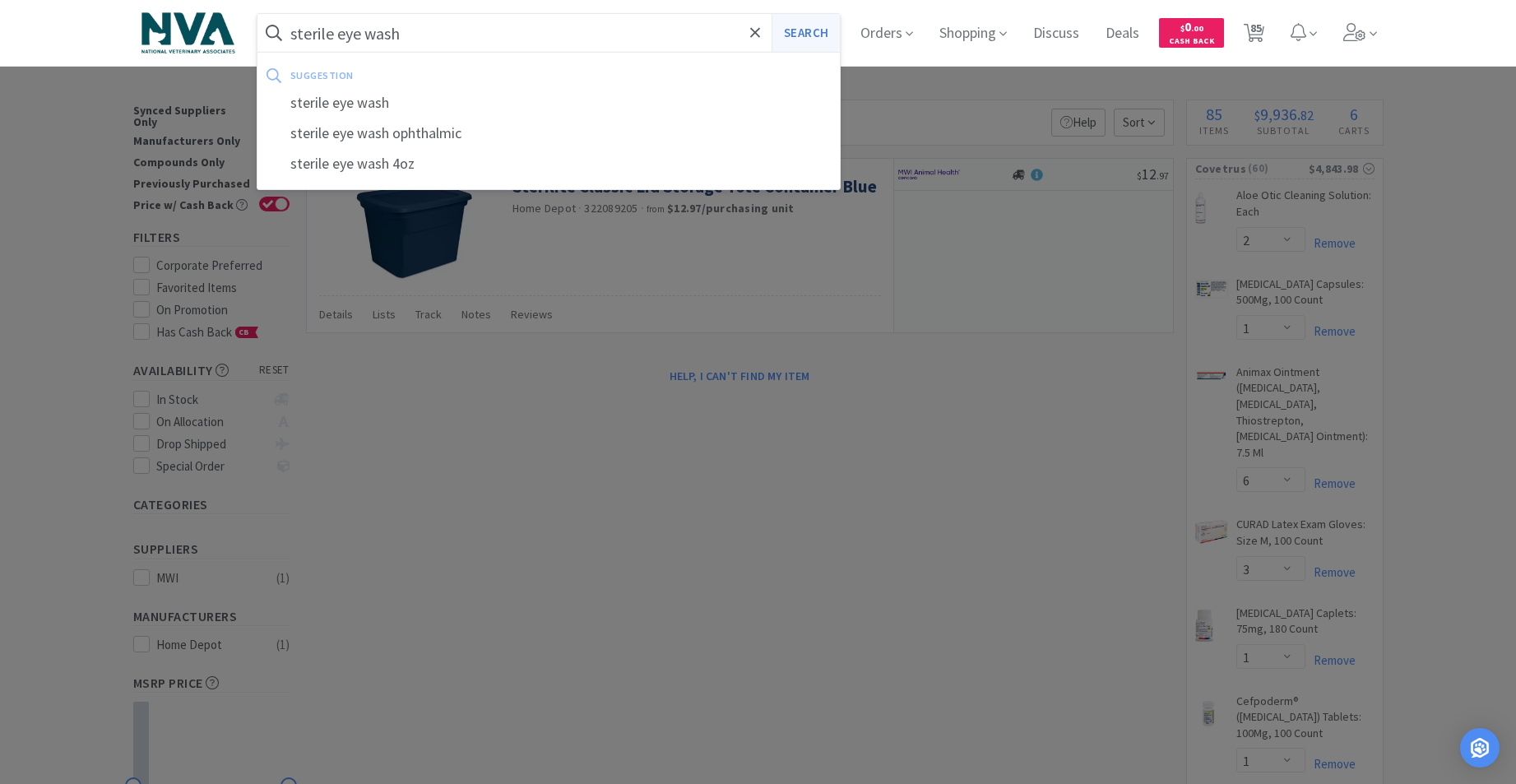
click at [812, 37] on button "Search" at bounding box center [805, 33] width 68 height 38
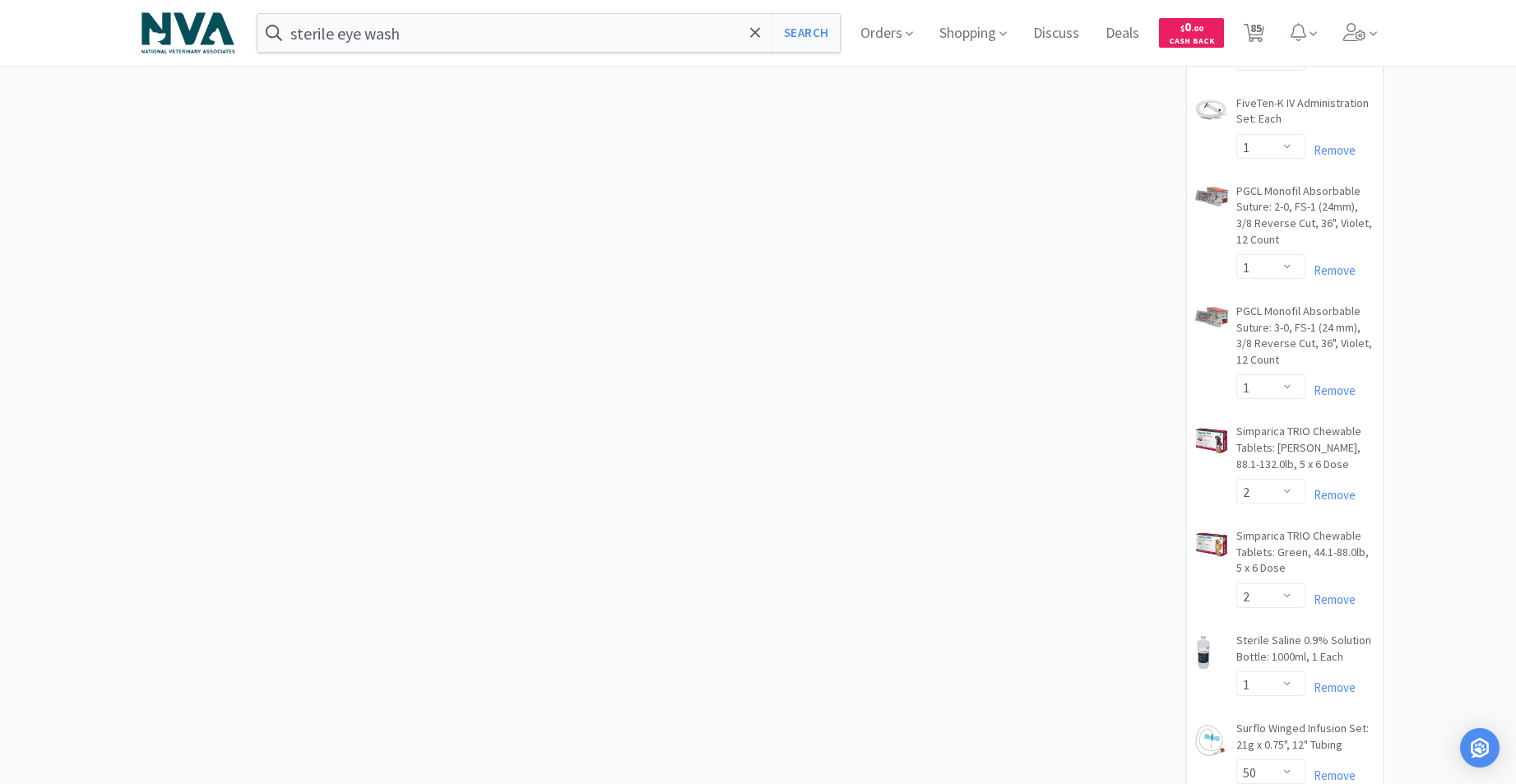
scroll to position [6344, 0]
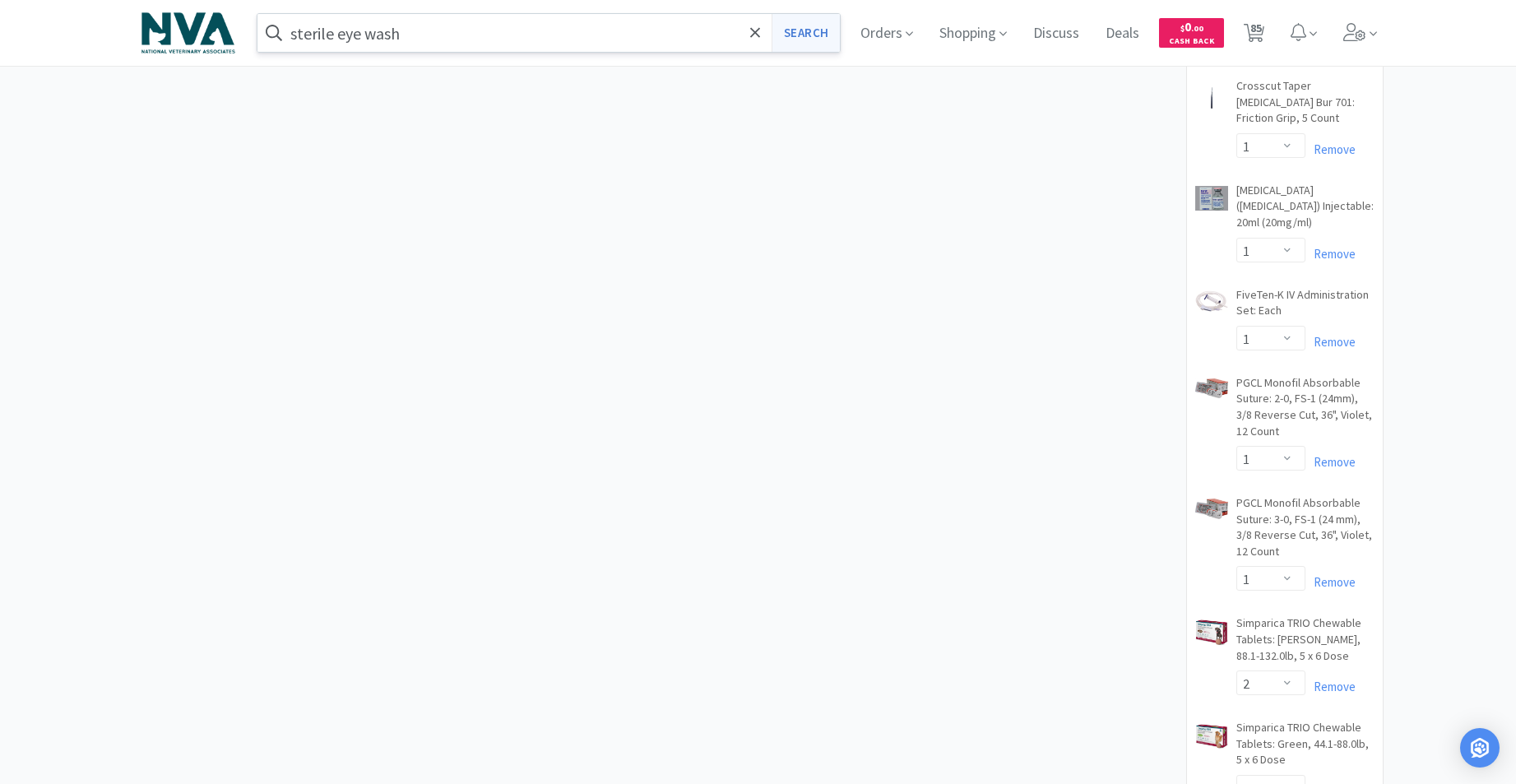
click at [838, 39] on button "Search" at bounding box center [805, 33] width 68 height 38
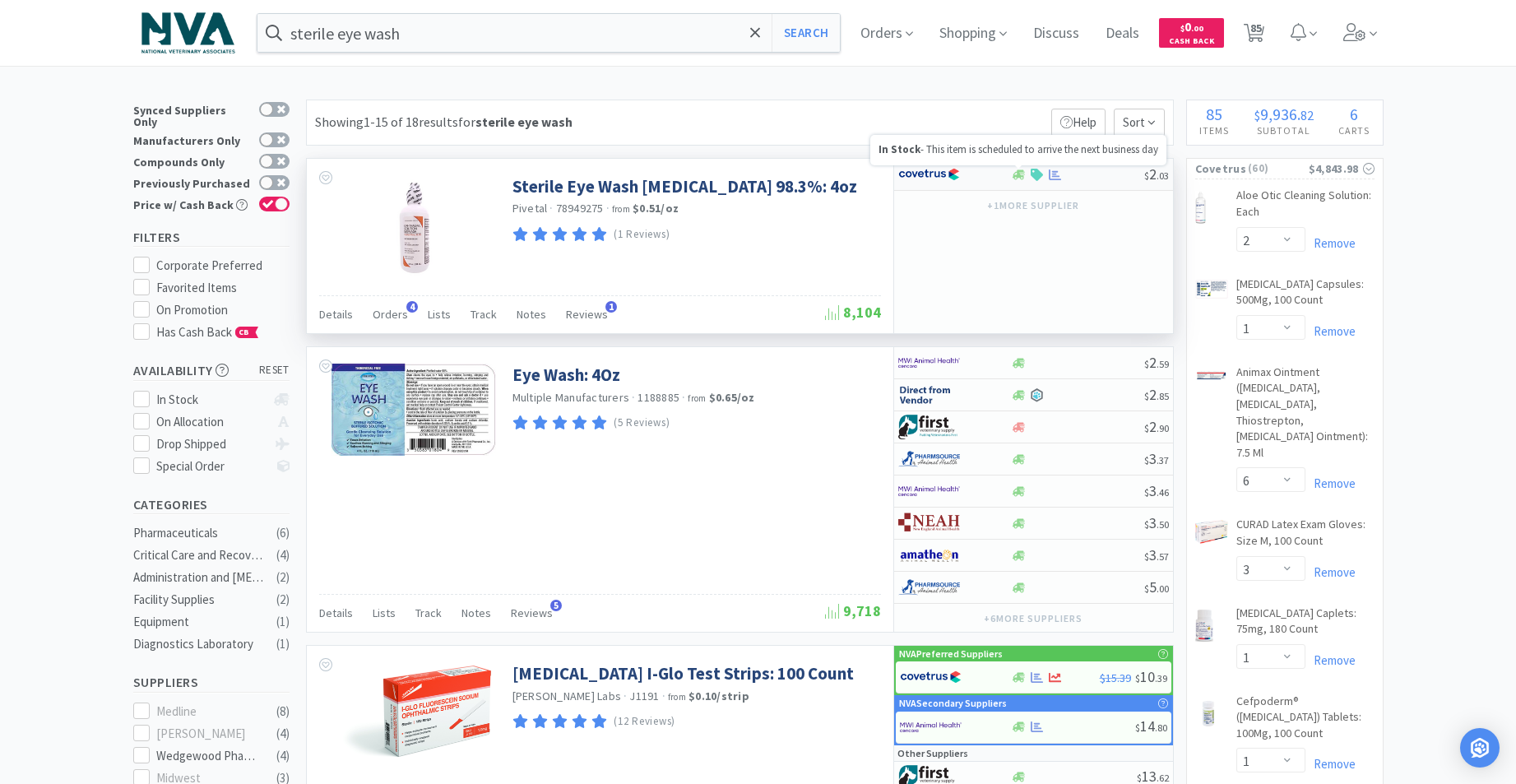
click at [1018, 175] on icon at bounding box center [1018, 174] width 12 height 9
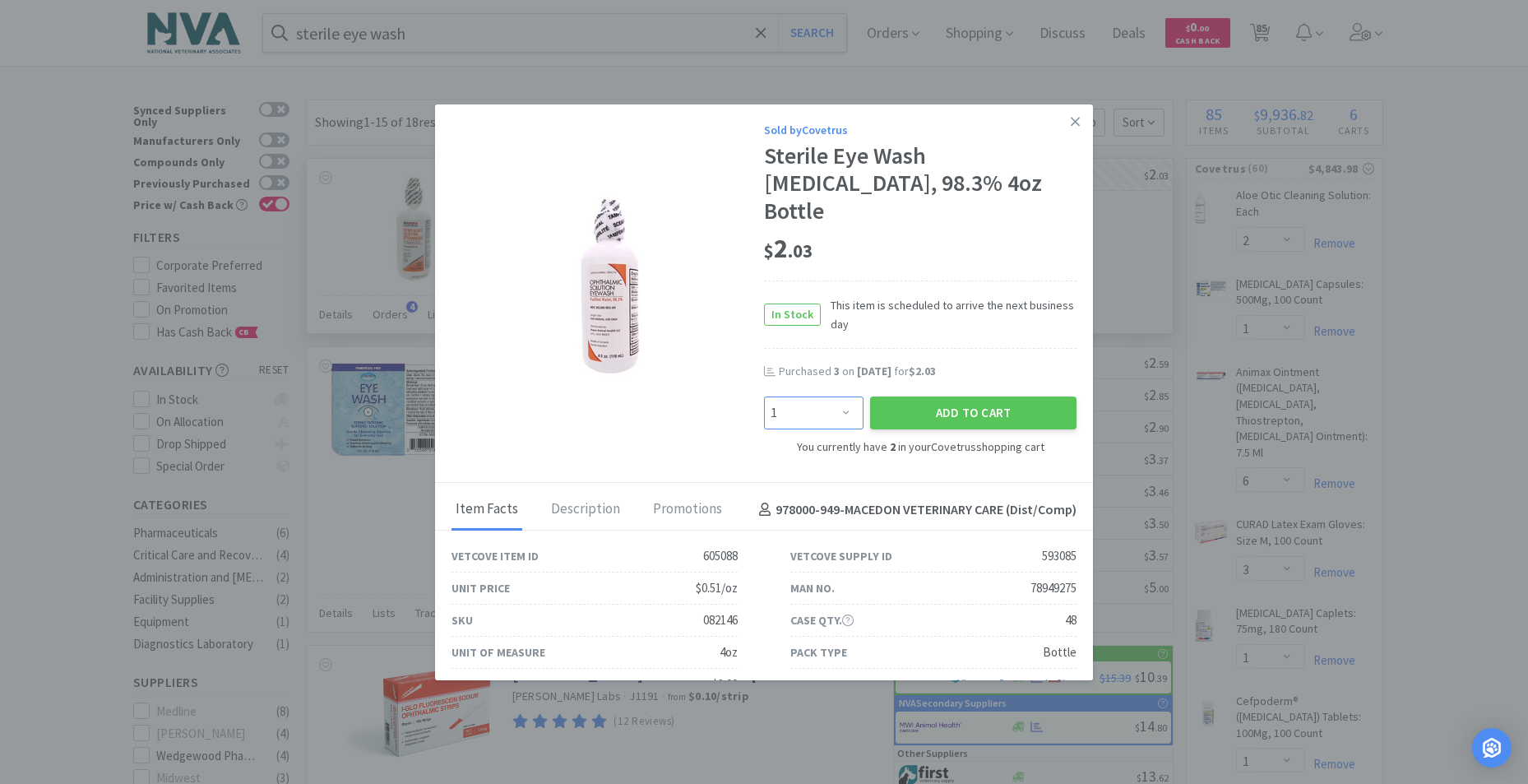
click at [840, 397] on select "Enter Quantity 1 2 3 4 5 6 7 8 9 10 11 12 13 14 15 16 17 18 19 20 Enter Quantity" at bounding box center [814, 413] width 100 height 33
click at [1020, 231] on div "$ 2 . 03" at bounding box center [920, 249] width 312 height 34
click at [838, 397] on select "Enter Quantity 1 2 3 4 5 6 7 8 9 10 11 12 13 14 15 16 17 18 19 20 Enter Quantity" at bounding box center [814, 413] width 100 height 33
click at [764, 397] on select "Enter Quantity 1 2 3 4 5 6 7 8 9 10 11 12 13 14 15 16 17 18 19 20 Enter Quantity" at bounding box center [814, 413] width 100 height 33
click at [922, 397] on button "Add to Cart" at bounding box center [974, 413] width 207 height 33
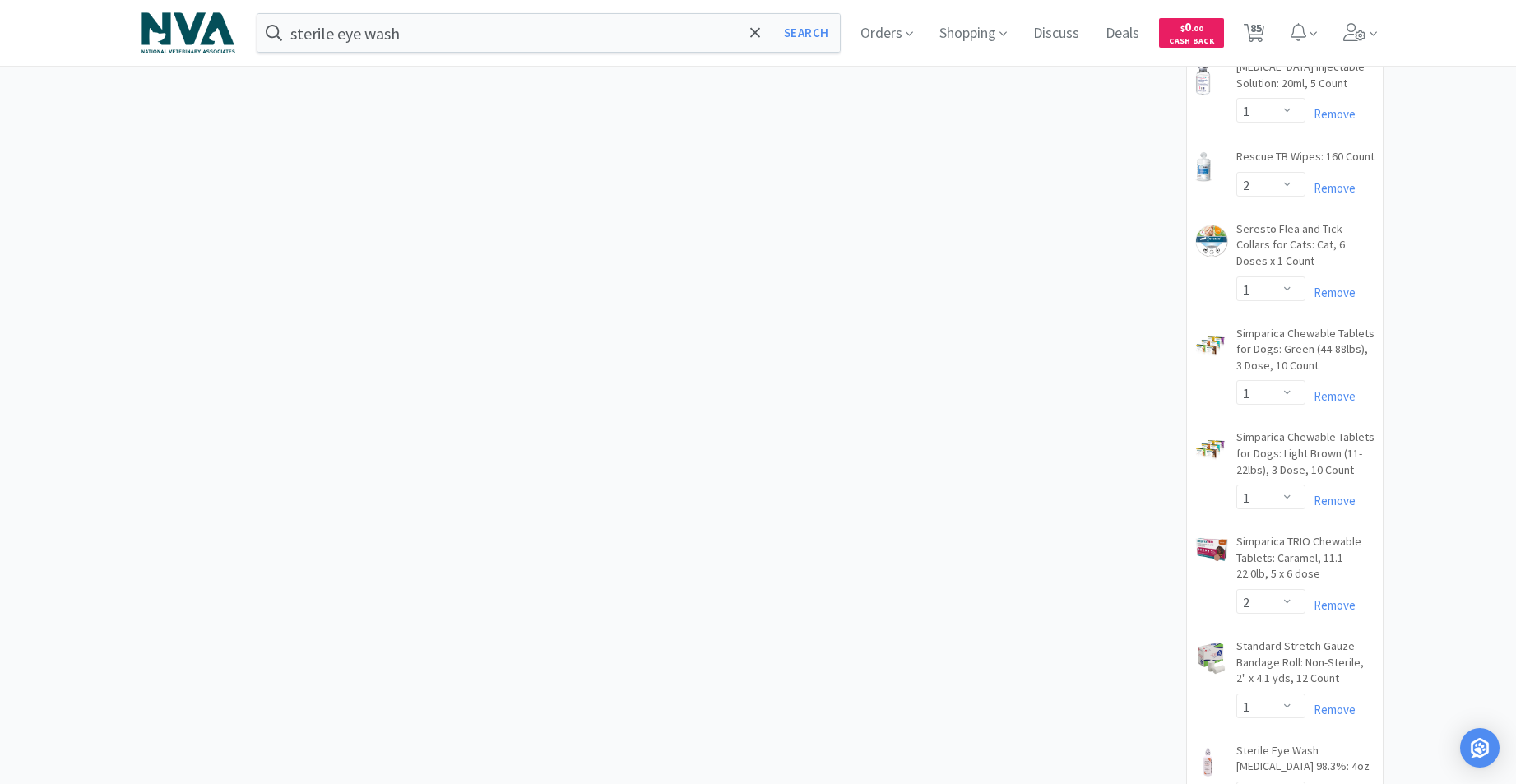
scroll to position [4151, 0]
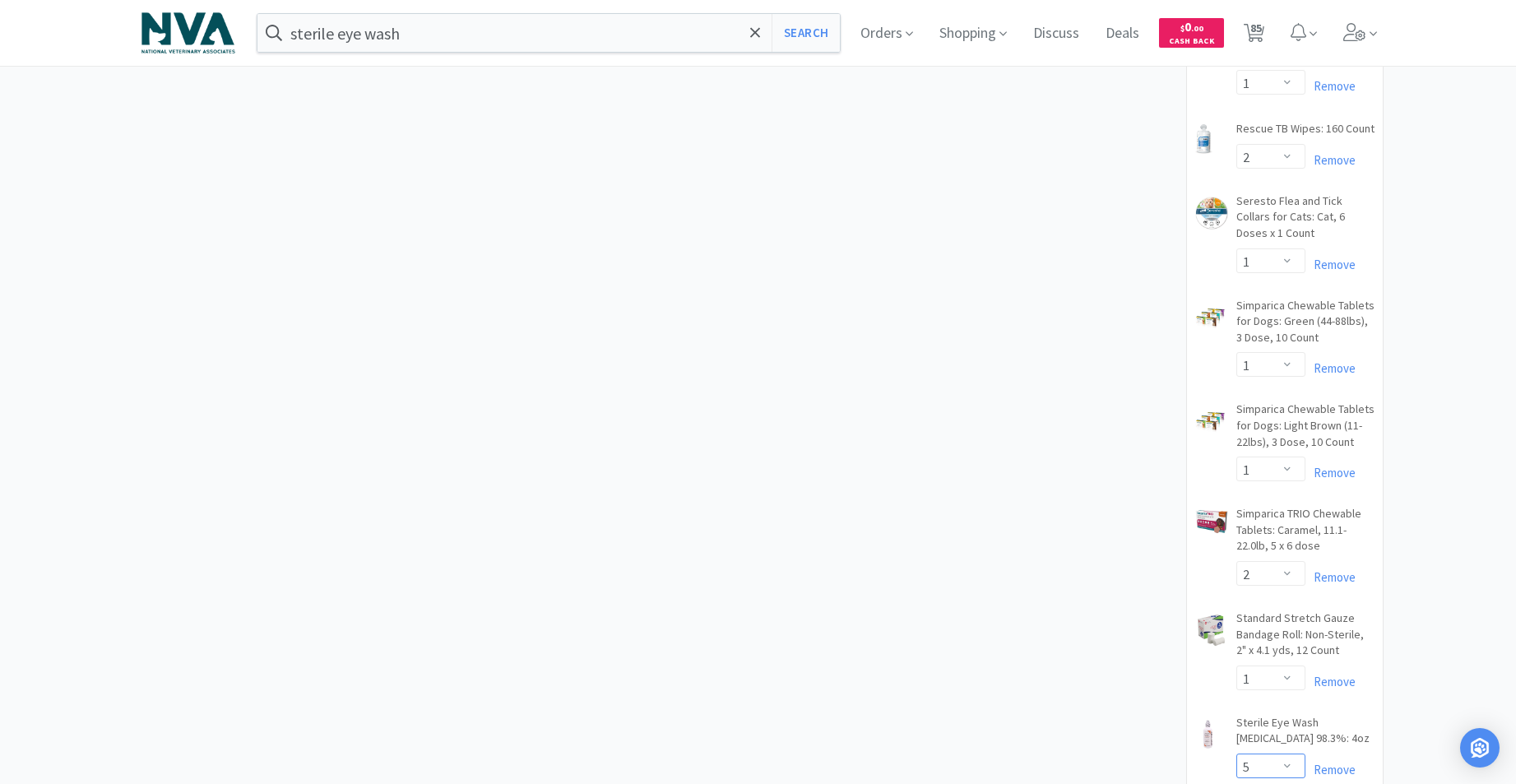
click at [1284, 753] on select "Enter Quantity 1 2 3 4 5 6 7 8 9 10 11 12 13 14 15 16 17 18 19 20 Enter Quantity" at bounding box center [1271, 765] width 69 height 25
click at [1236, 753] on select "Enter Quantity 1 2 3 4 5 6 7 8 9 10 11 12 13 14 15 16 17 18 19 20 Enter Quantity" at bounding box center [1271, 765] width 69 height 25
click at [718, 194] on div "× Filter Results Synced Suppliers Only Manufacturers Only Compounds Only Previo…" at bounding box center [758, 165] width 1250 height 8434
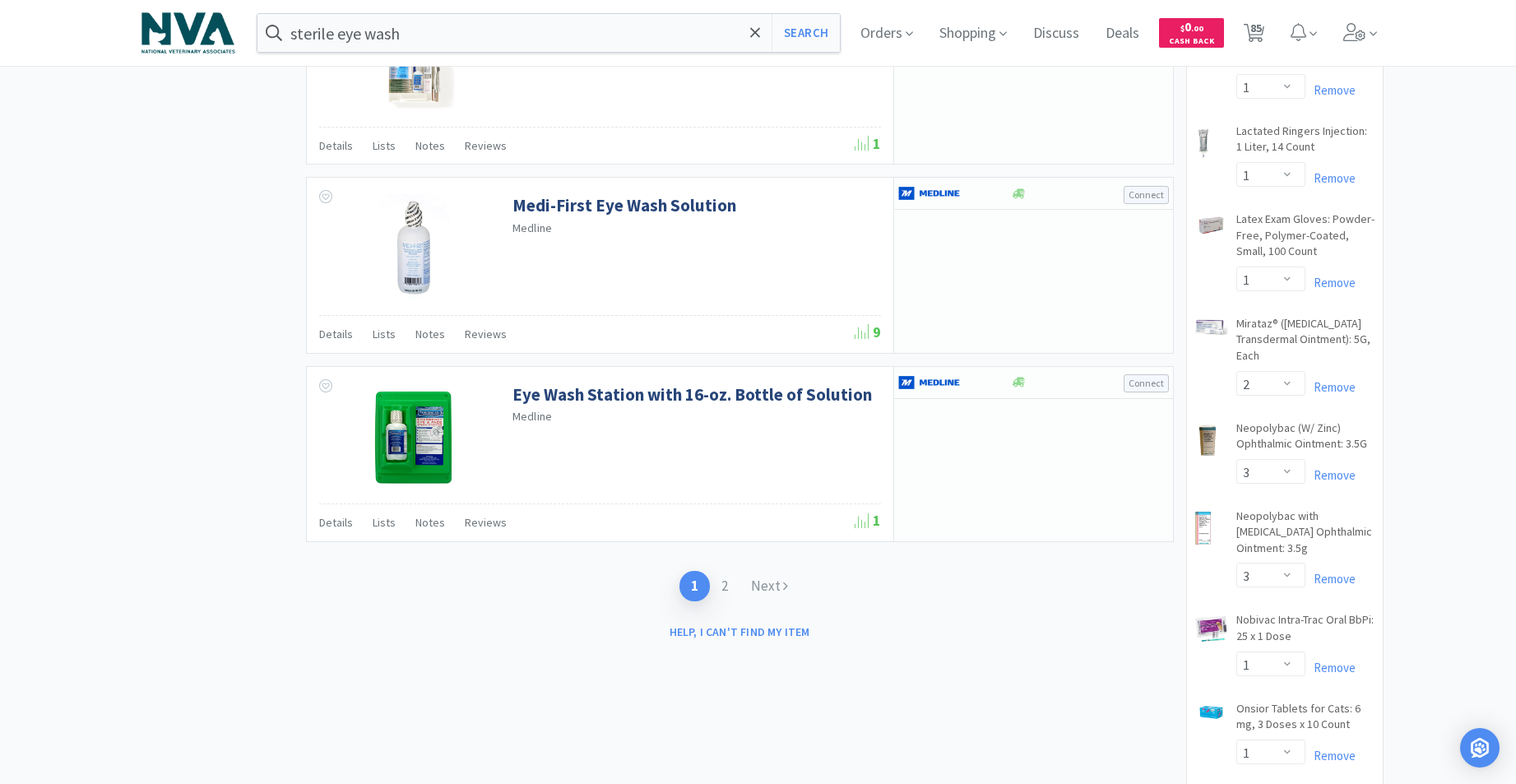
scroll to position [0, 0]
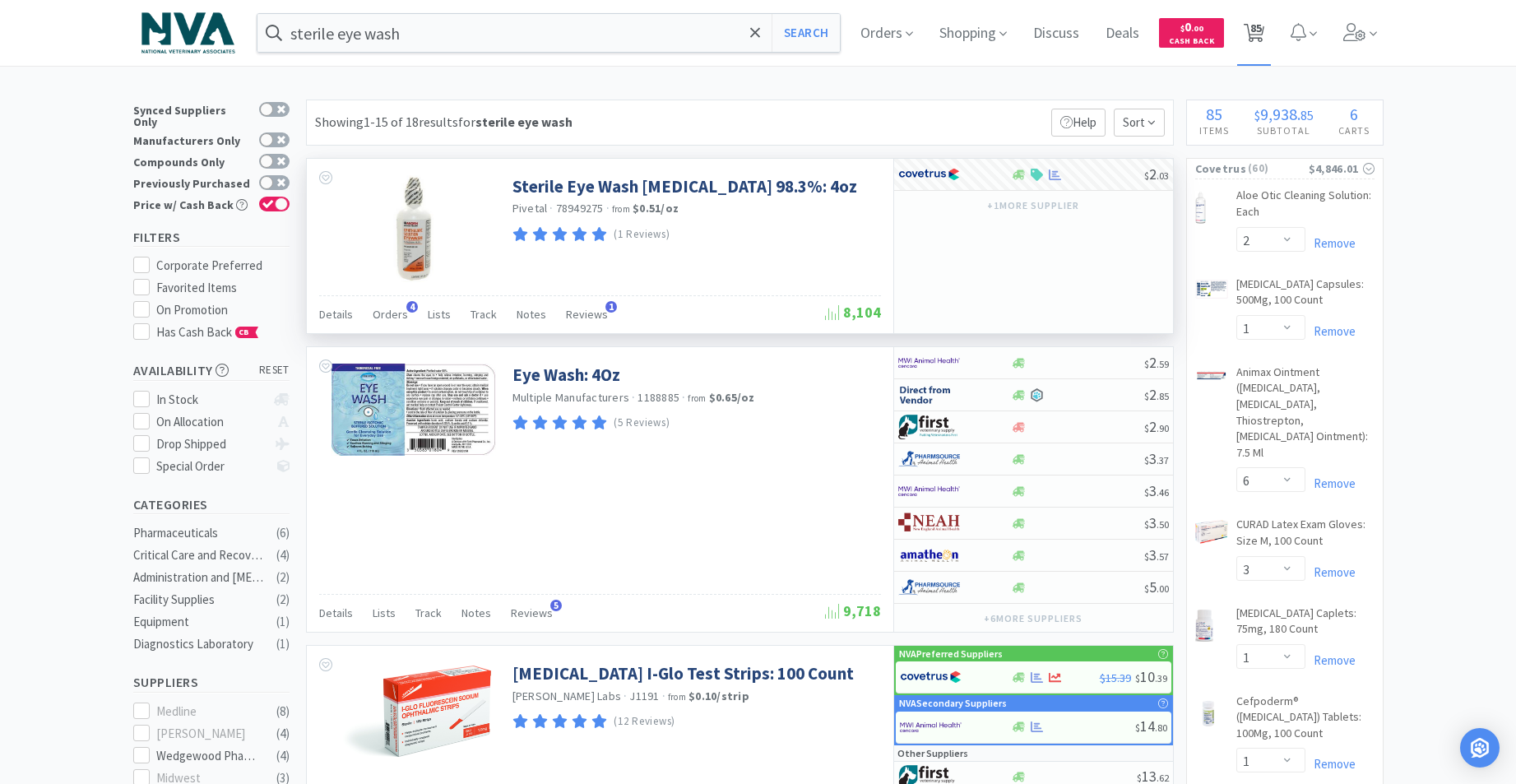
click at [1259, 28] on span "85" at bounding box center [1255, 28] width 11 height 65
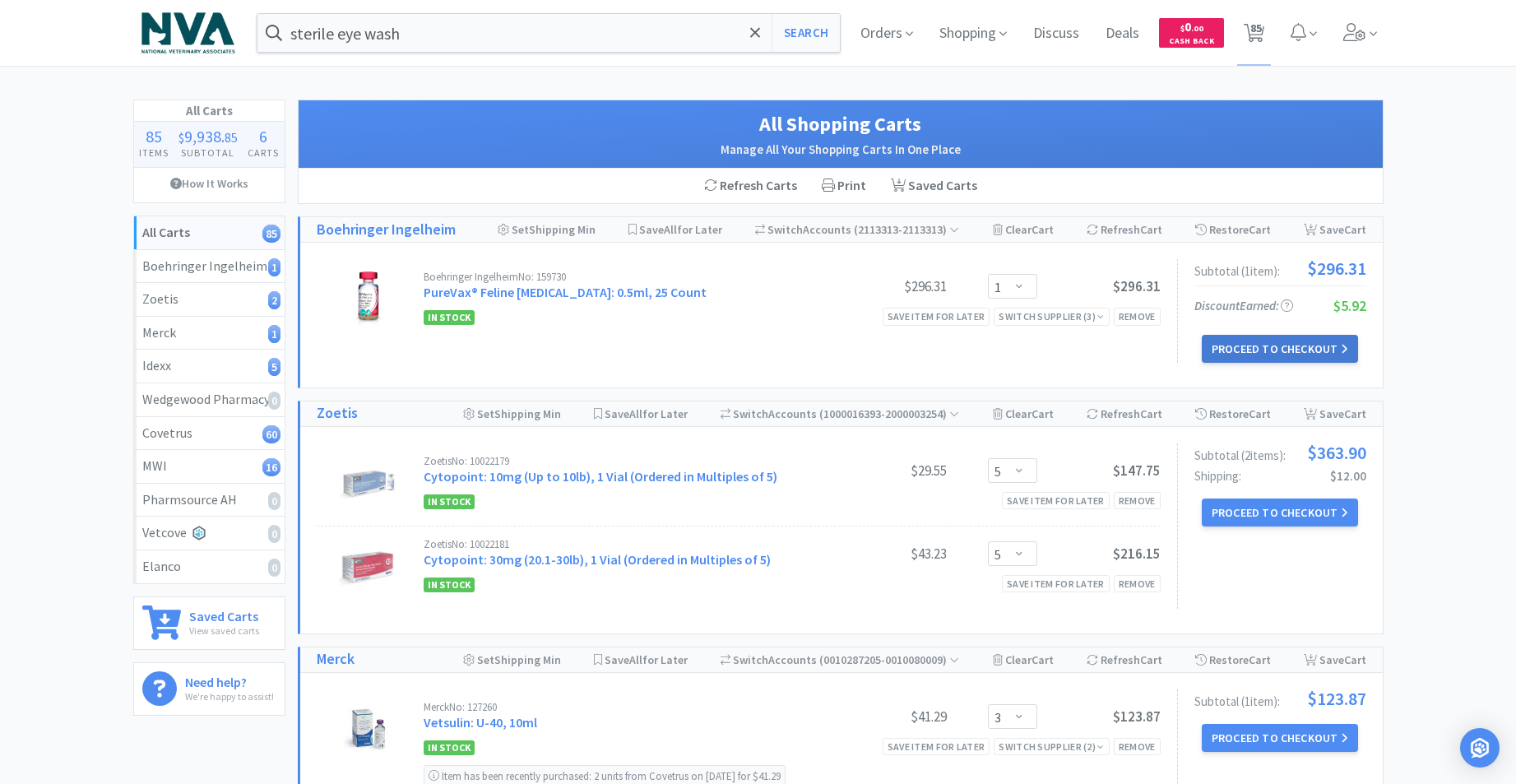
click at [1276, 345] on button "Proceed to Checkout" at bounding box center [1280, 349] width 157 height 28
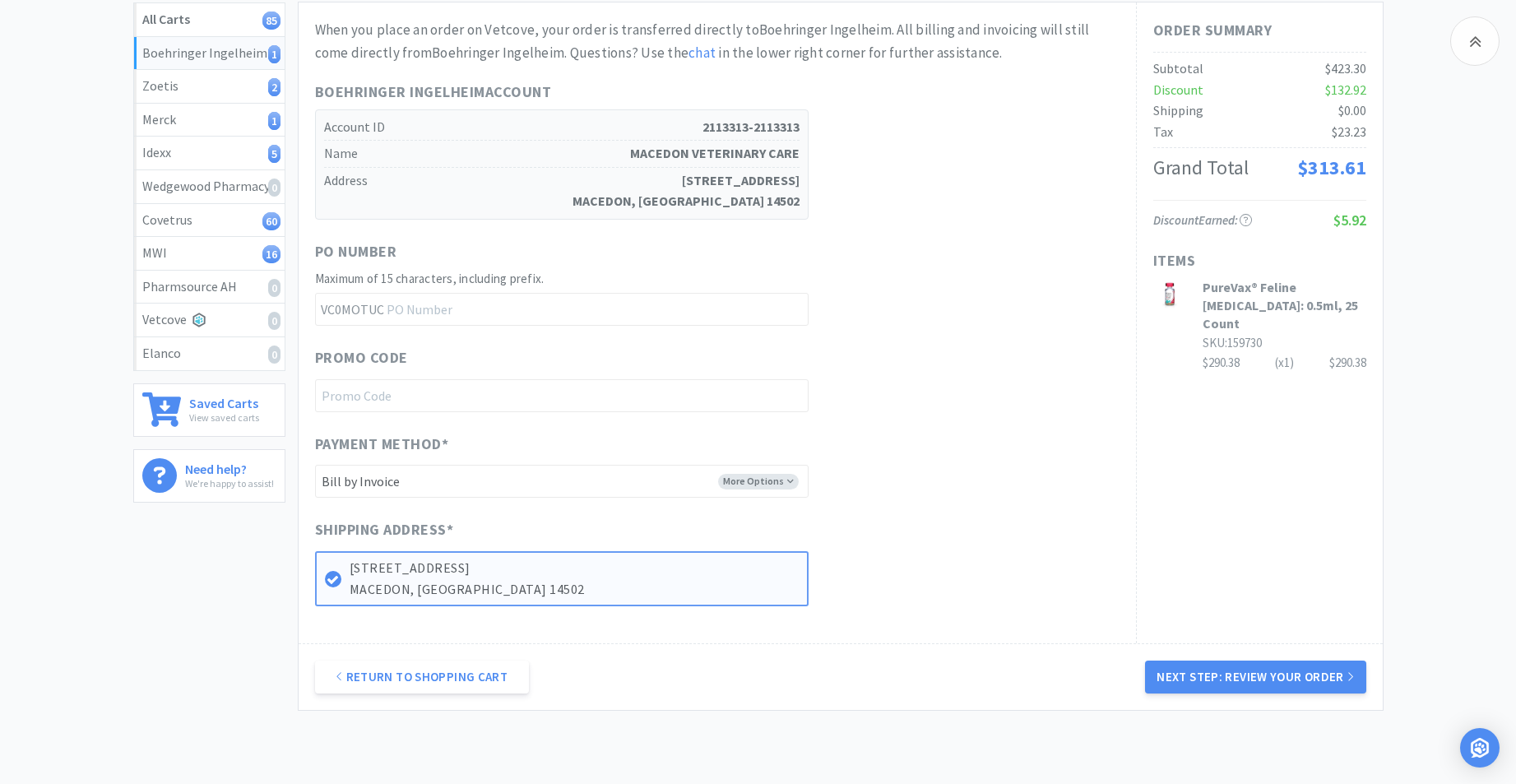
scroll to position [308, 0]
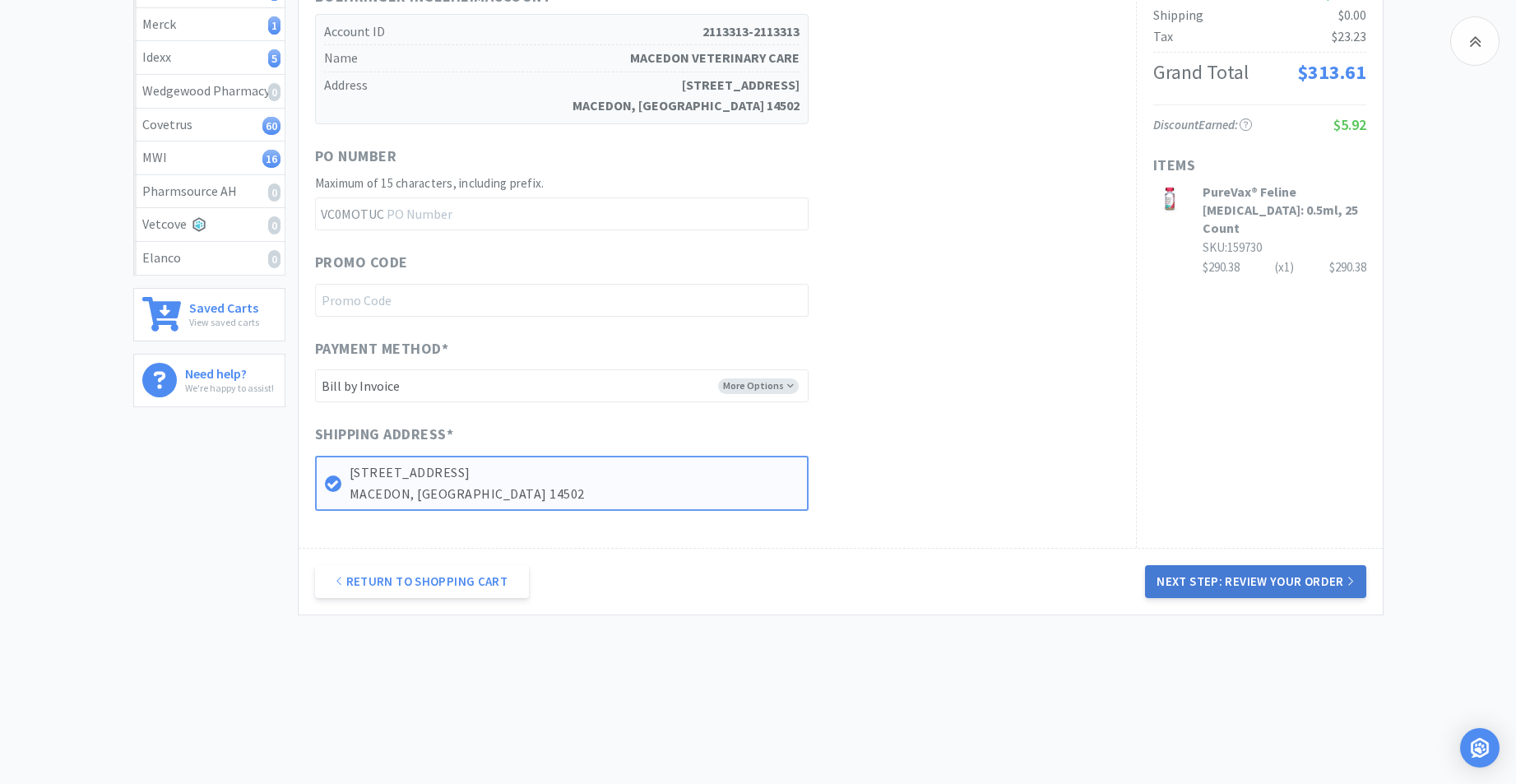
click at [1250, 588] on button "Next Step: Review Your Order" at bounding box center [1255, 581] width 220 height 33
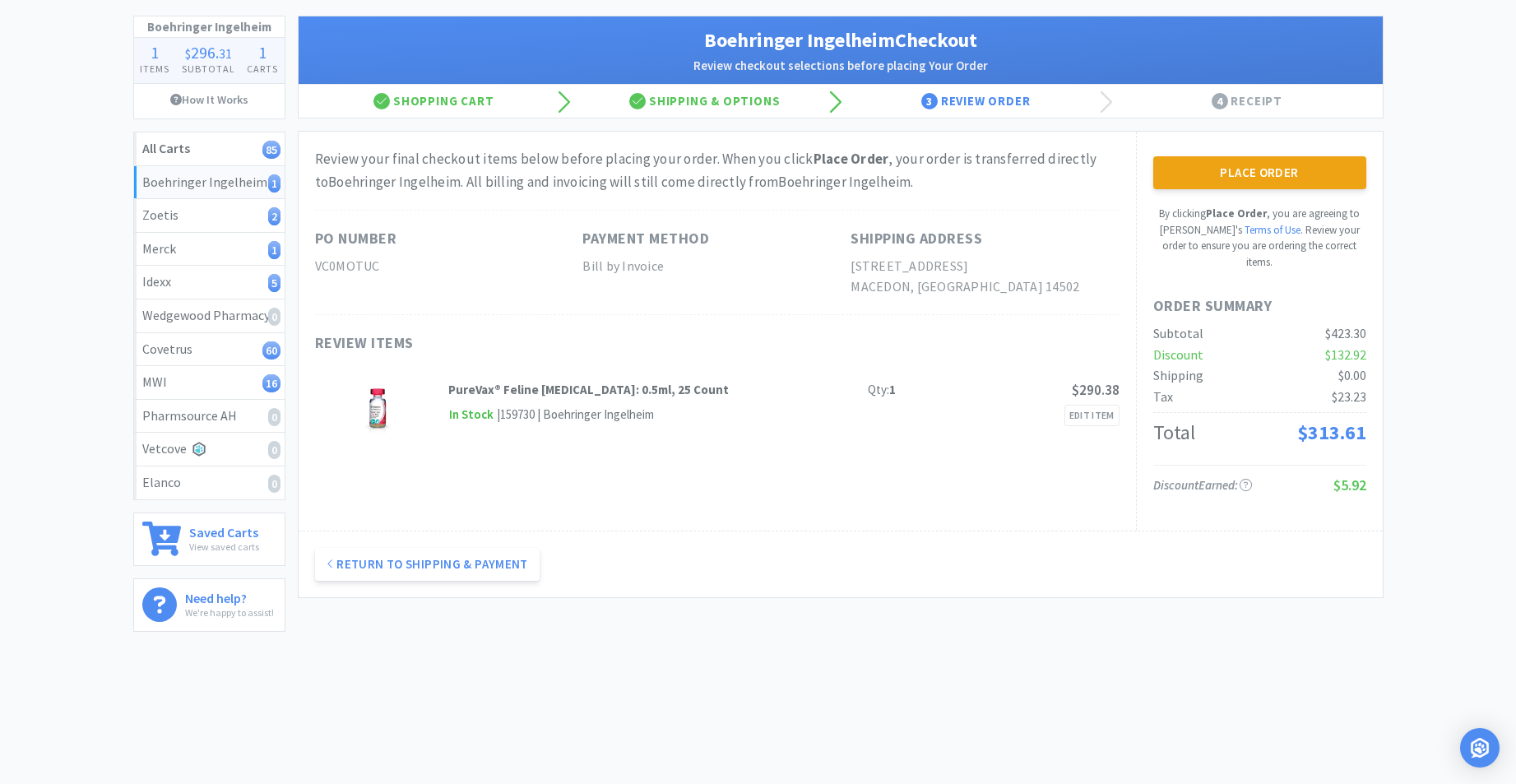
scroll to position [0, 0]
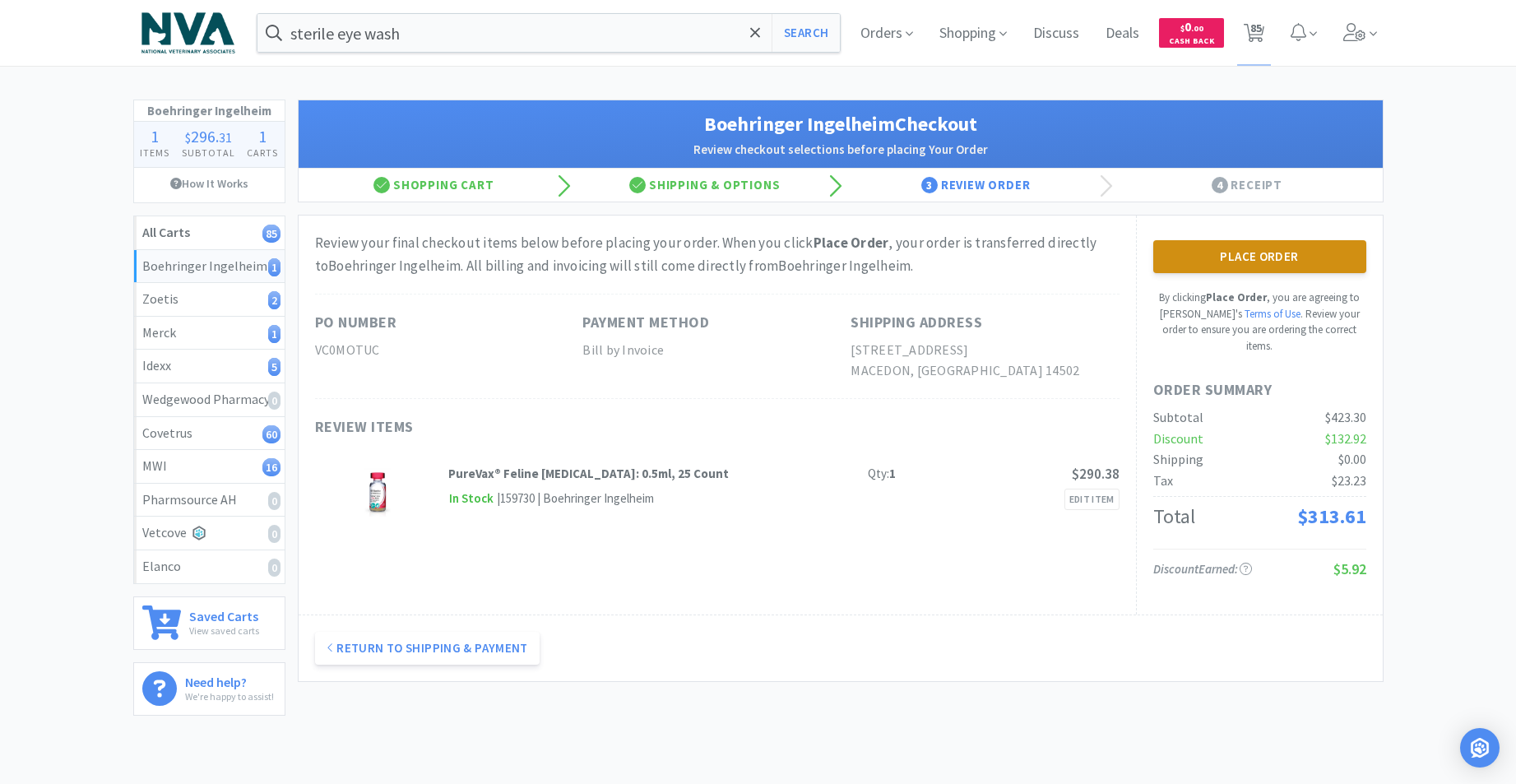
click at [1253, 259] on button "Place Order" at bounding box center [1259, 256] width 213 height 33
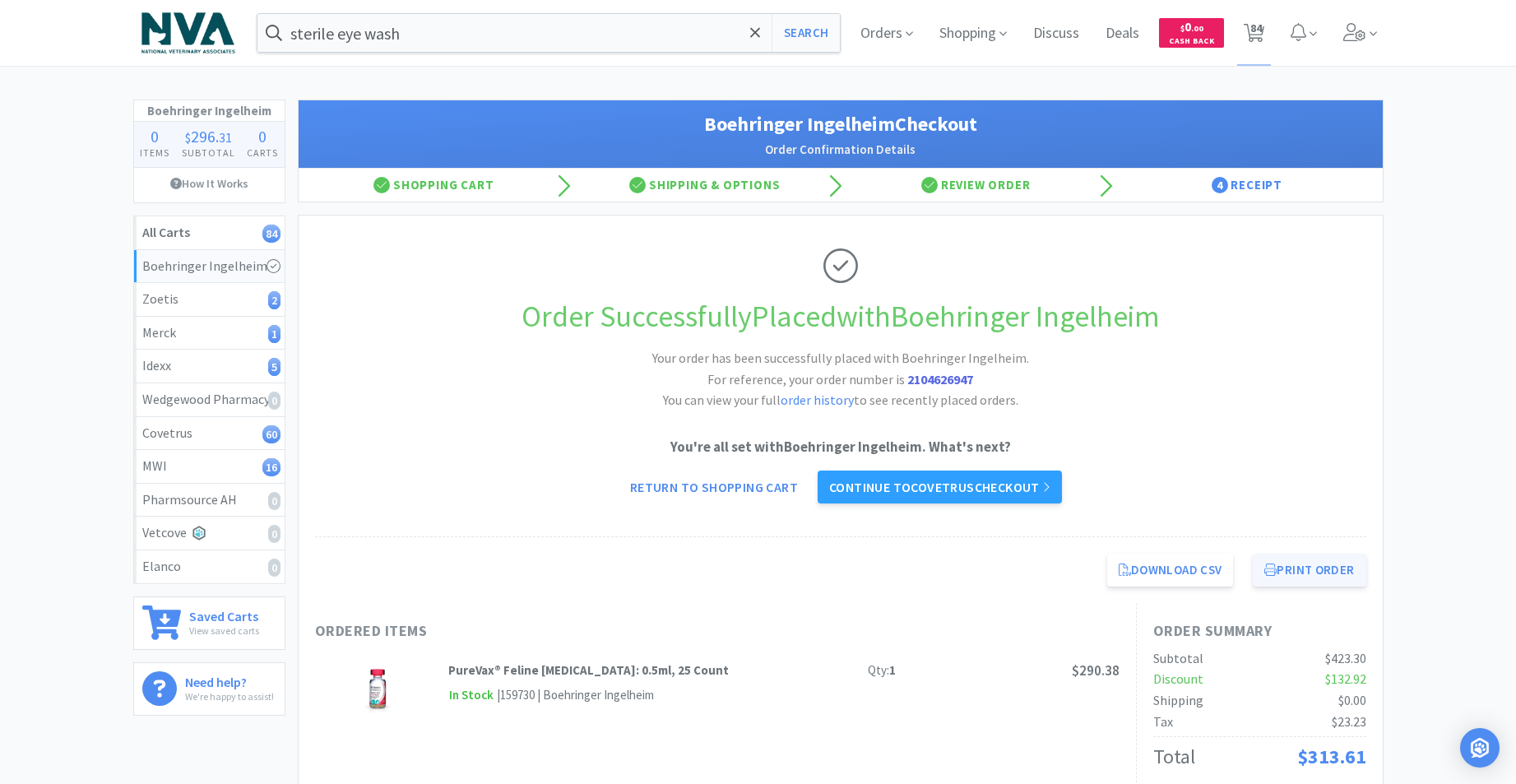
click at [1309, 578] on button "Print Order" at bounding box center [1309, 570] width 113 height 33
click at [954, 478] on link "Continue to Covetrus checkout" at bounding box center [940, 487] width 244 height 33
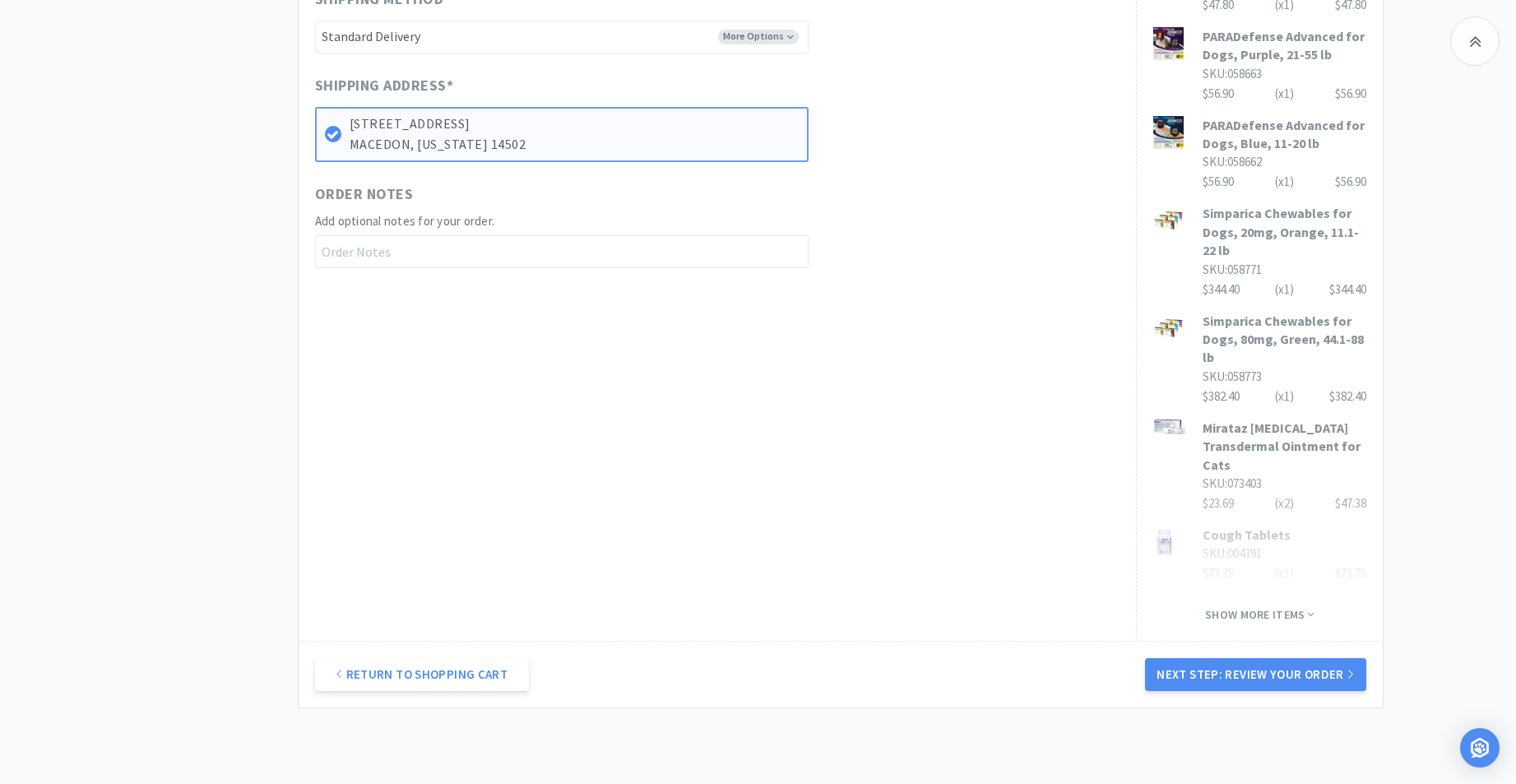
scroll to position [836, 0]
click at [1236, 656] on button "Next Step: Review Your Order" at bounding box center [1255, 672] width 220 height 33
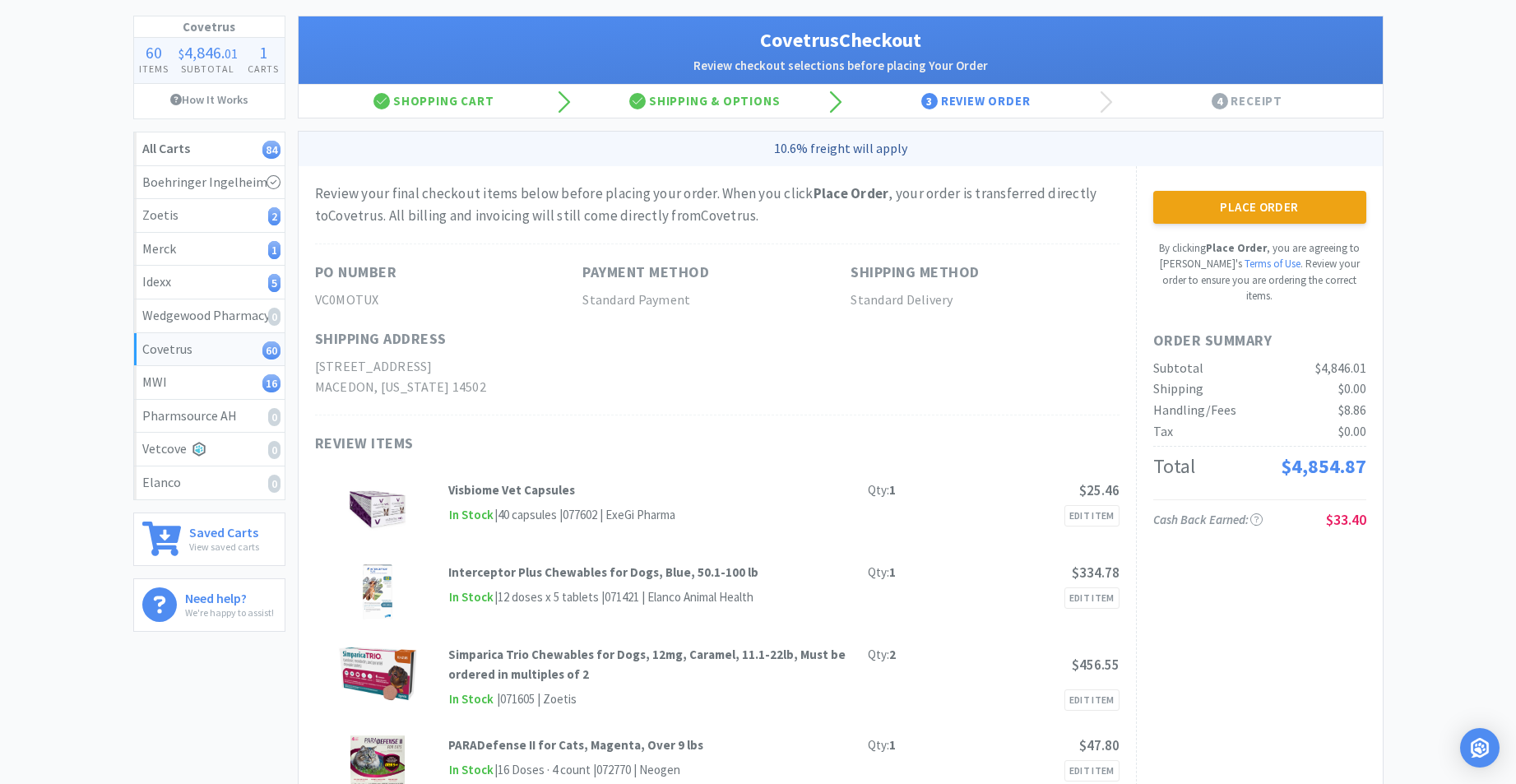
scroll to position [0, 0]
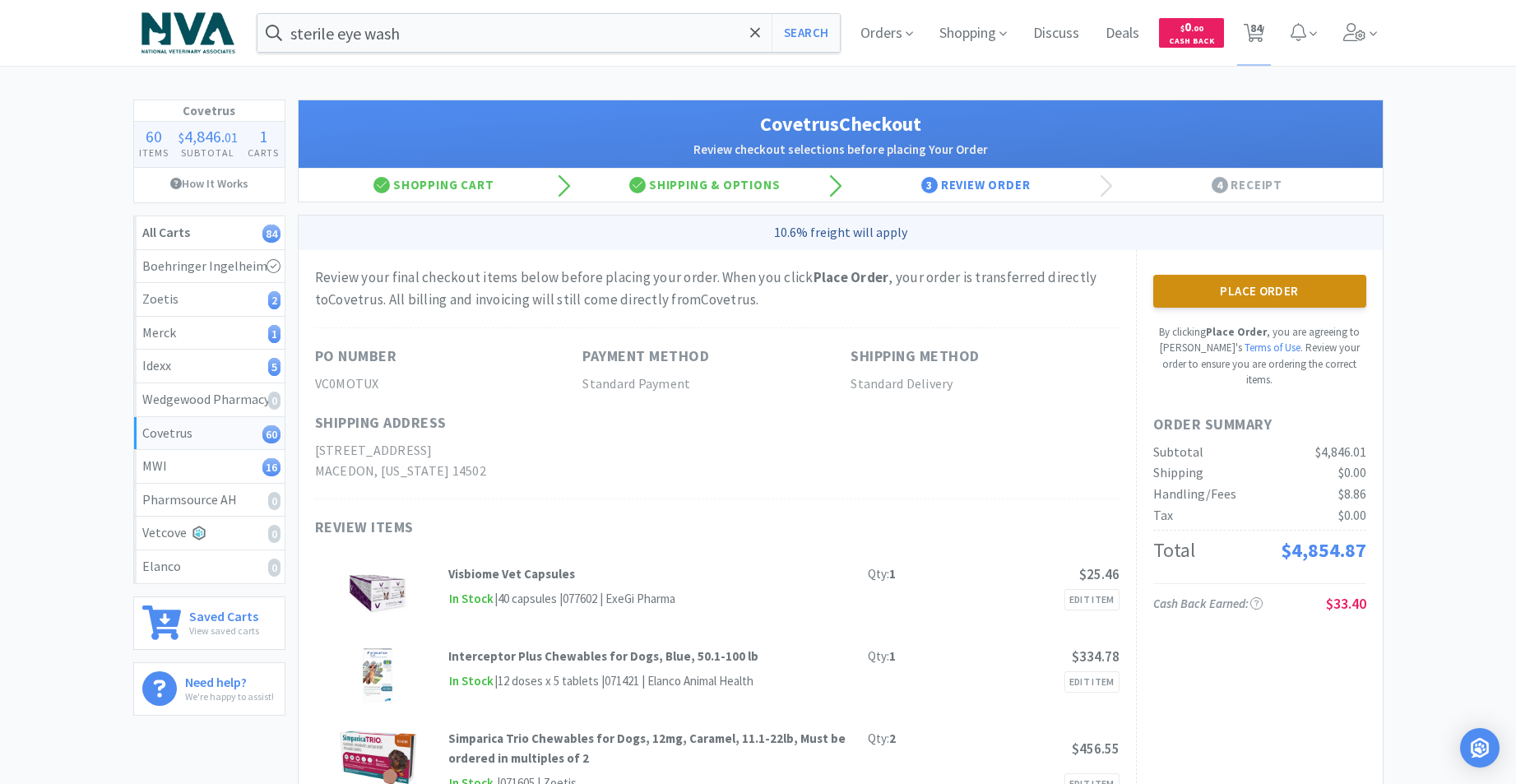
click at [1262, 292] on button "Place Order" at bounding box center [1259, 291] width 213 height 33
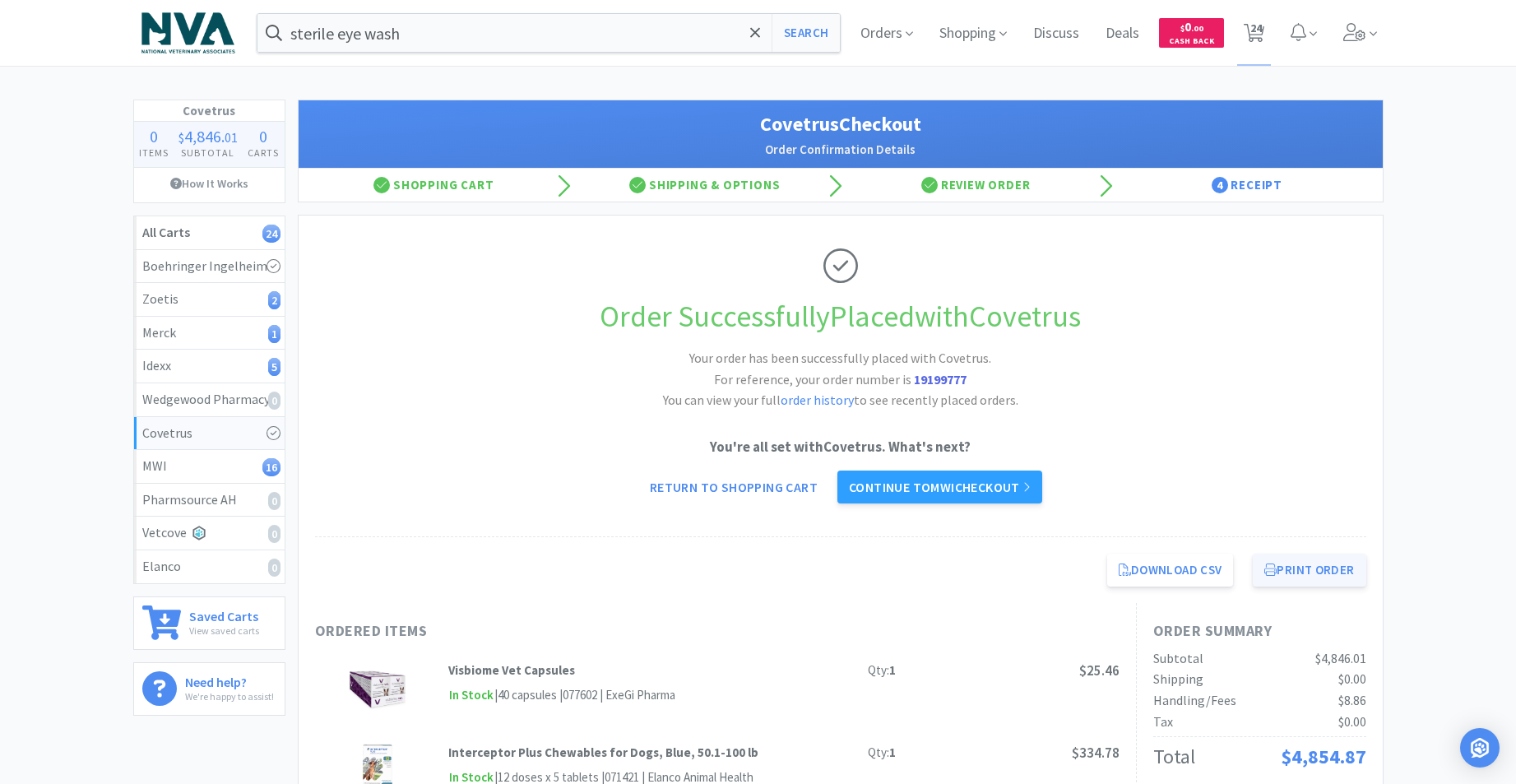
click at [1324, 571] on button "Print Order" at bounding box center [1309, 570] width 113 height 33
click at [962, 488] on link "Continue to MWI checkout" at bounding box center [940, 487] width 205 height 33
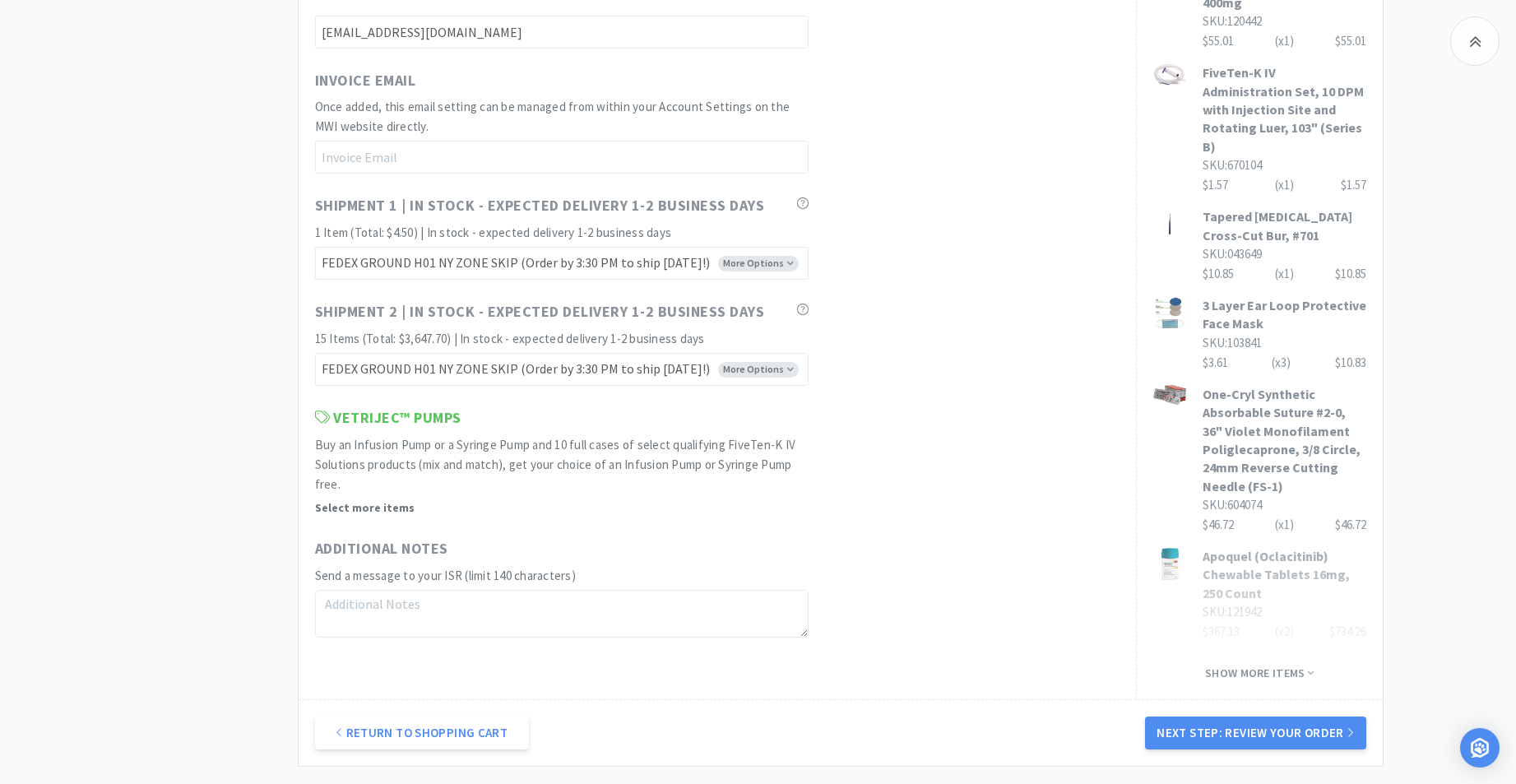
scroll to position [914, 0]
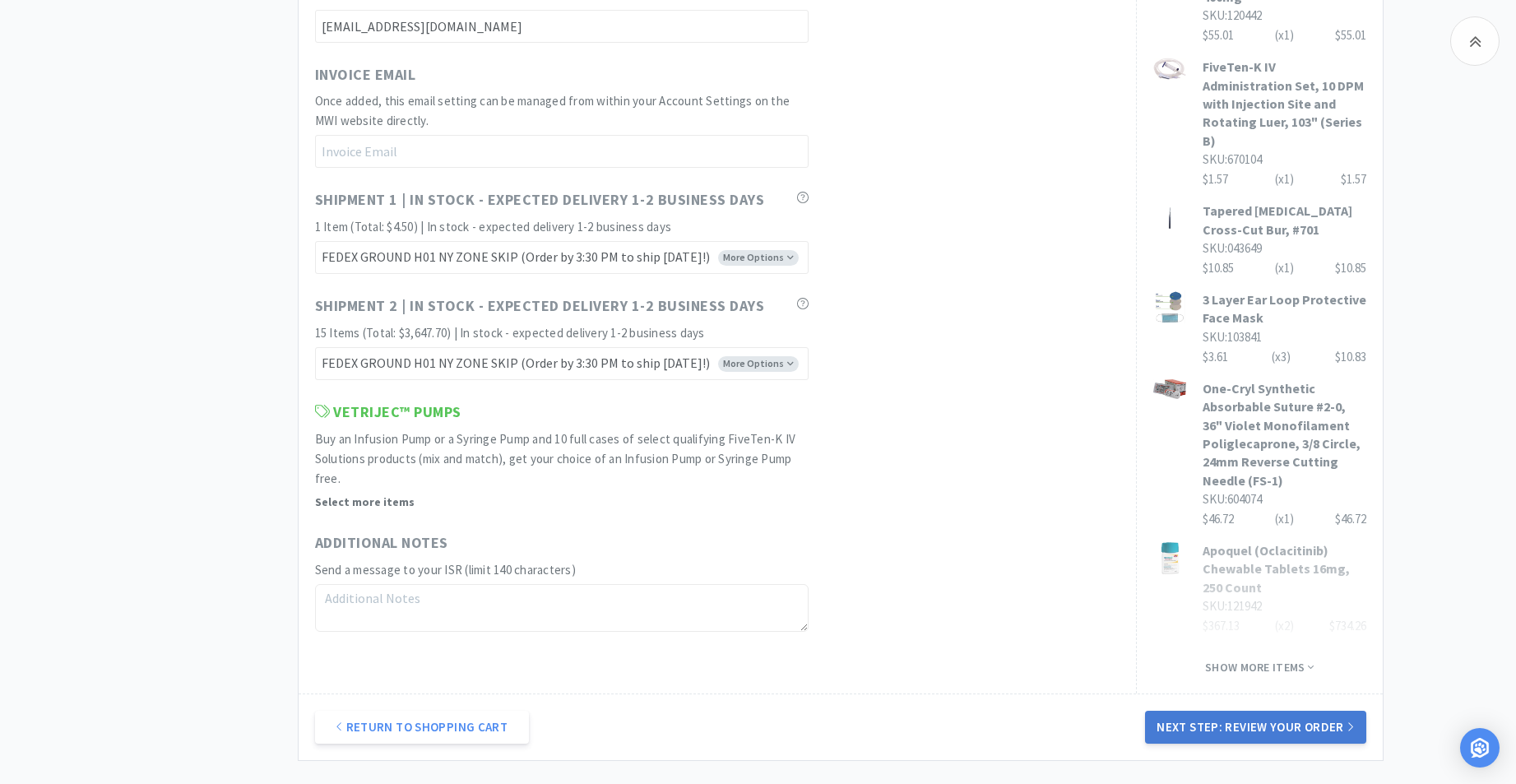
click at [1265, 711] on button "Next Step: Review Your Order" at bounding box center [1255, 727] width 220 height 33
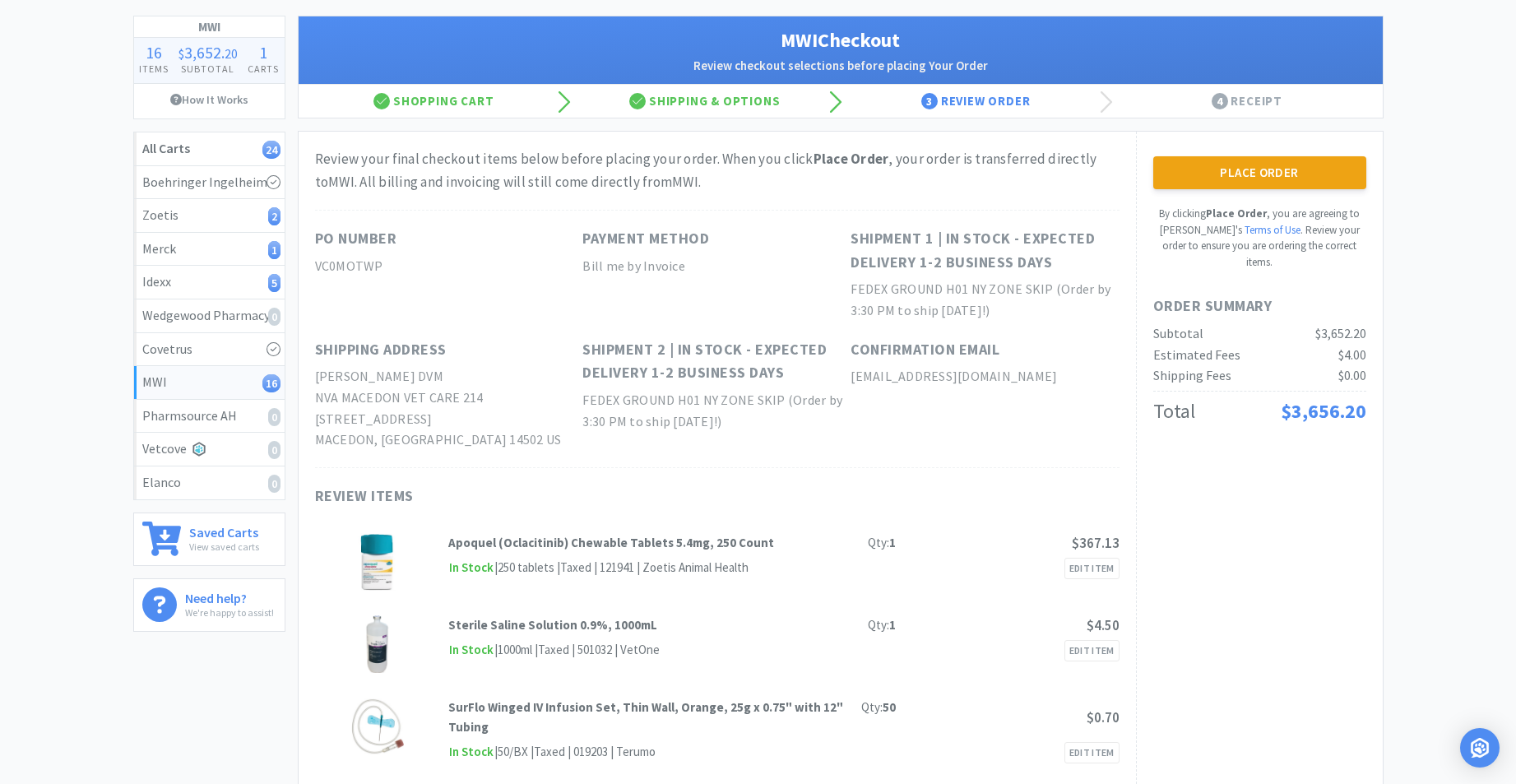
scroll to position [0, 0]
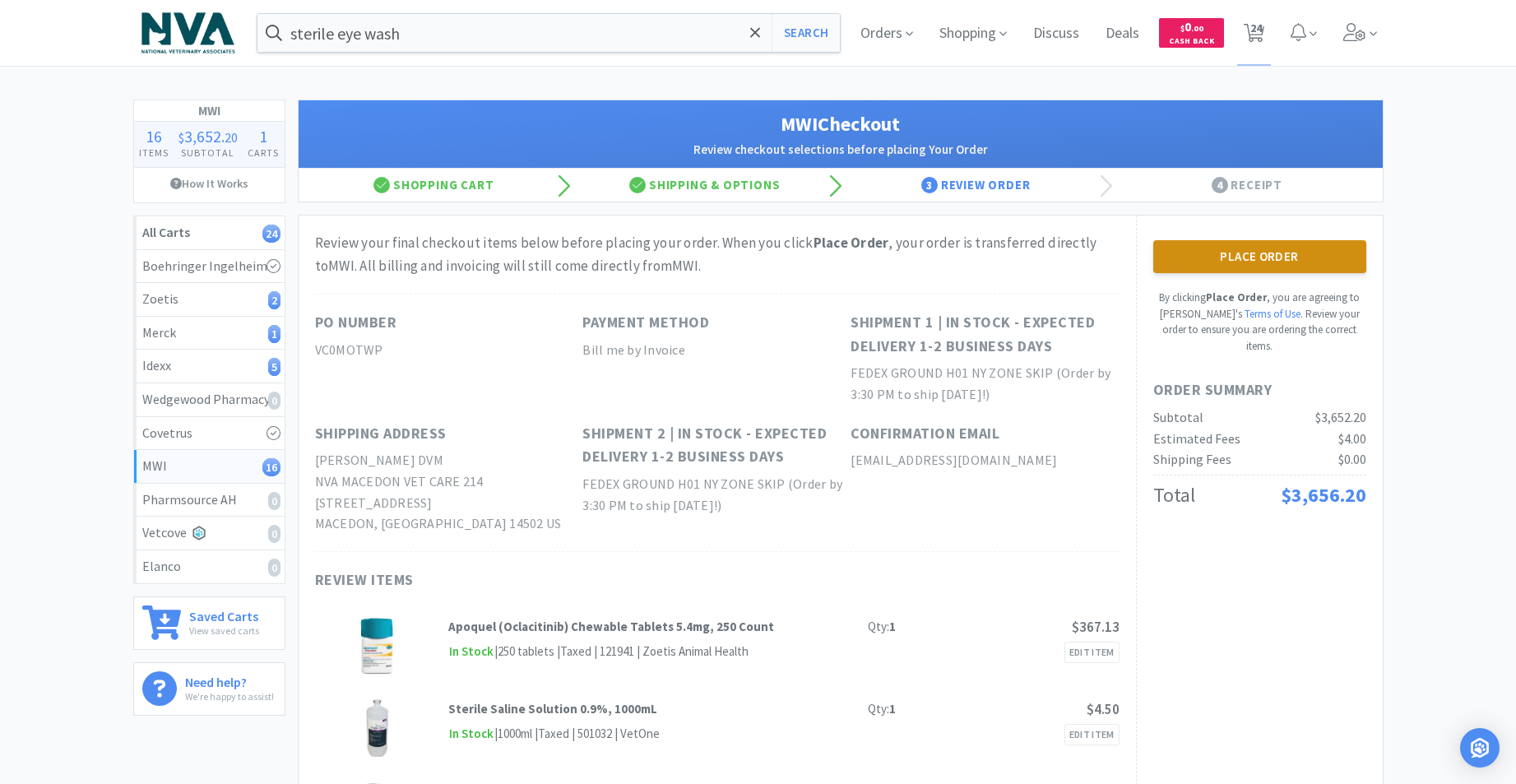
click at [1284, 255] on button "Place Order" at bounding box center [1259, 256] width 213 height 33
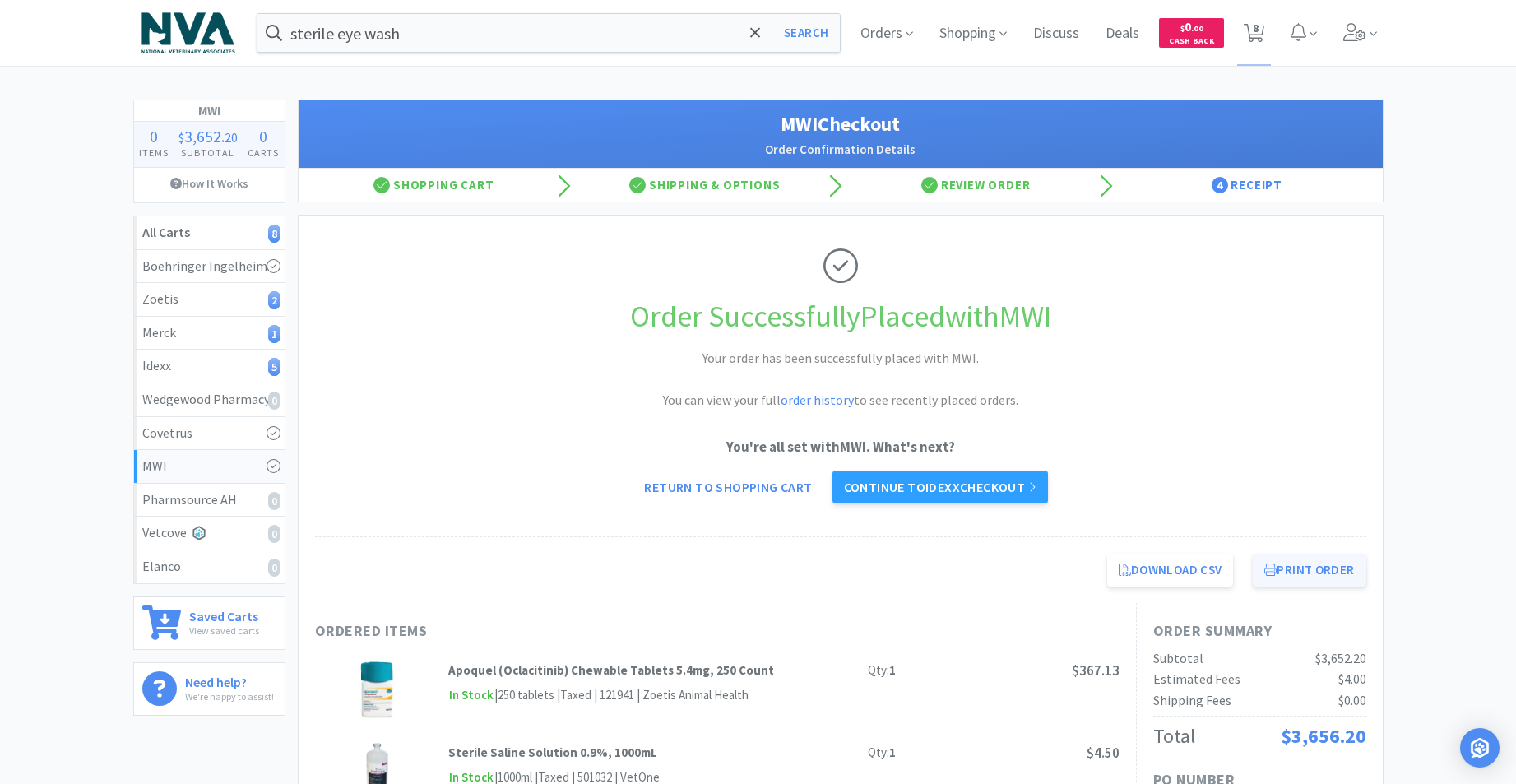
click at [1267, 567] on icon at bounding box center [1271, 569] width 12 height 12
click at [978, 491] on link "Continue to Idexx checkout" at bounding box center [940, 487] width 215 height 33
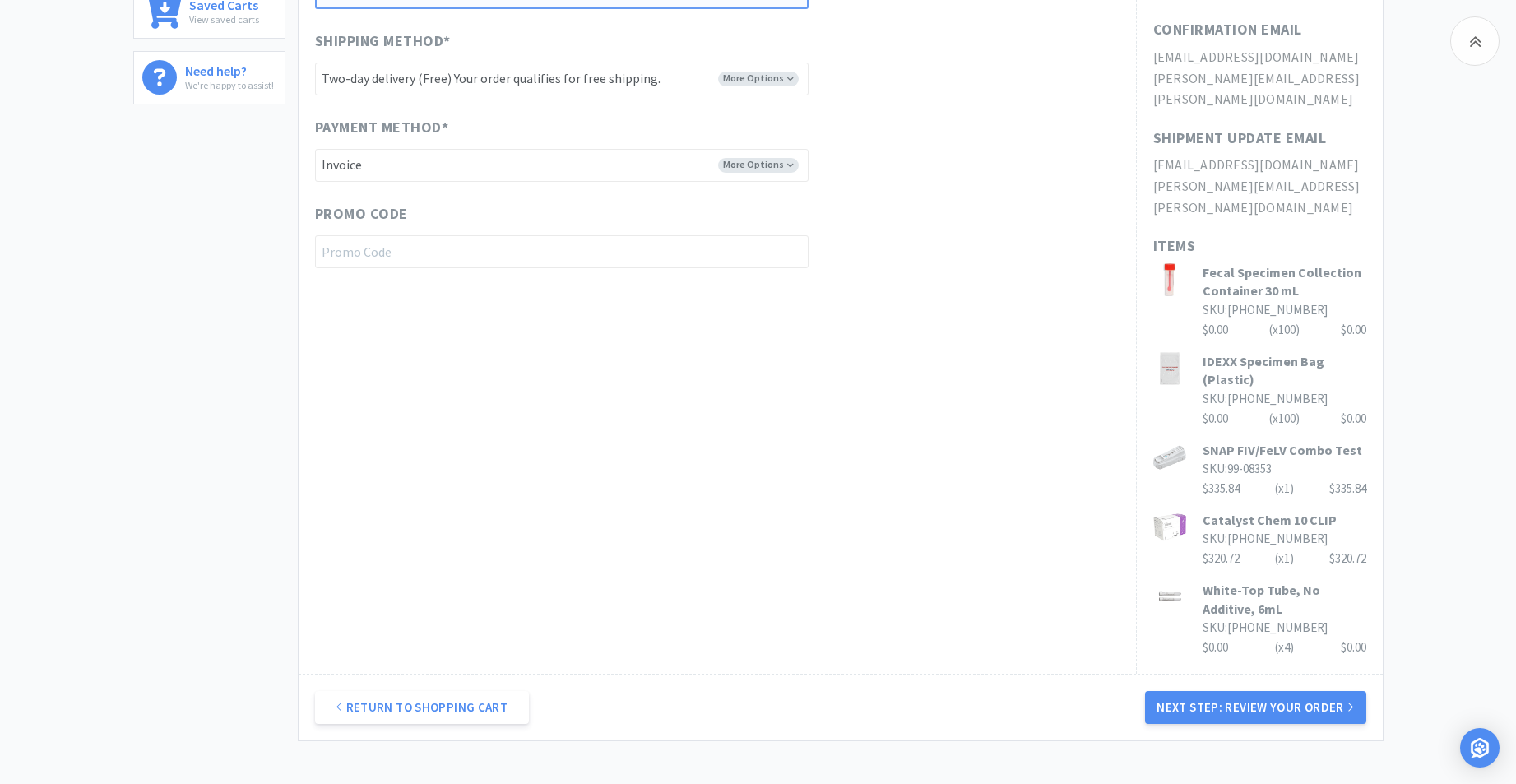
scroll to position [653, 0]
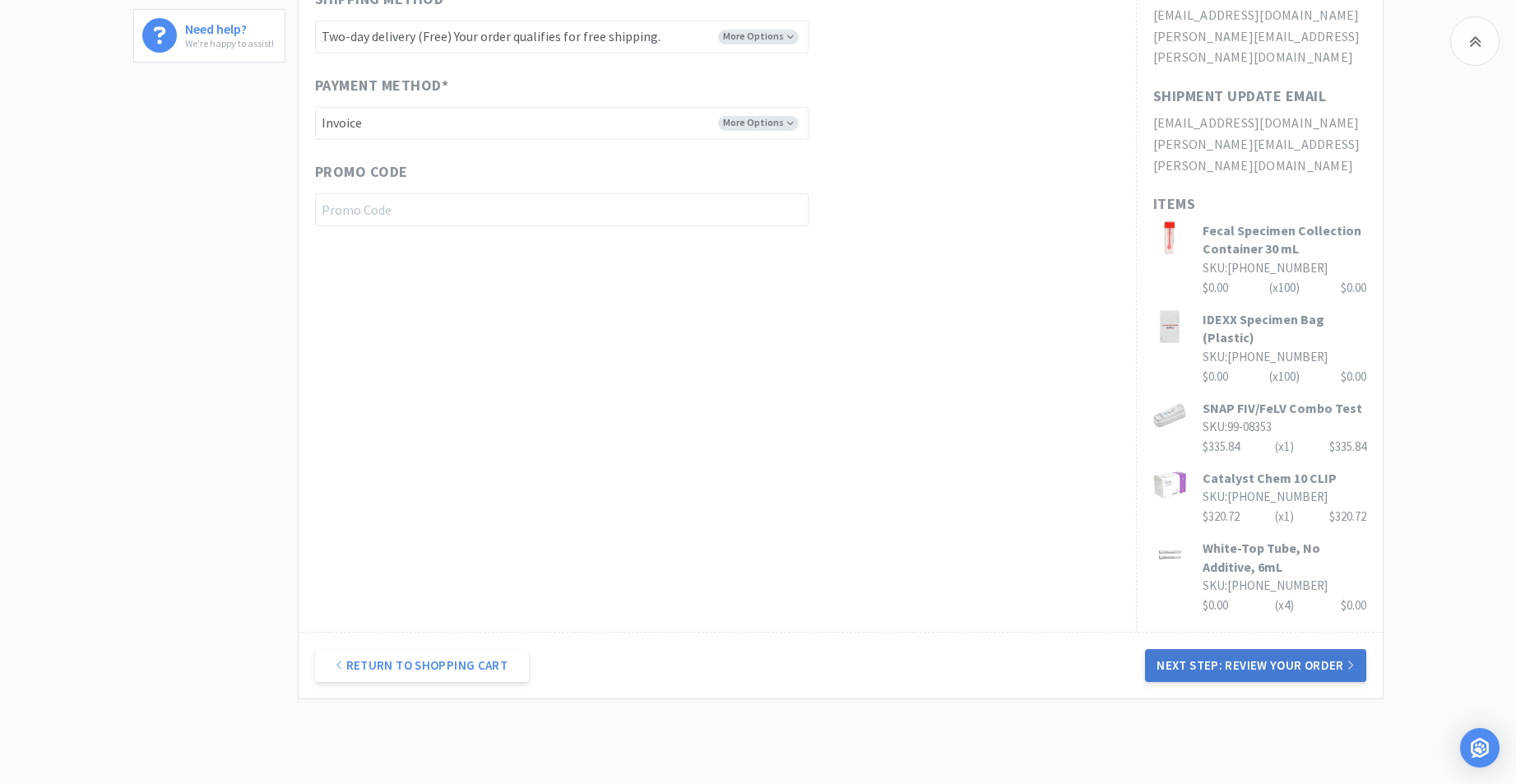
click at [1246, 649] on button "Next Step: Review Your Order" at bounding box center [1255, 665] width 220 height 33
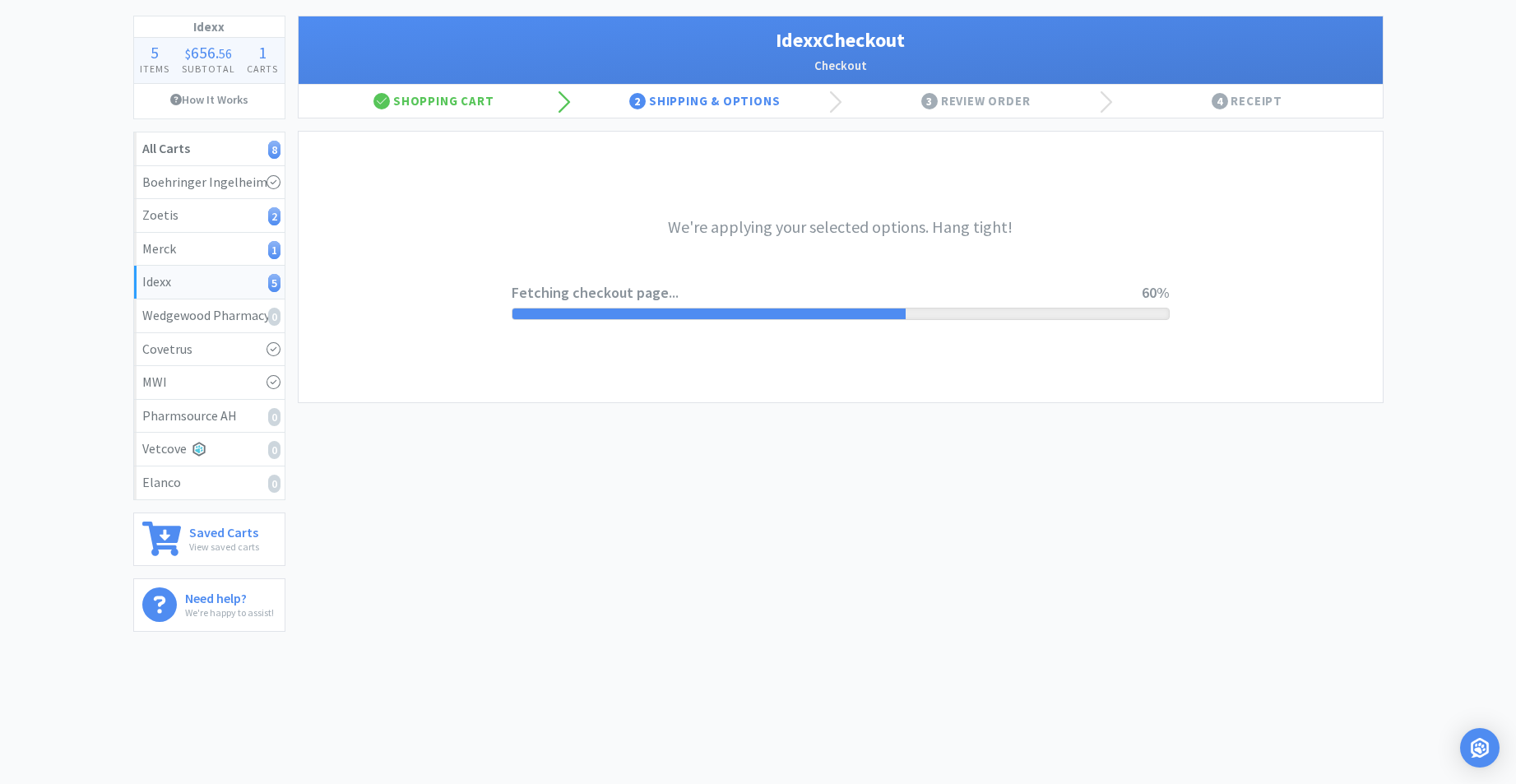
scroll to position [0, 0]
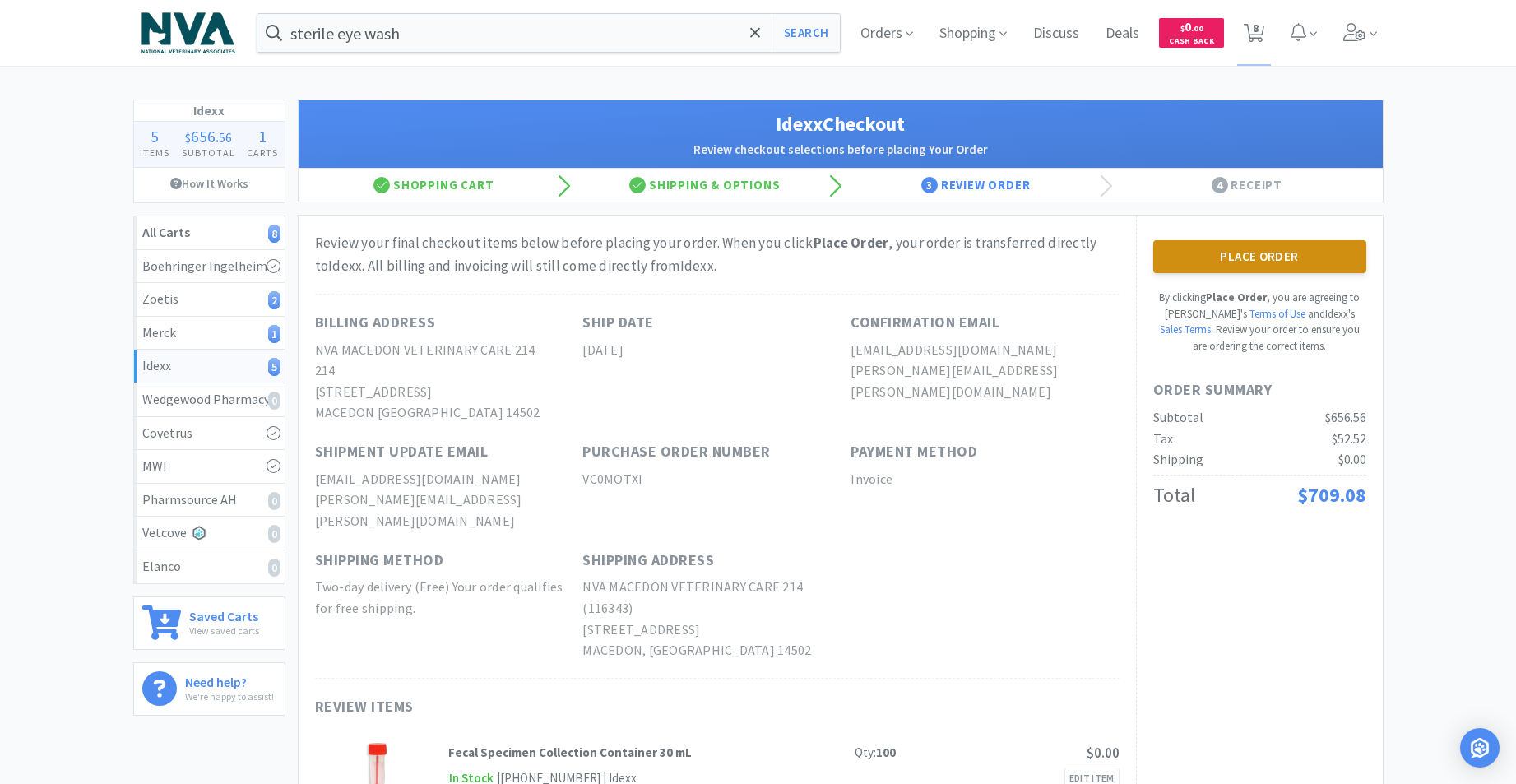
click at [1285, 257] on button "Place Order" at bounding box center [1259, 256] width 213 height 33
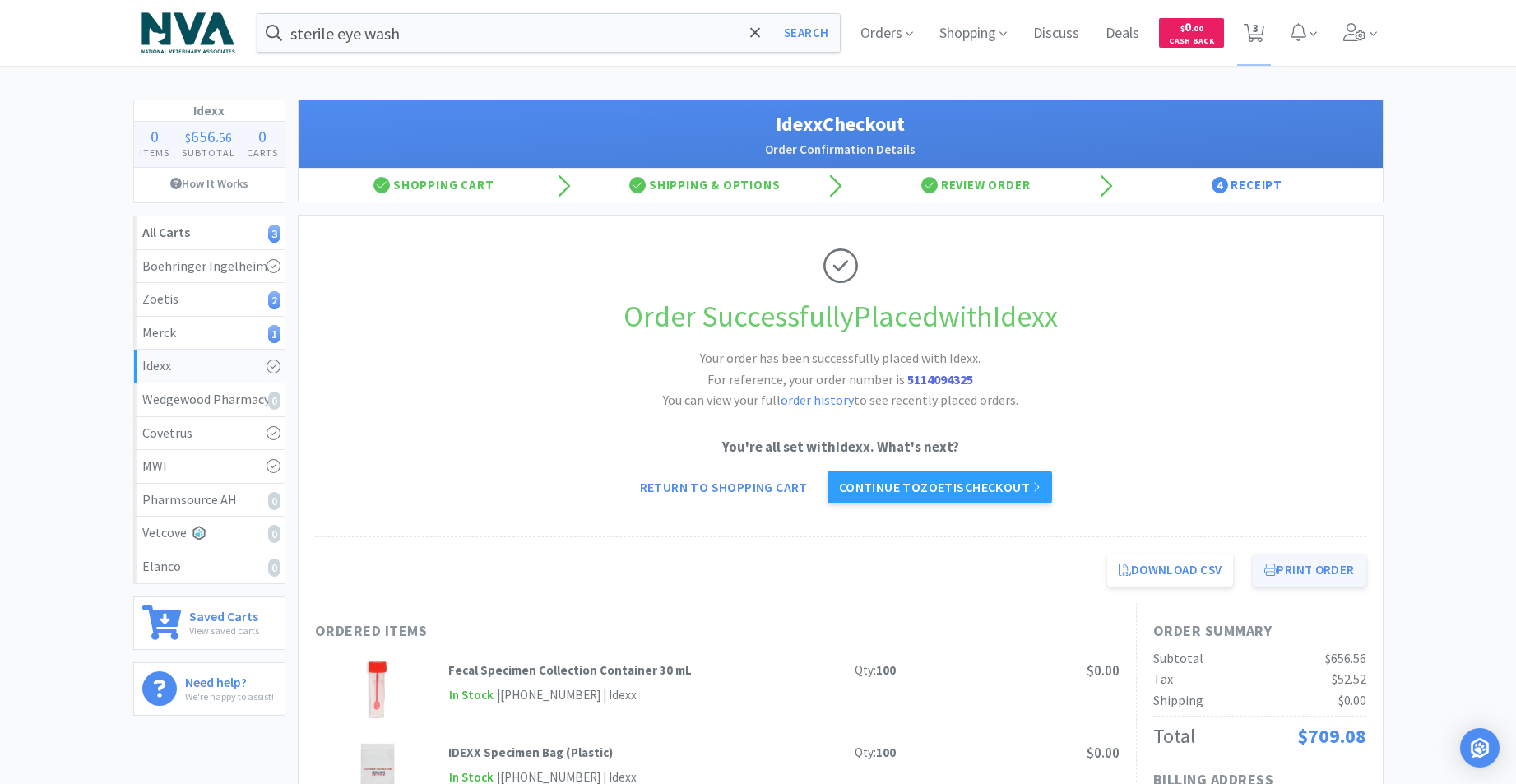
click at [1333, 563] on button "Print Order" at bounding box center [1309, 570] width 113 height 33
click at [945, 489] on link "Continue to Zoetis checkout" at bounding box center [939, 487] width 225 height 33
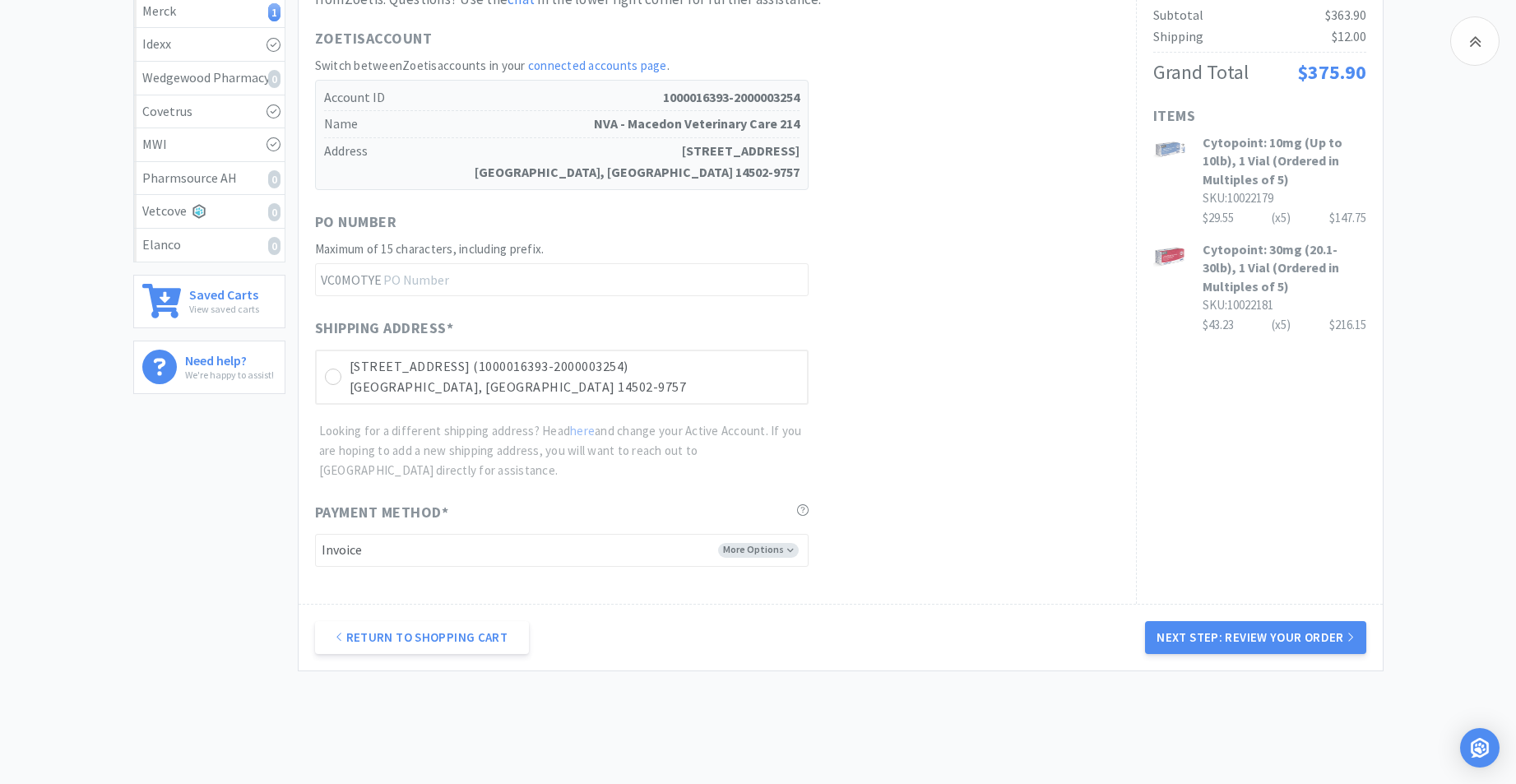
scroll to position [378, 0]
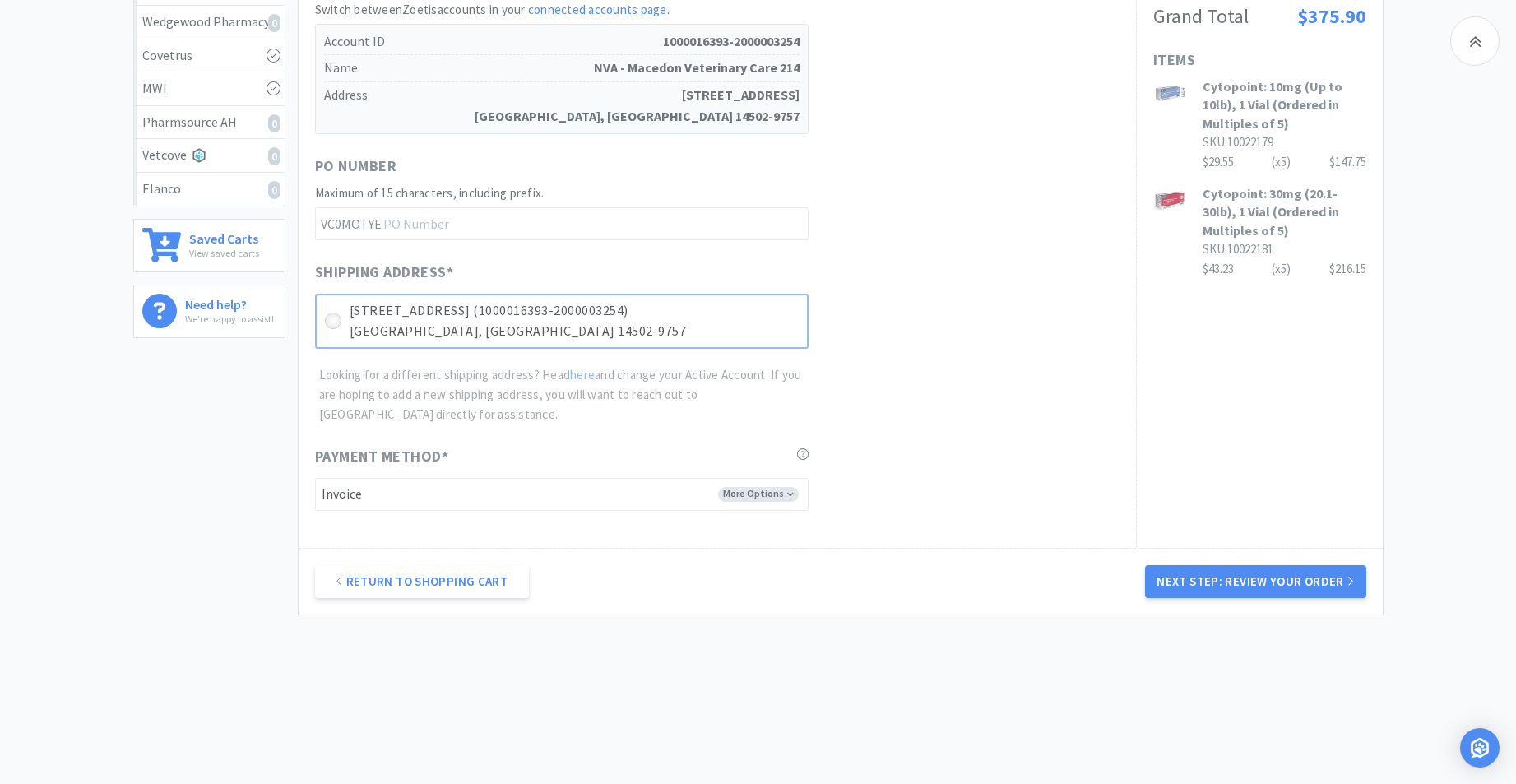
click at [336, 317] on icon at bounding box center [332, 321] width 12 height 12
click at [1207, 574] on button "Next Step: Review Your Order" at bounding box center [1255, 581] width 220 height 33
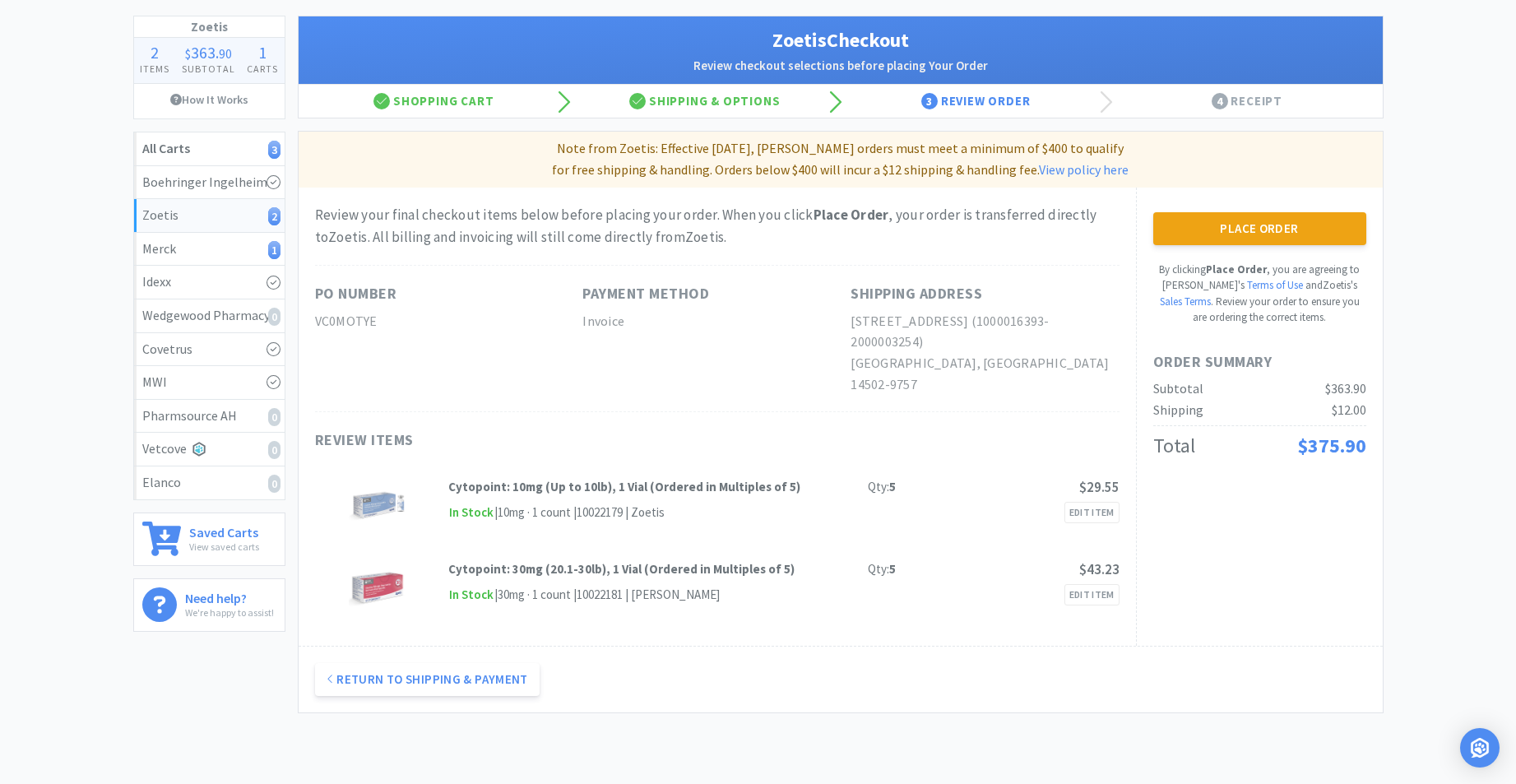
scroll to position [0, 0]
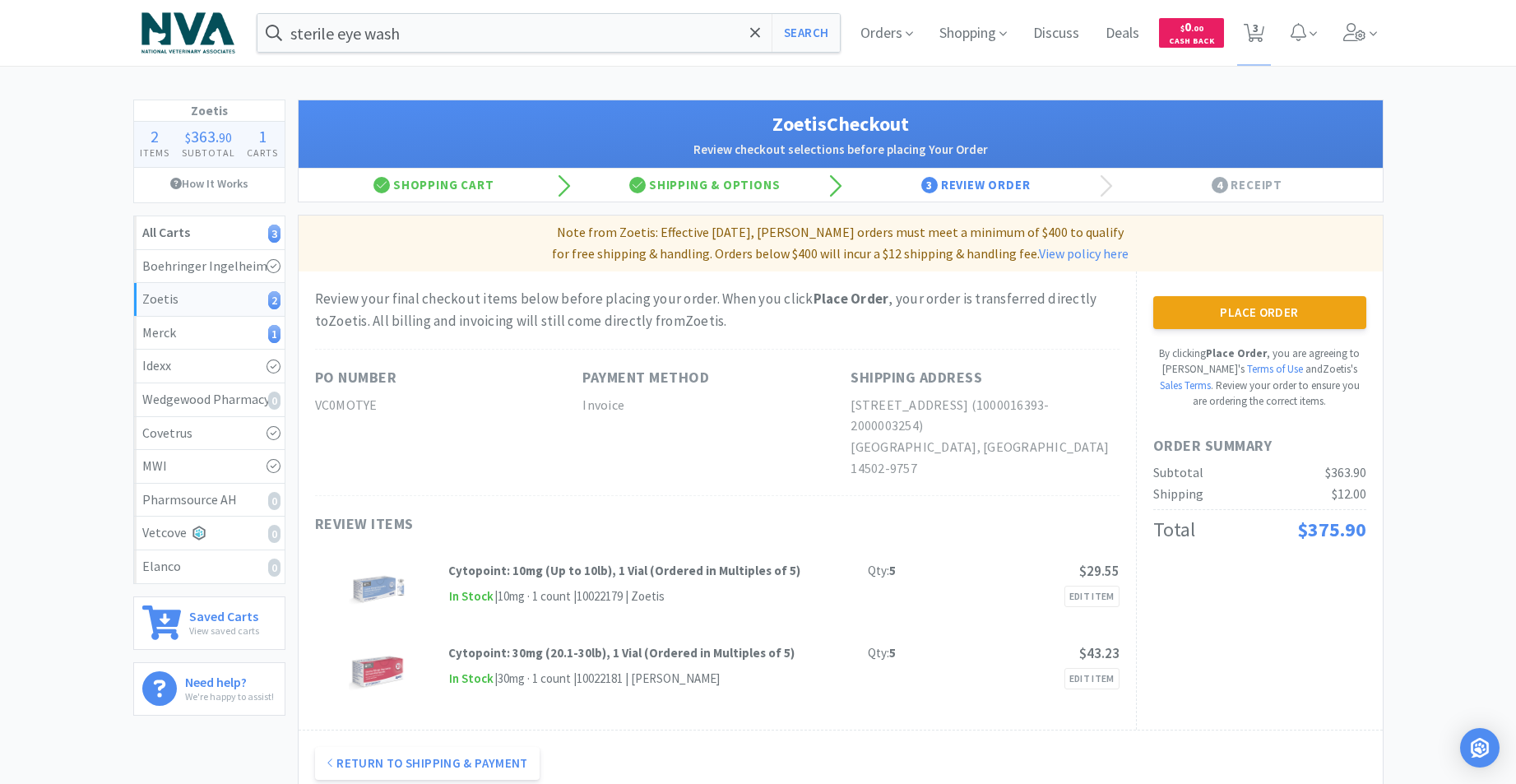
click at [1230, 312] on button "Place Order" at bounding box center [1259, 312] width 213 height 33
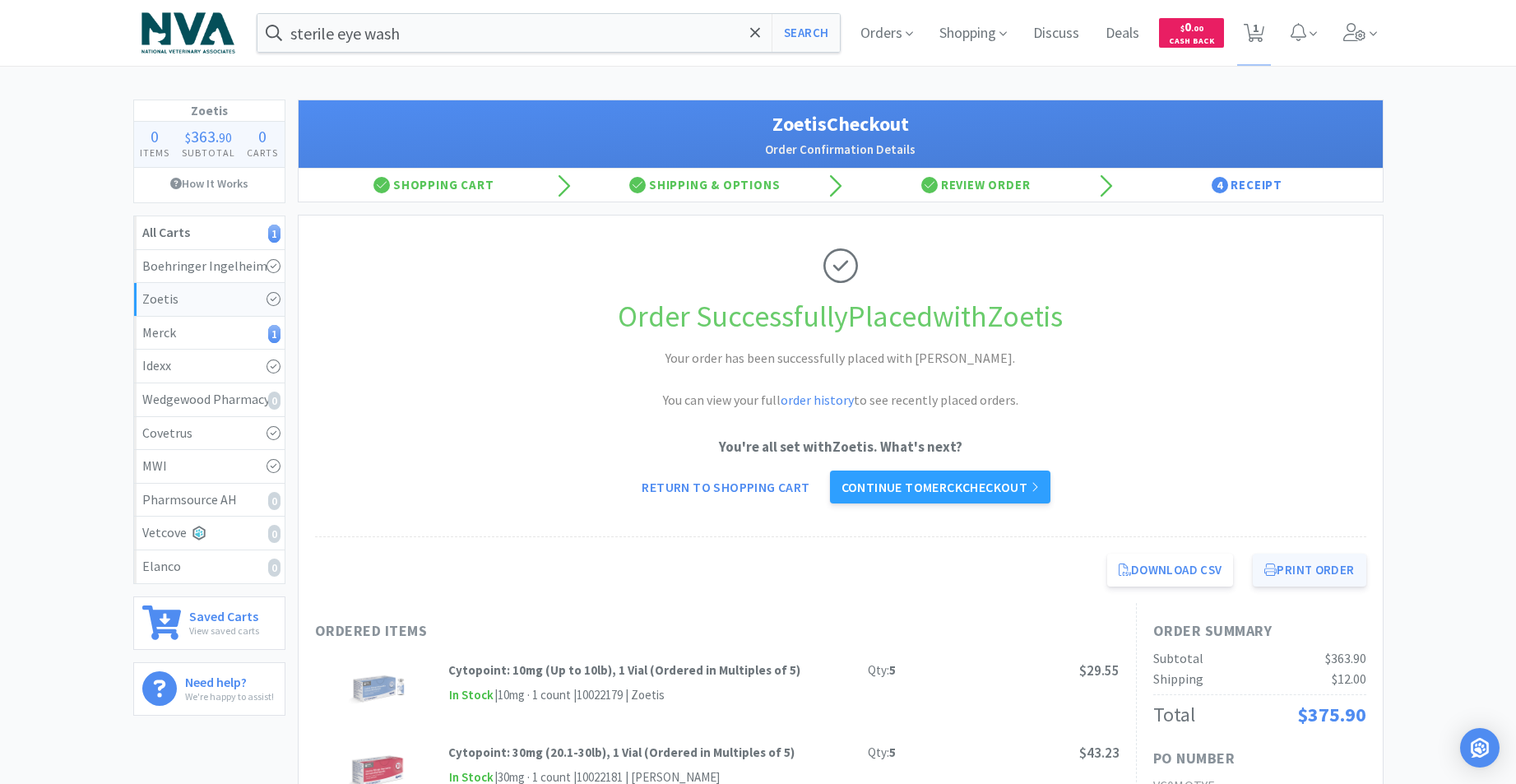
click at [1321, 571] on button "Print Order" at bounding box center [1309, 570] width 113 height 33
click at [1006, 485] on link "Continue to Merck checkout" at bounding box center [940, 487] width 220 height 33
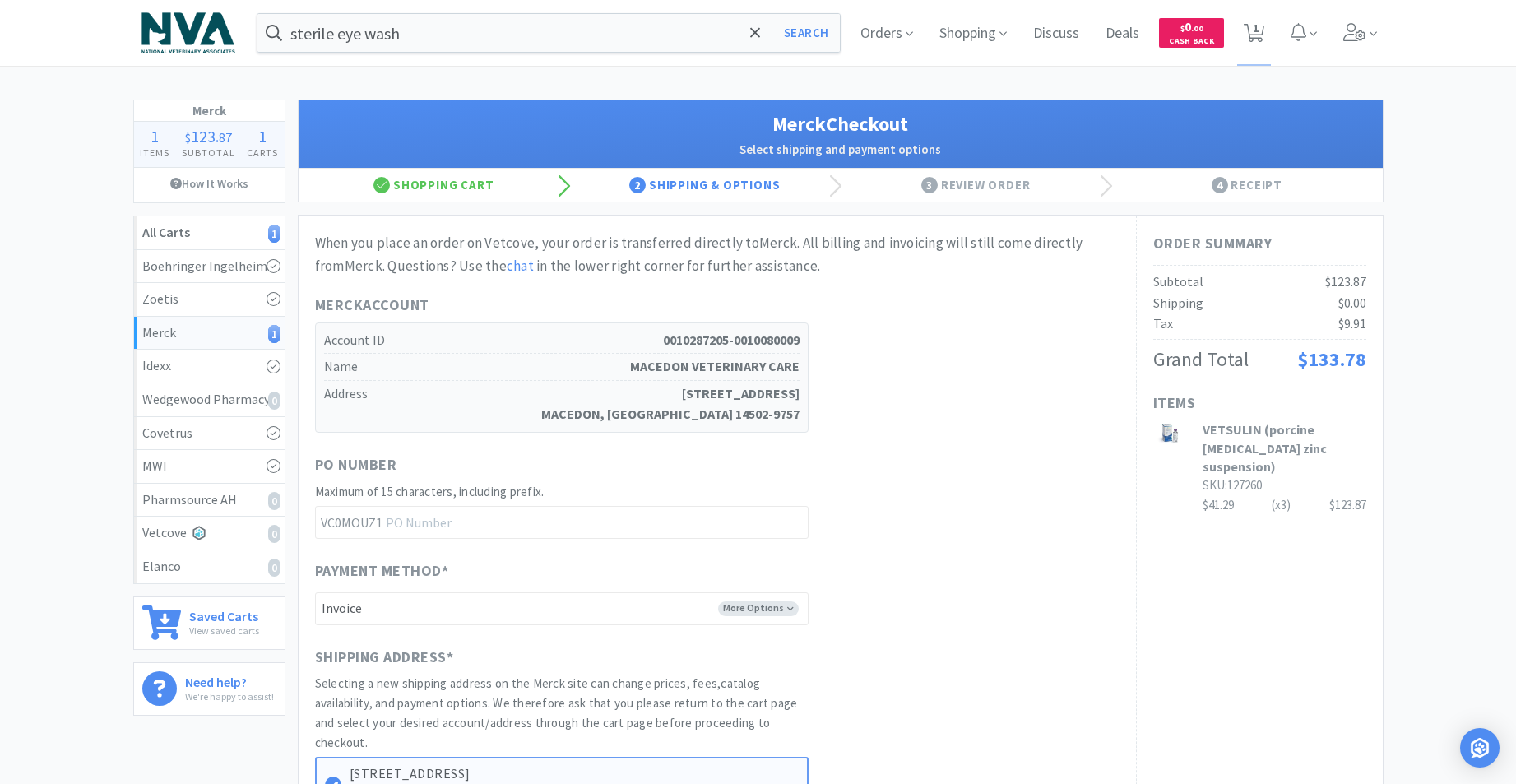
drag, startPoint x: 1515, startPoint y: 86, endPoint x: 1465, endPoint y: 324, distance: 243.2
click at [1466, 325] on div "sterile eye wash Search Orders Shopping Discuss Discuss Deals Deals $ 0 . 00 Ca…" at bounding box center [758, 533] width 1516 height 1065
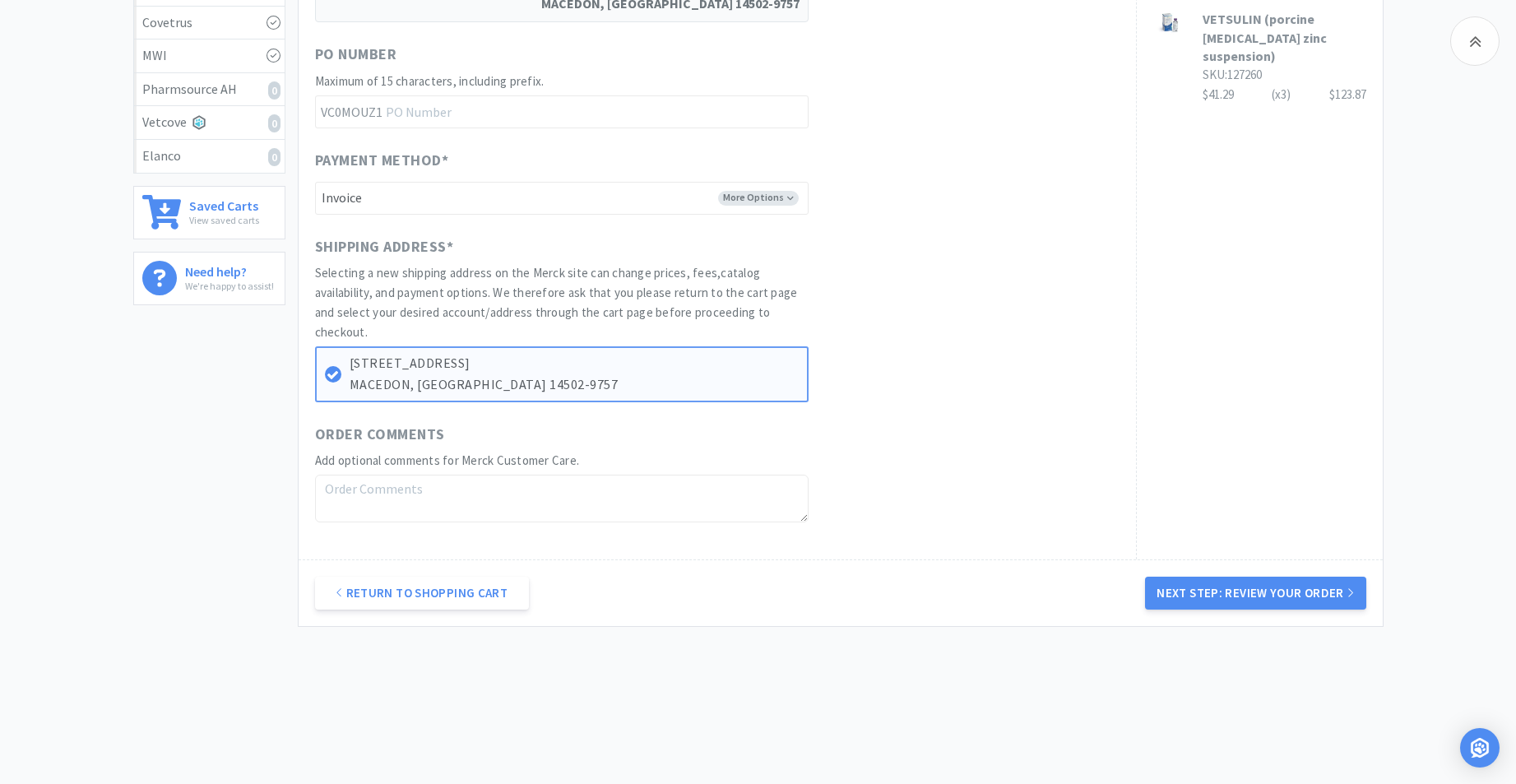
scroll to position [422, 0]
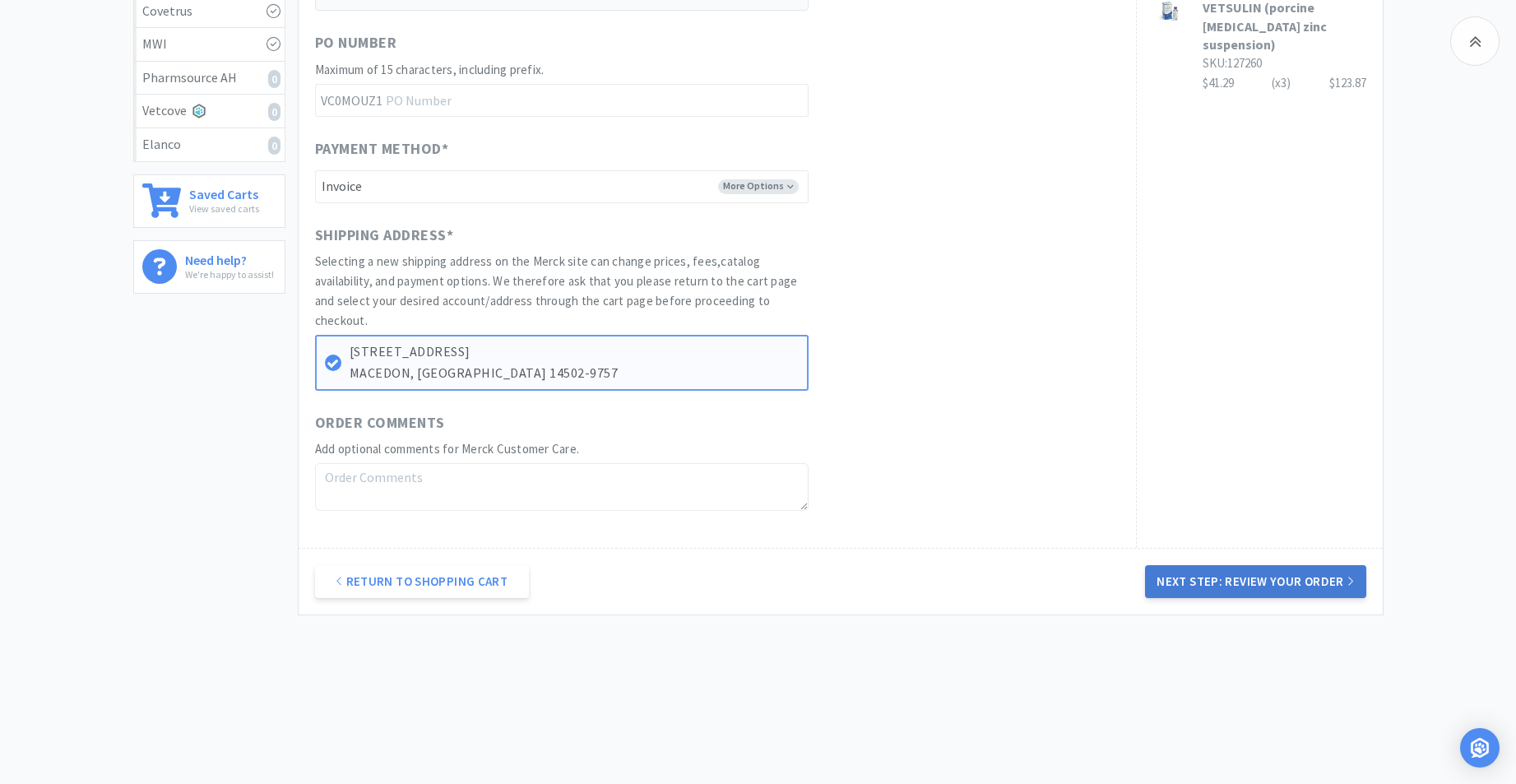
click at [1175, 581] on button "Next Step: Review Your Order" at bounding box center [1255, 581] width 220 height 33
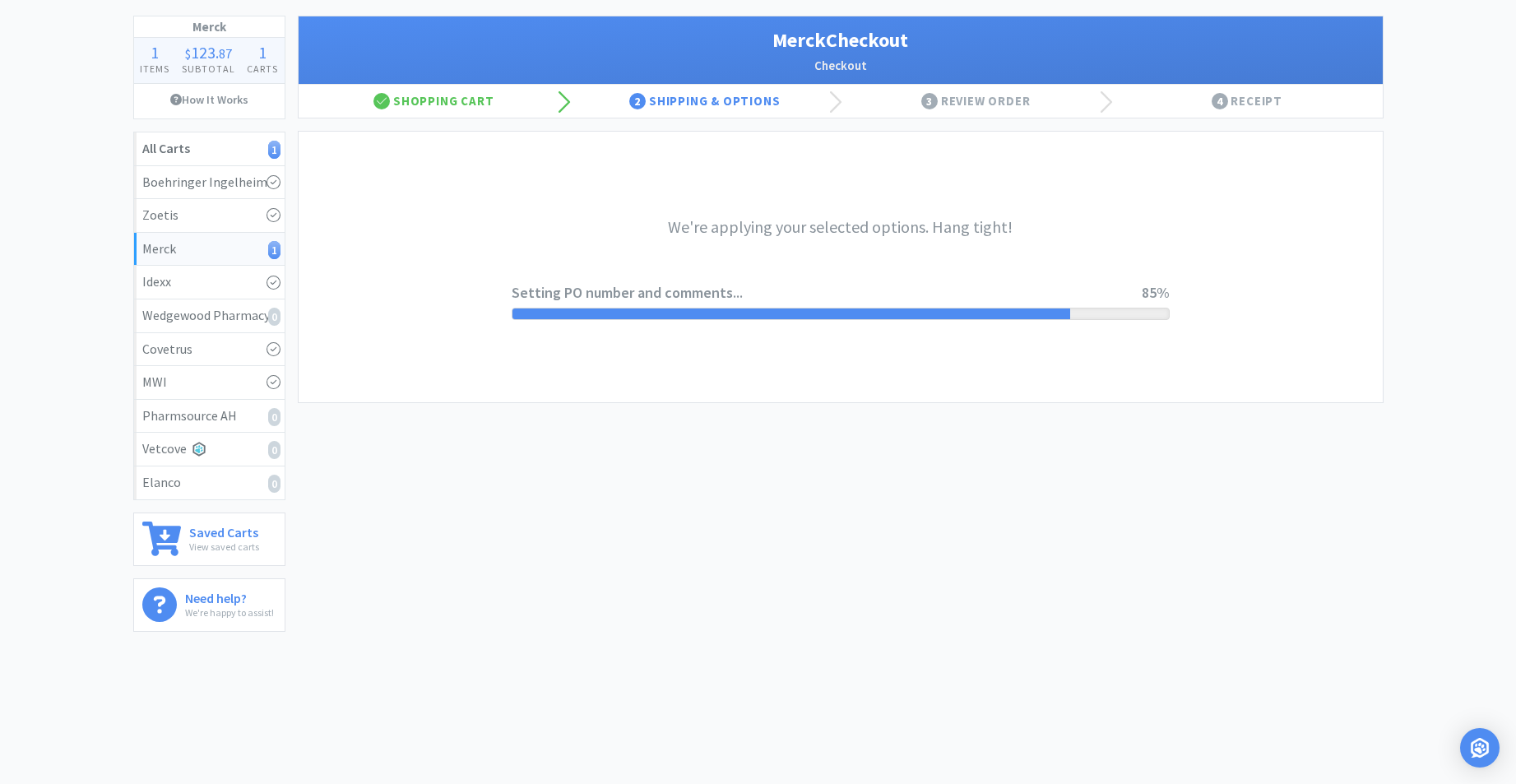
scroll to position [0, 0]
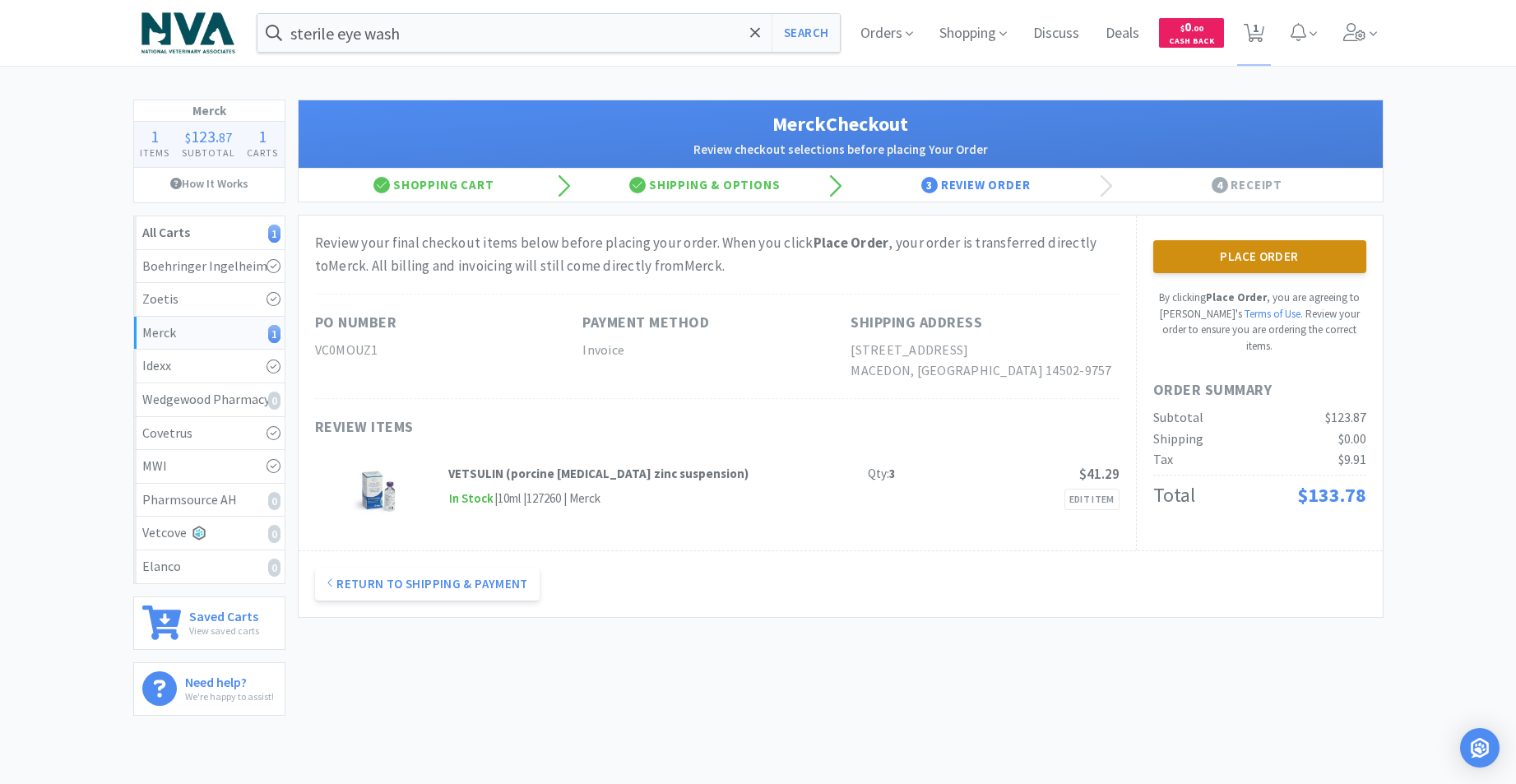
click at [1257, 253] on button "Place Order" at bounding box center [1259, 256] width 213 height 33
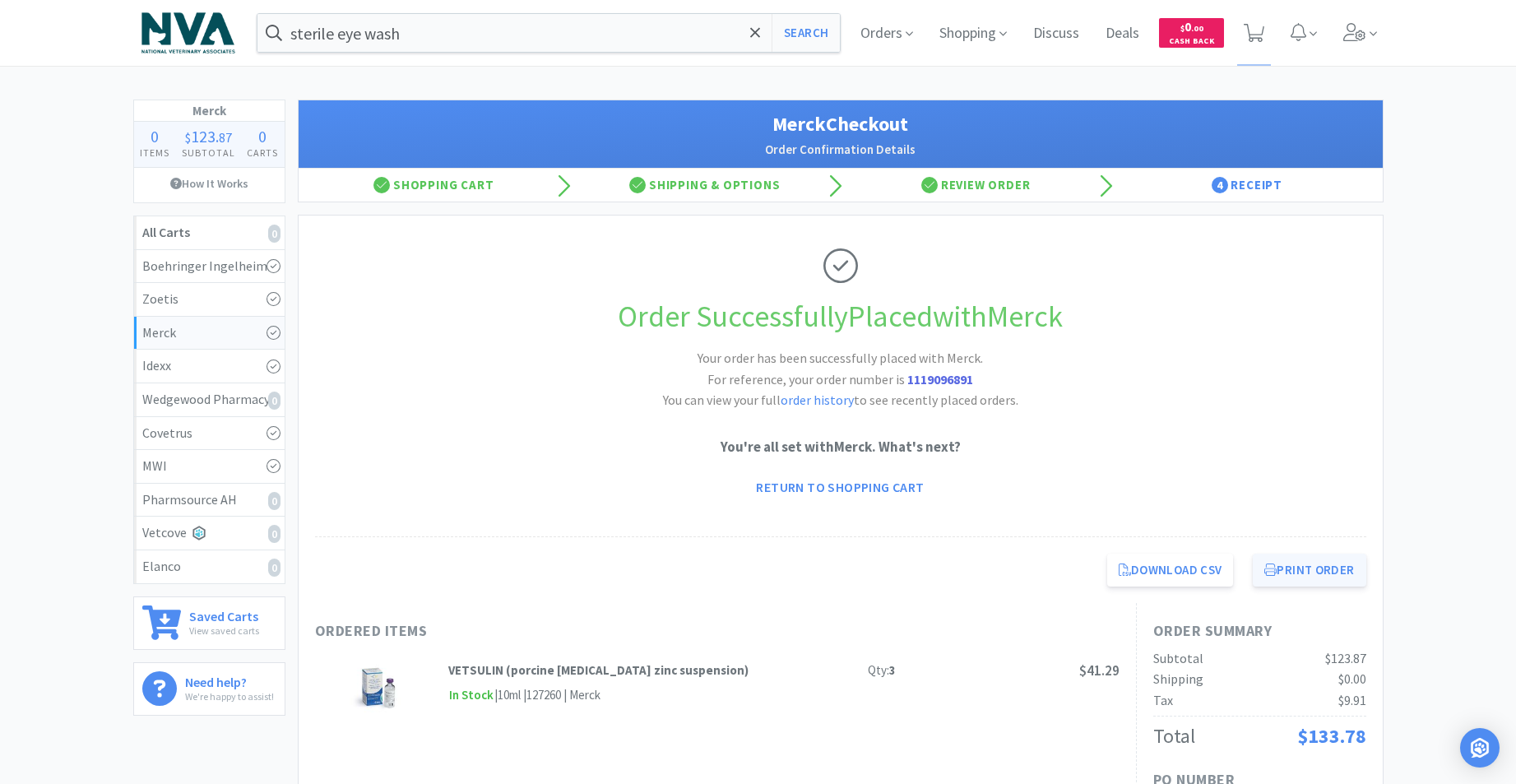
click at [1290, 563] on button "Print Order" at bounding box center [1309, 570] width 113 height 33
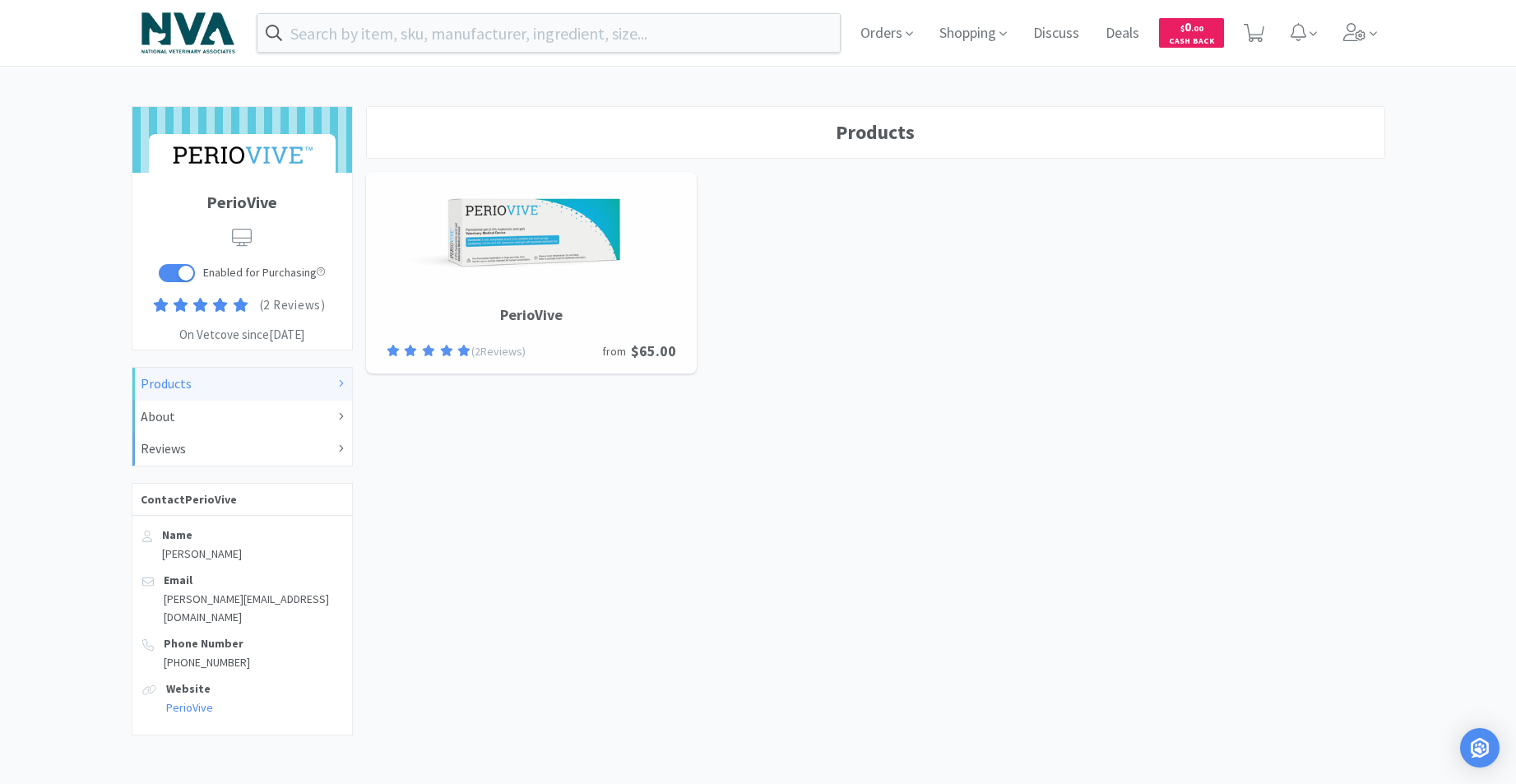
click at [787, 414] on div "Products PerioVive ( 2 Review s ) from $65.00" at bounding box center [876, 421] width 1032 height 642
click at [540, 44] on input "text" at bounding box center [548, 33] width 583 height 38
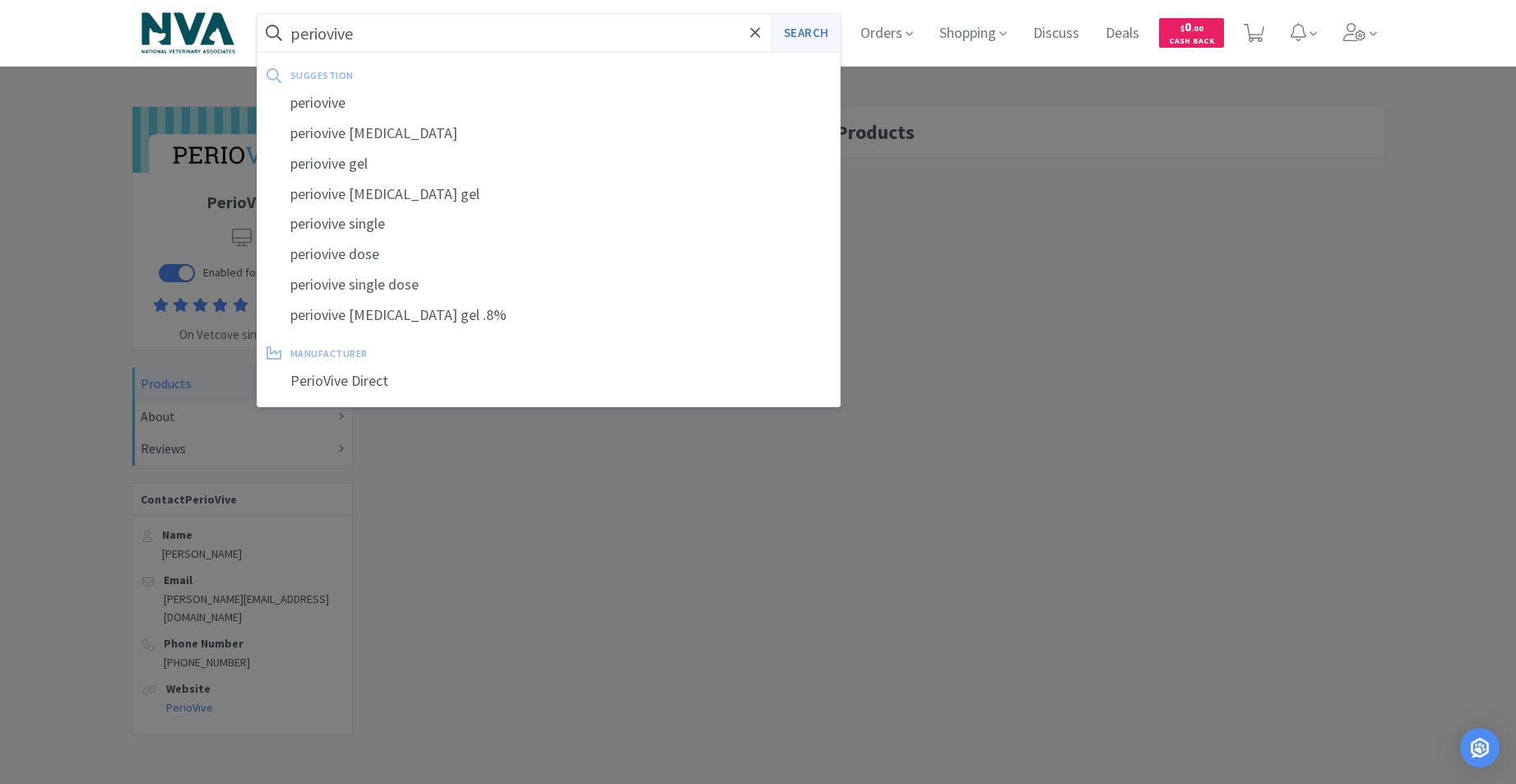
type input "periovive"
click at [829, 35] on button "Search" at bounding box center [805, 33] width 68 height 38
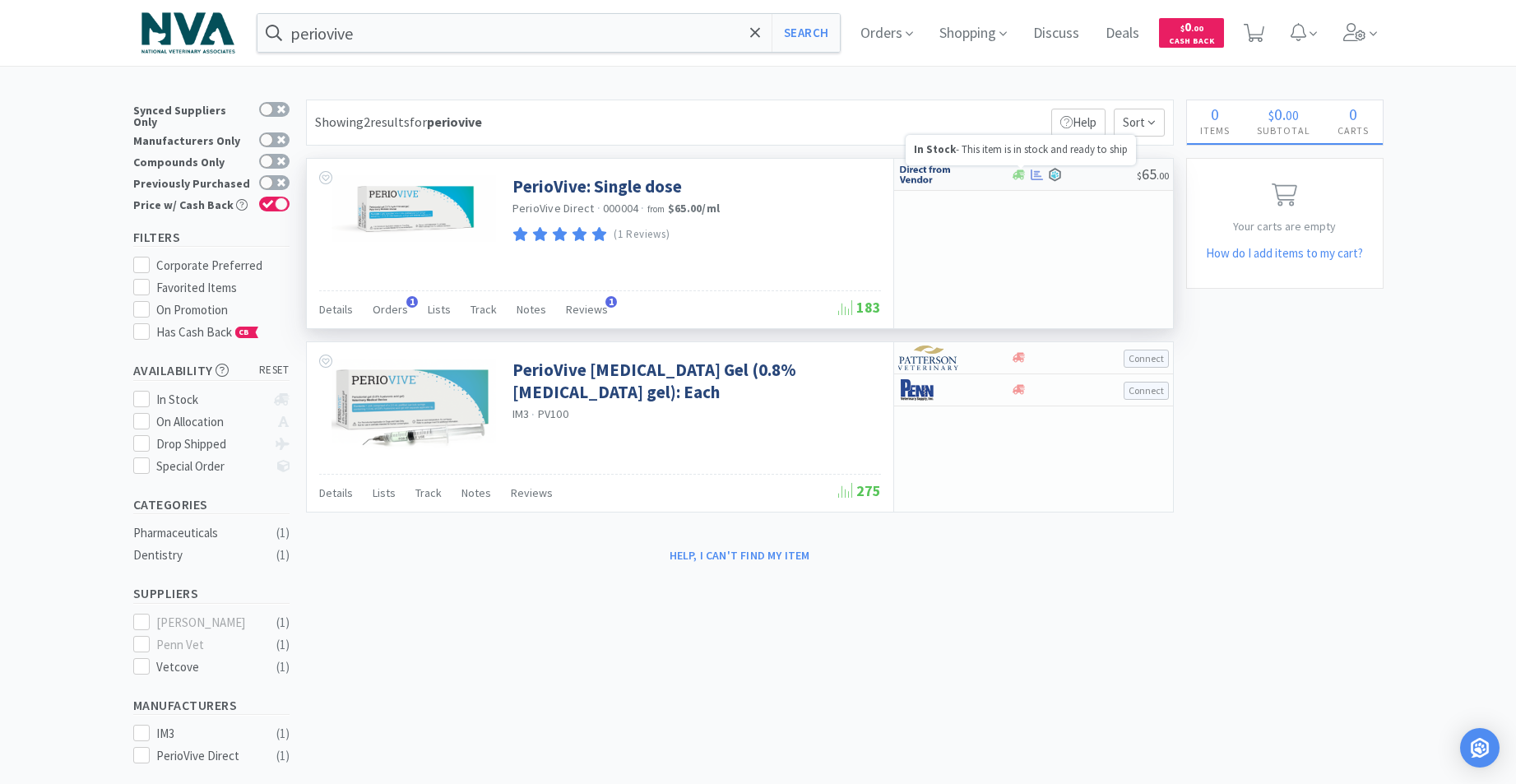
click at [1013, 176] on icon at bounding box center [1018, 174] width 12 height 9
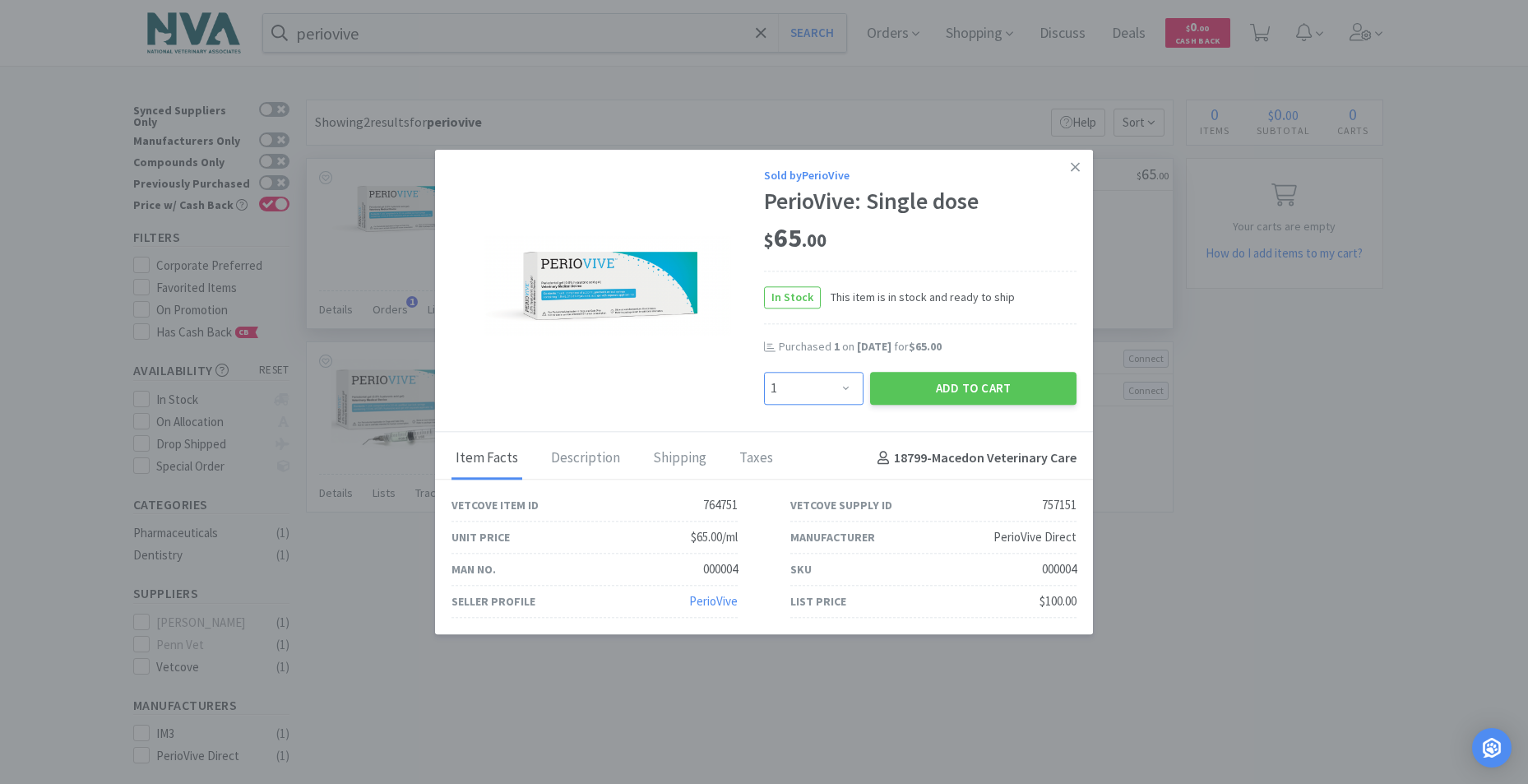
click at [850, 384] on select "Enter Quantity 1 2 3 4 5 6 7 8 9 10 11 12 13 14 15 16 17 18 19 20 Enter Quantity" at bounding box center [814, 388] width 100 height 33
select select "2"
click at [764, 372] on select "Enter Quantity 1 2 3 4 5 6 7 8 9 10 11 12 13 14 15 16 17 18 19 20 Enter Quantity" at bounding box center [814, 388] width 100 height 33
click at [912, 389] on button "Add to Cart" at bounding box center [974, 388] width 207 height 33
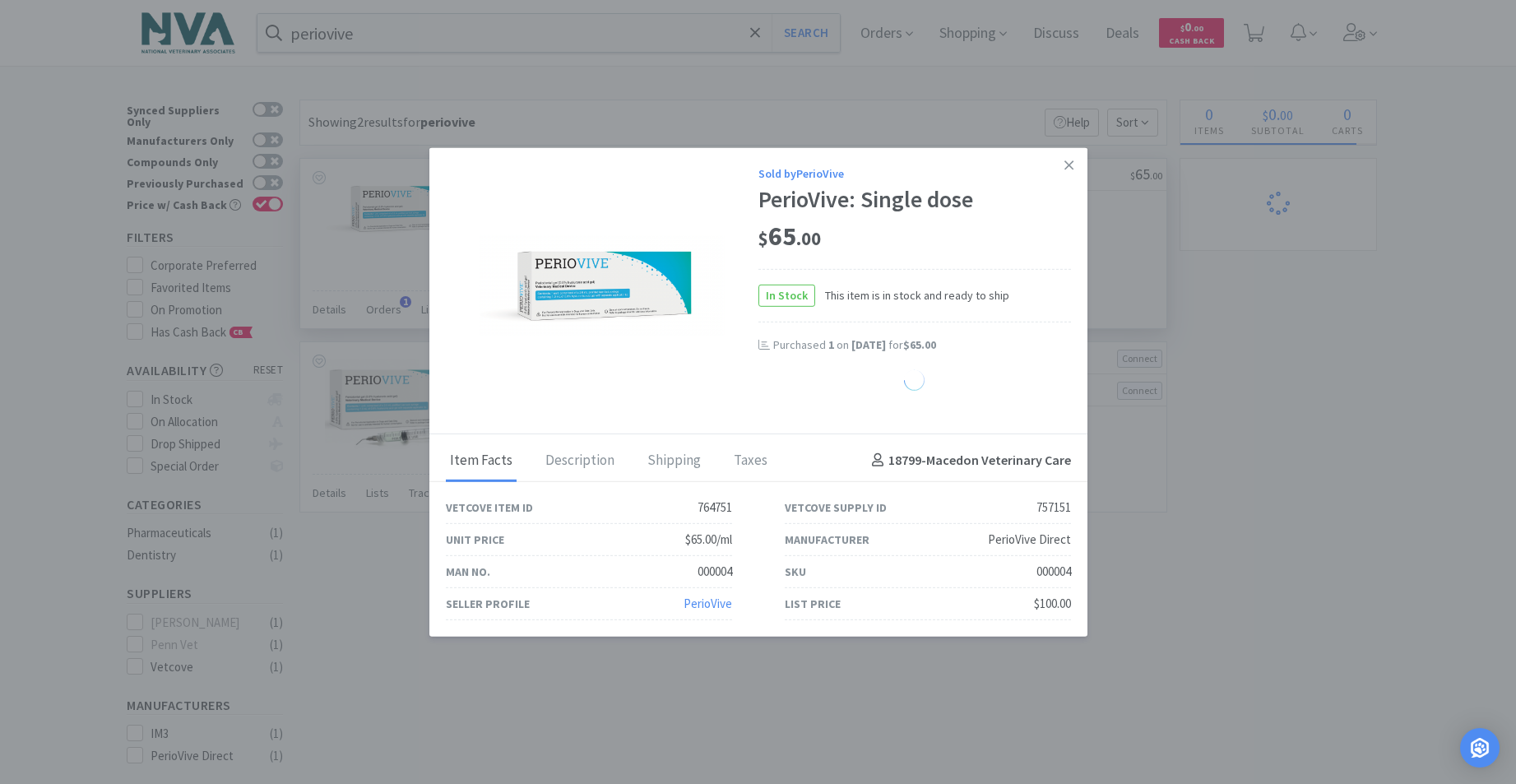
select select "2"
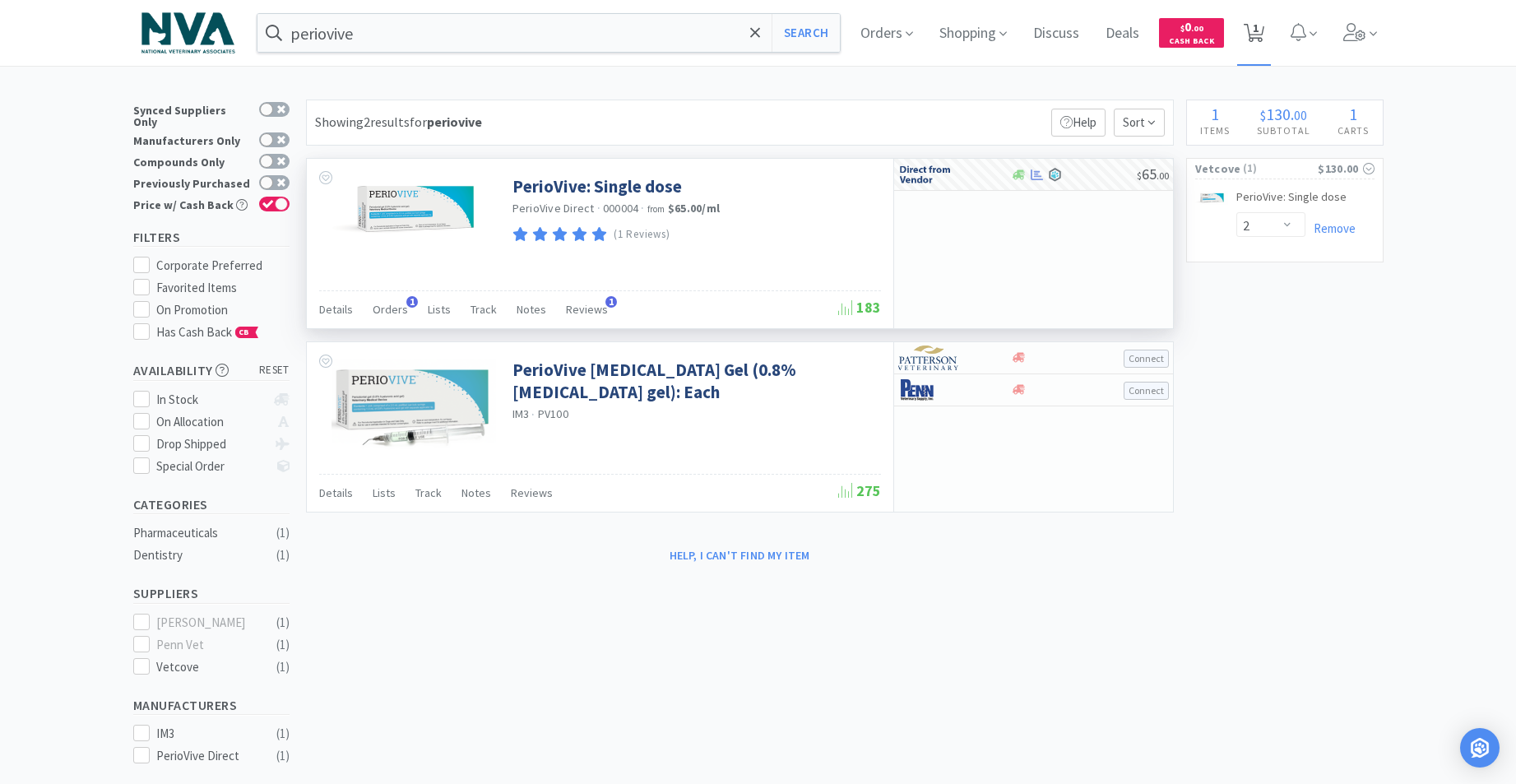
click at [1259, 36] on span "1" at bounding box center [1255, 28] width 6 height 65
select select "2"
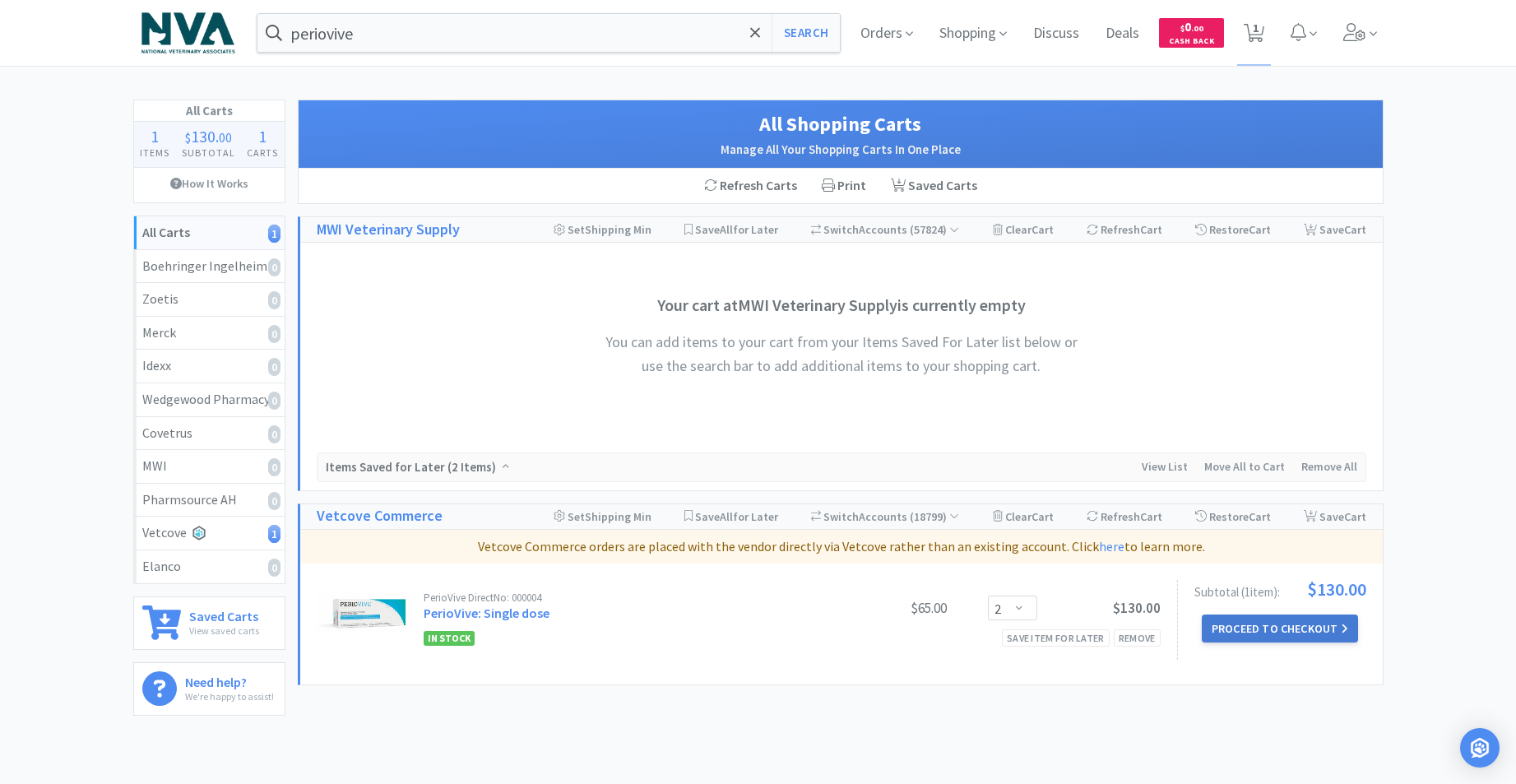
click at [1287, 623] on button "Proceed to Checkout" at bounding box center [1280, 628] width 157 height 28
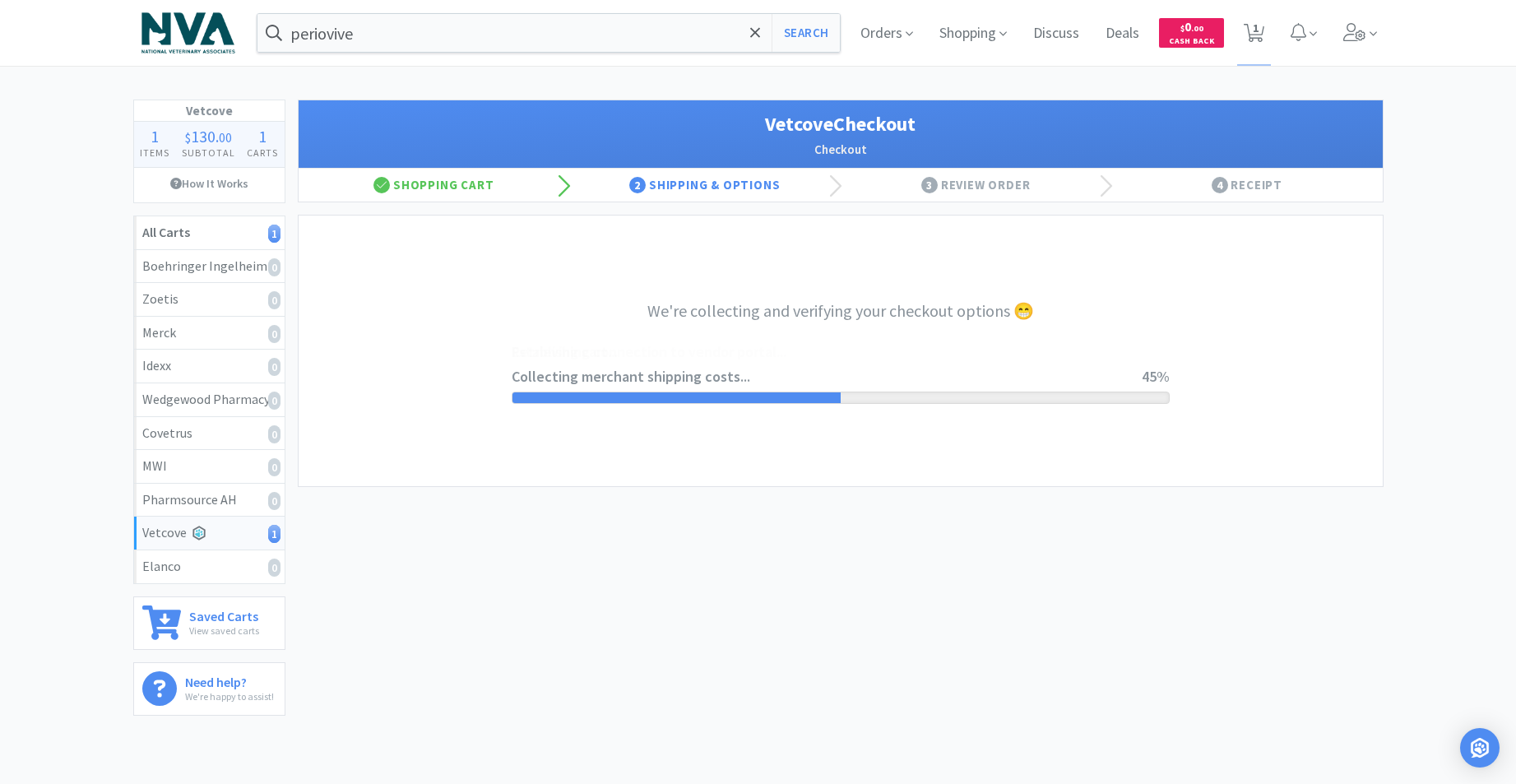
select select "2558"
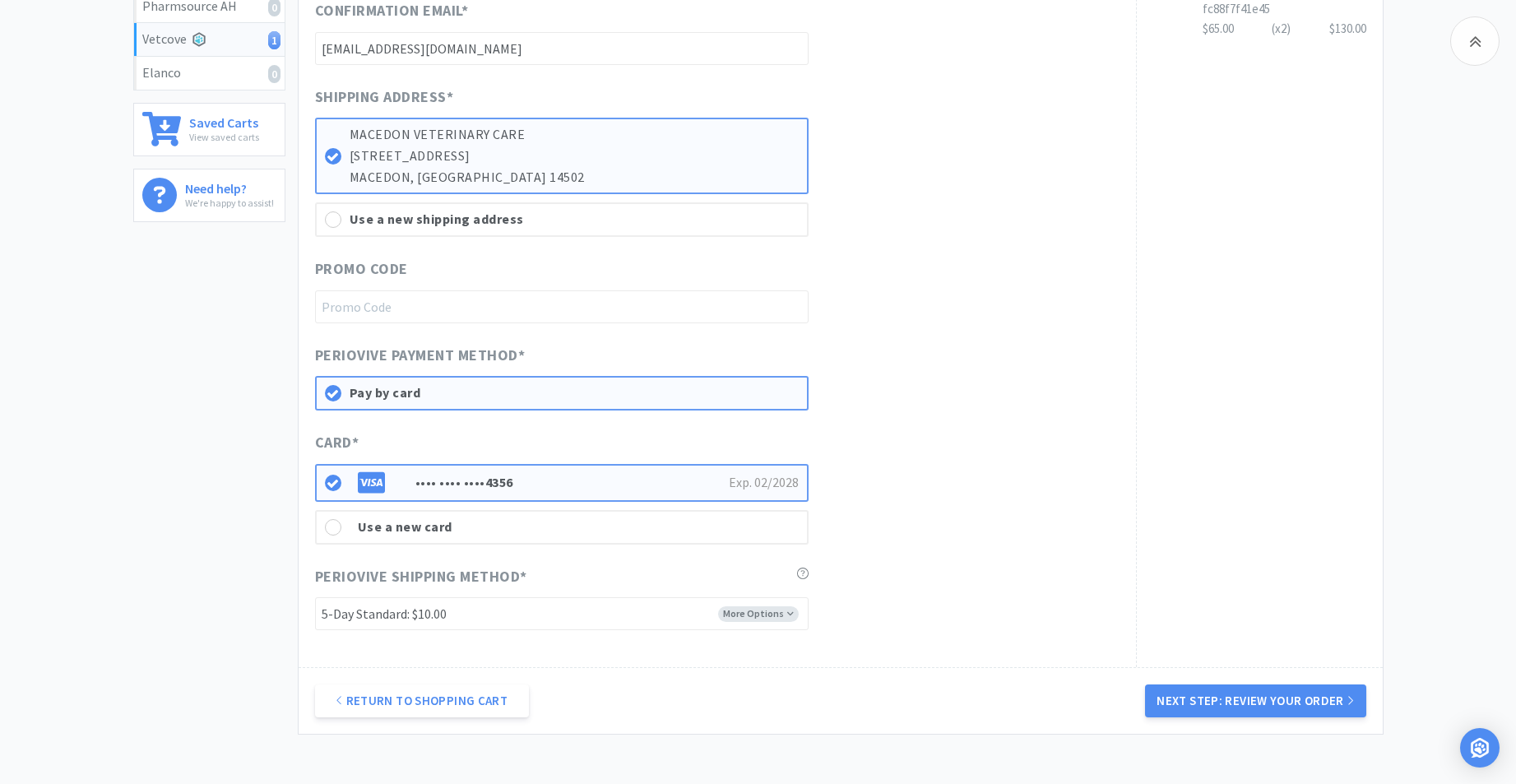
scroll to position [497, 0]
click at [1193, 694] on button "Next Step: Review Your Order" at bounding box center [1255, 697] width 220 height 33
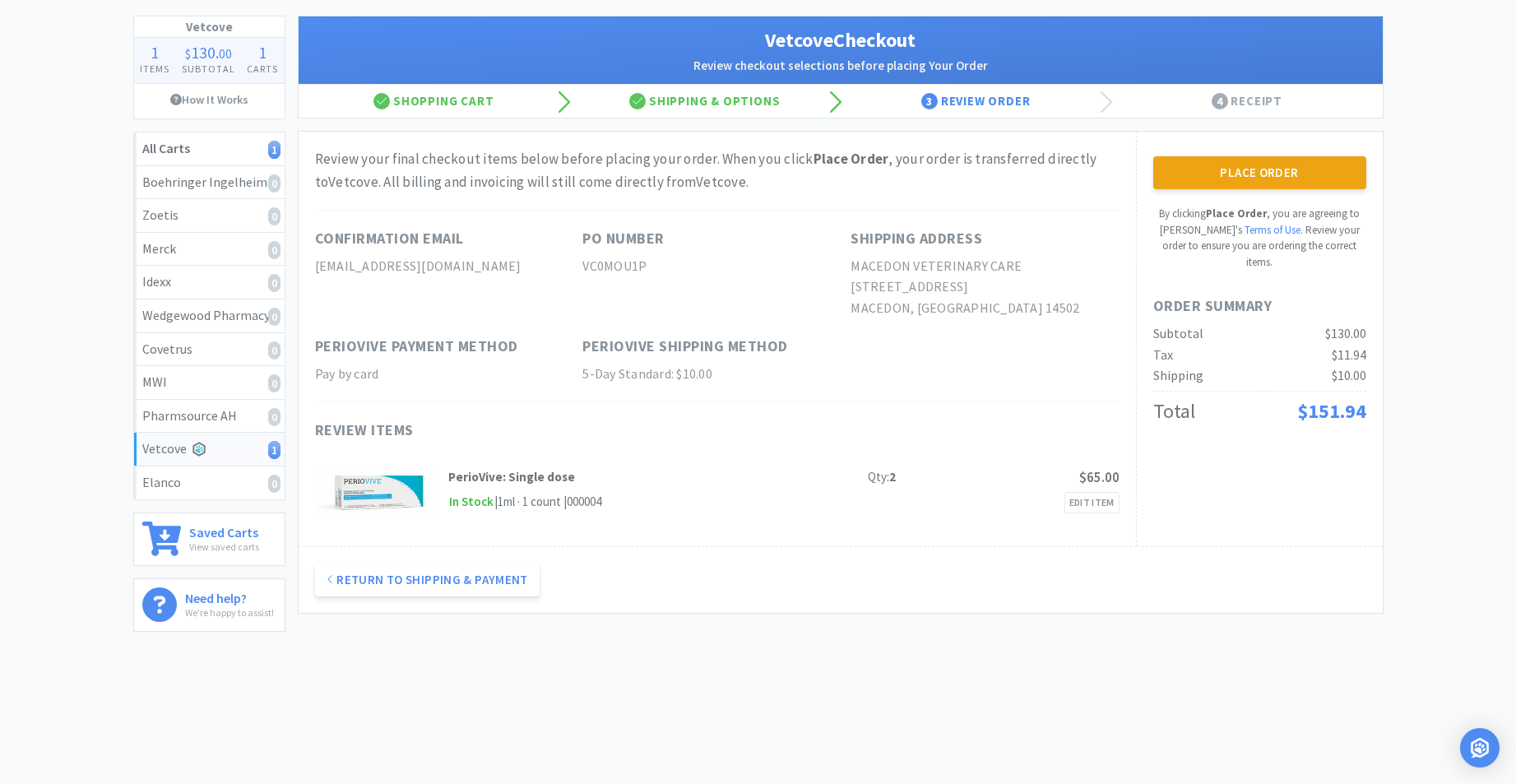
scroll to position [0, 0]
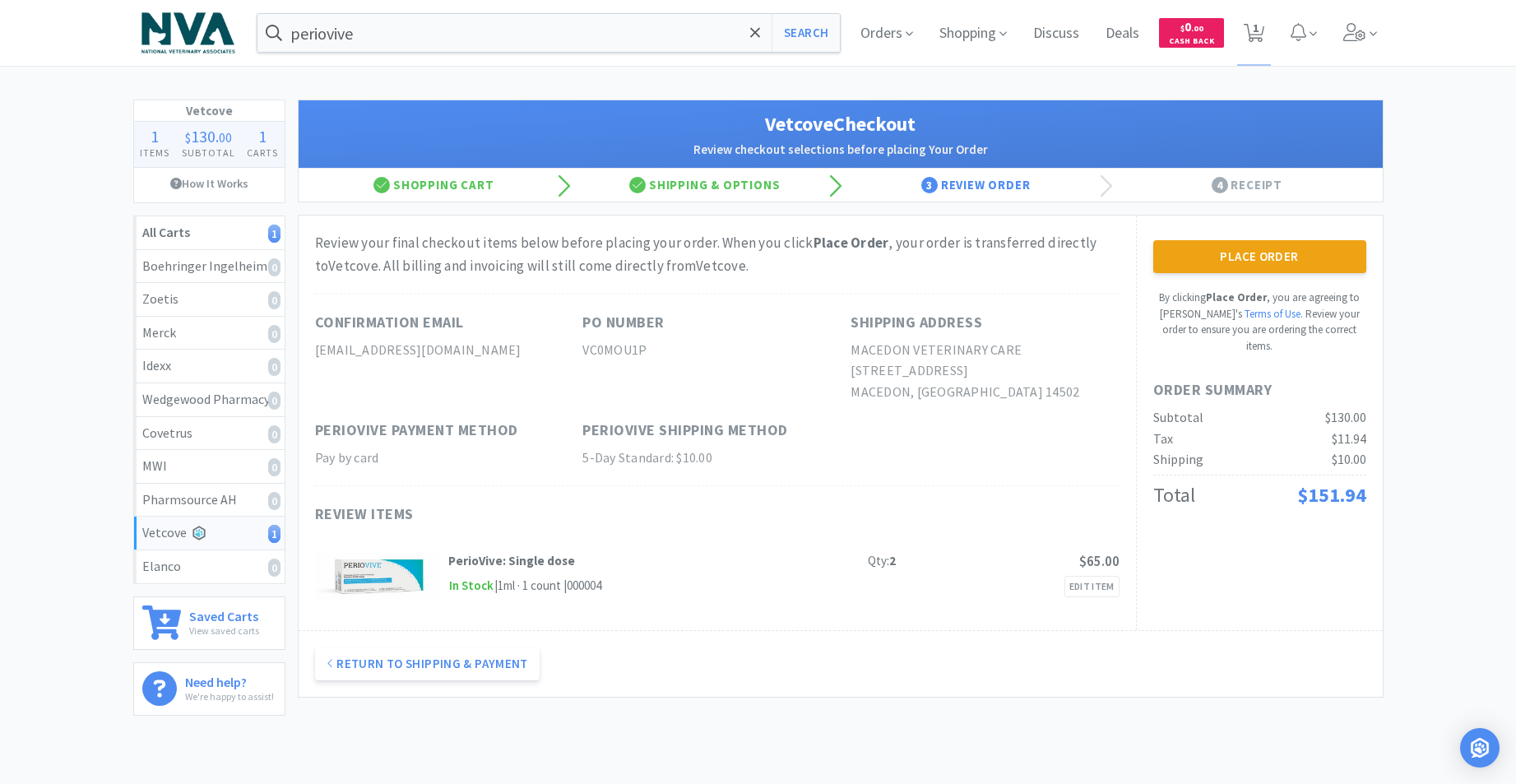
click at [1248, 252] on button "Place Order" at bounding box center [1259, 256] width 213 height 33
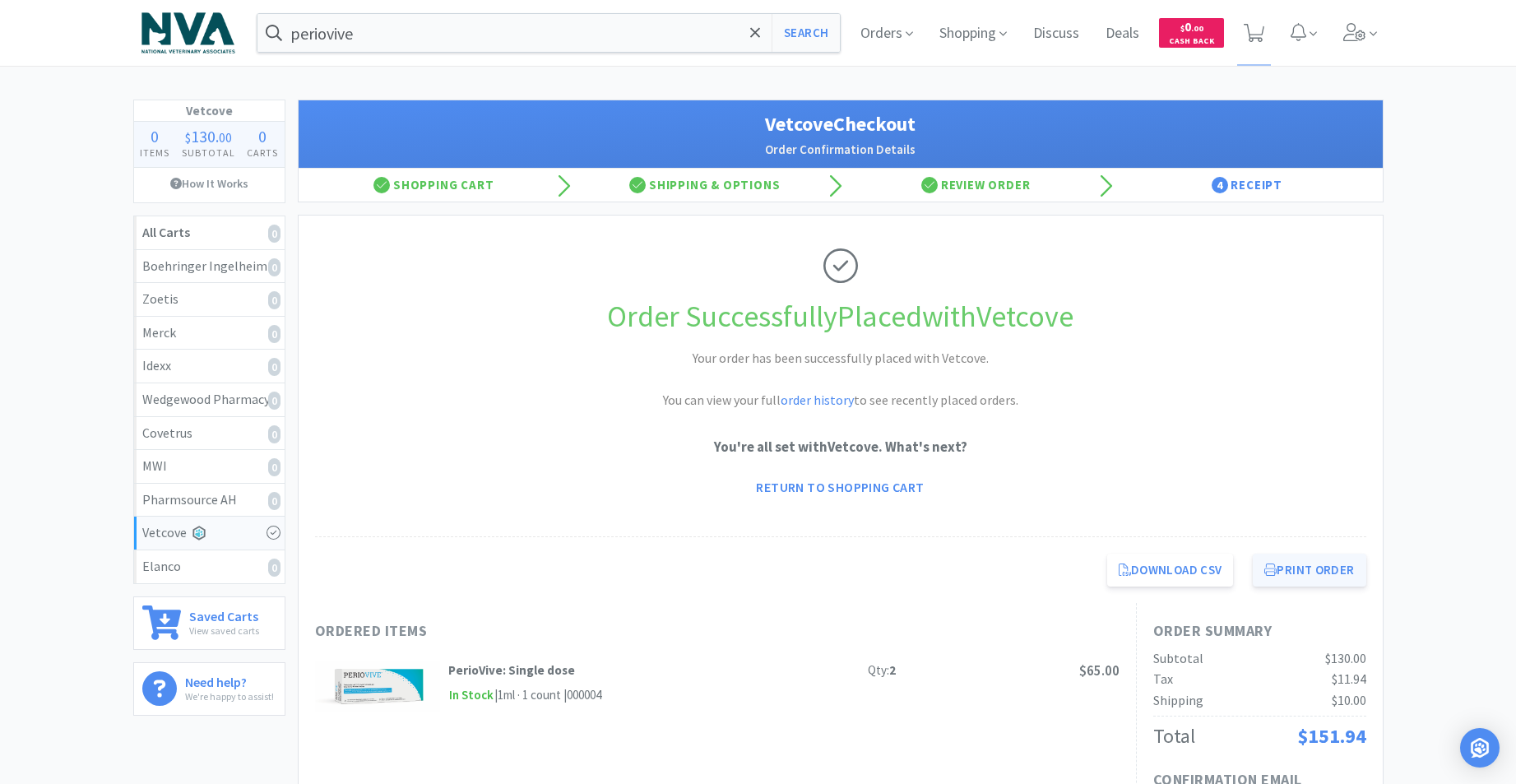
click at [1275, 574] on button "Print Order" at bounding box center [1309, 570] width 113 height 33
click at [1358, 31] on icon at bounding box center [1354, 32] width 23 height 18
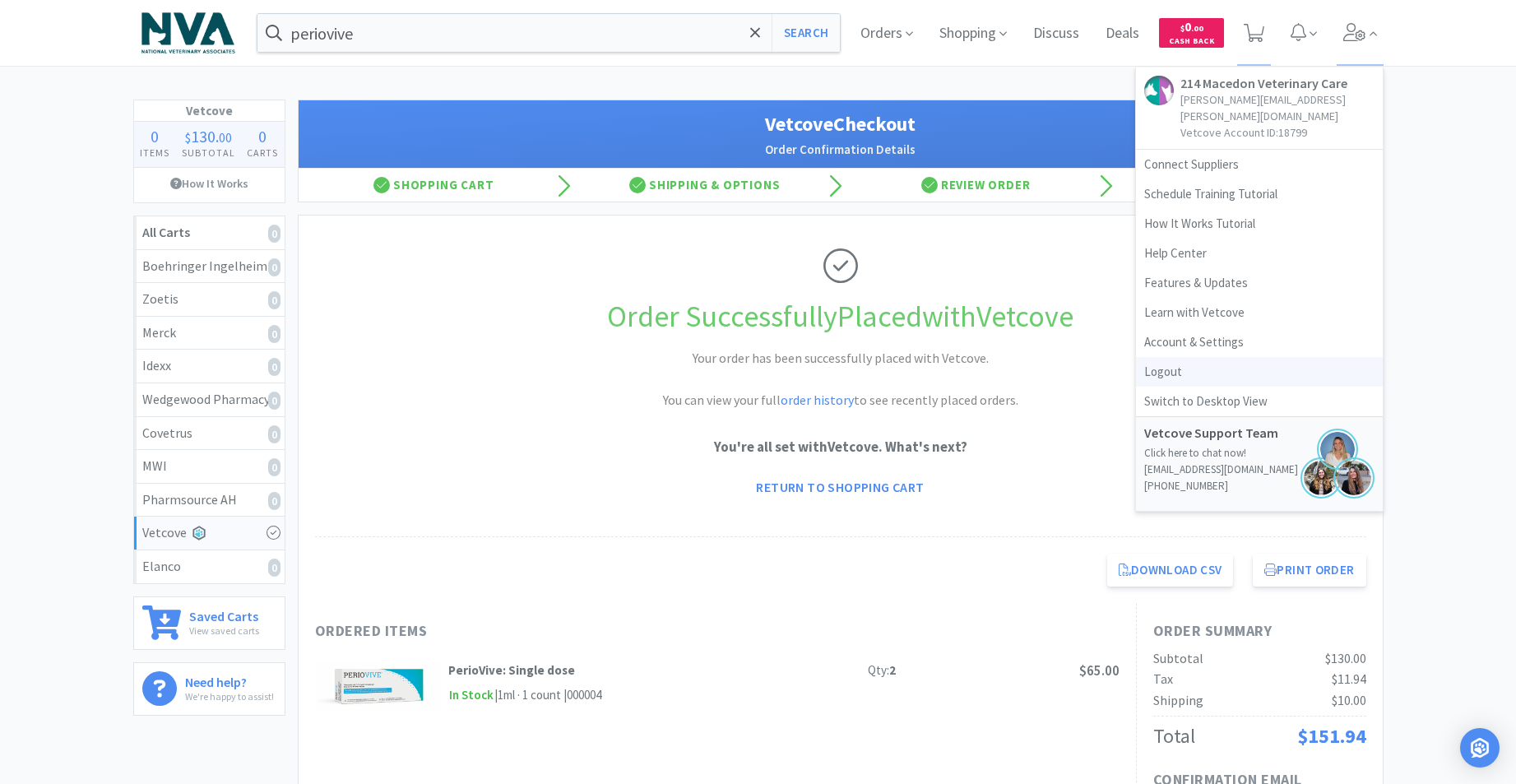
click at [1170, 359] on link "Logout" at bounding box center [1259, 372] width 247 height 29
